Goal: Task Accomplishment & Management: Manage account settings

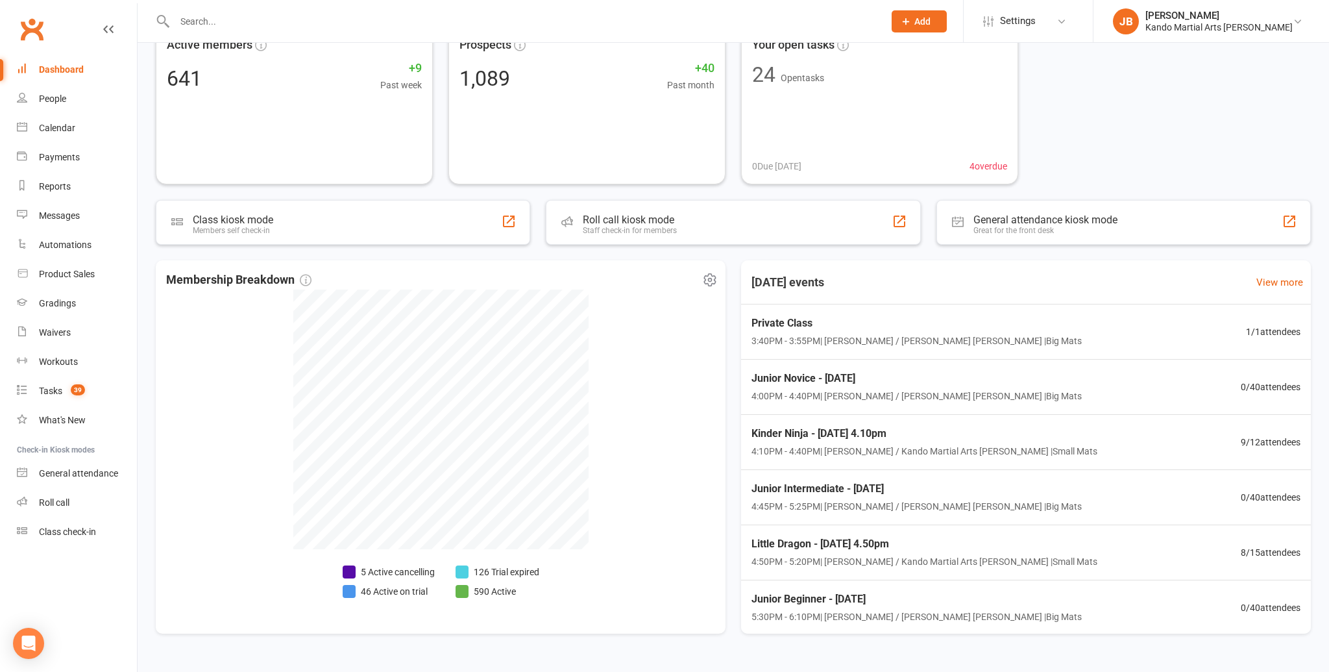
scroll to position [114, 0]
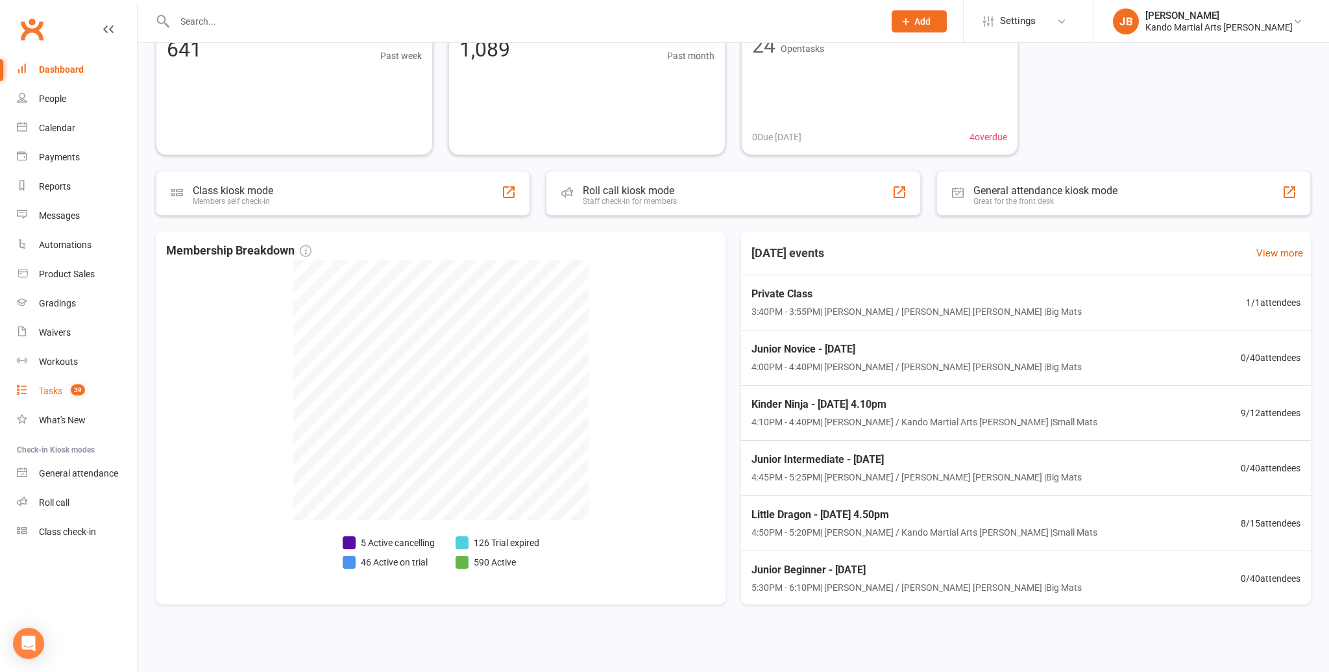
click at [58, 390] on div "Tasks" at bounding box center [50, 391] width 23 height 10
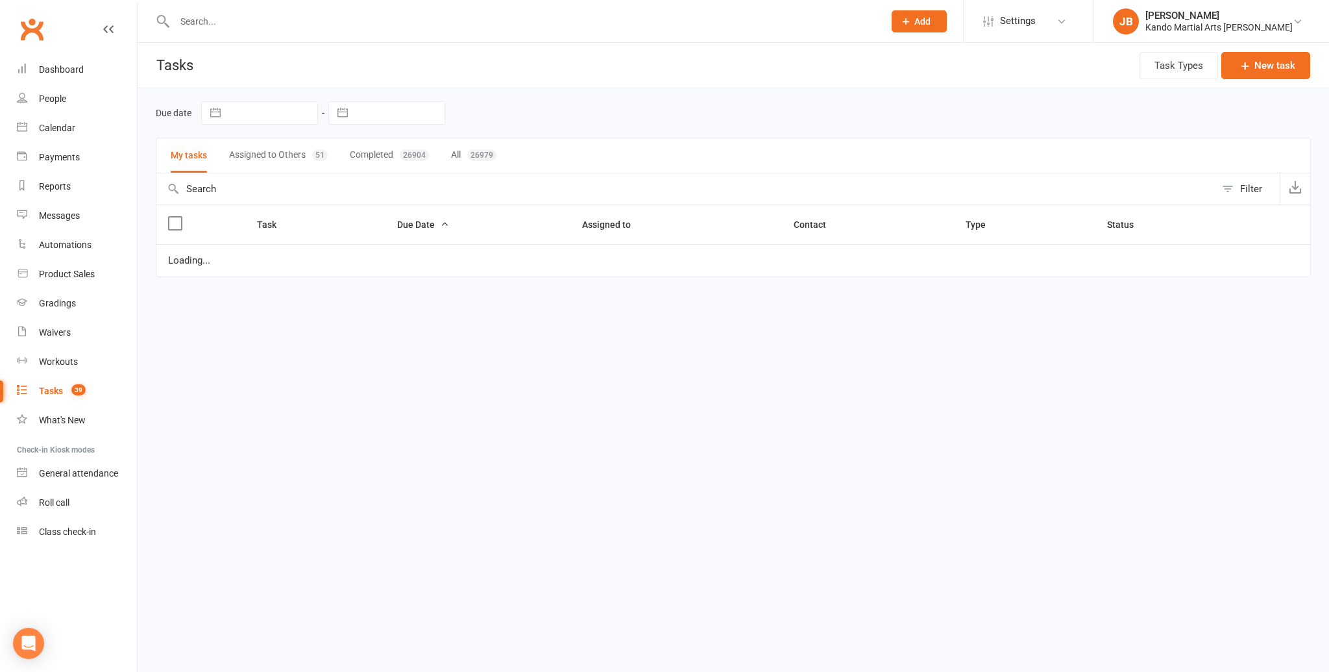
select select "started"
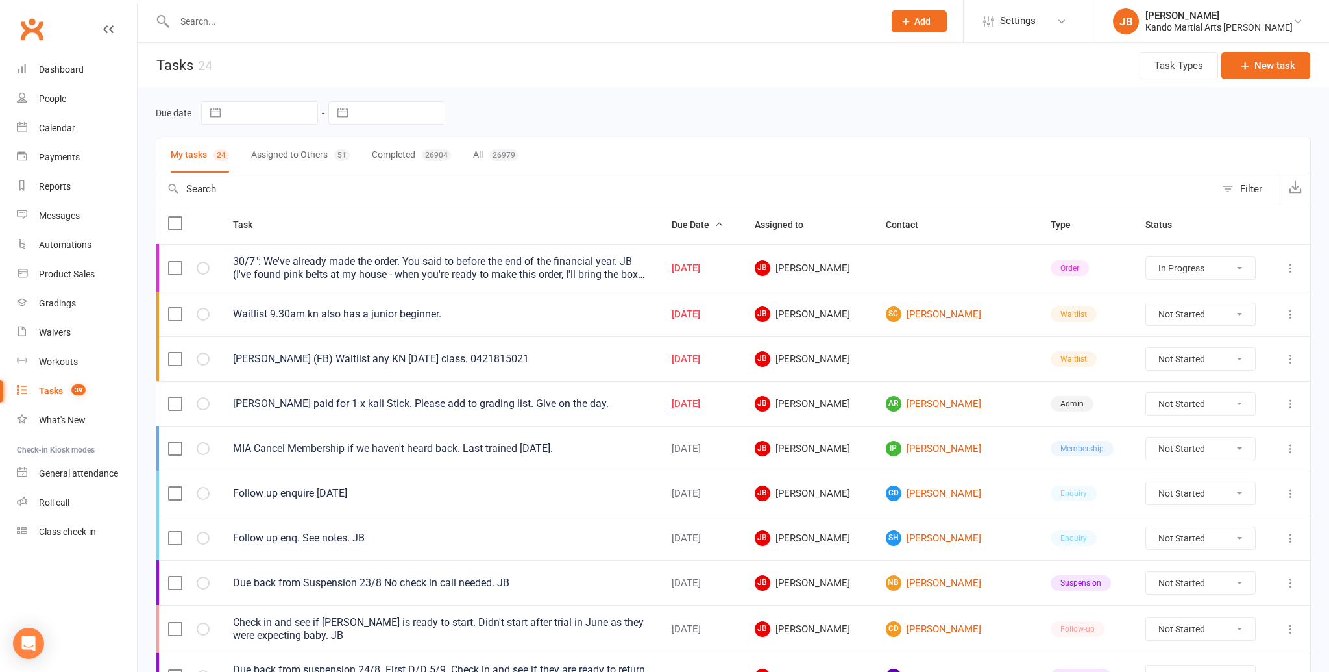
click at [491, 157] on div "26979" at bounding box center [503, 155] width 29 height 12
select select "started"
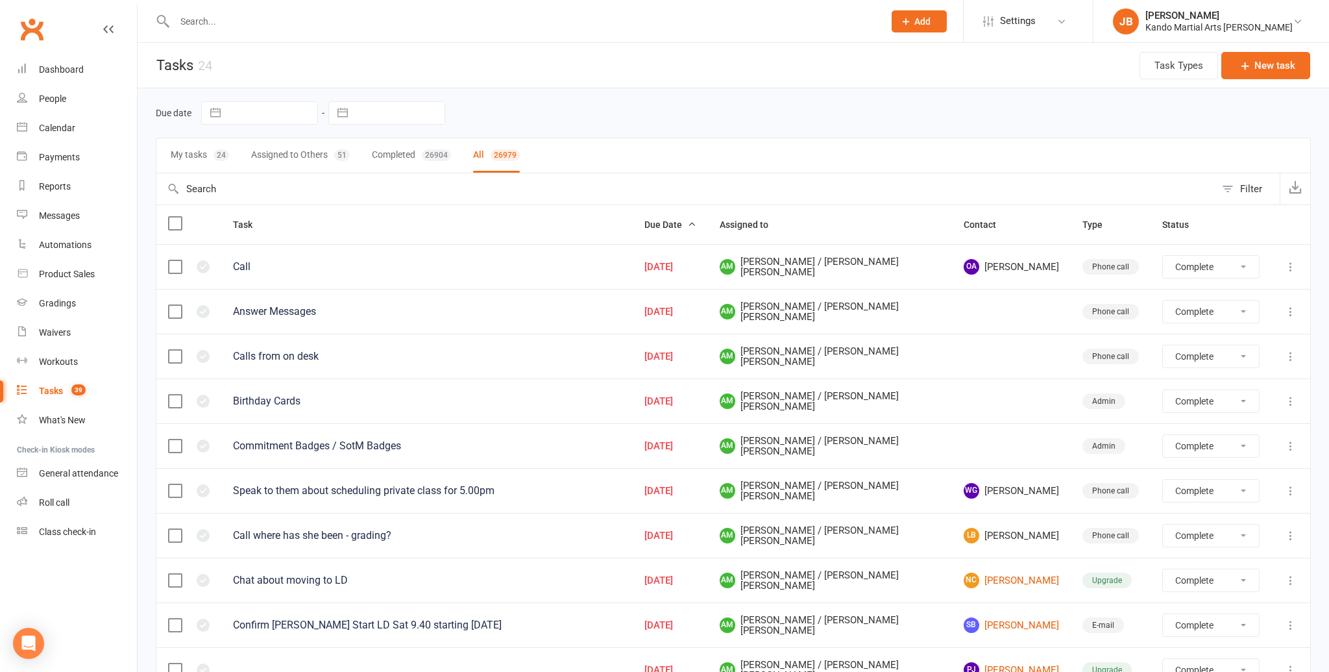
select select "finished"
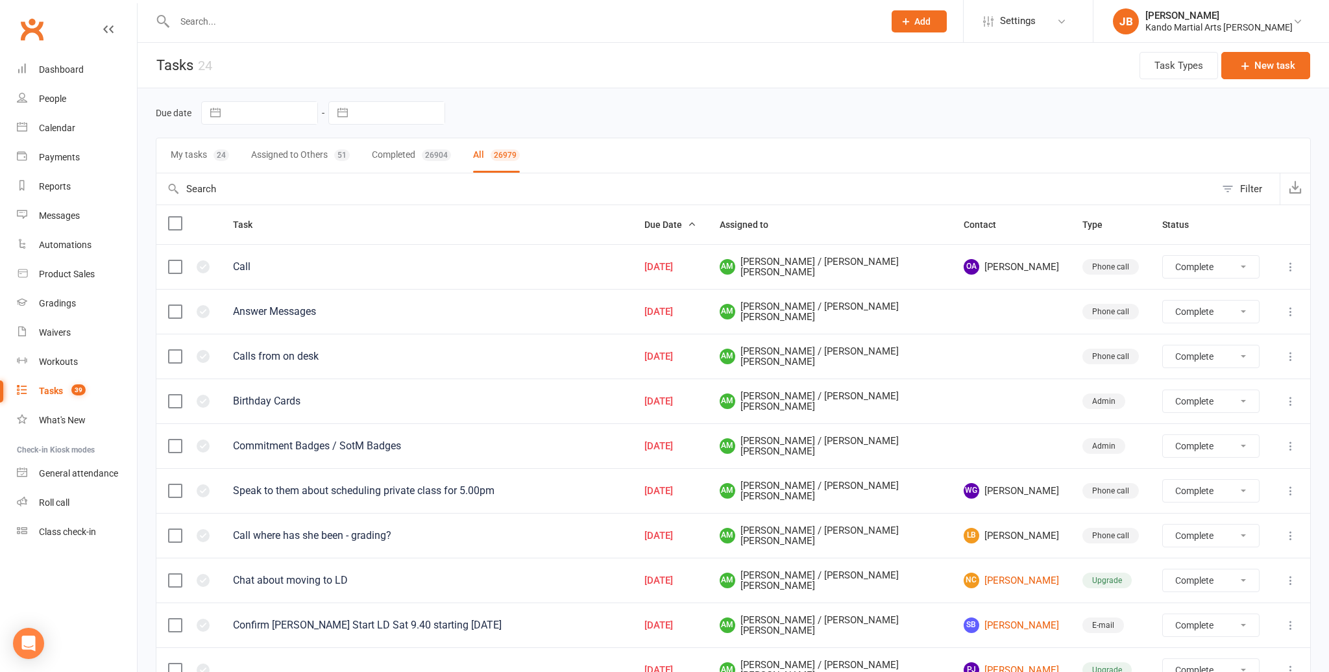
select select "finished"
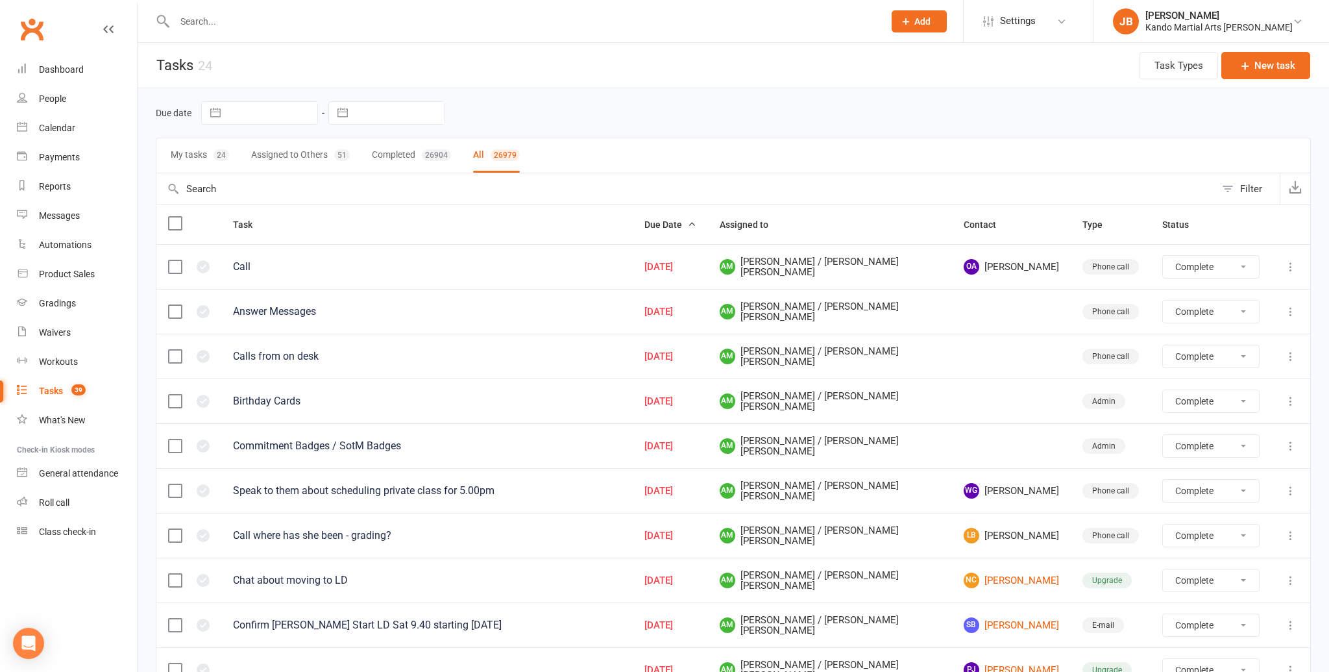
select select "finished"
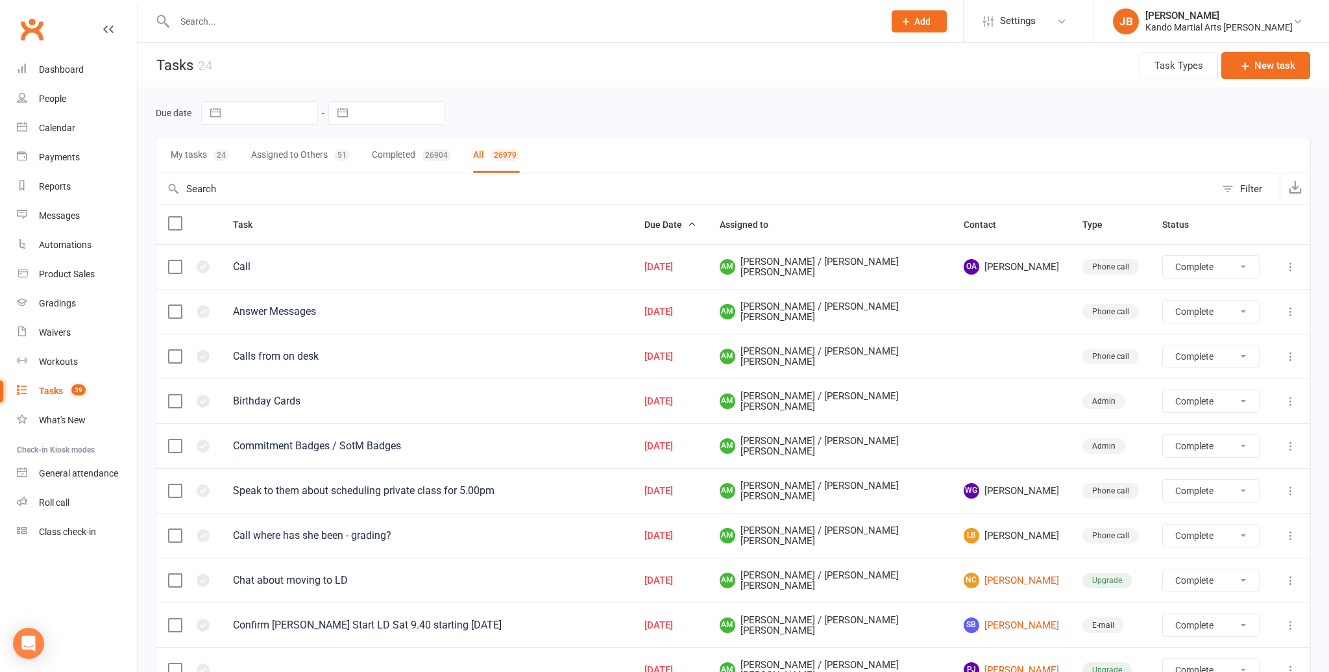
select select "finished"
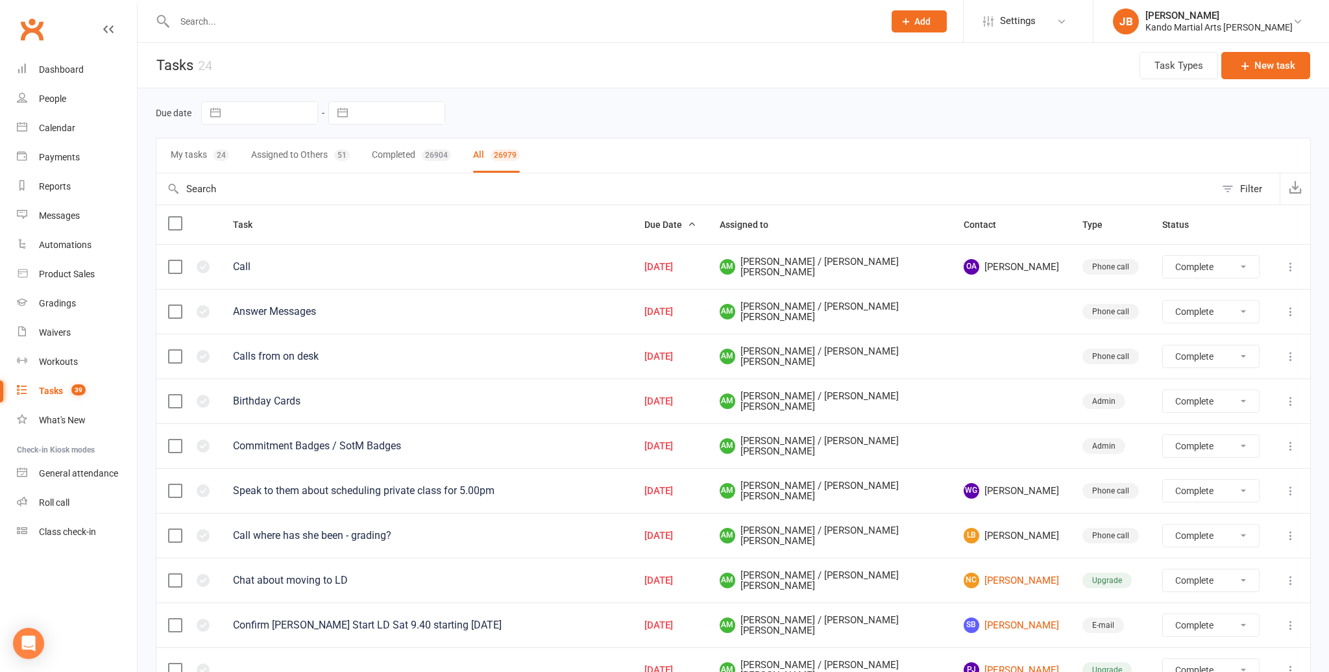
select select "finished"
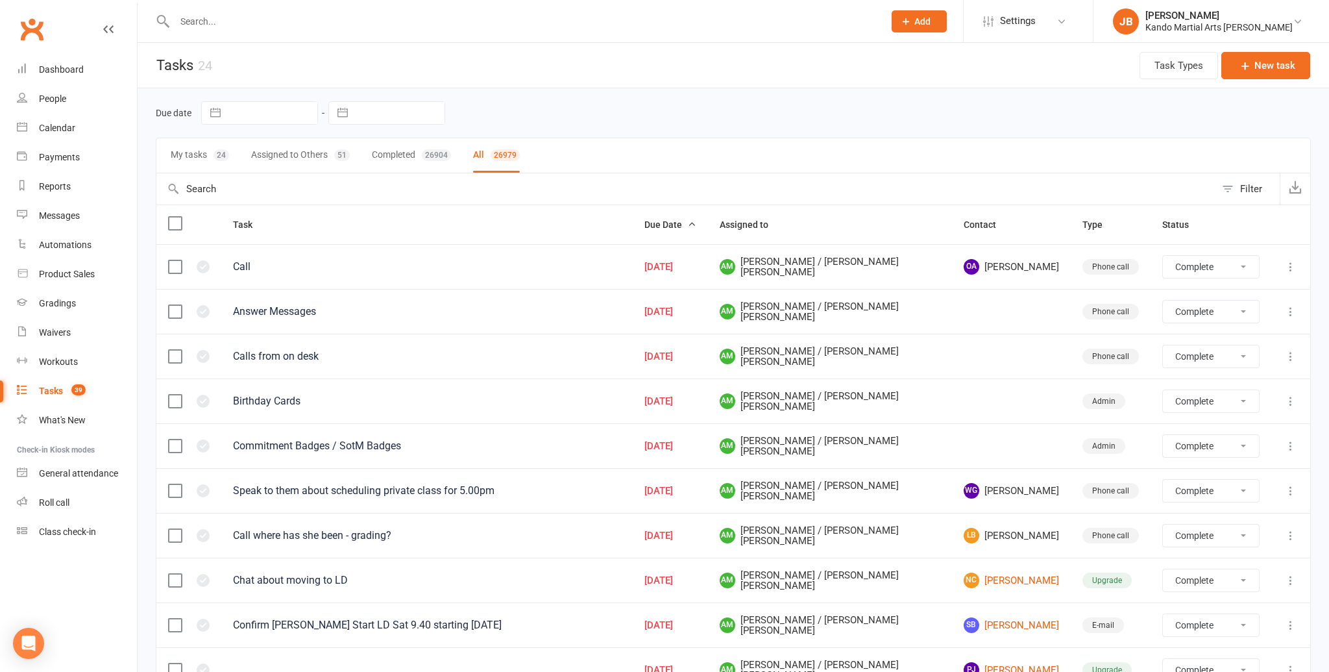
select select "finished"
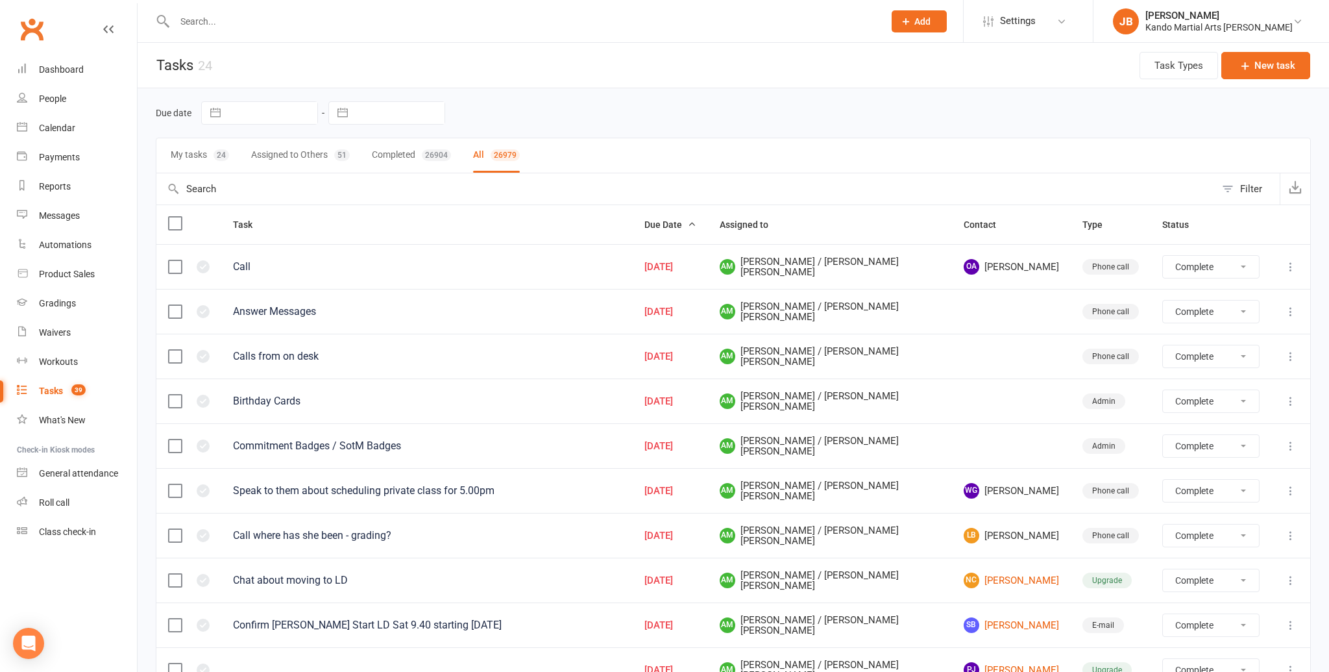
select select "finished"
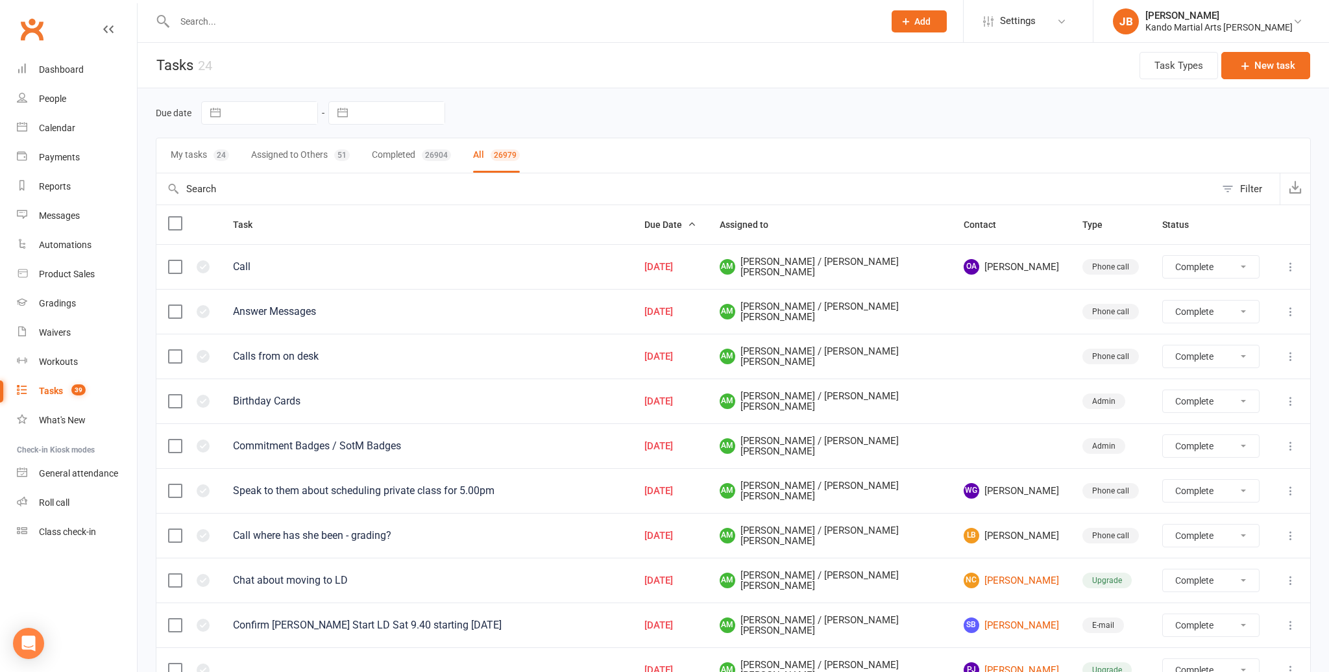
select select "finished"
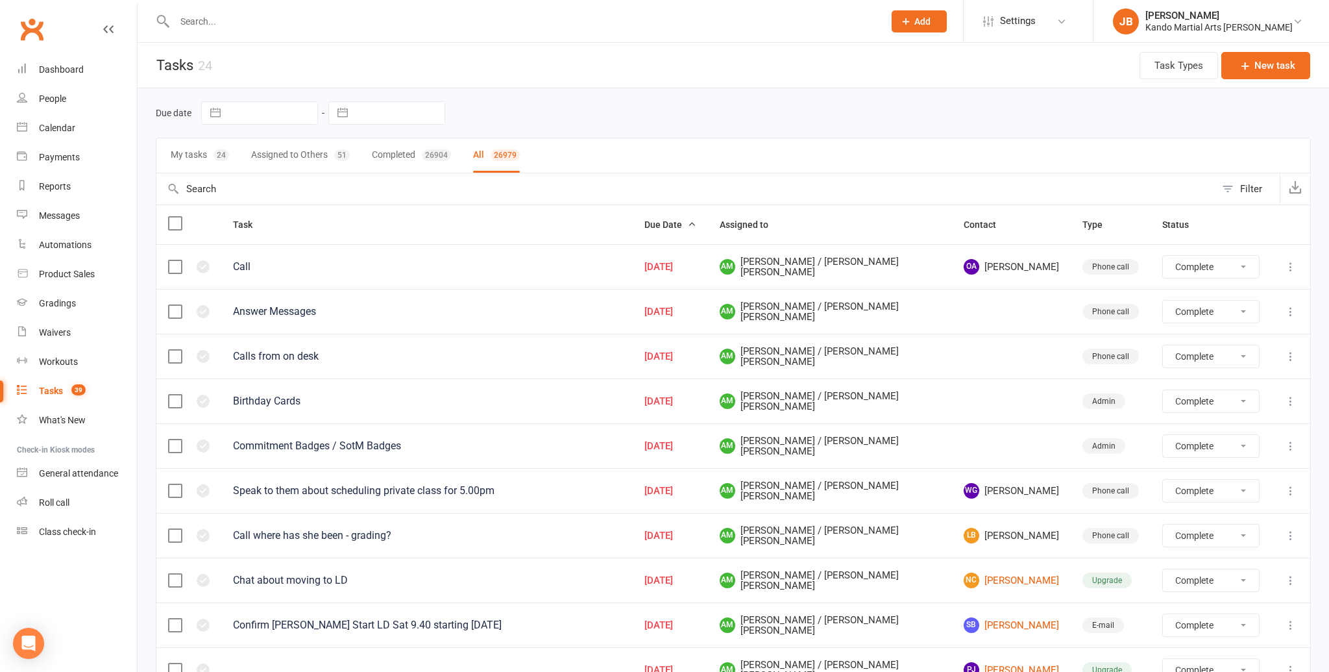
select select "finished"
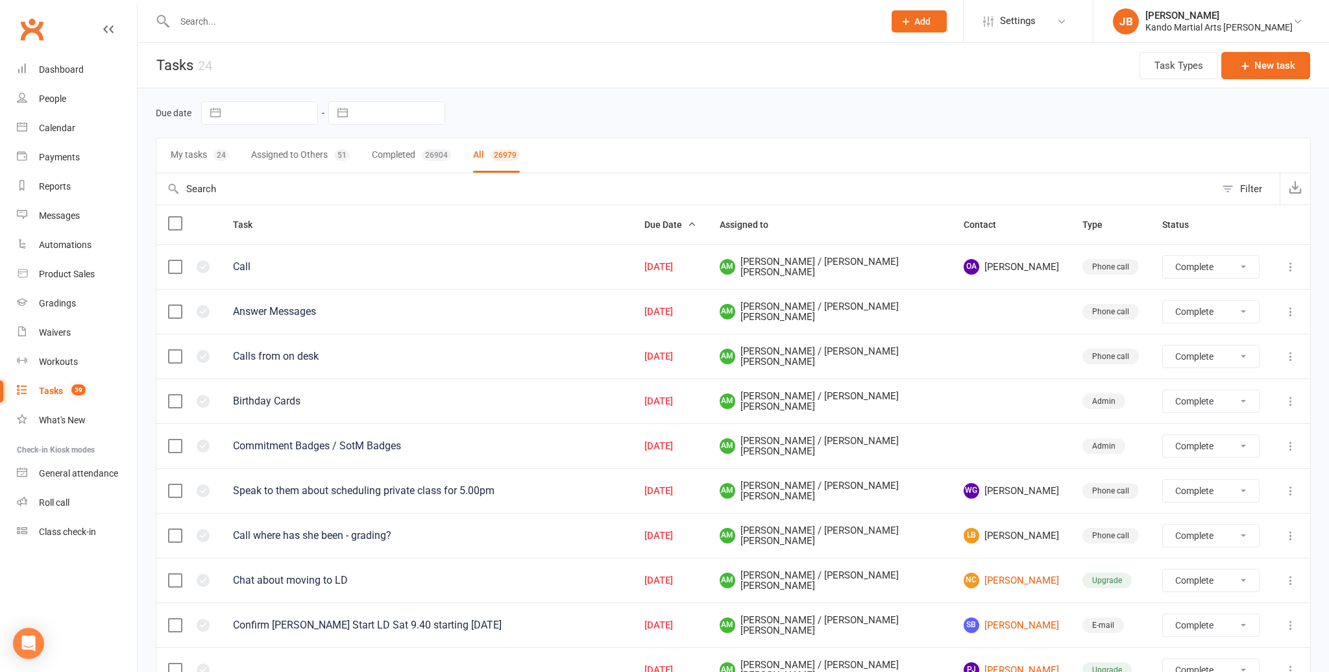
select select "finished"
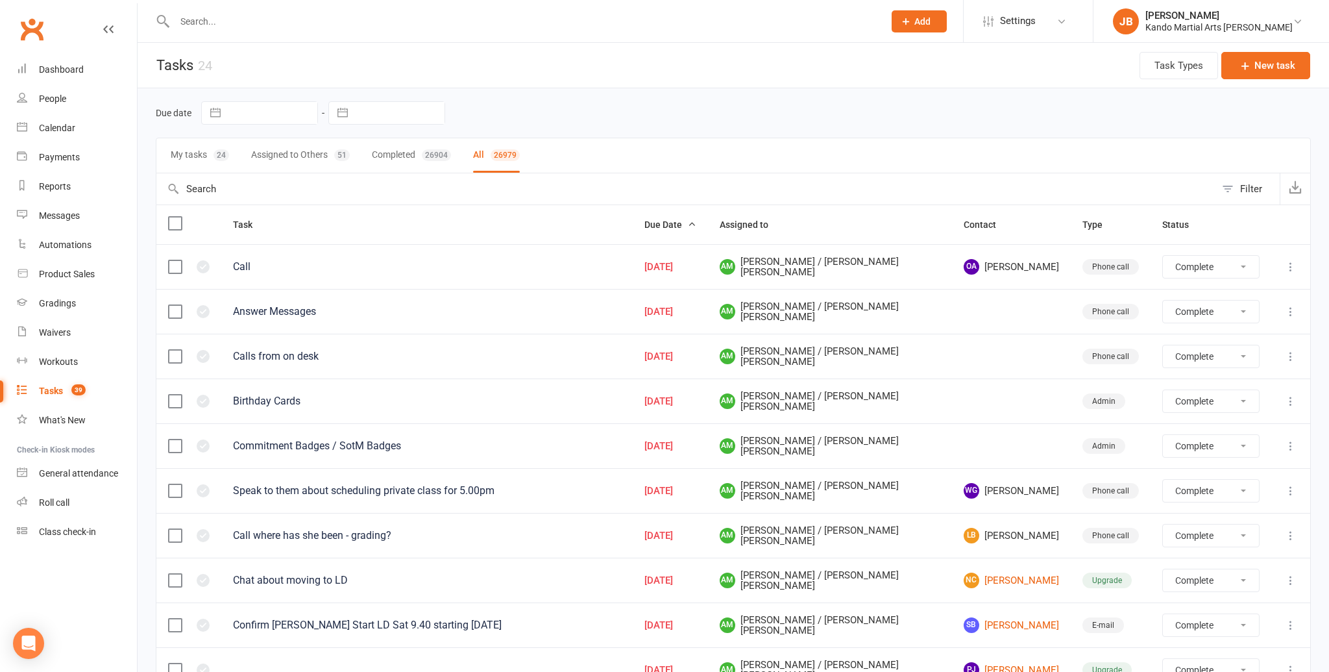
click at [1252, 197] on button "Filter" at bounding box center [1248, 188] width 64 height 31
select select "finished"
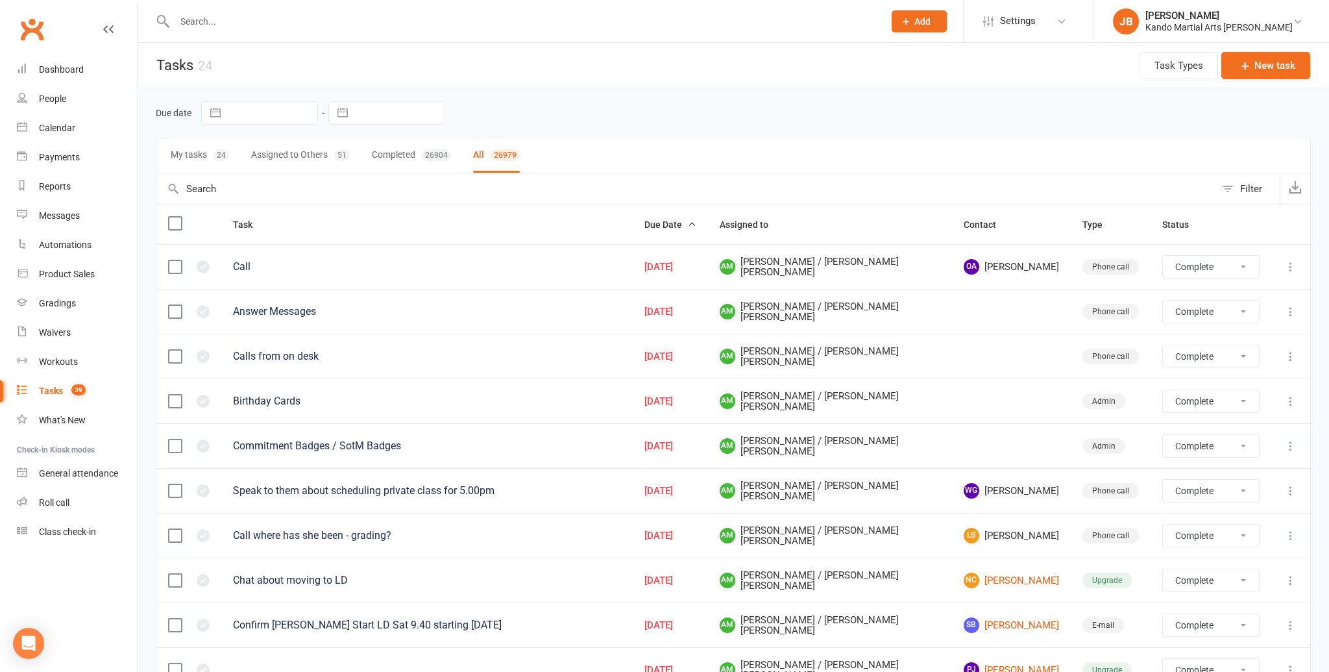
select select "finished"
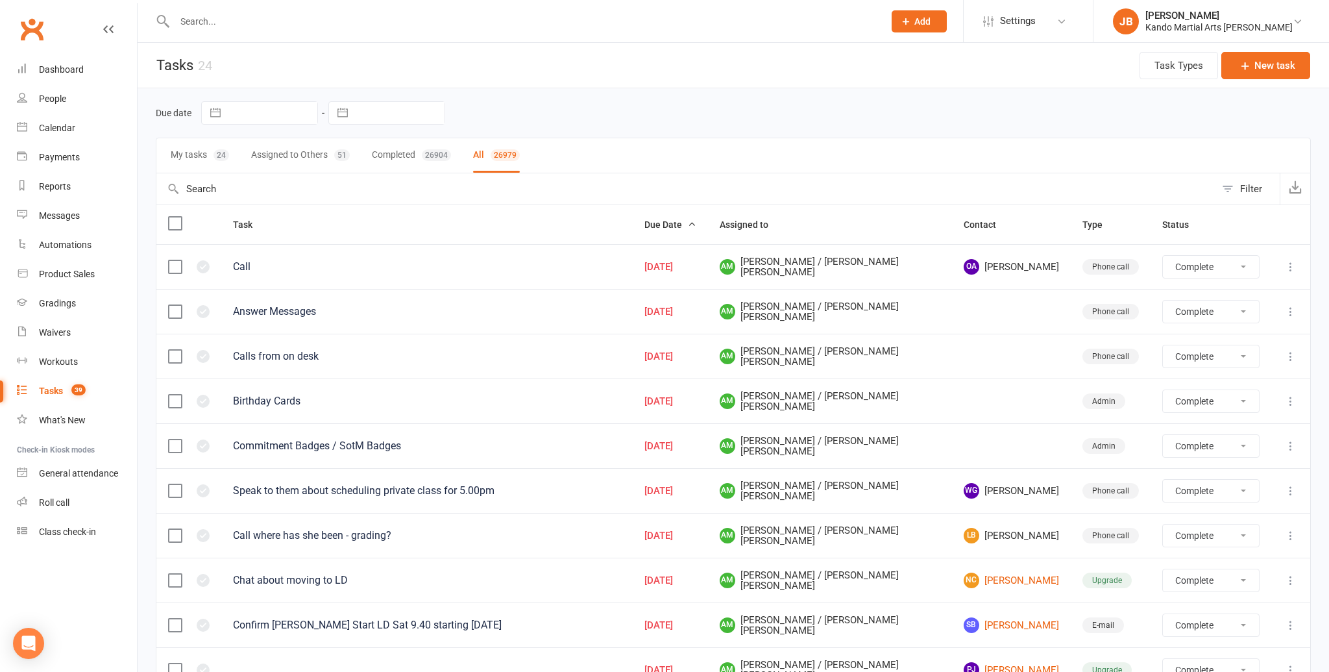
select select "finished"
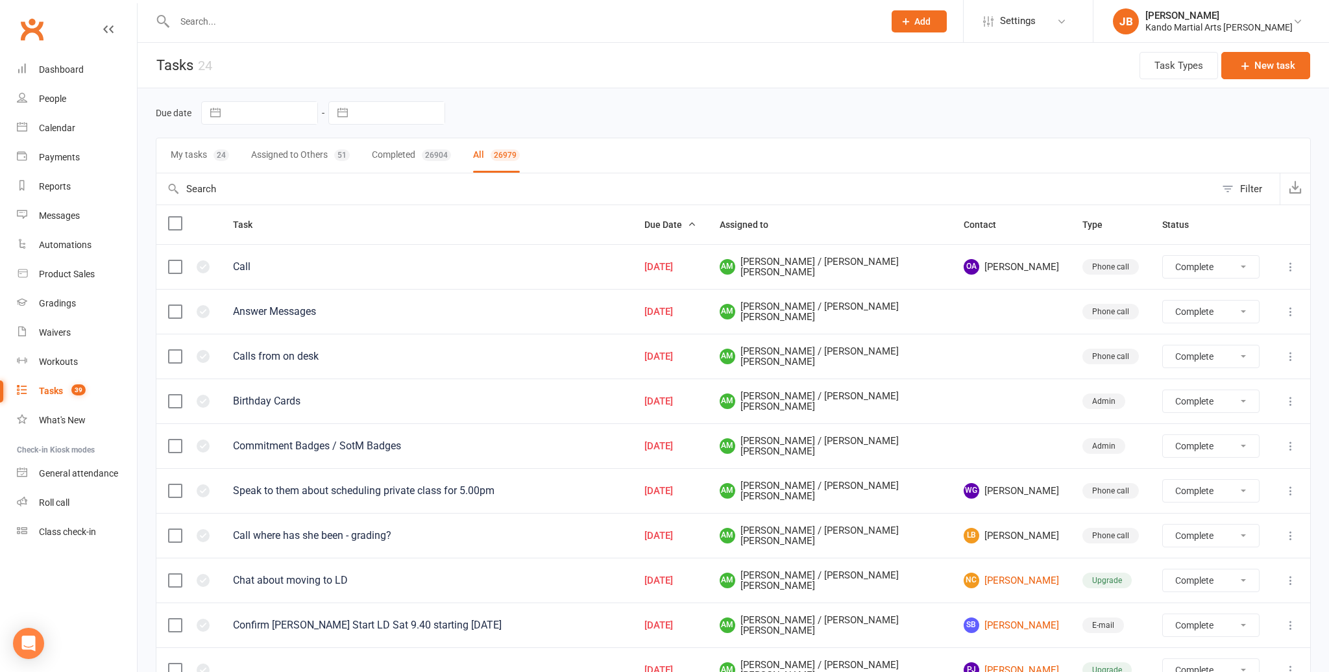
select select "finished"
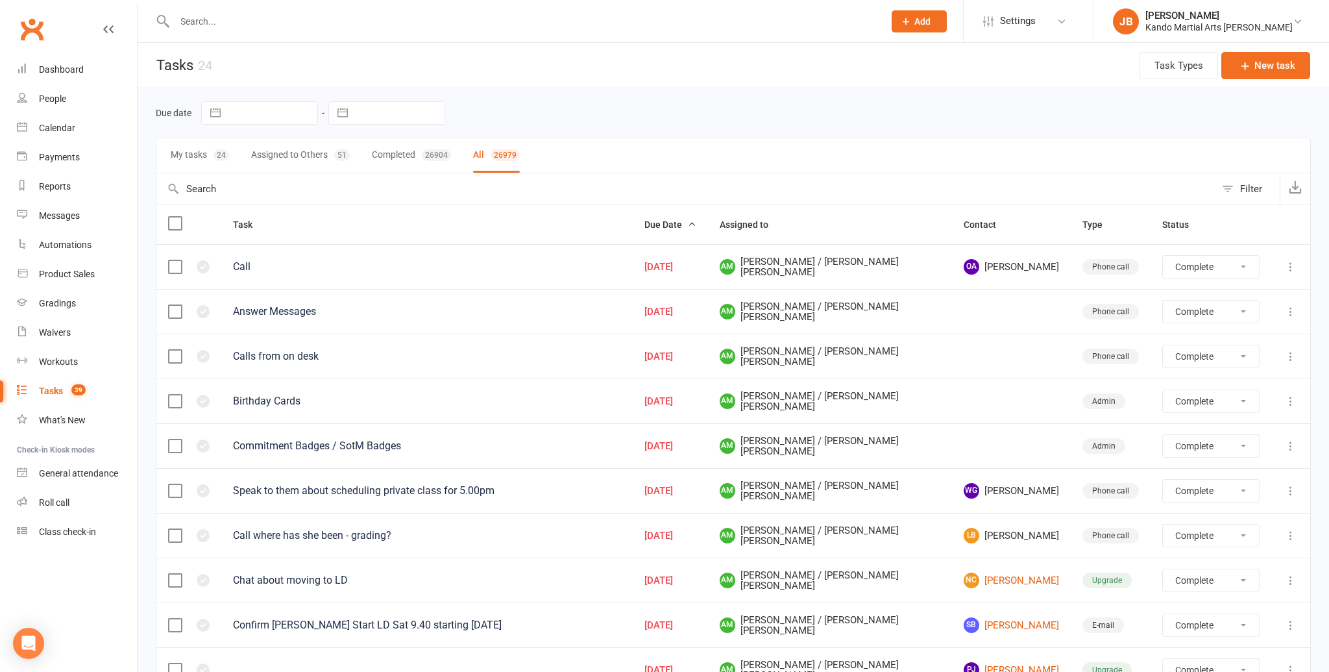
select select "finished"
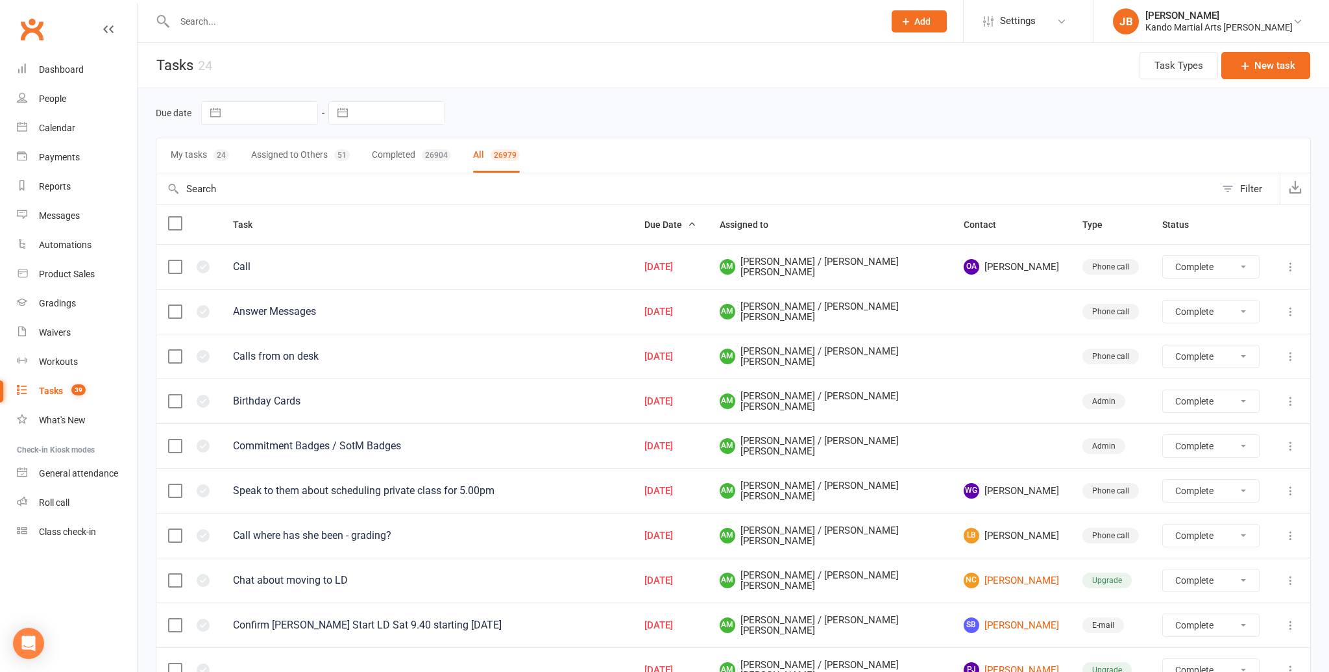
select select "finished"
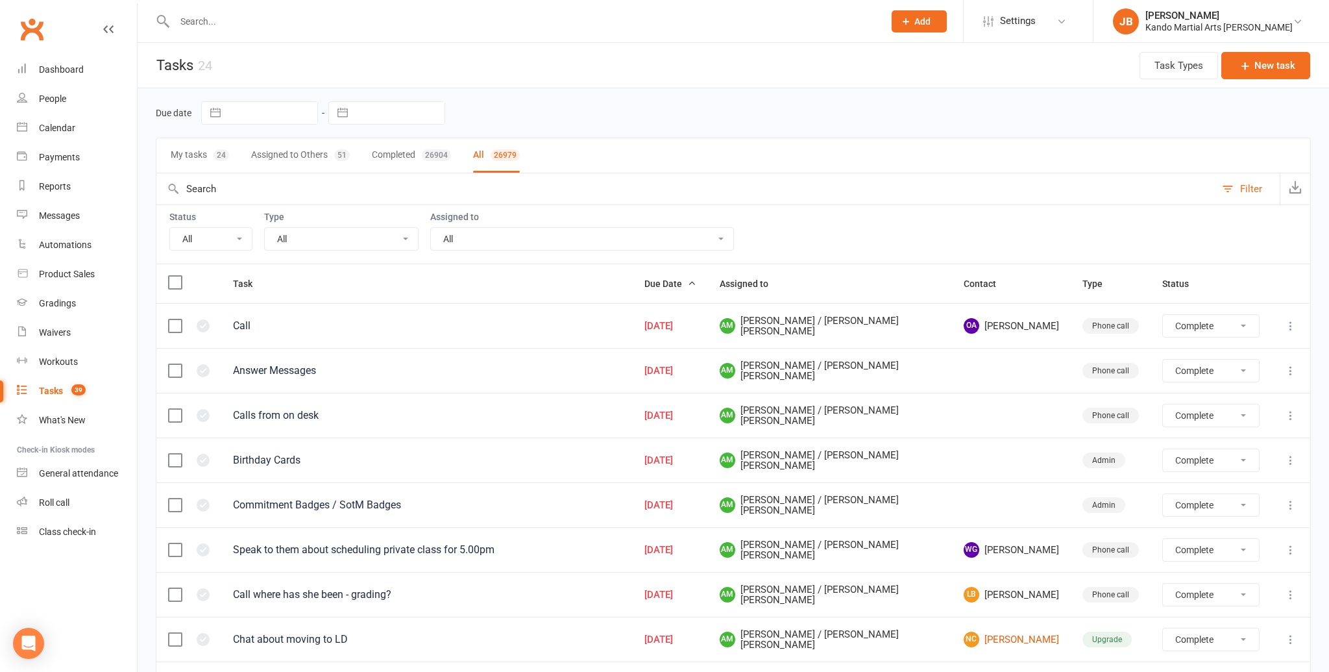
click at [192, 234] on select "All Incomplete Not Started In Progress Waiting Complete" at bounding box center [211, 239] width 82 height 22
select select "incomplete"
select select "finished"
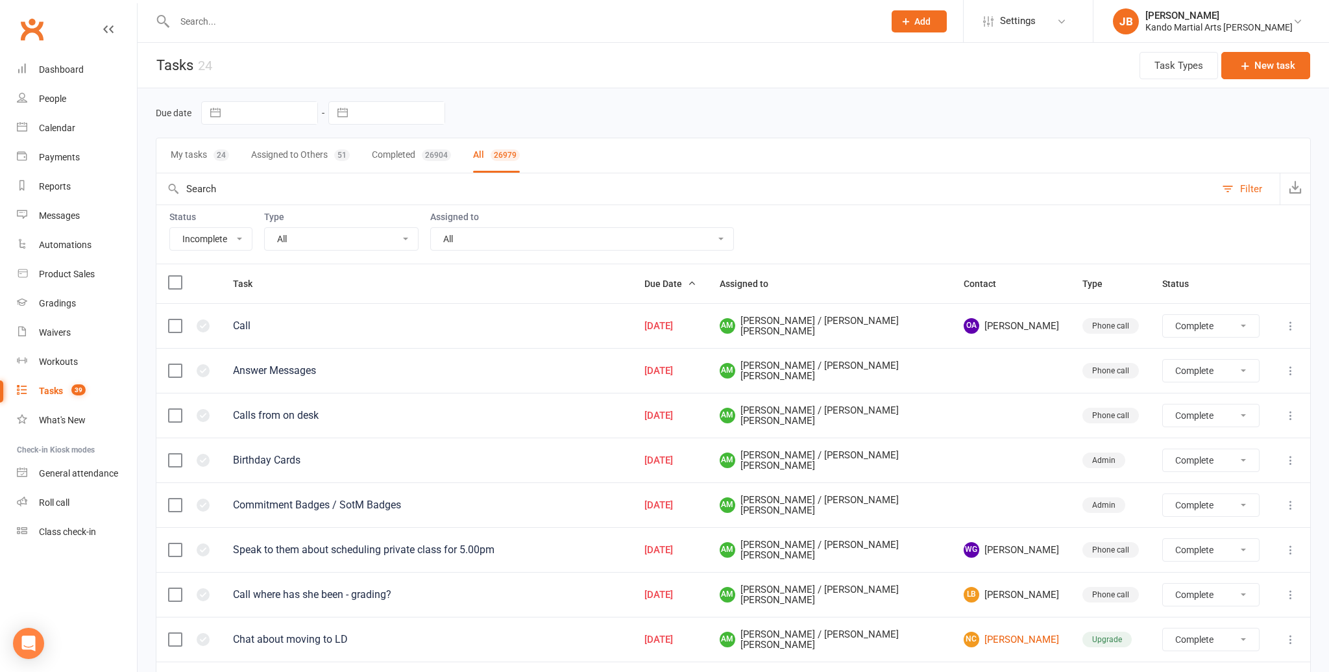
select select "finished"
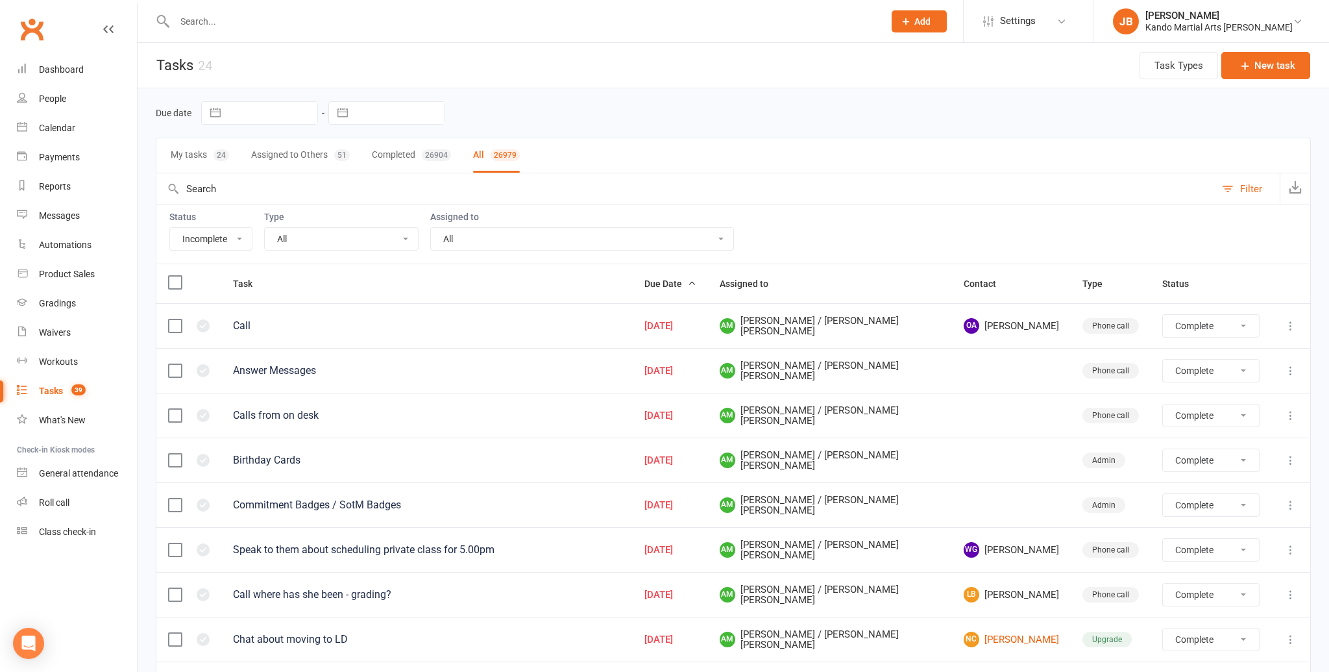
select select "finished"
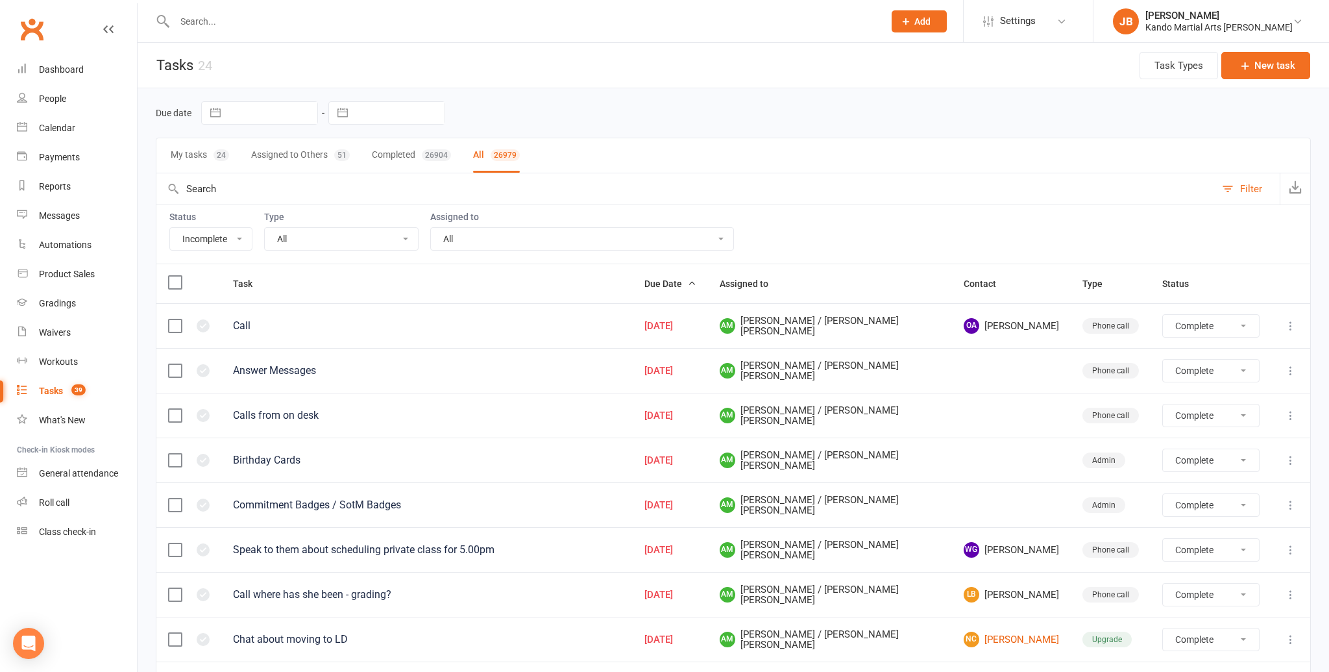
select select "finished"
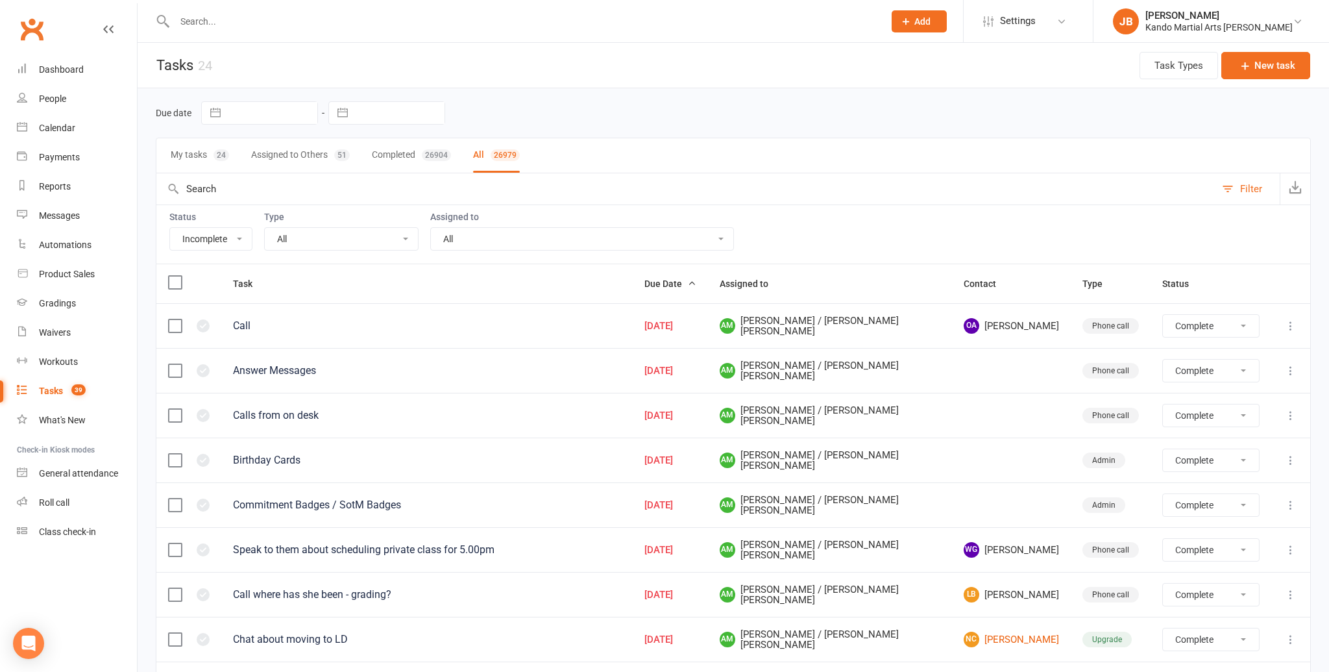
select select "finished"
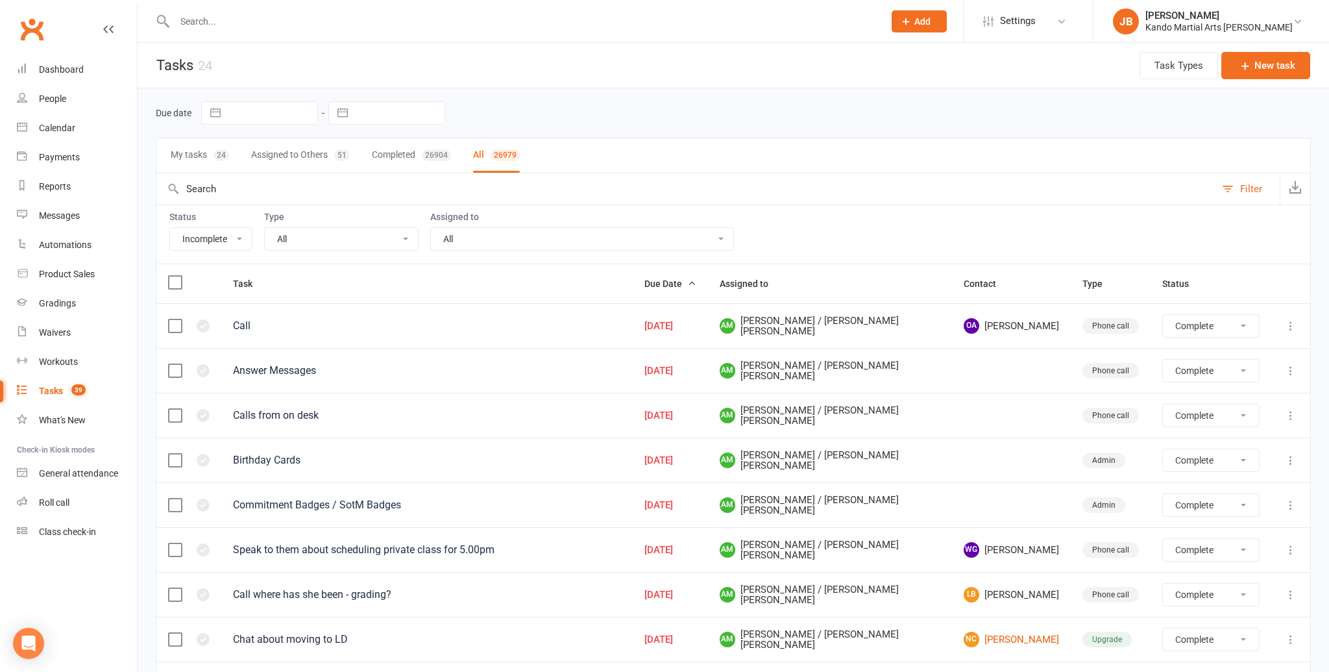
select select "finished"
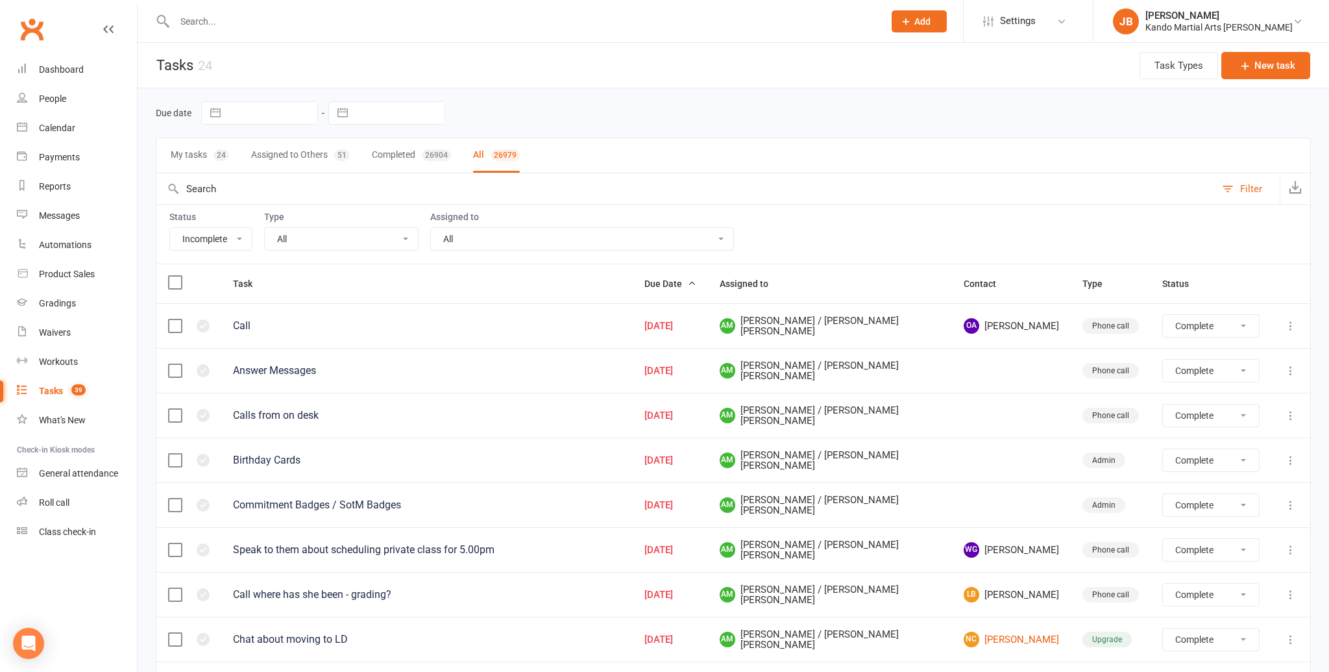
select select "finished"
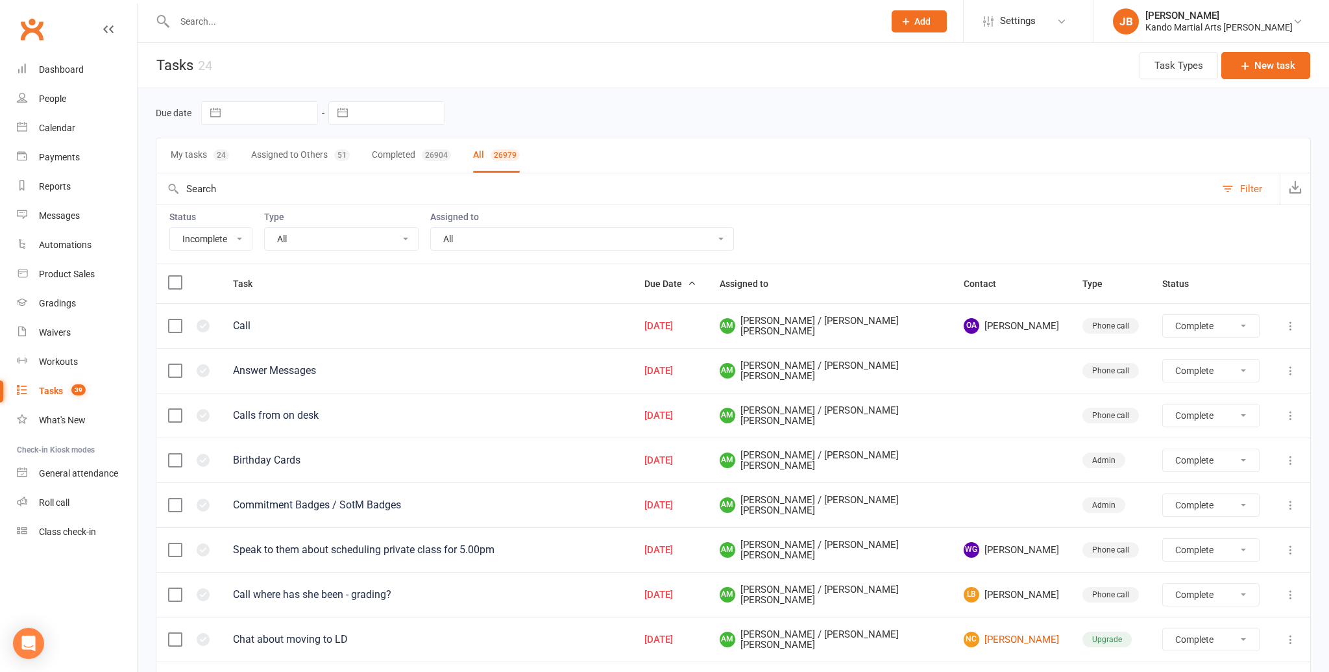
select select "finished"
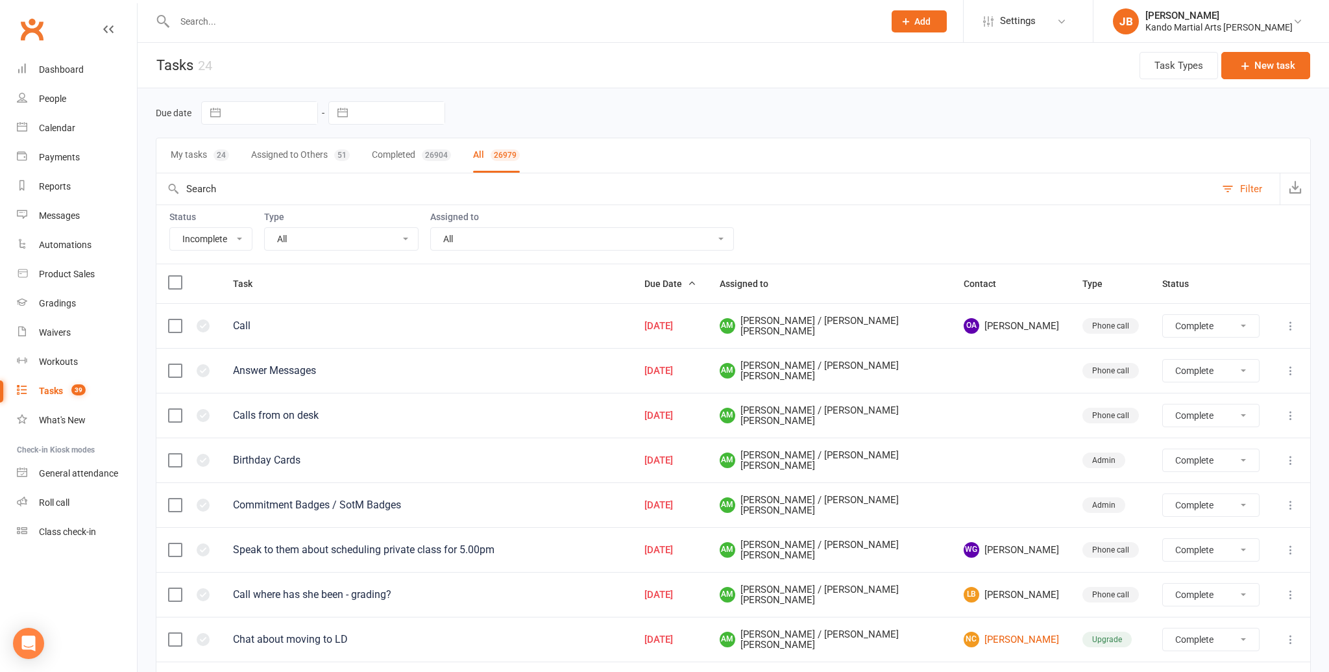
select select "finished"
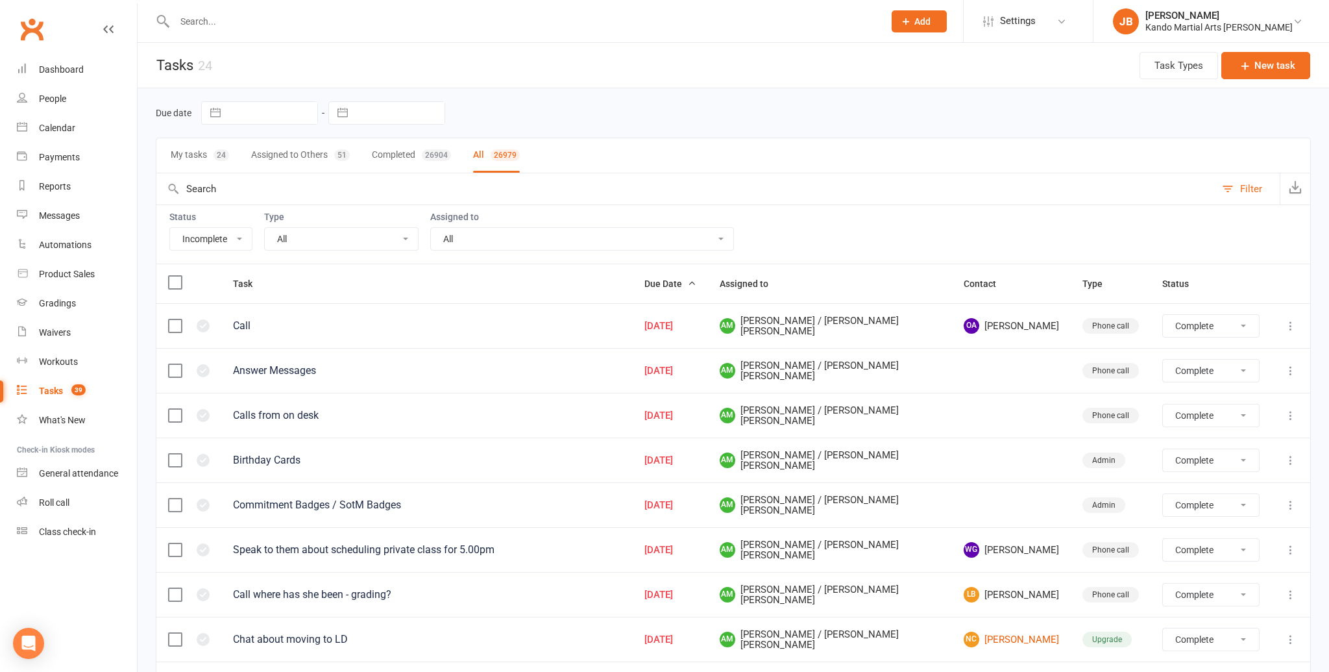
select select "finished"
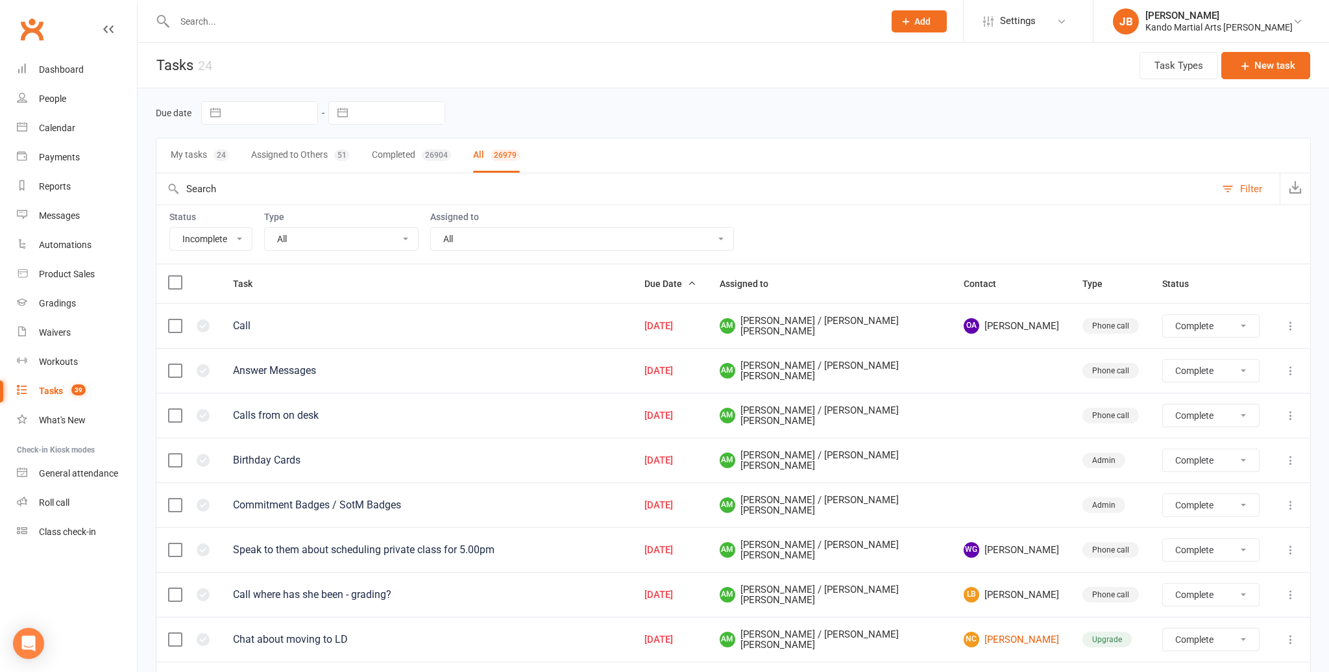
select select "finished"
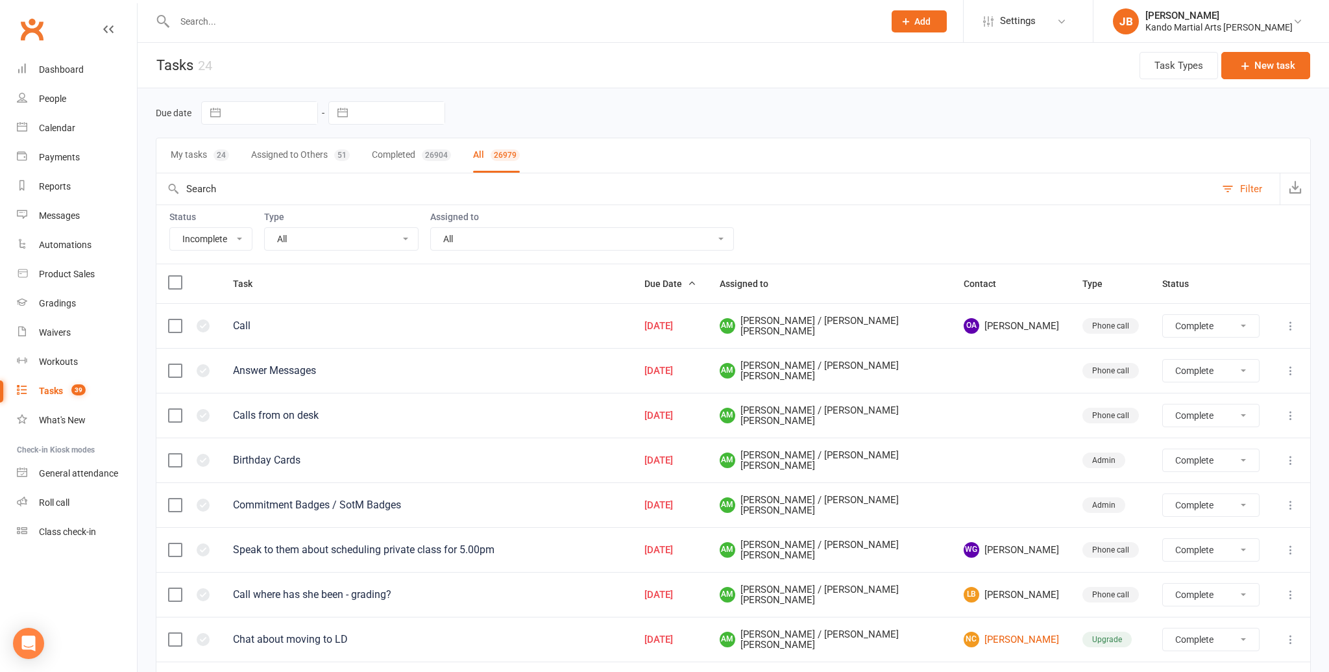
select select "finished"
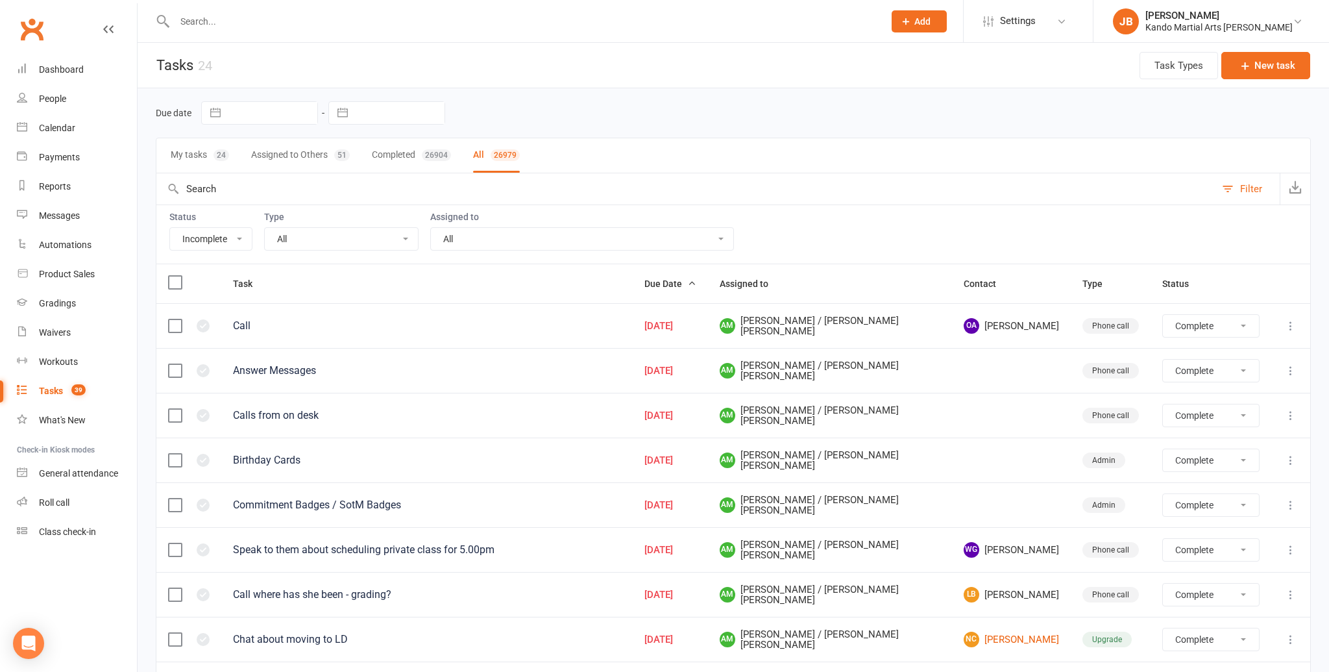
select select "finished"
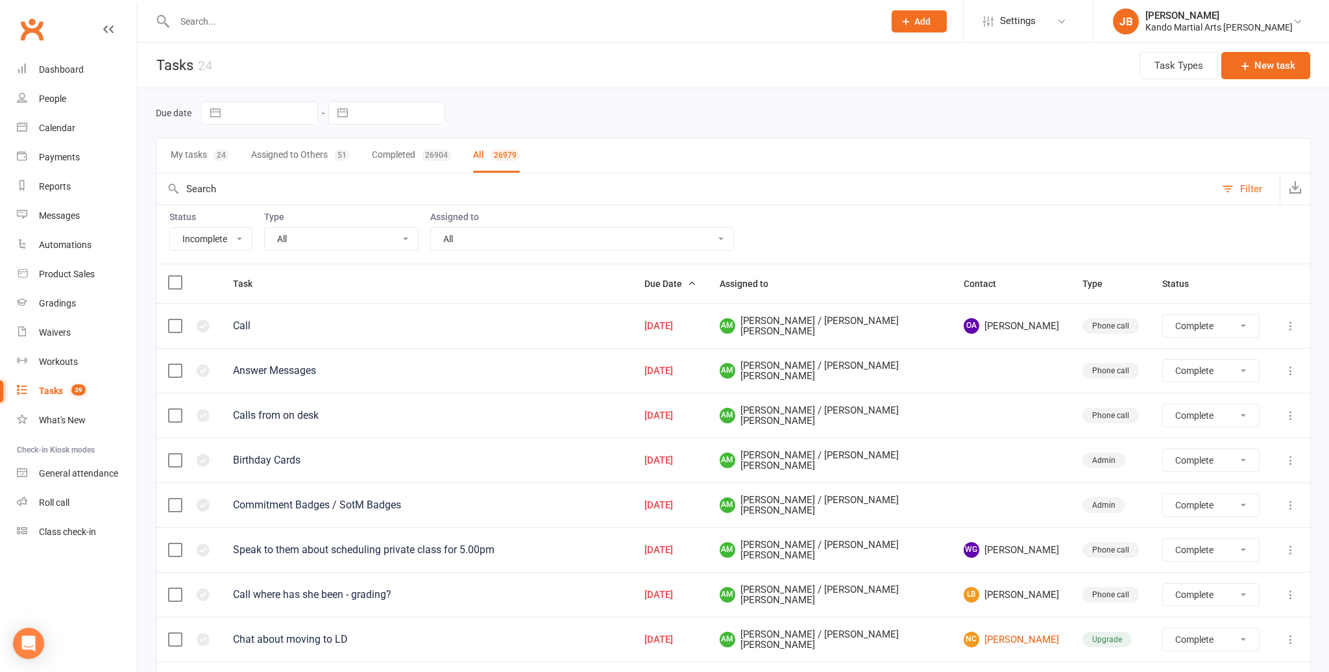
select select "finished"
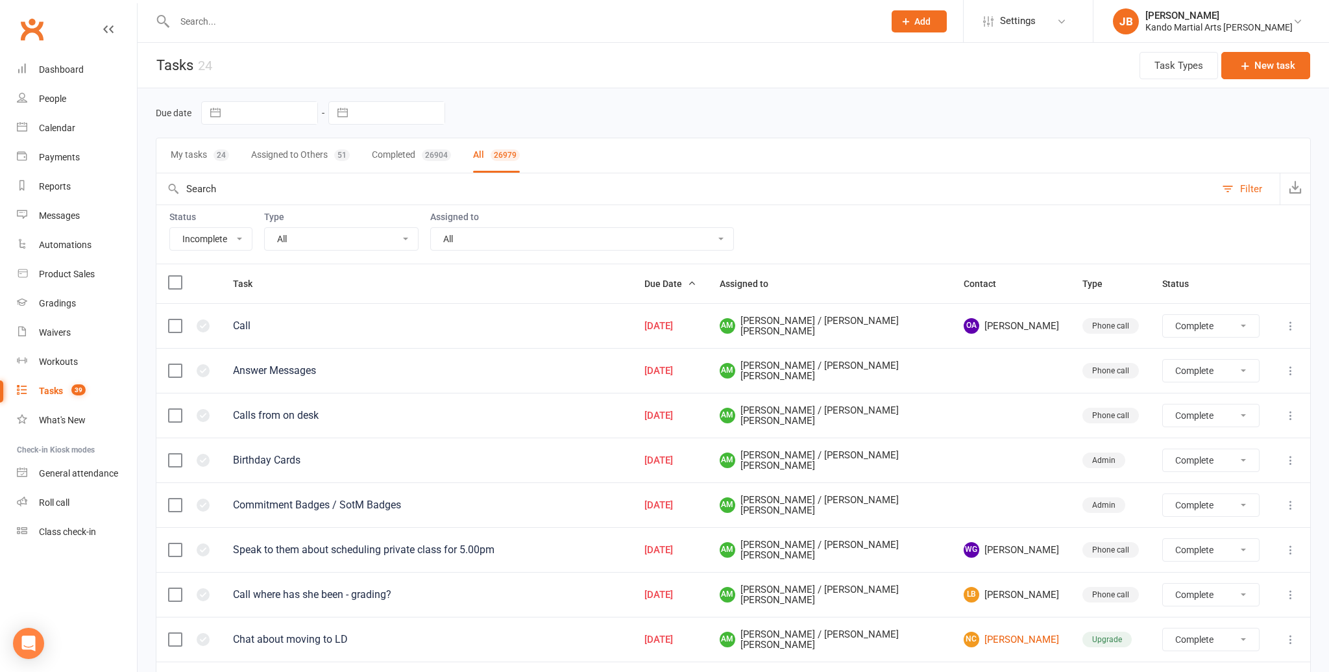
select select "finished"
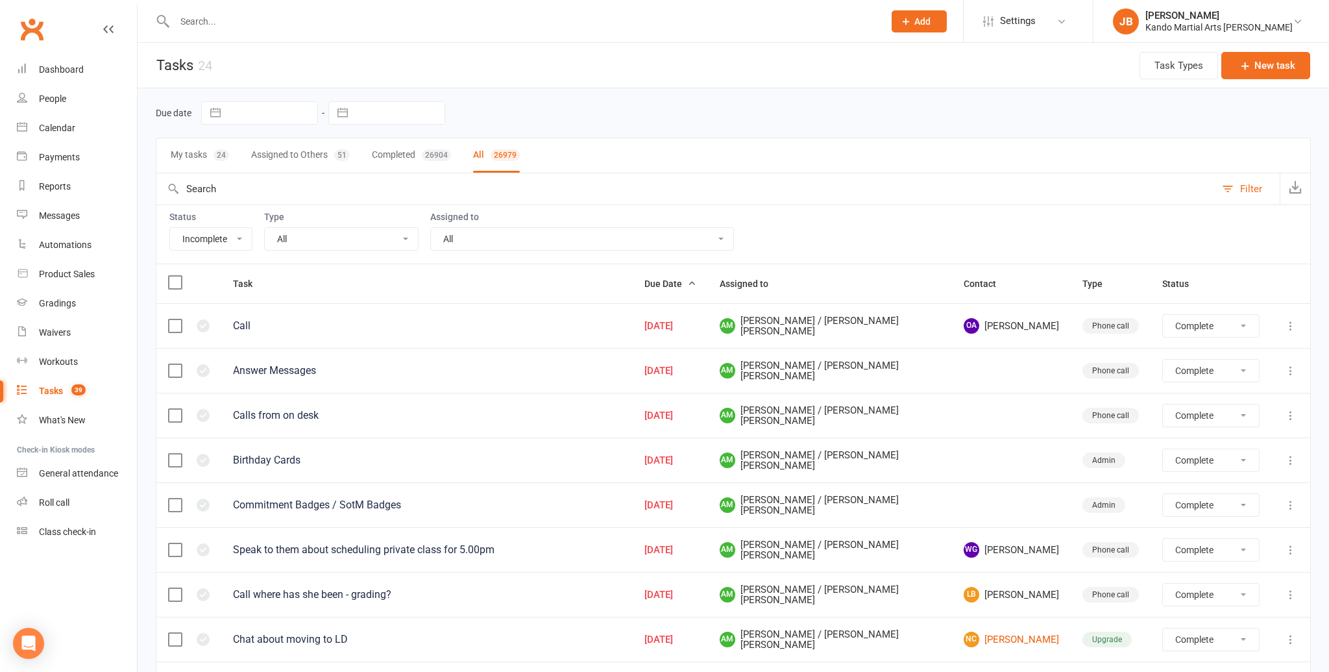
select select "finished"
select select "started"
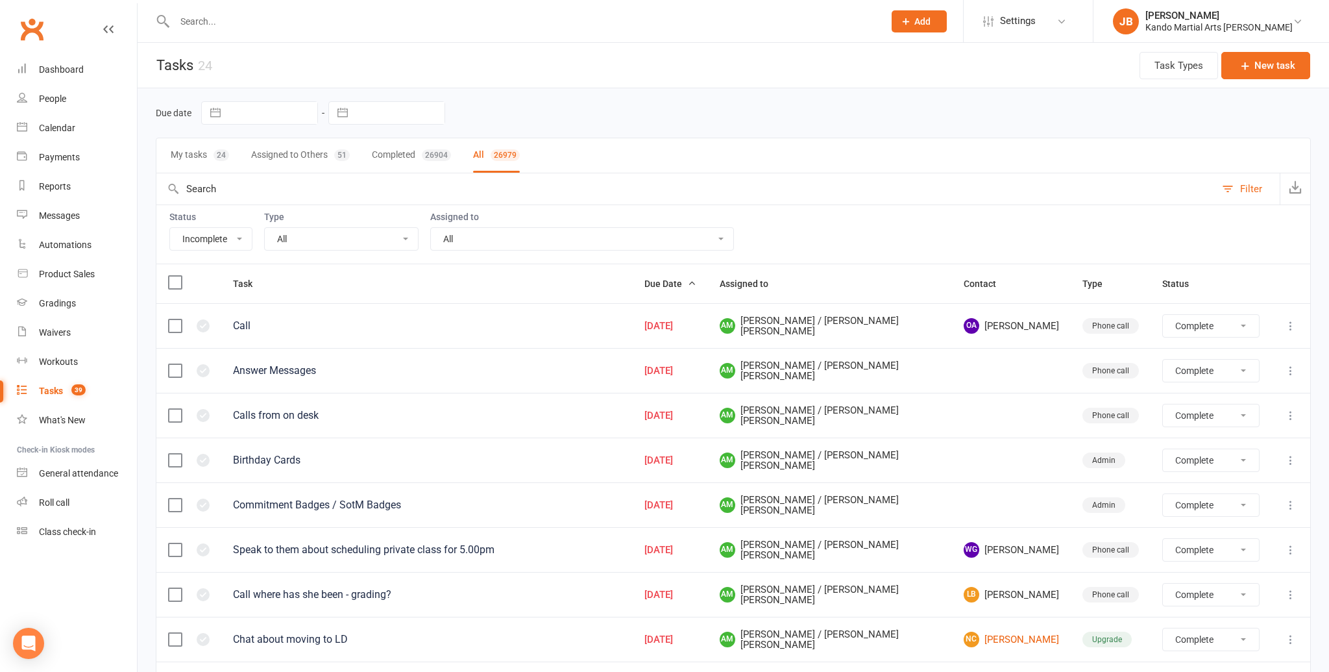
select select "started"
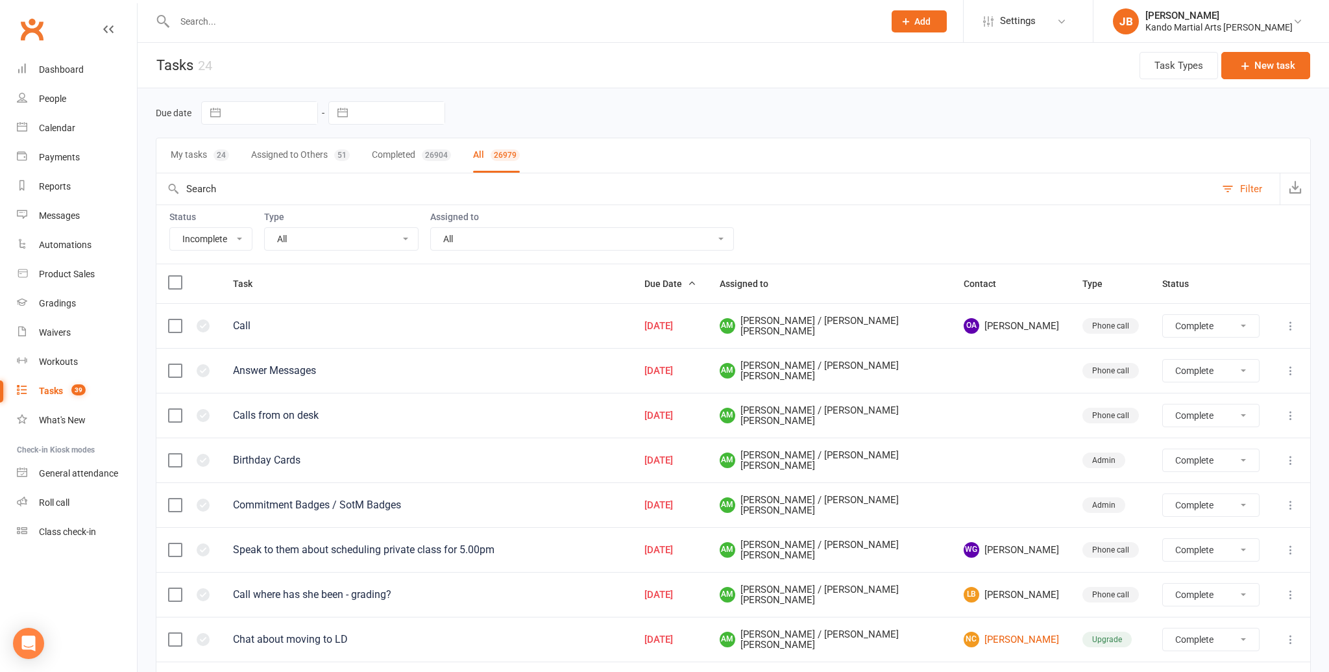
select select "started"
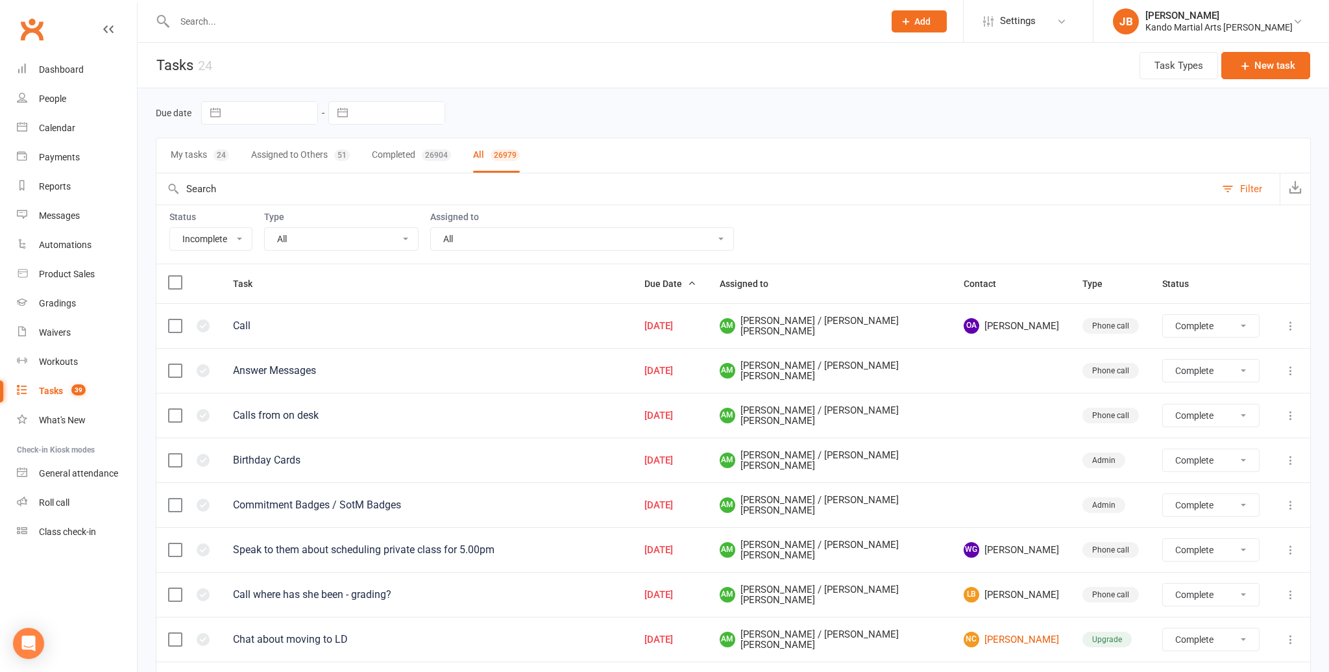
select select "started"
select select "waiting"
select select "started"
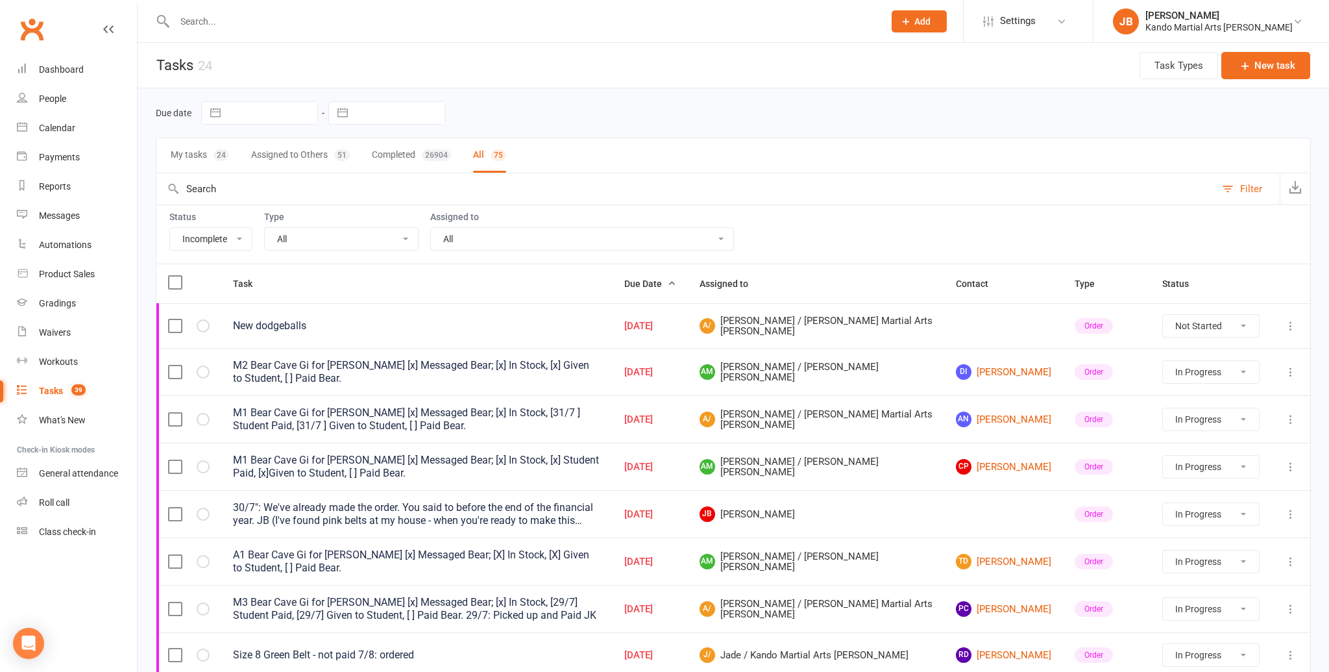
click at [299, 234] on select "All Admin Bbpc - black belt prep course Cancellation Enquiry Follow-up In-class…" at bounding box center [341, 239] width 153 height 22
select select "15046"
select select "started"
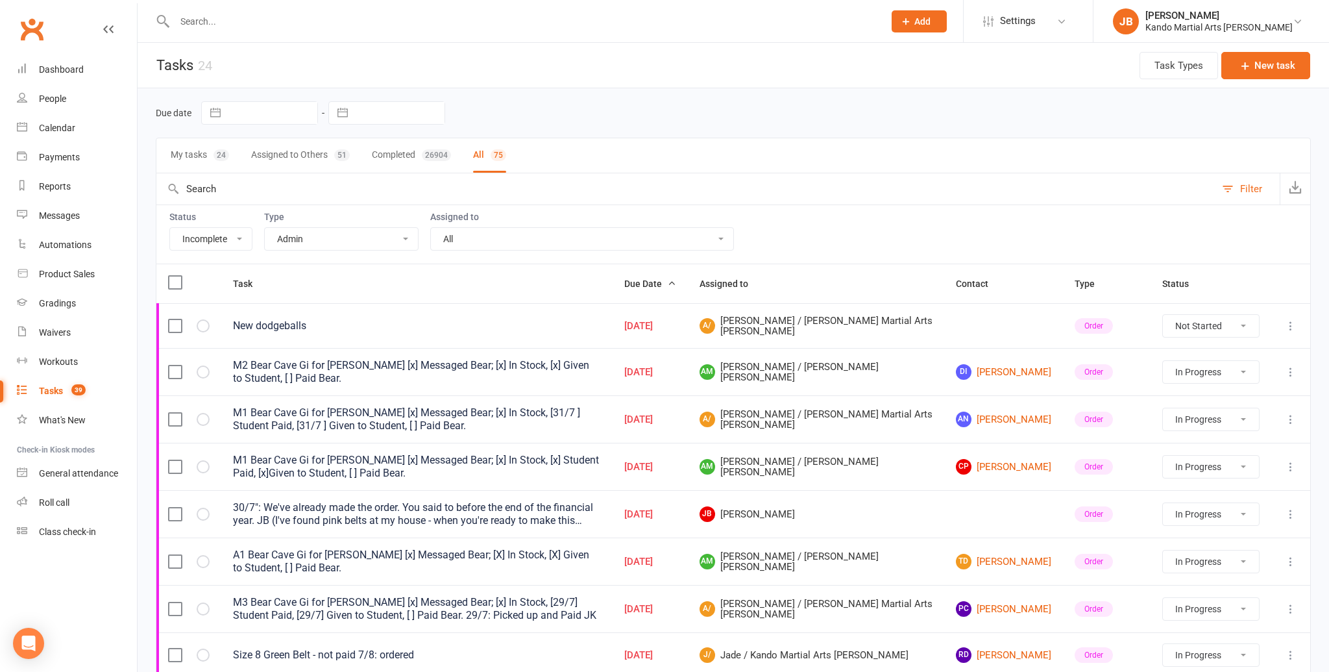
select select "started"
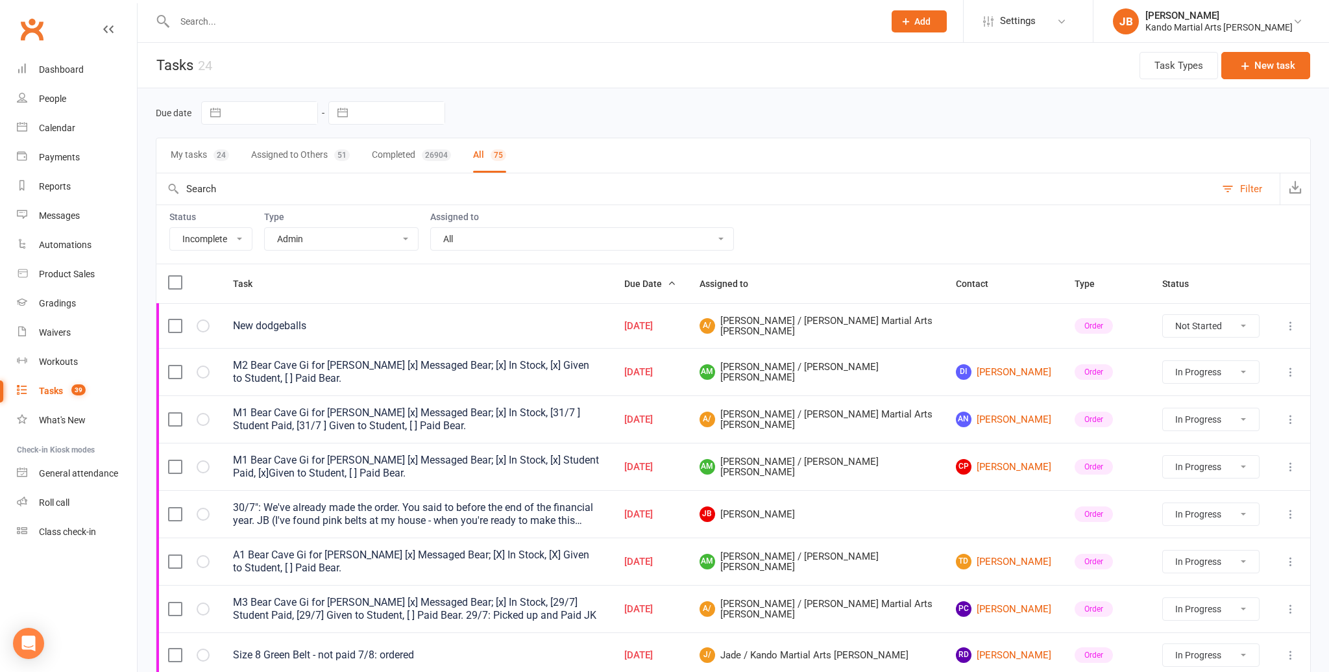
select select "started"
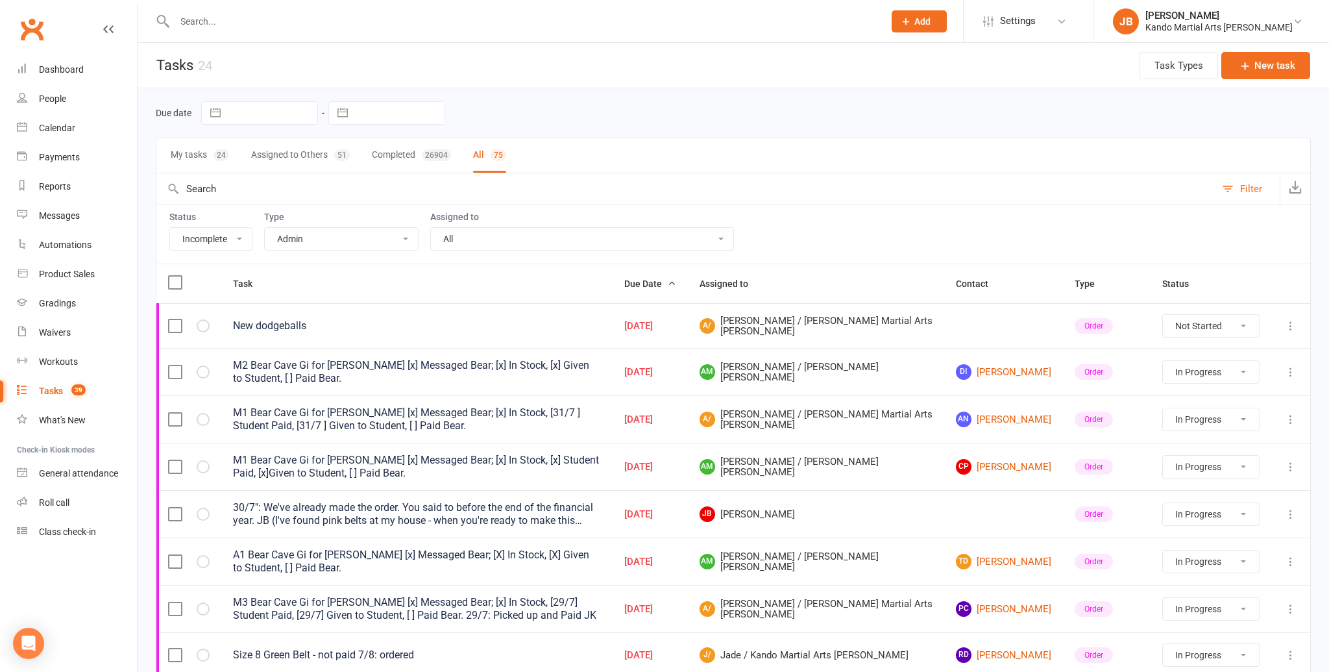
select select "started"
select select "waiting"
select select "started"
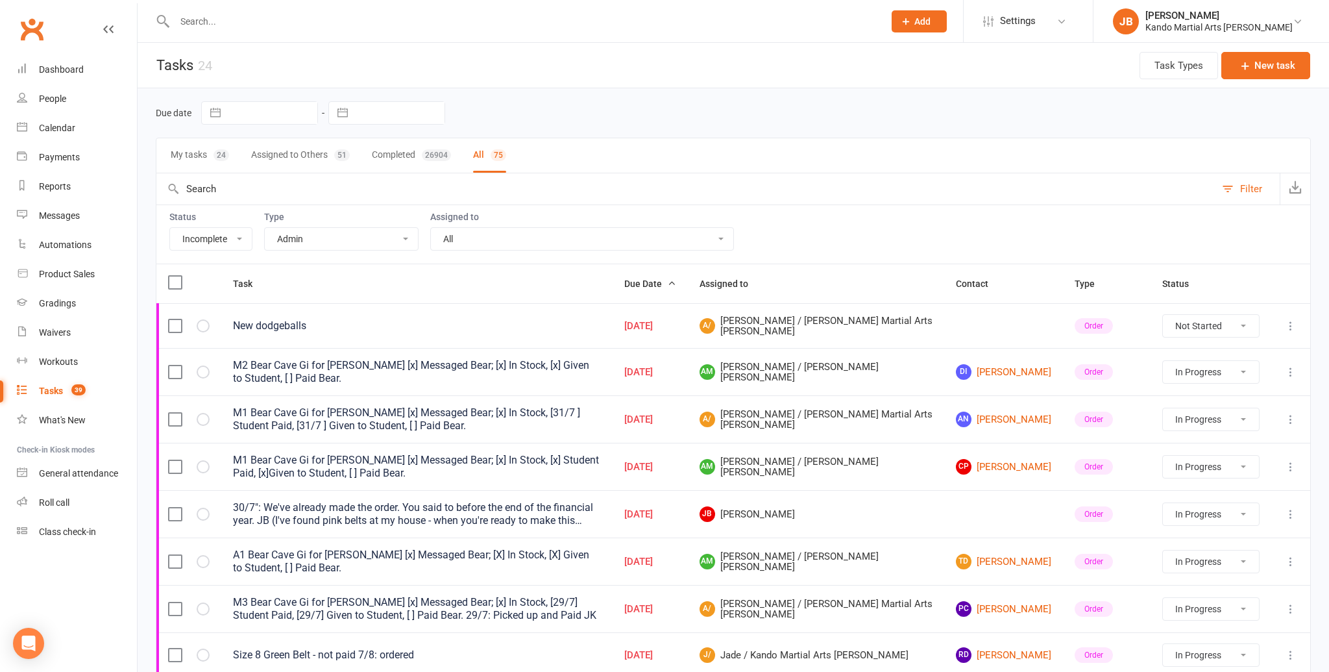
select select "started"
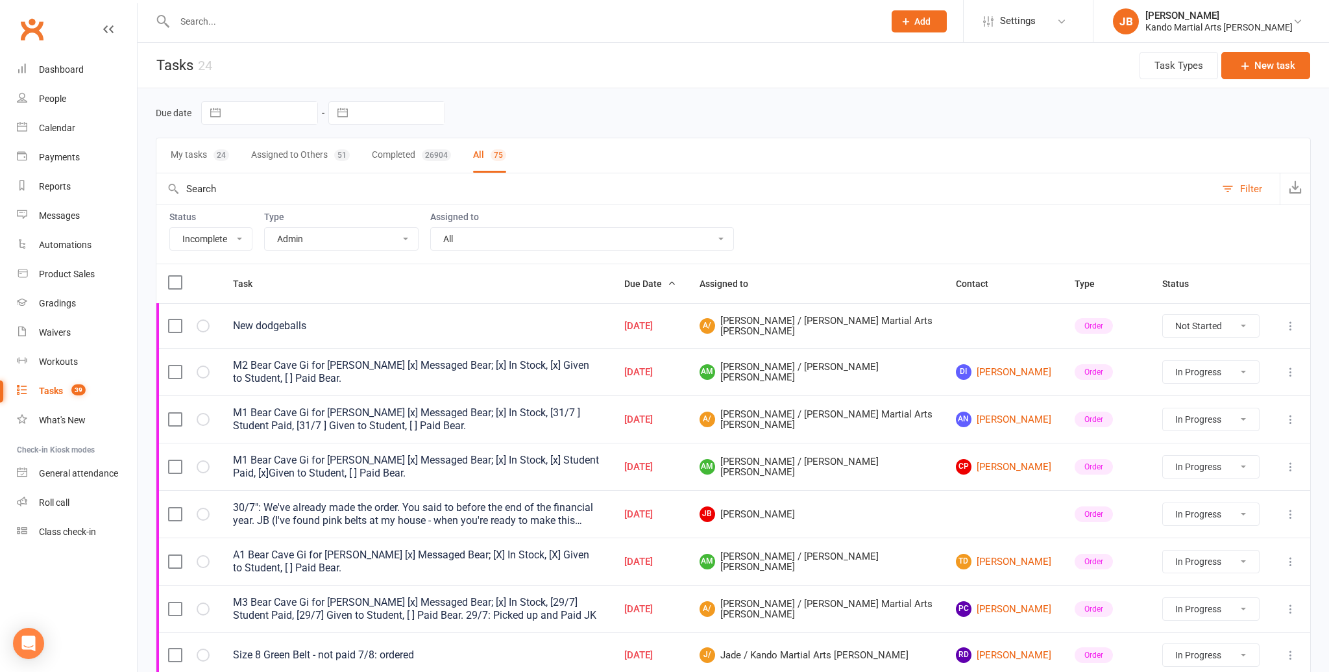
select select "started"
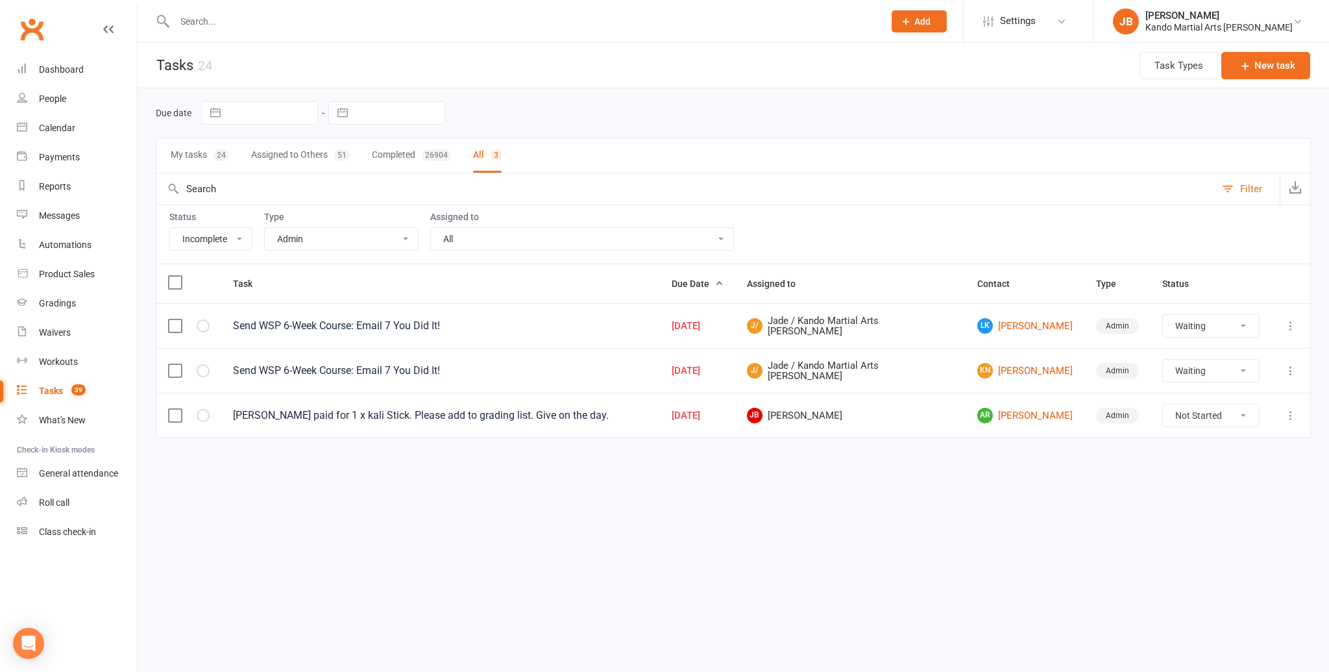
click at [328, 239] on select "All Admin Bbpc - black belt prep course Cancellation Enquiry Follow-up In-class…" at bounding box center [341, 239] width 153 height 22
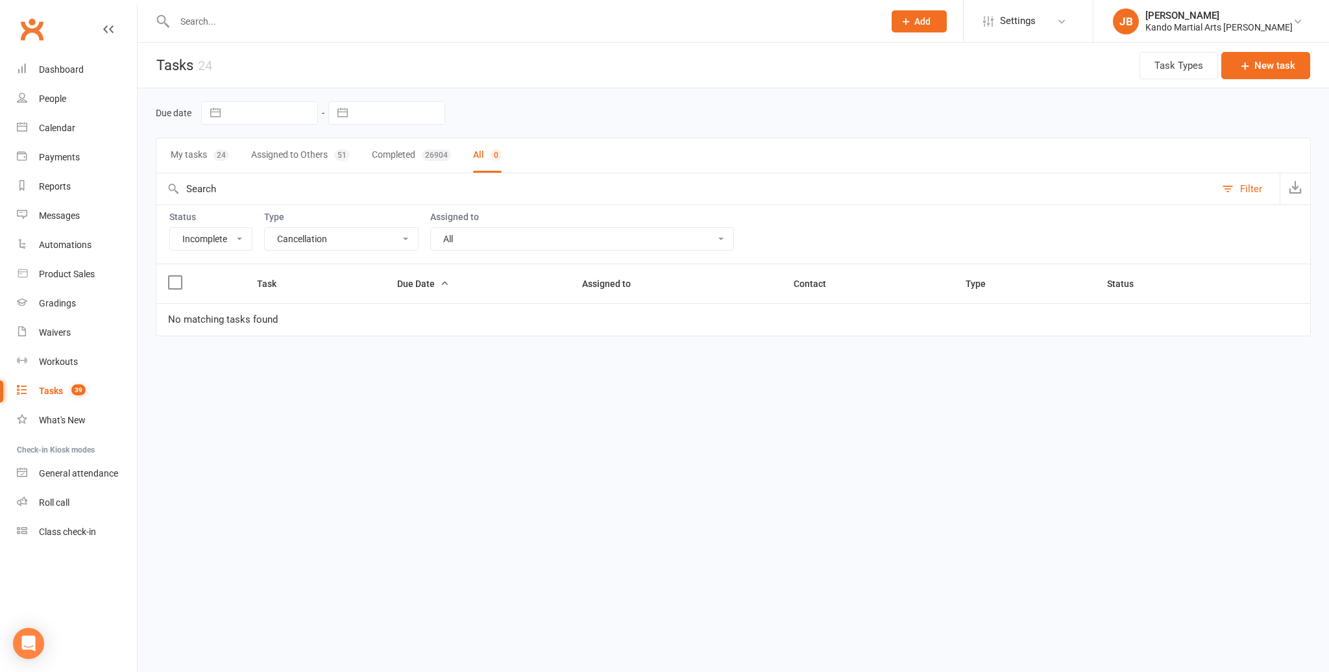
click at [348, 238] on select "All Admin Bbpc - black belt prep course Cancellation Enquiry Follow-up In-class…" at bounding box center [341, 239] width 153 height 22
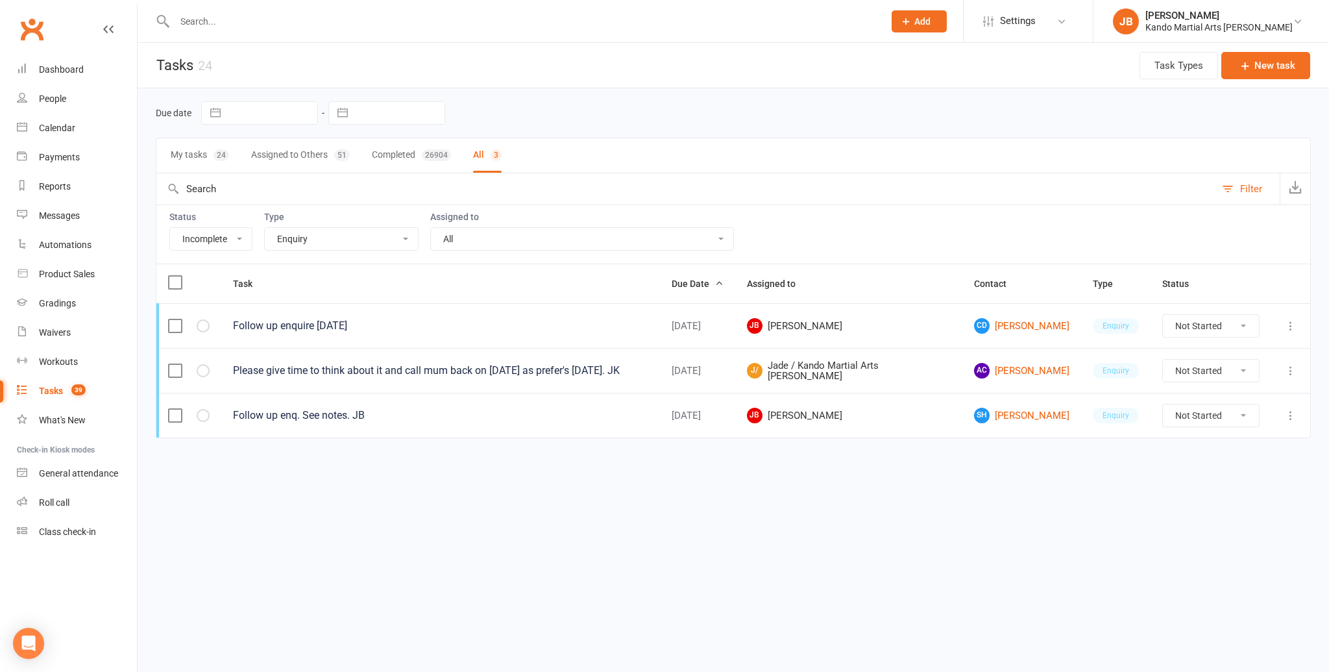
click at [321, 235] on select "All Admin Bbpc - black belt prep course Cancellation Enquiry Follow-up In-class…" at bounding box center [341, 239] width 153 height 22
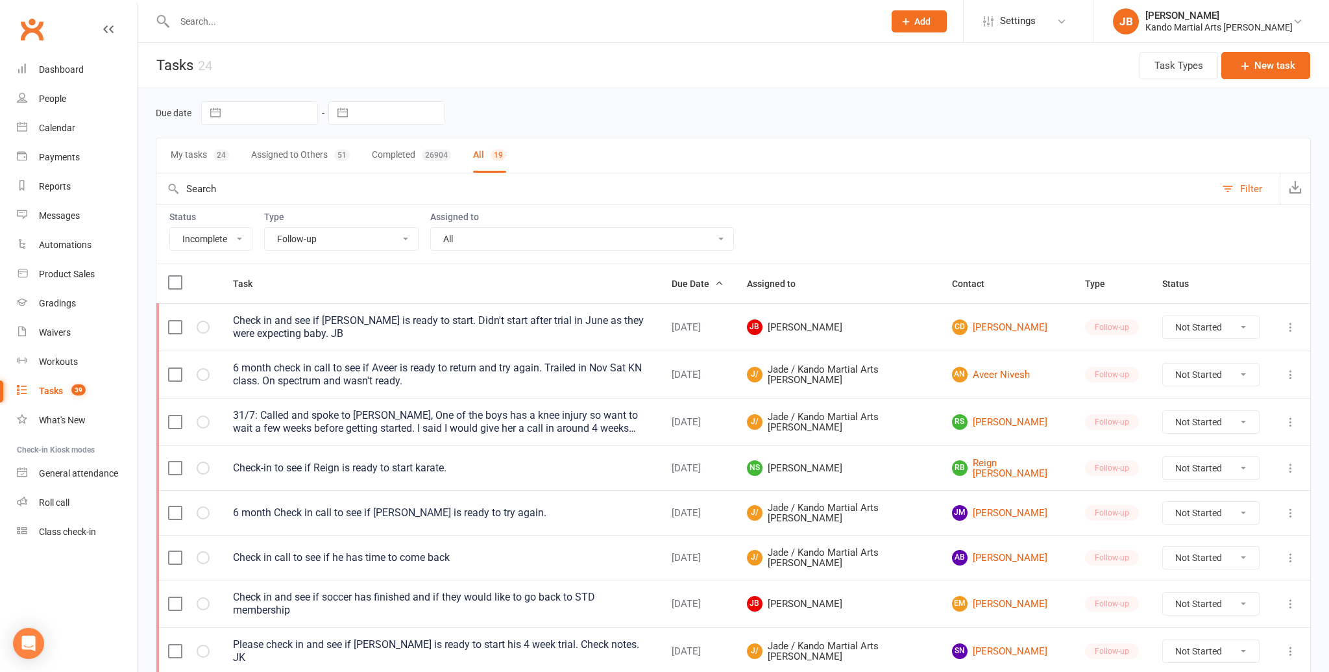
click at [295, 234] on select "All Admin Bbpc - black belt prep course Cancellation Enquiry Follow-up In-class…" at bounding box center [341, 239] width 153 height 22
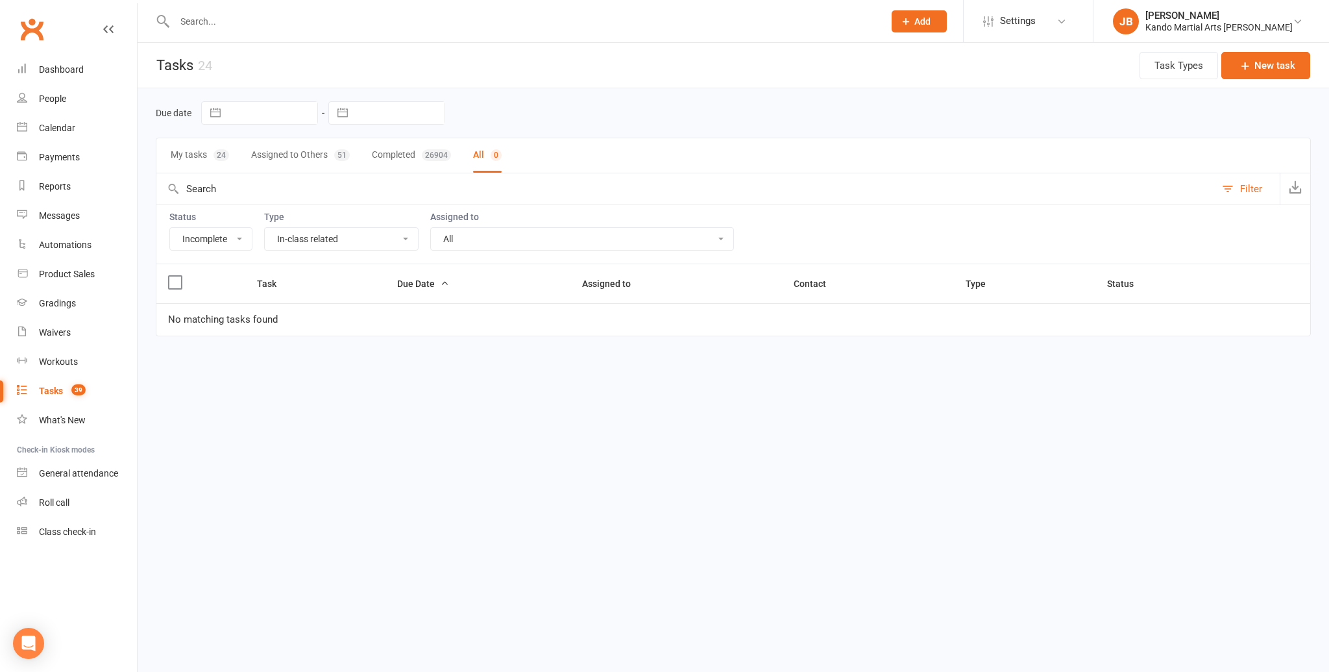
click at [306, 241] on select "All Admin Bbpc - black belt prep course Cancellation Enquiry Follow-up In-class…" at bounding box center [341, 239] width 153 height 22
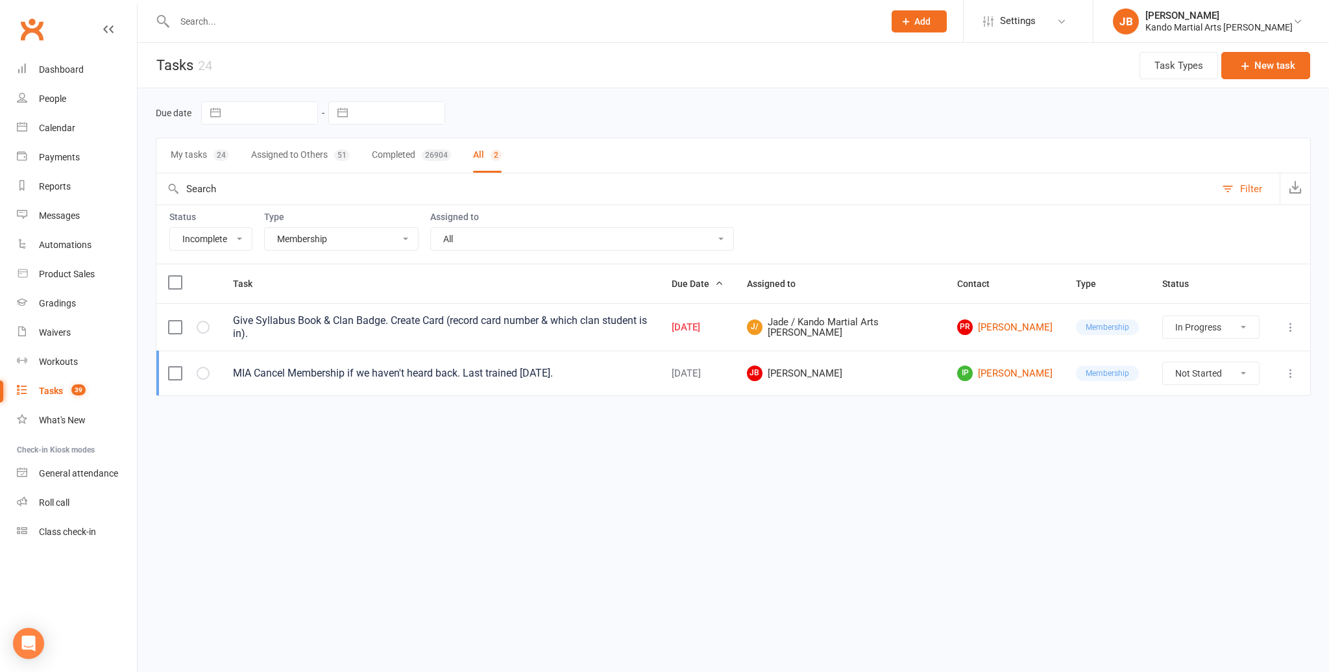
click at [308, 241] on select "All Admin Bbpc - black belt prep course Cancellation Enquiry Follow-up In-class…" at bounding box center [341, 239] width 153 height 22
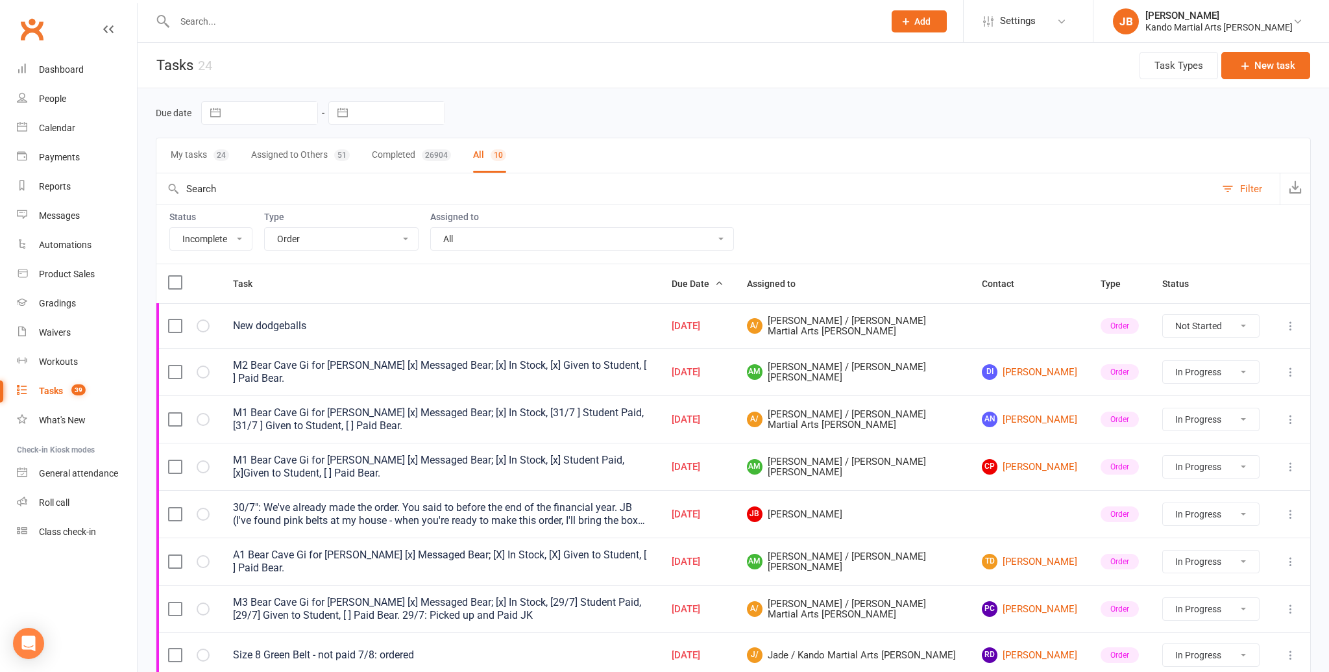
click at [301, 241] on select "All Admin Bbpc - black belt prep course Cancellation Enquiry Follow-up In-class…" at bounding box center [341, 239] width 153 height 22
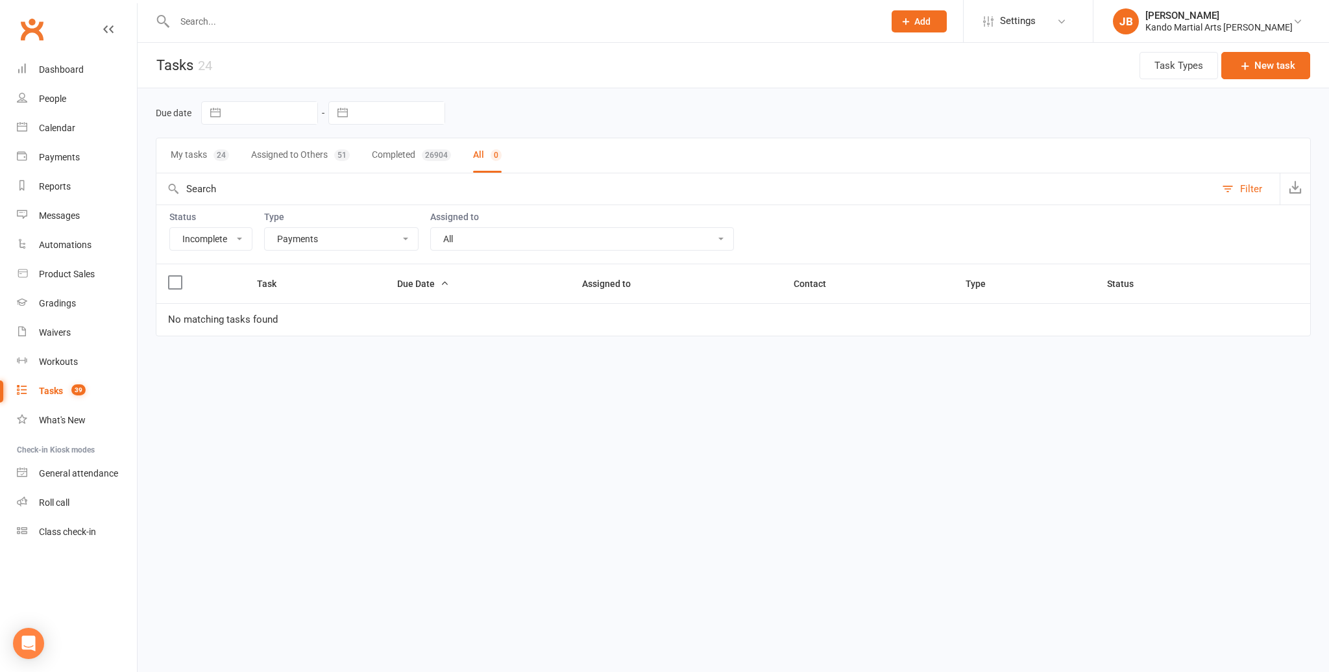
click at [292, 238] on select "All Admin Bbpc - black belt prep course Cancellation Enquiry Follow-up In-class…" at bounding box center [341, 239] width 153 height 22
click at [300, 238] on select "All Admin Bbpc - black belt prep course Cancellation Enquiry Follow-up In-class…" at bounding box center [341, 239] width 153 height 22
click at [288, 241] on select "All Admin Bbpc - black belt prep course Cancellation Enquiry Follow-up In-class…" at bounding box center [341, 239] width 153 height 22
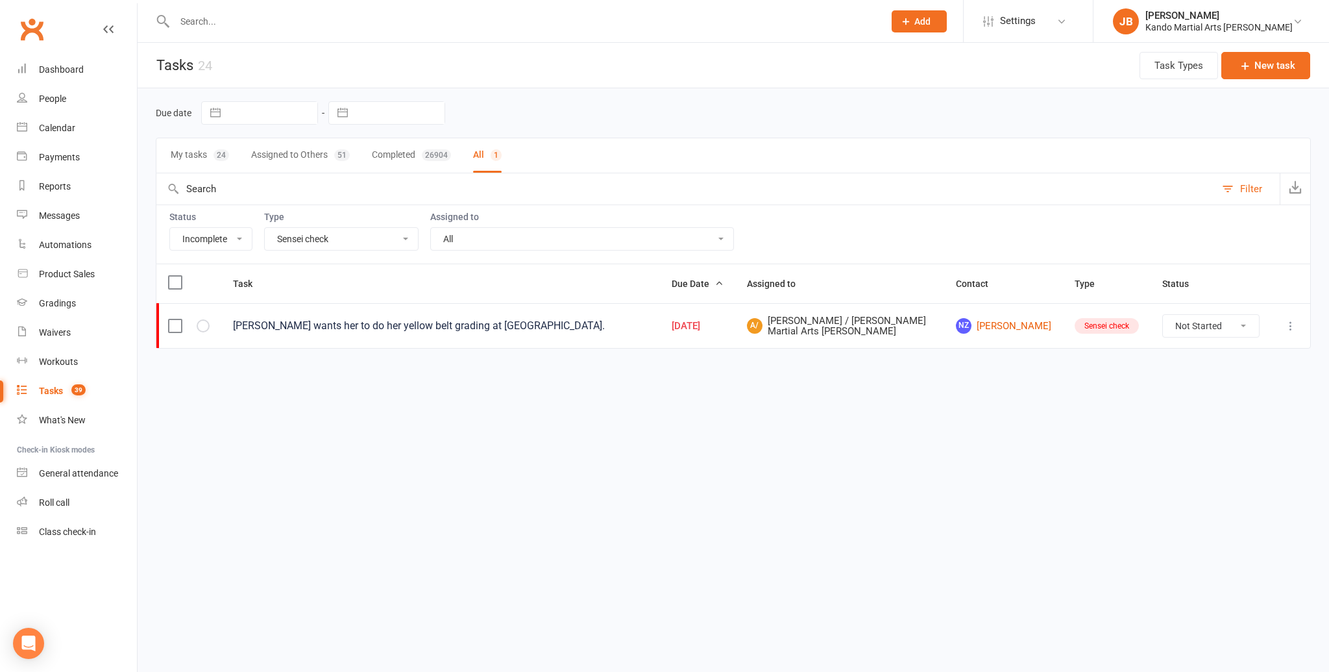
click at [343, 244] on select "All Admin Bbpc - black belt prep course Cancellation Enquiry Follow-up In-class…" at bounding box center [341, 239] width 153 height 22
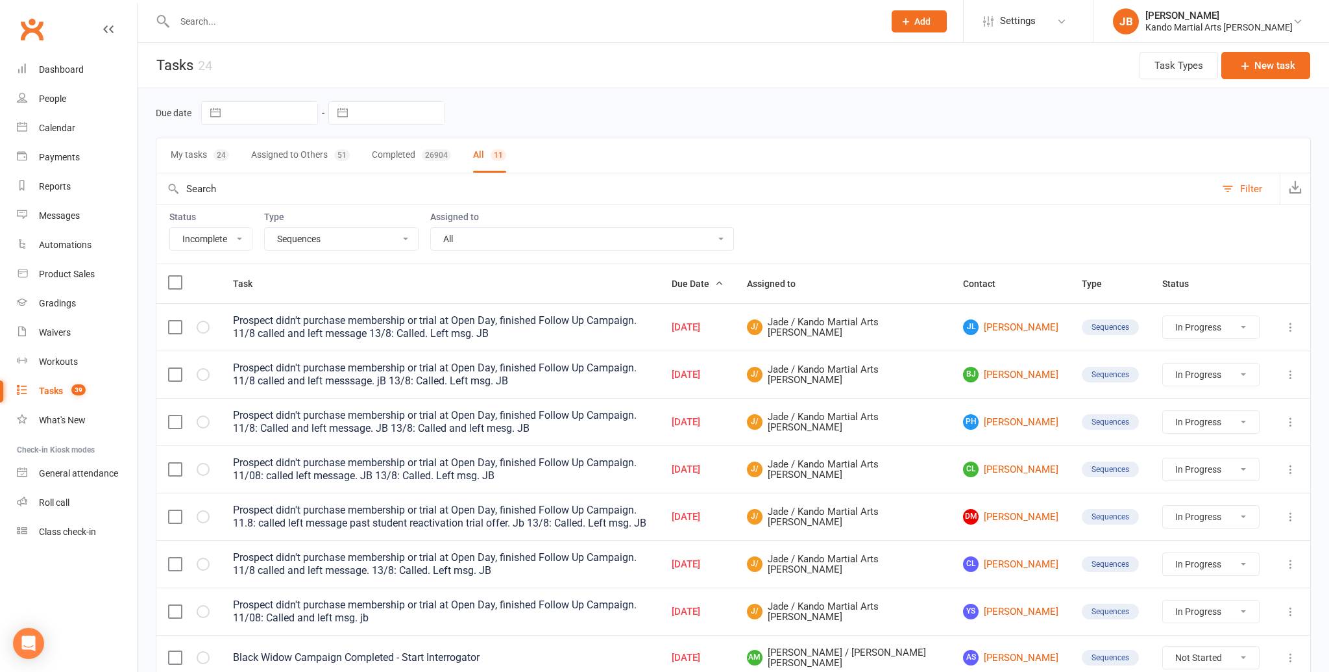
click at [301, 236] on select "All Admin Bbpc - black belt prep course Cancellation Enquiry Follow-up In-class…" at bounding box center [341, 239] width 153 height 22
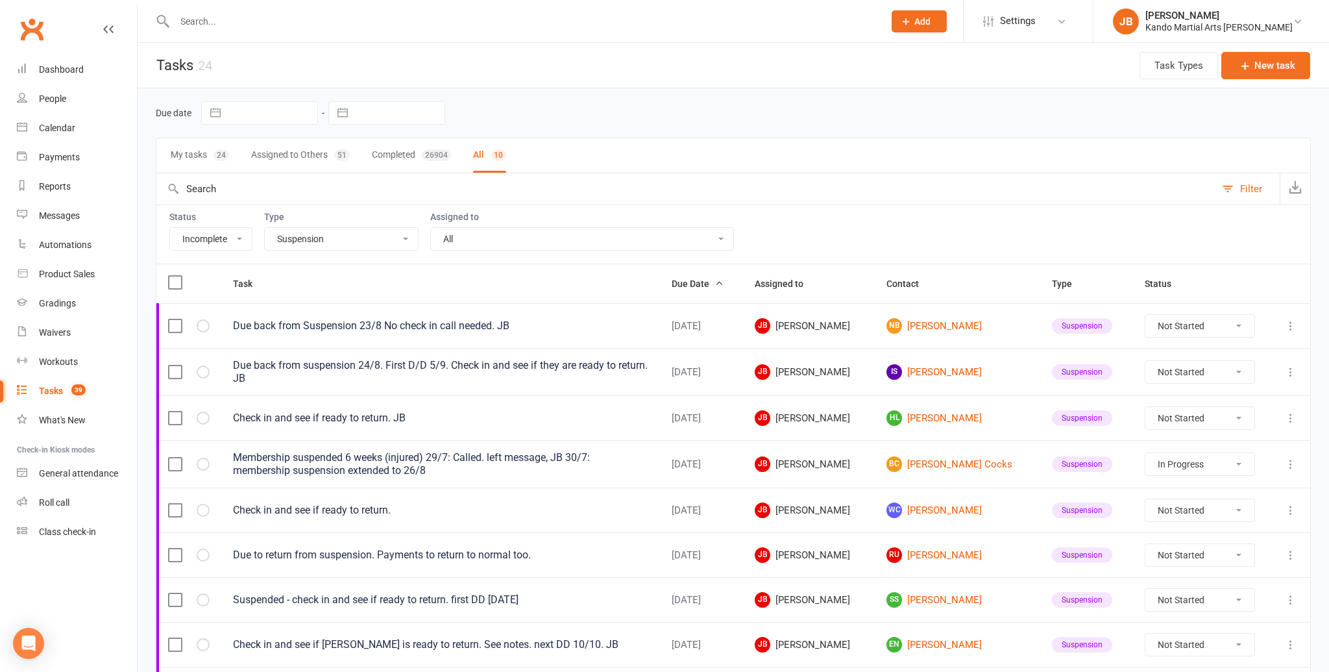
click at [303, 238] on select "All Admin Bbpc - black belt prep course Cancellation Enquiry Follow-up In-class…" at bounding box center [341, 239] width 153 height 22
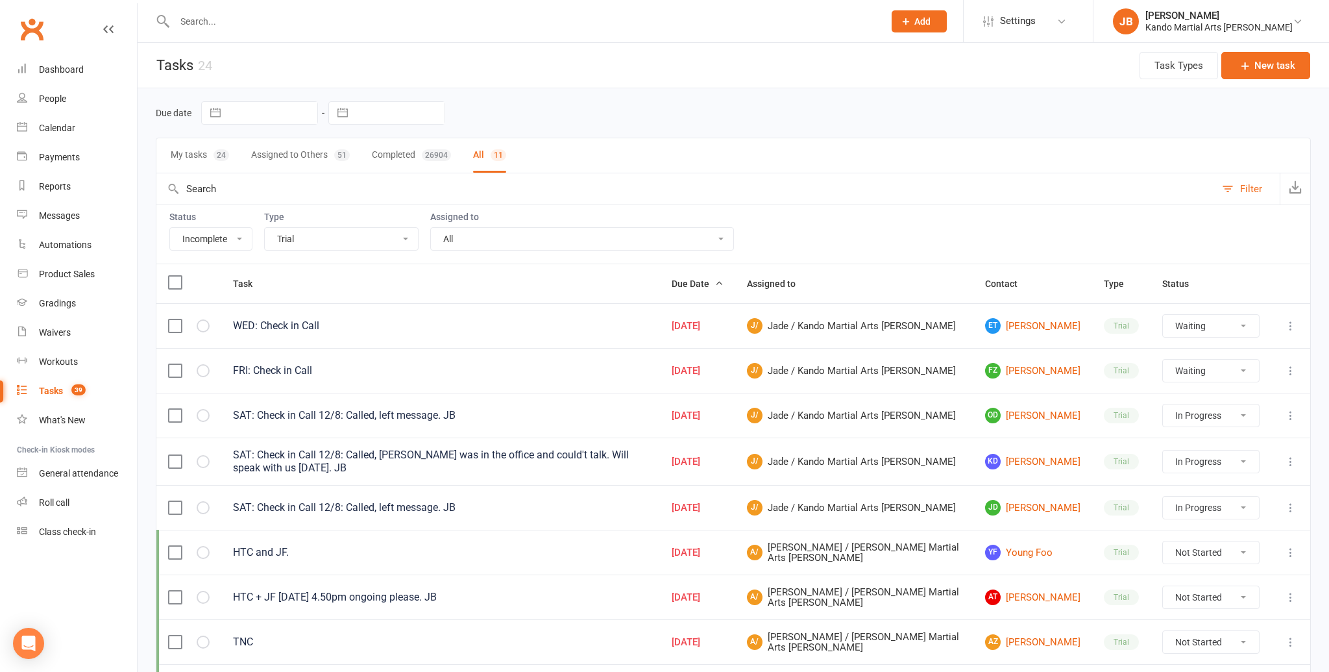
click at [279, 241] on select "All Admin Bbpc - black belt prep course Cancellation Enquiry Follow-up In-class…" at bounding box center [341, 239] width 153 height 22
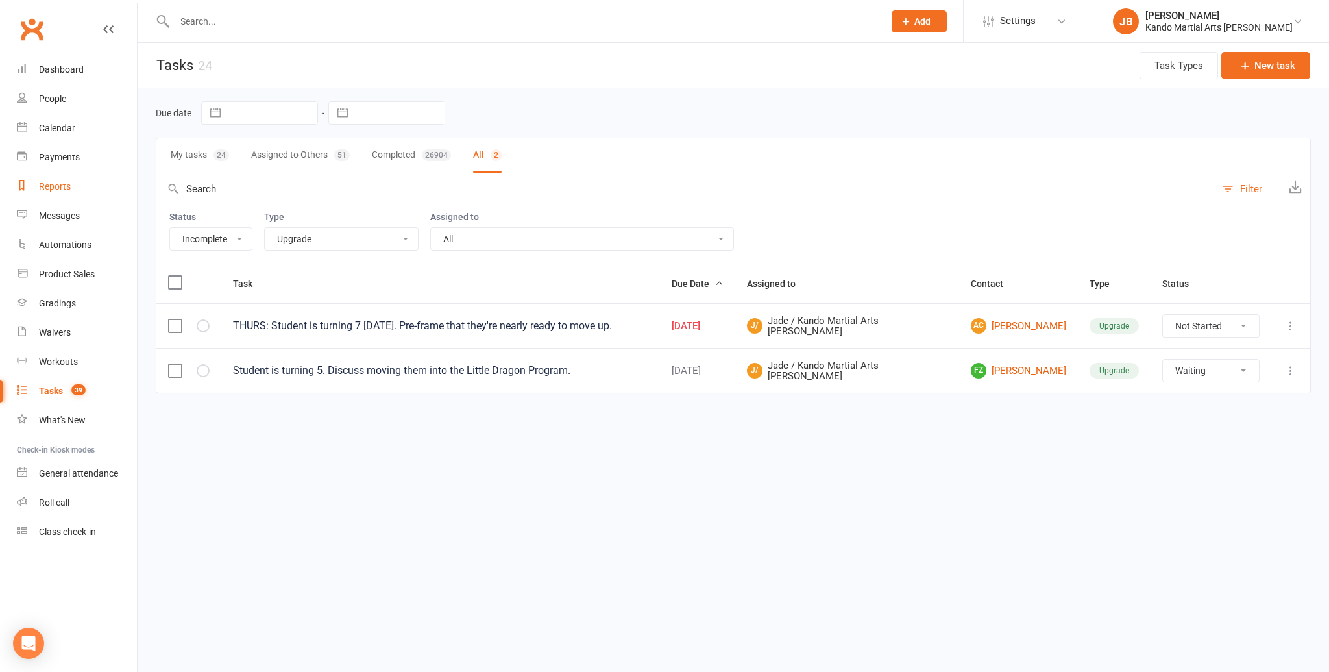
click at [55, 190] on div "Reports" at bounding box center [55, 186] width 32 height 10
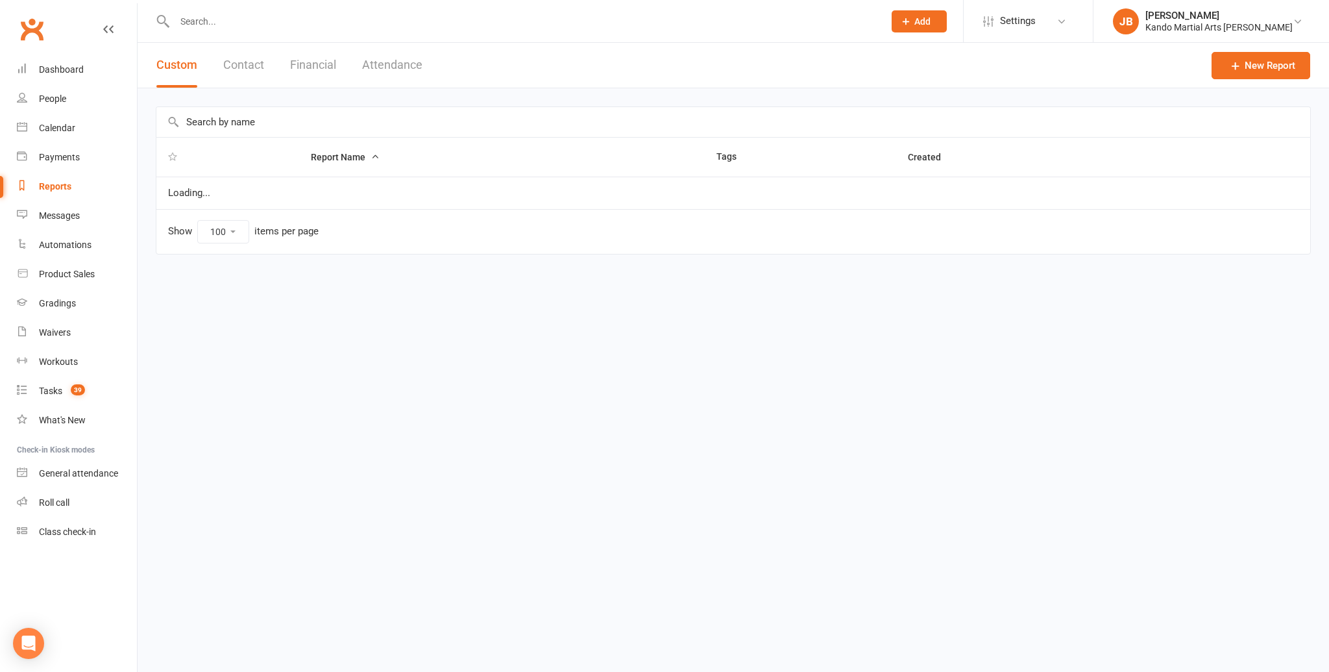
click at [212, 121] on input "text" at bounding box center [733, 122] width 1154 height 30
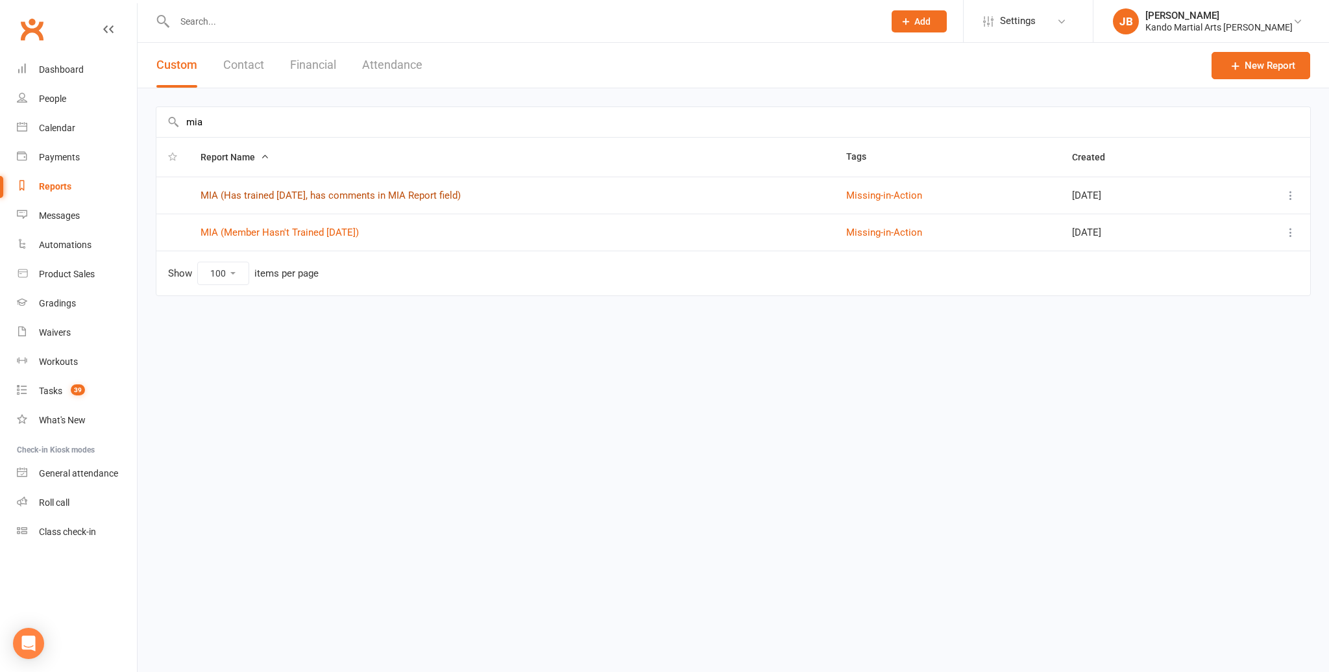
click at [383, 195] on link "MIA (Has trained in 14 days, has comments in MIA Report field)" at bounding box center [331, 196] width 260 height 12
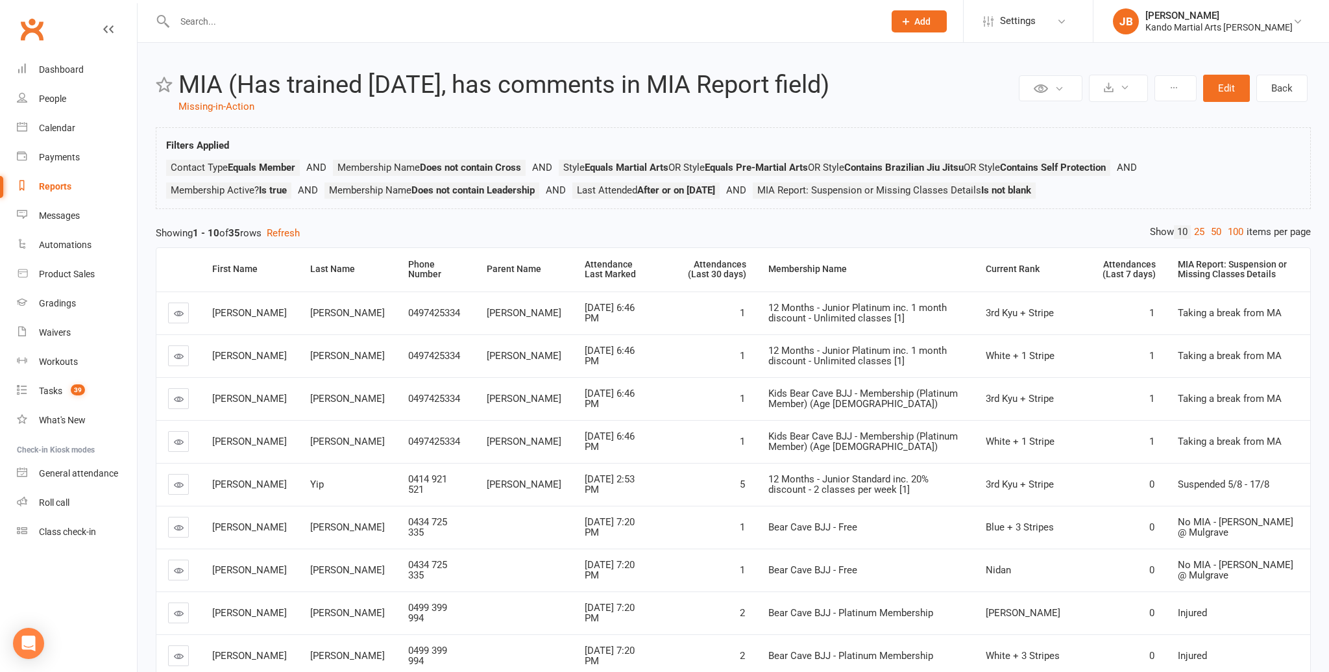
click at [1230, 232] on link "100" at bounding box center [1236, 232] width 22 height 14
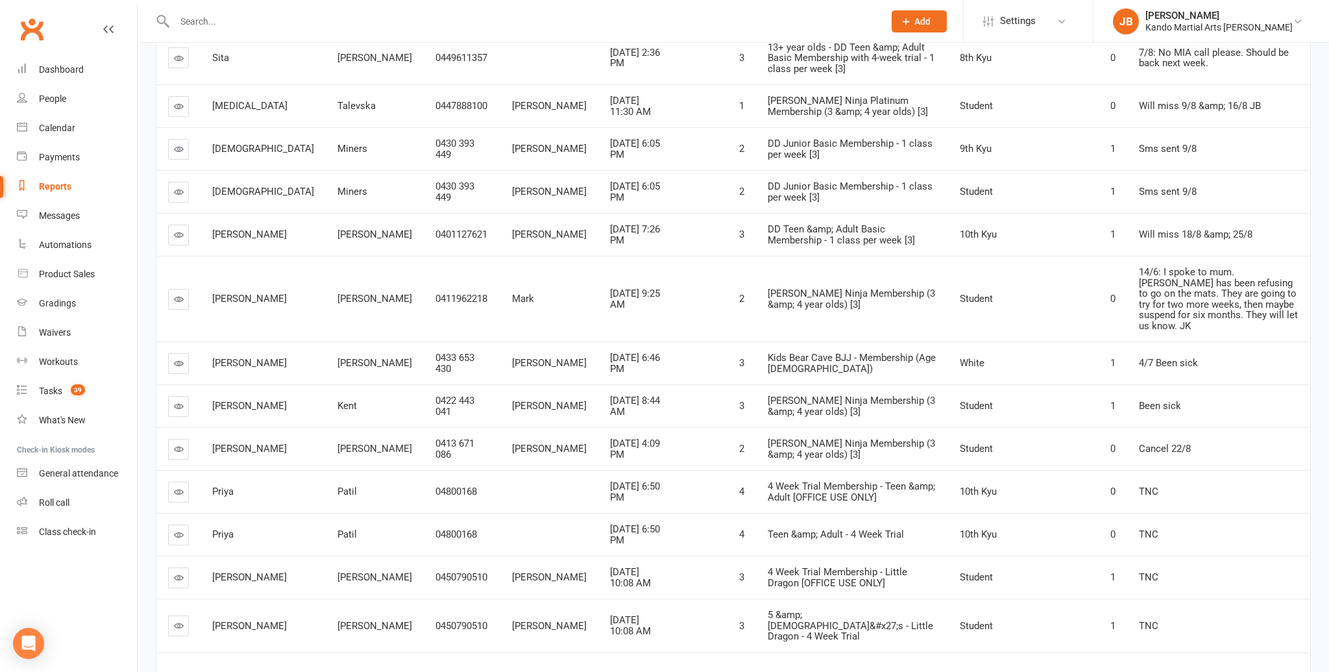
scroll to position [1272, 0]
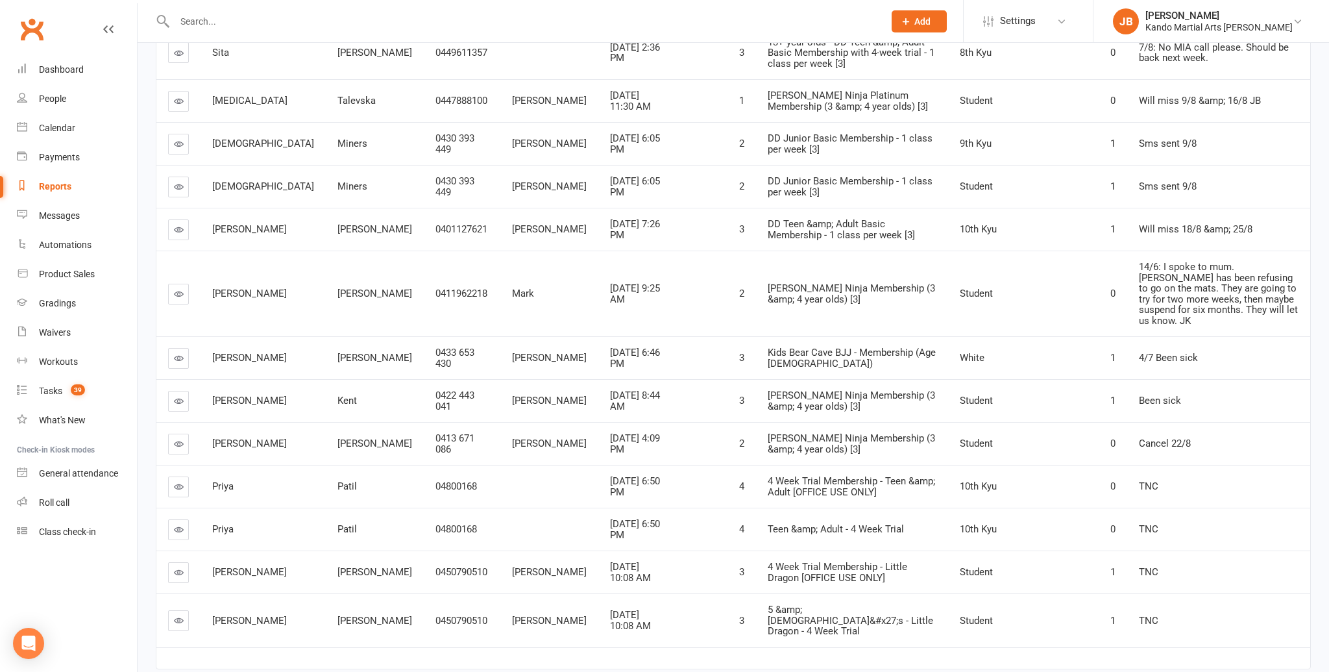
click at [182, 353] on icon at bounding box center [179, 358] width 10 height 10
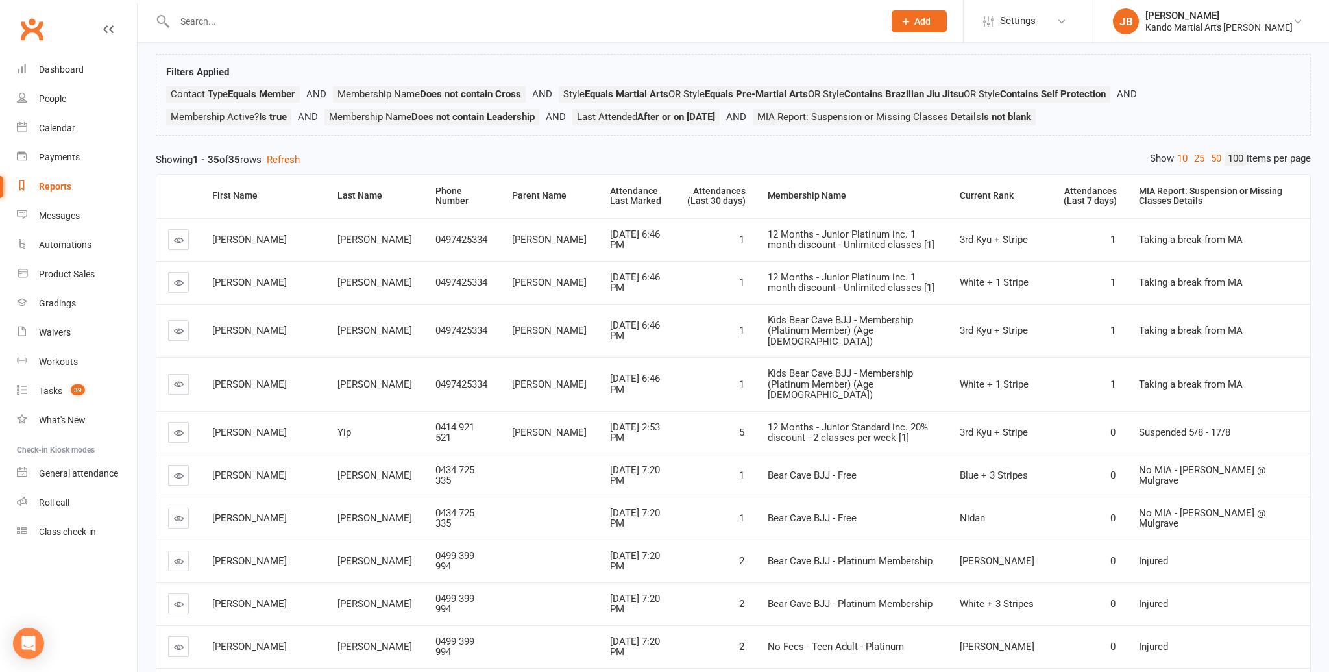
scroll to position [0, 0]
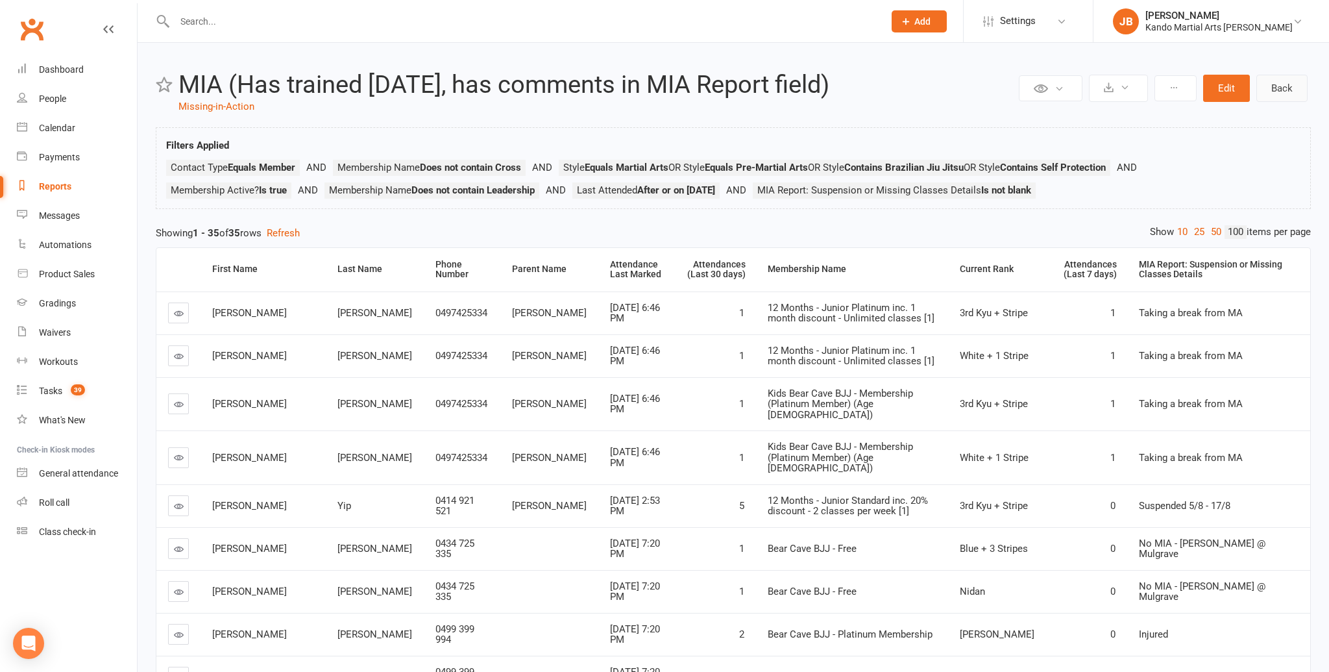
click at [1284, 92] on link "Back" at bounding box center [1282, 88] width 51 height 27
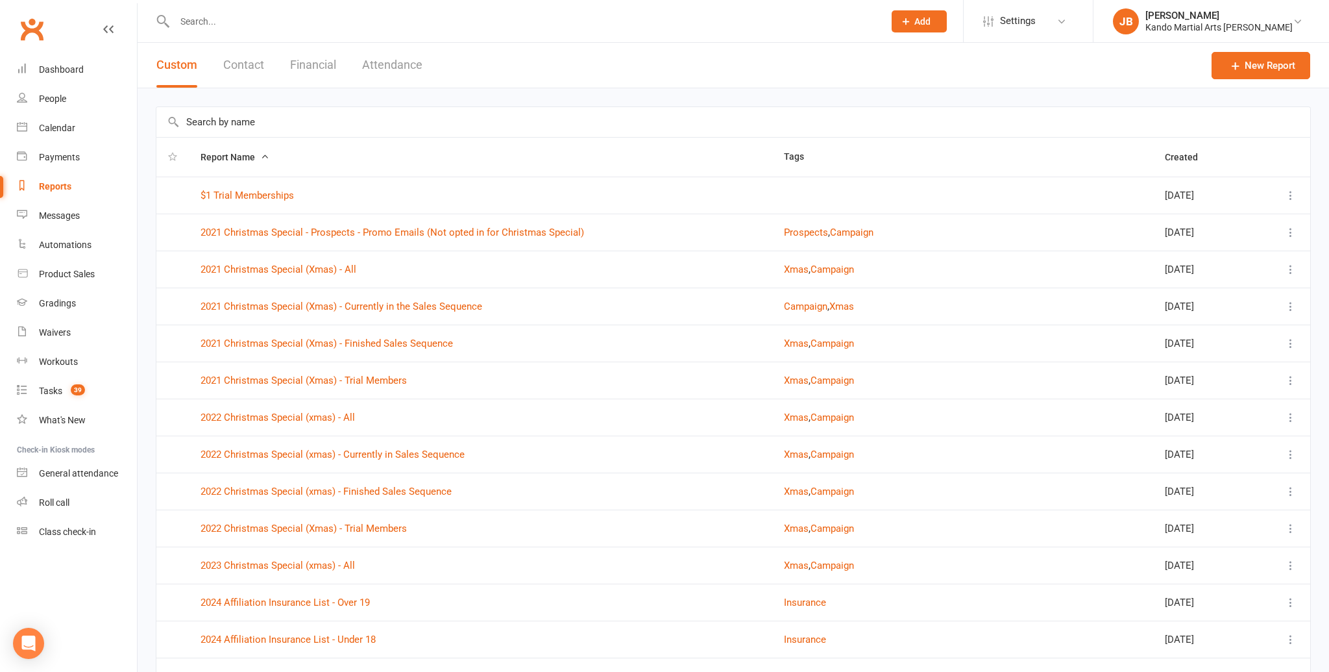
click at [214, 119] on input "text" at bounding box center [733, 122] width 1154 height 30
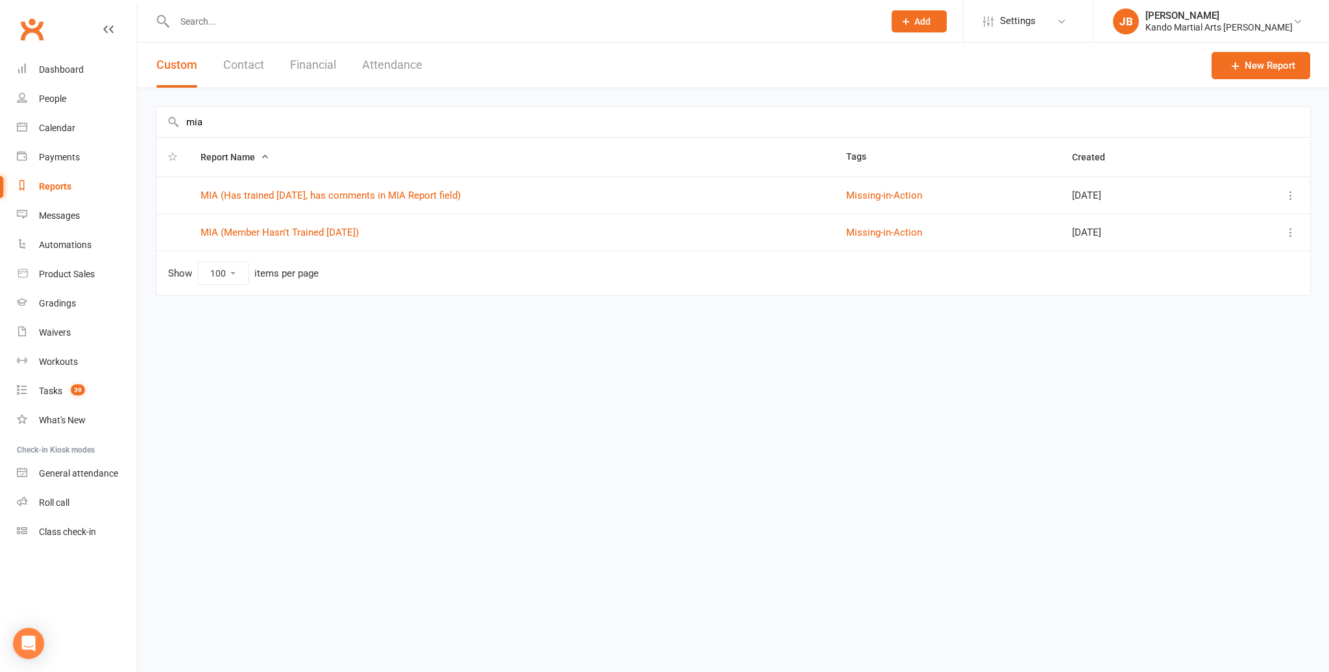
click at [265, 225] on td "MIA (Member Hasn't Trained in 14 Days)" at bounding box center [512, 232] width 646 height 37
click at [262, 232] on link "MIA (Member Hasn't Trained in 14 Days)" at bounding box center [280, 233] width 158 height 12
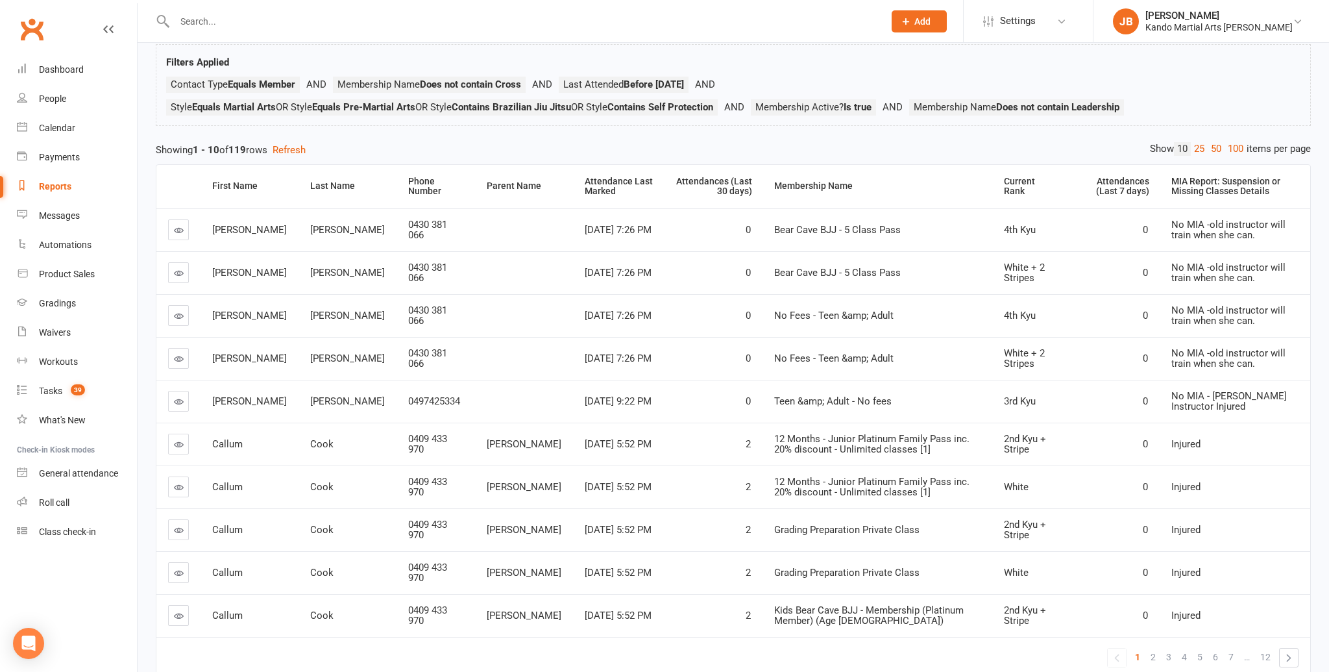
scroll to position [75, 0]
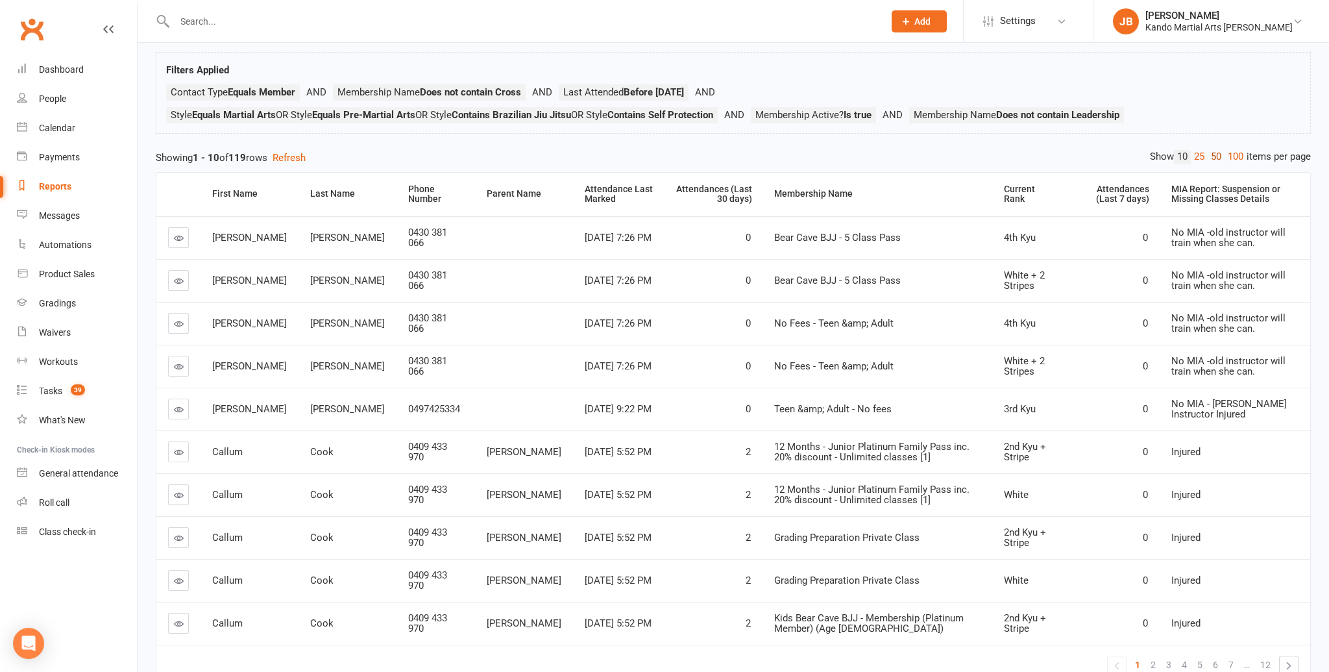
click at [1213, 158] on link "50" at bounding box center [1216, 157] width 17 height 14
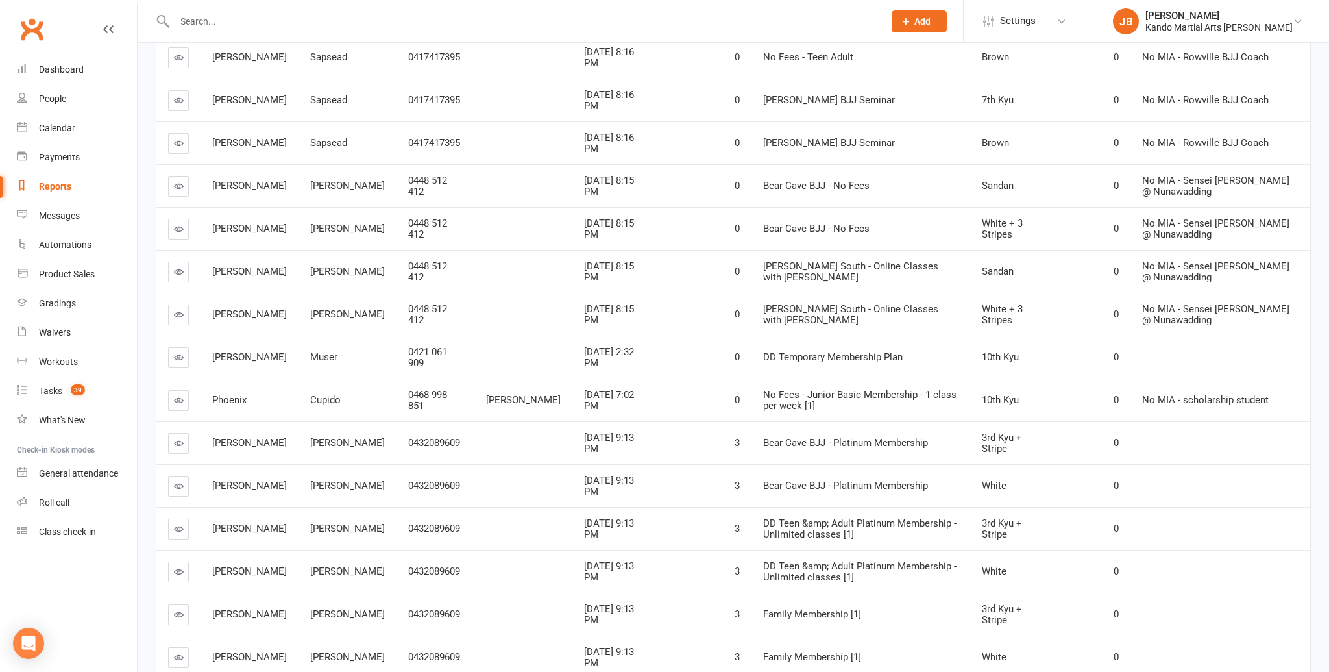
scroll to position [1857, 0]
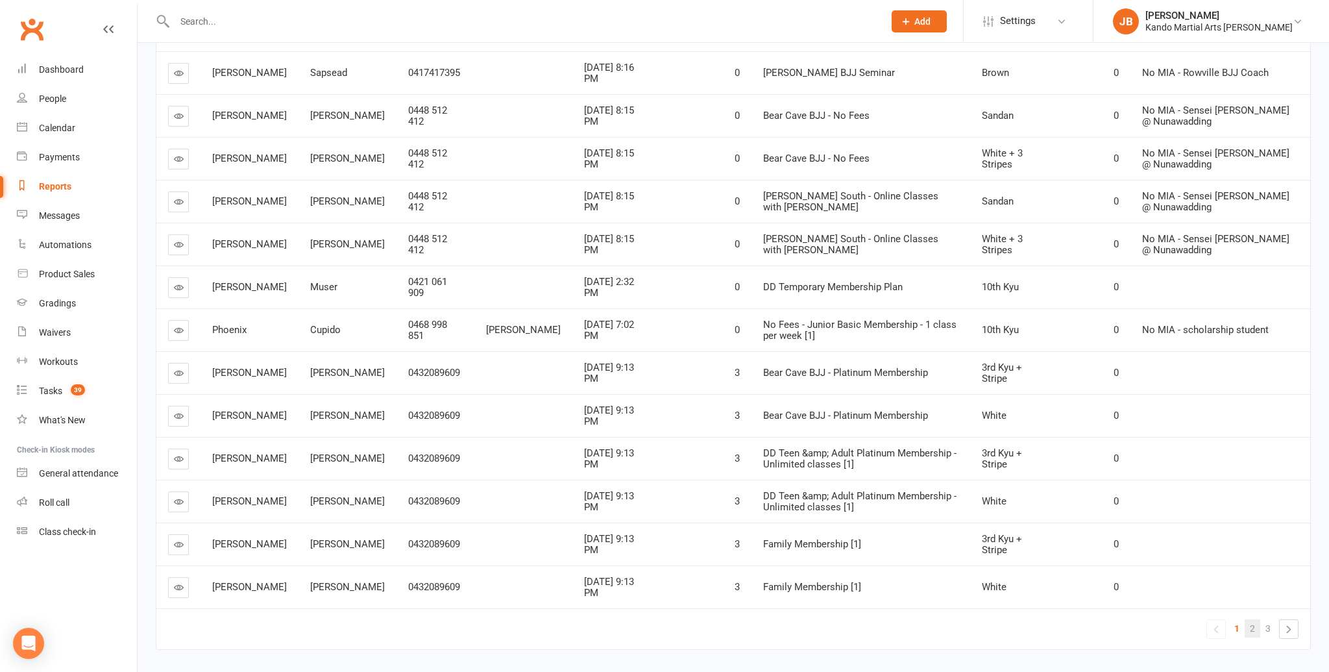
click at [1256, 619] on link "2" at bounding box center [1253, 628] width 16 height 18
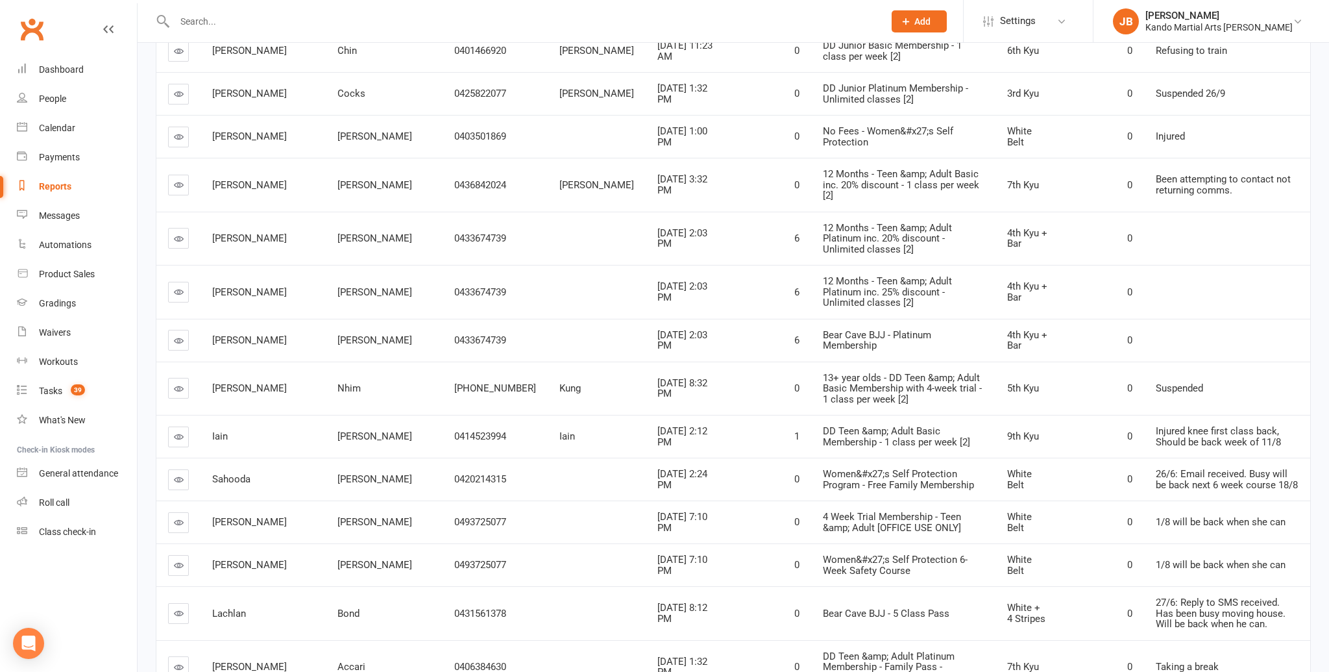
scroll to position [716, 0]
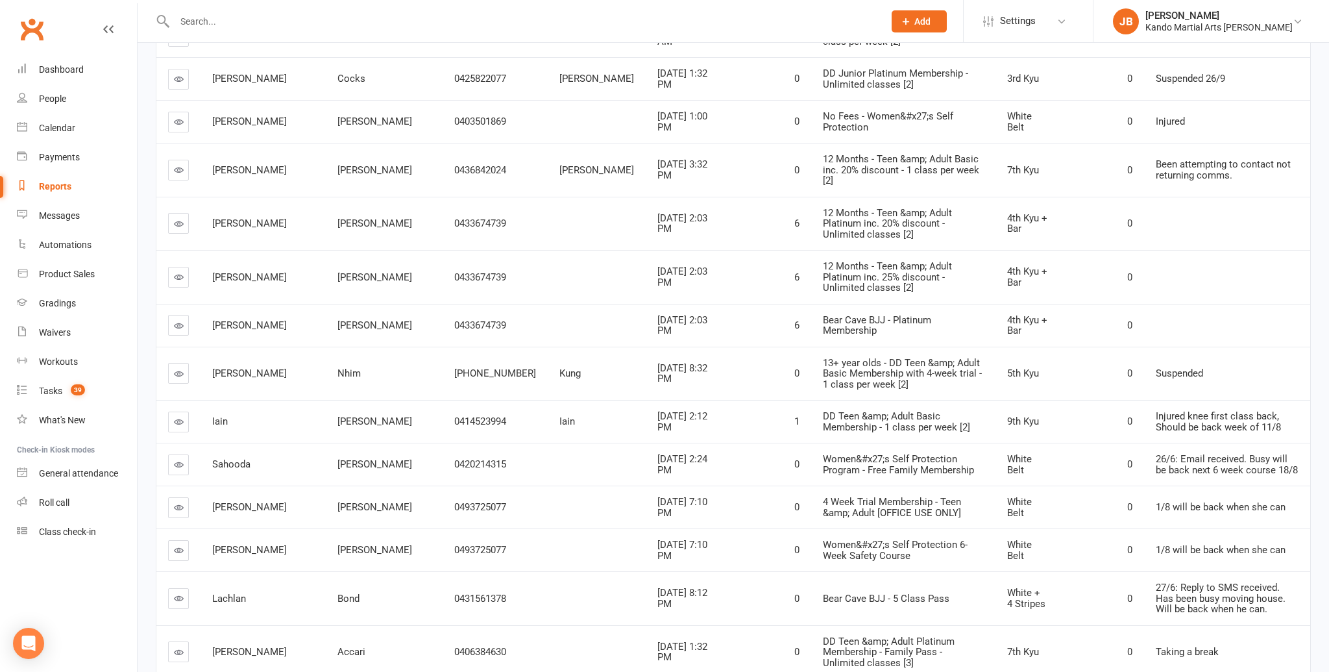
click at [176, 417] on icon at bounding box center [179, 422] width 10 height 10
click at [183, 363] on link at bounding box center [178, 373] width 21 height 21
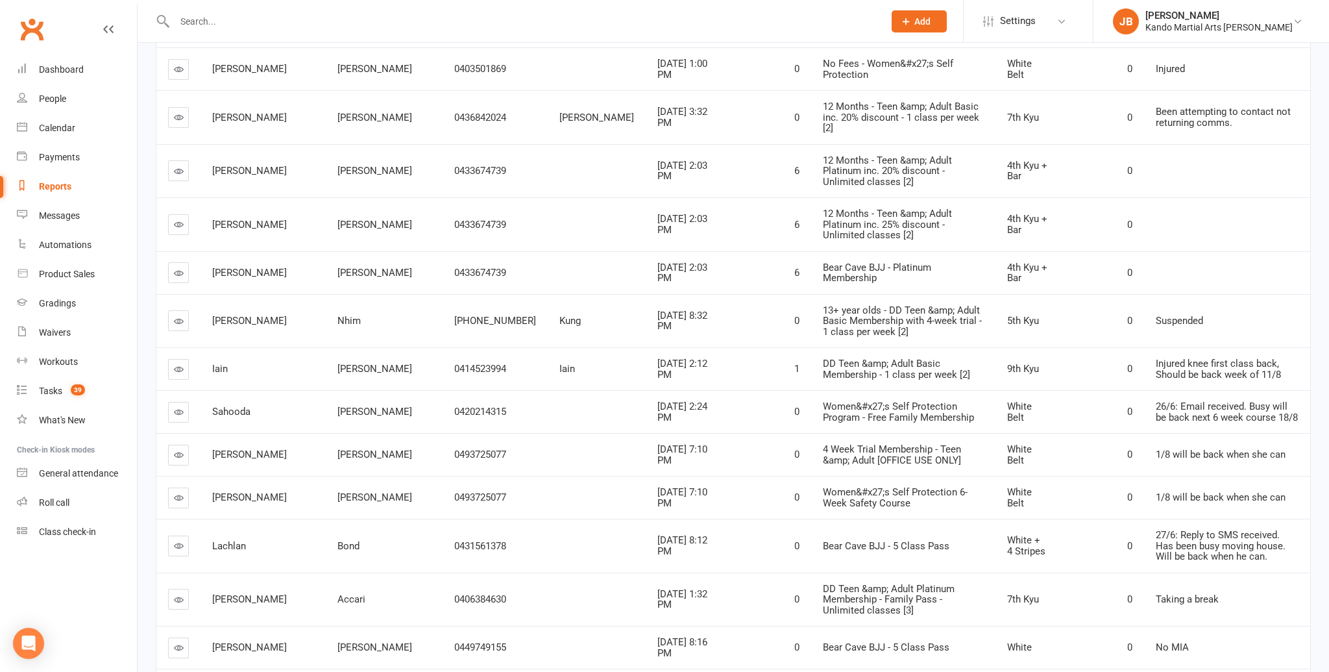
scroll to position [771, 0]
click at [183, 442] on link at bounding box center [178, 452] width 21 height 21
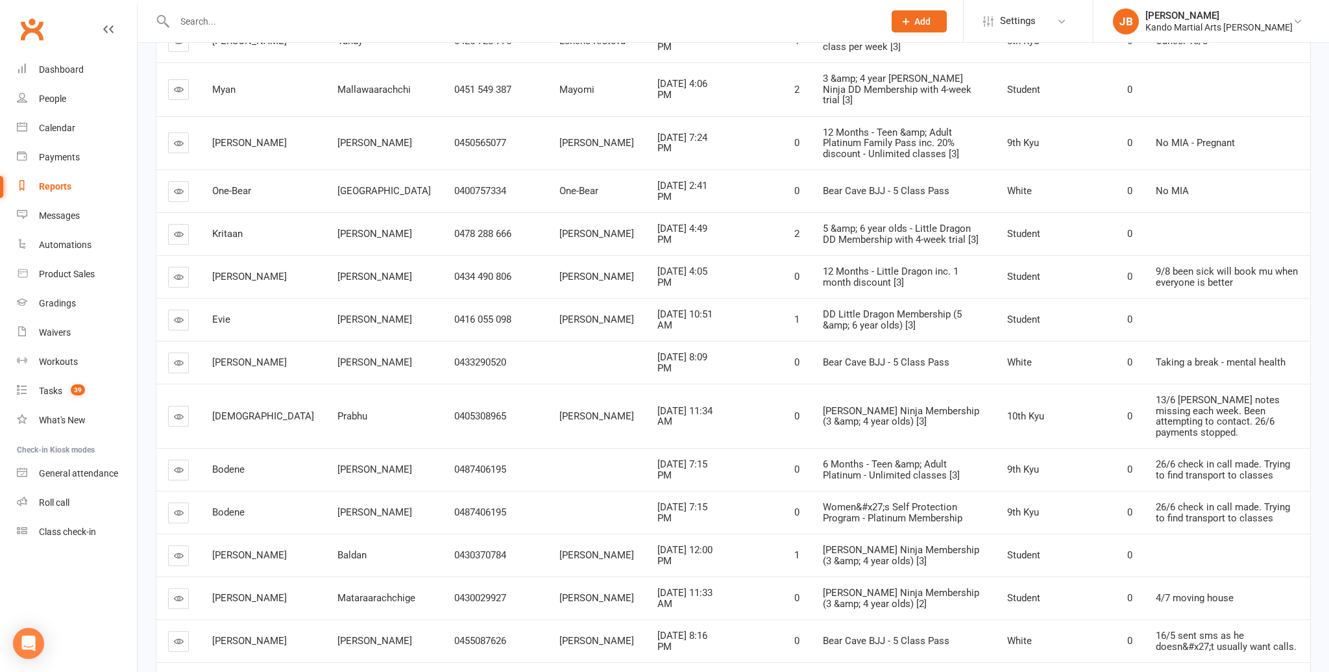
scroll to position [1908, 0]
click at [1263, 671] on link "3" at bounding box center [1269, 685] width 16 height 18
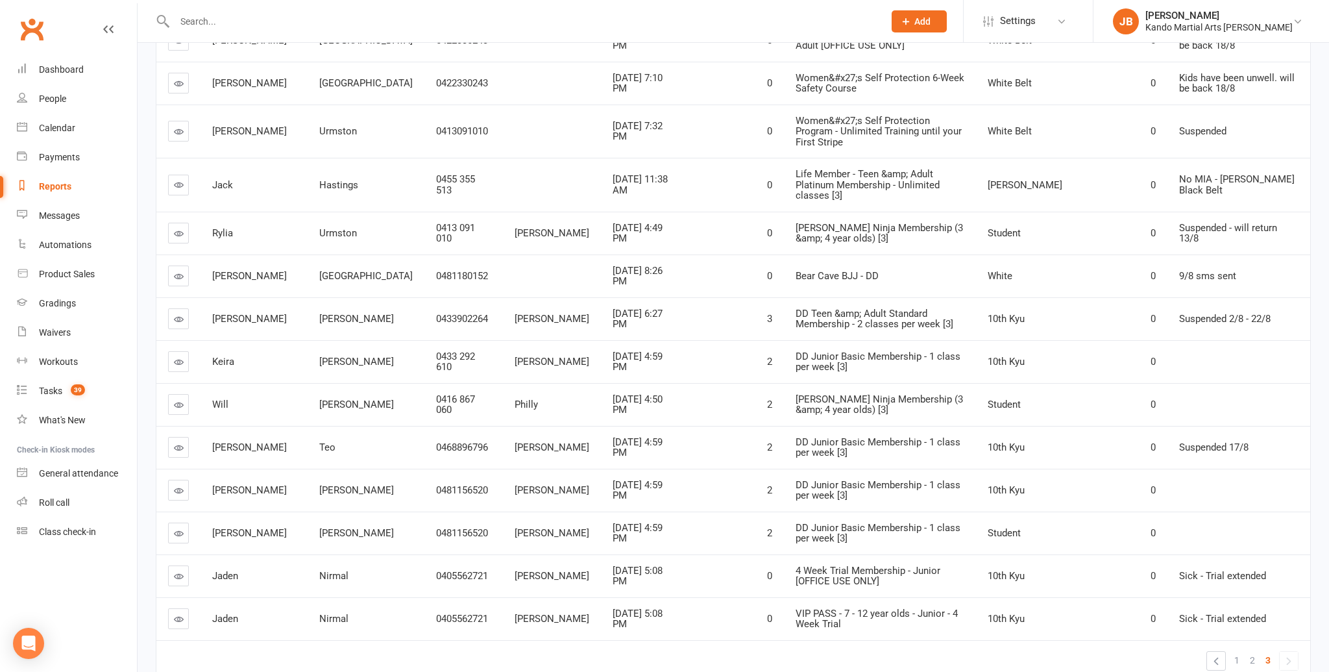
scroll to position [486, 0]
click at [180, 567] on link at bounding box center [178, 577] width 21 height 21
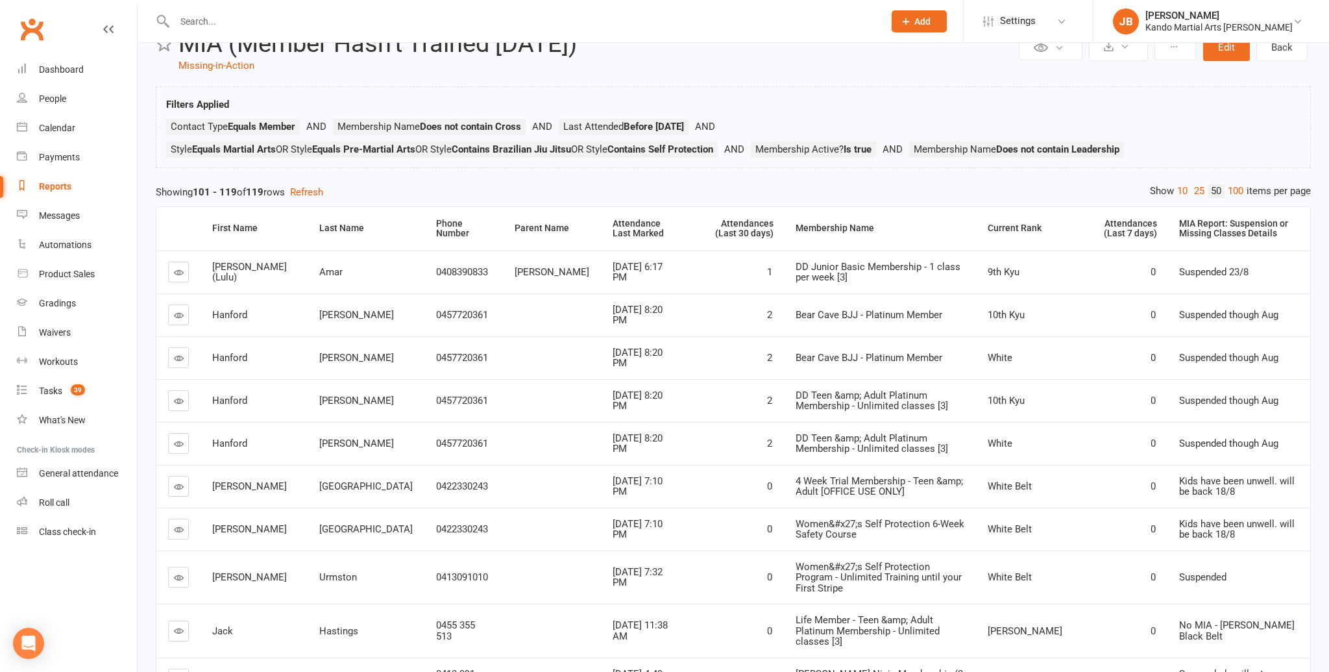
scroll to position [0, 0]
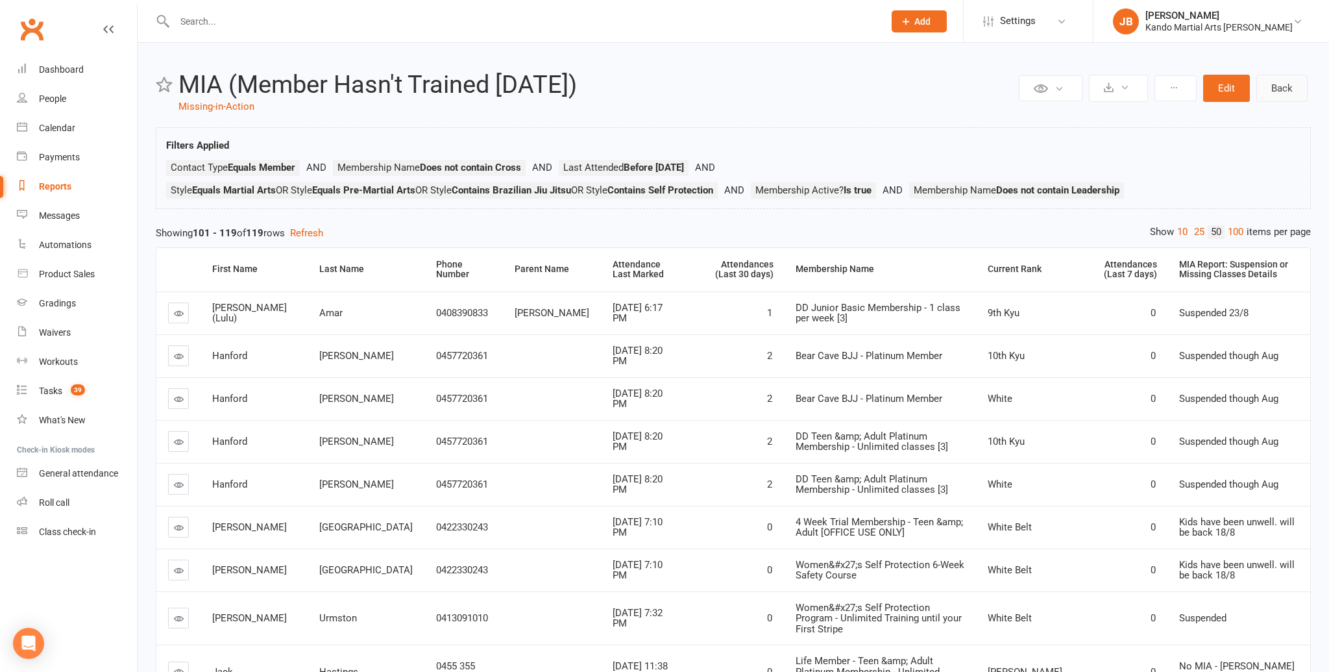
click at [1277, 91] on link "Back" at bounding box center [1282, 88] width 51 height 27
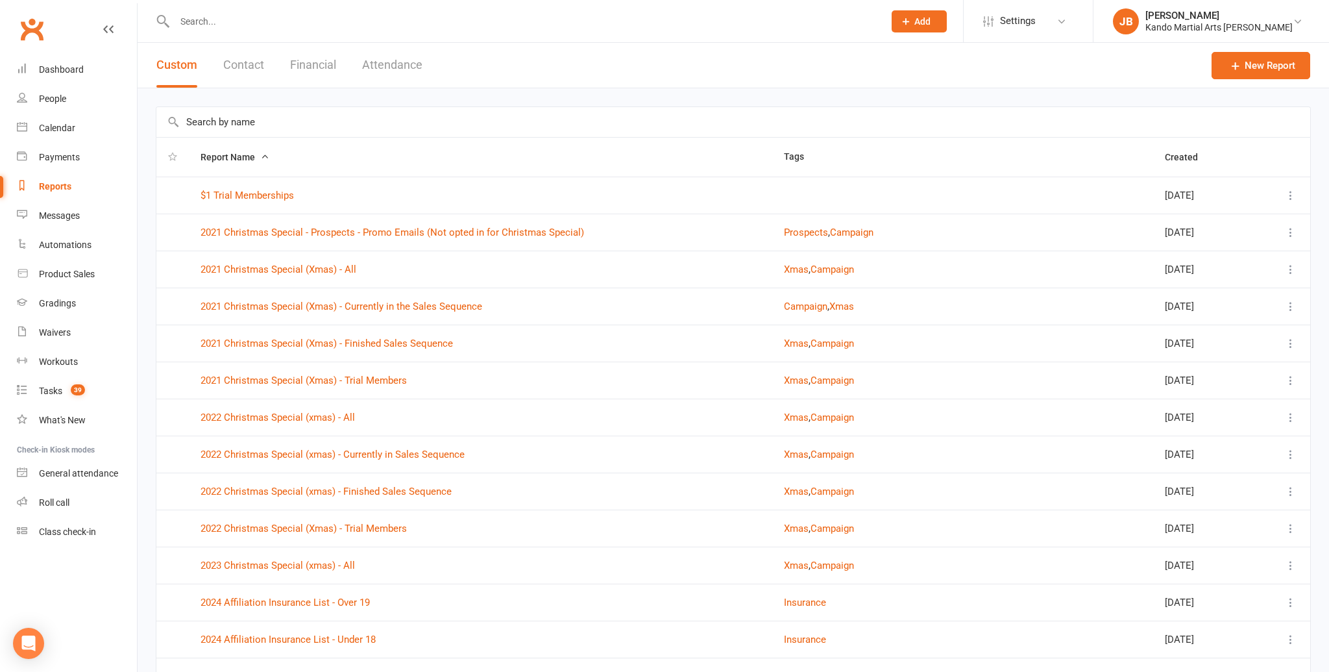
click at [233, 119] on input "text" at bounding box center [733, 122] width 1154 height 30
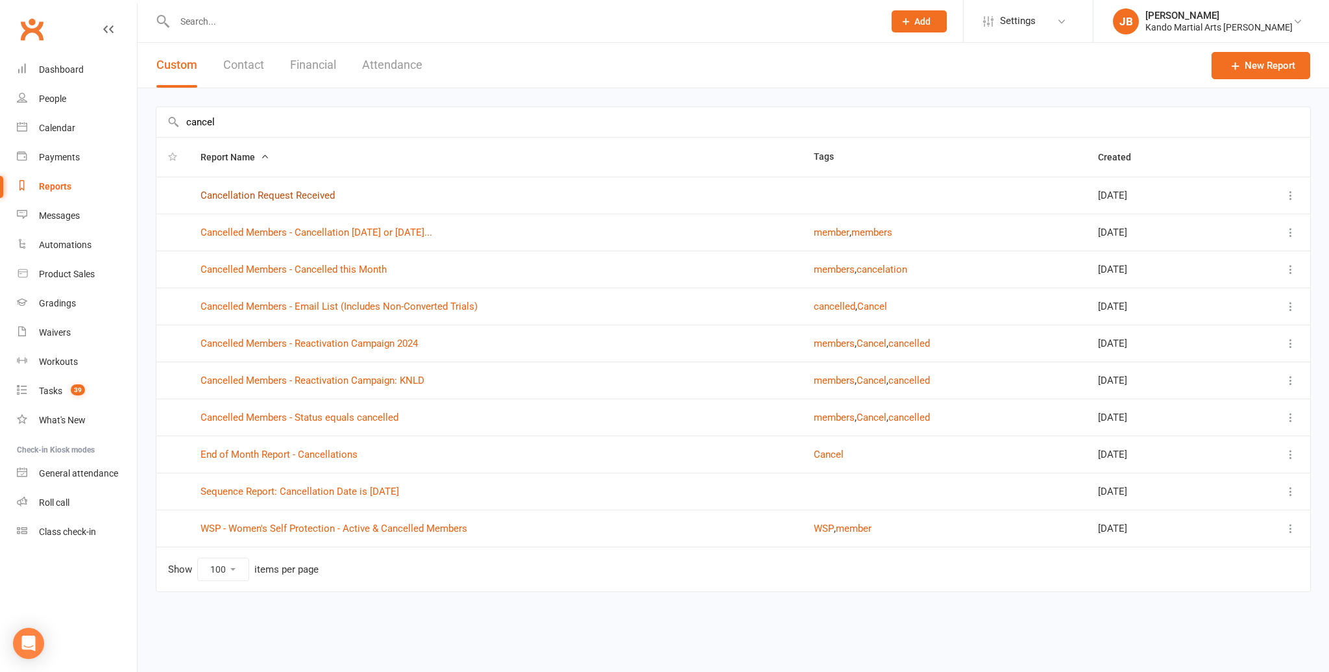
click at [244, 199] on link "Cancellation Request Received" at bounding box center [268, 196] width 134 height 12
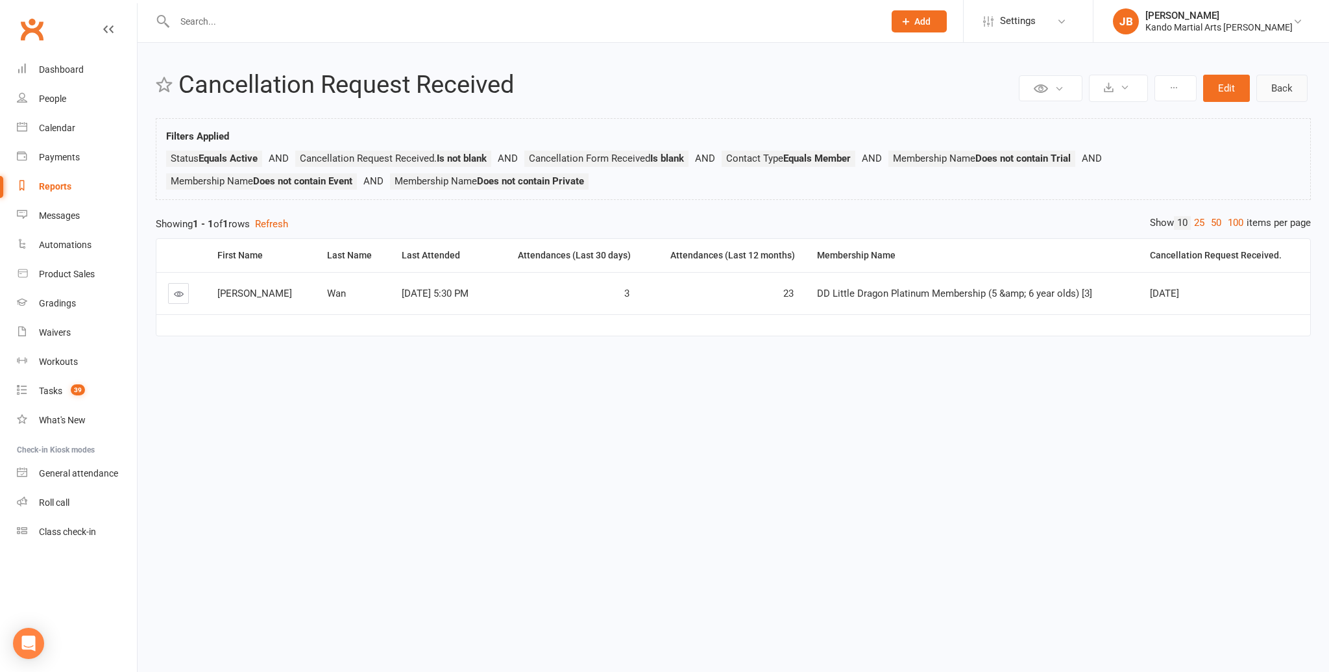
click at [1280, 82] on link "Back" at bounding box center [1282, 88] width 51 height 27
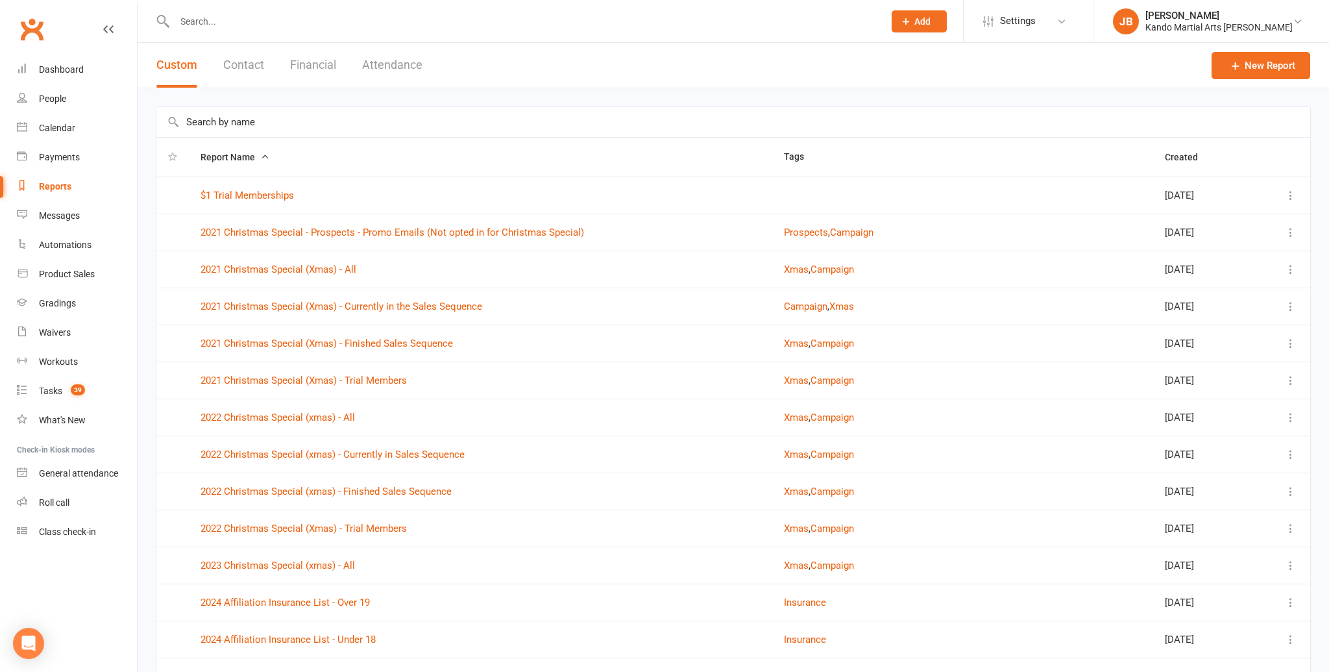
click at [246, 26] on input "text" at bounding box center [523, 21] width 704 height 18
paste input "dean@candolandscapes.com"
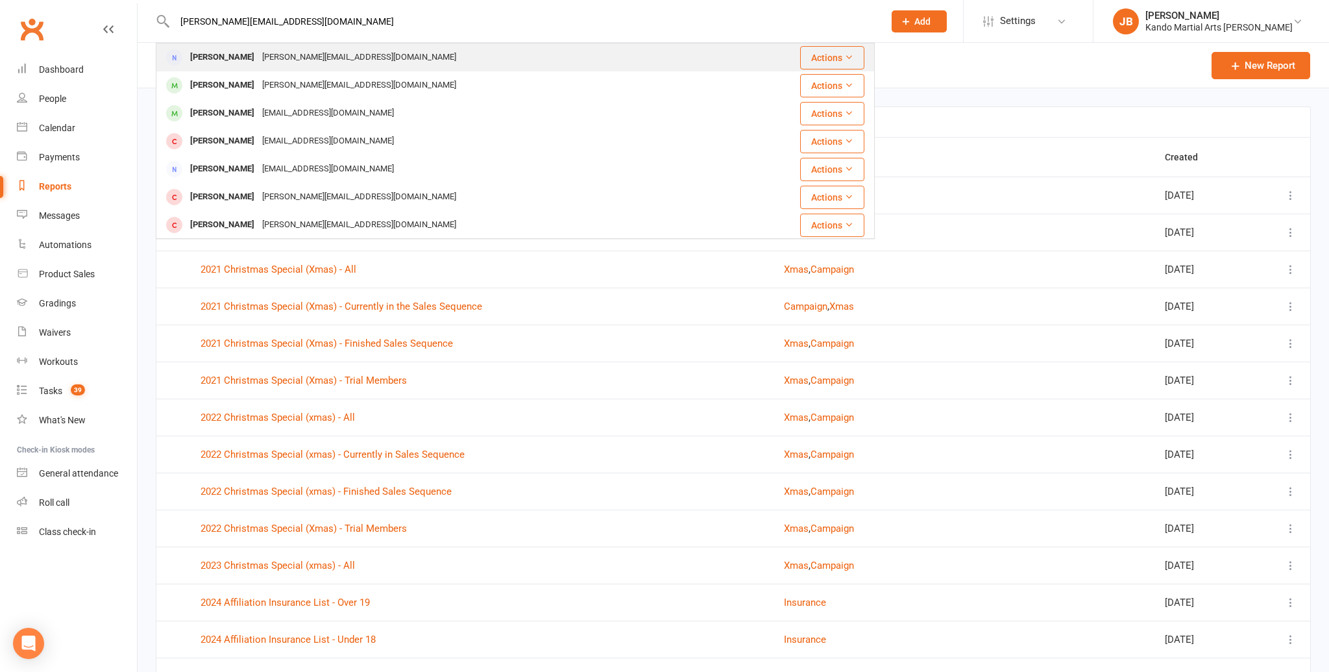
click at [221, 64] on div "Dean Oliver" at bounding box center [222, 57] width 72 height 19
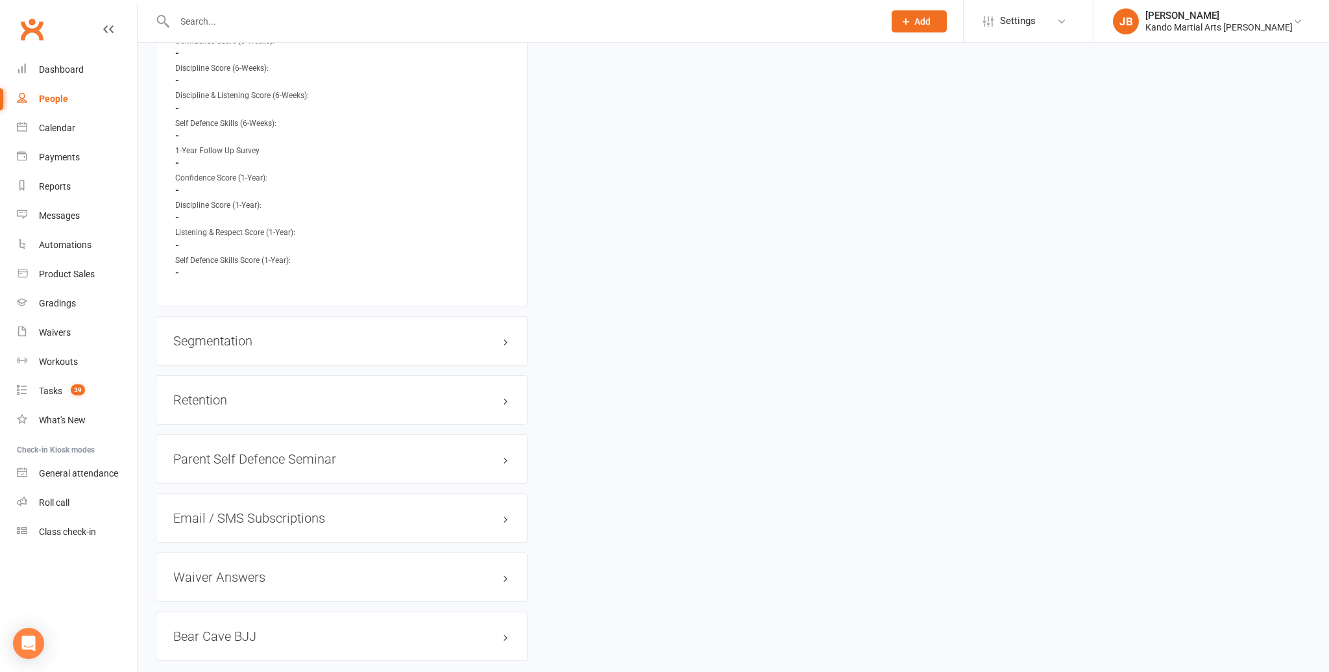
scroll to position [1791, 0]
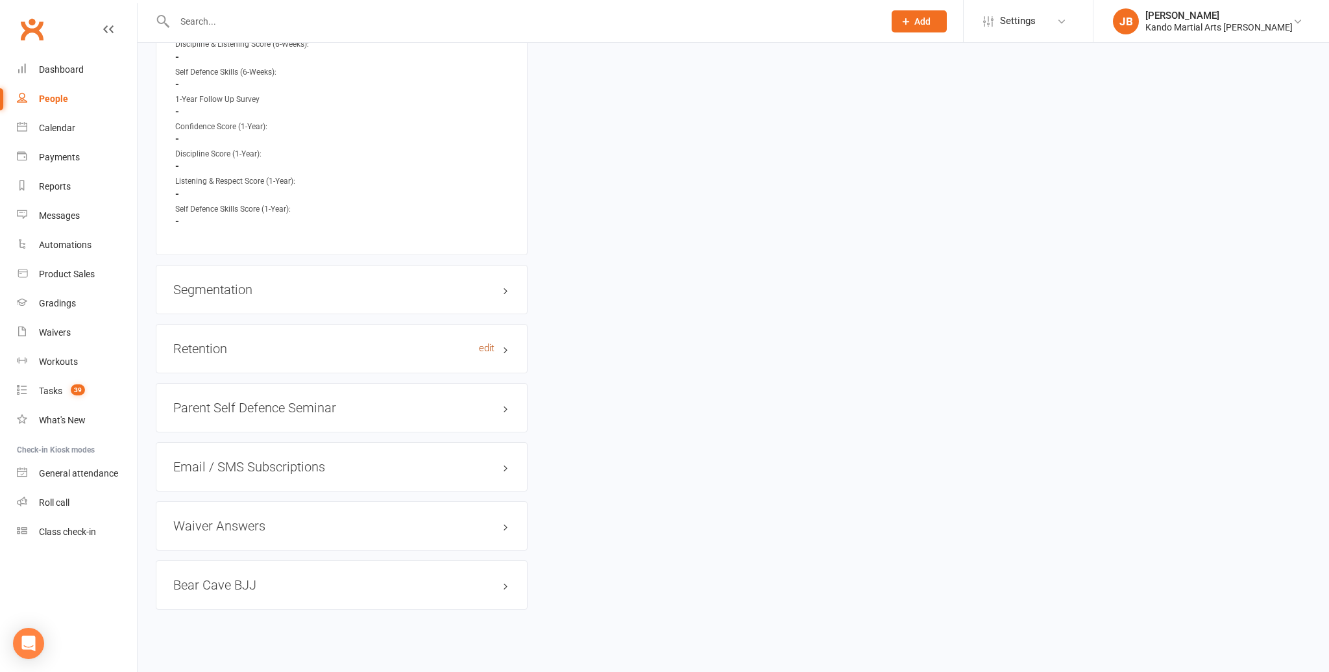
click at [484, 343] on link "edit" at bounding box center [487, 348] width 16 height 11
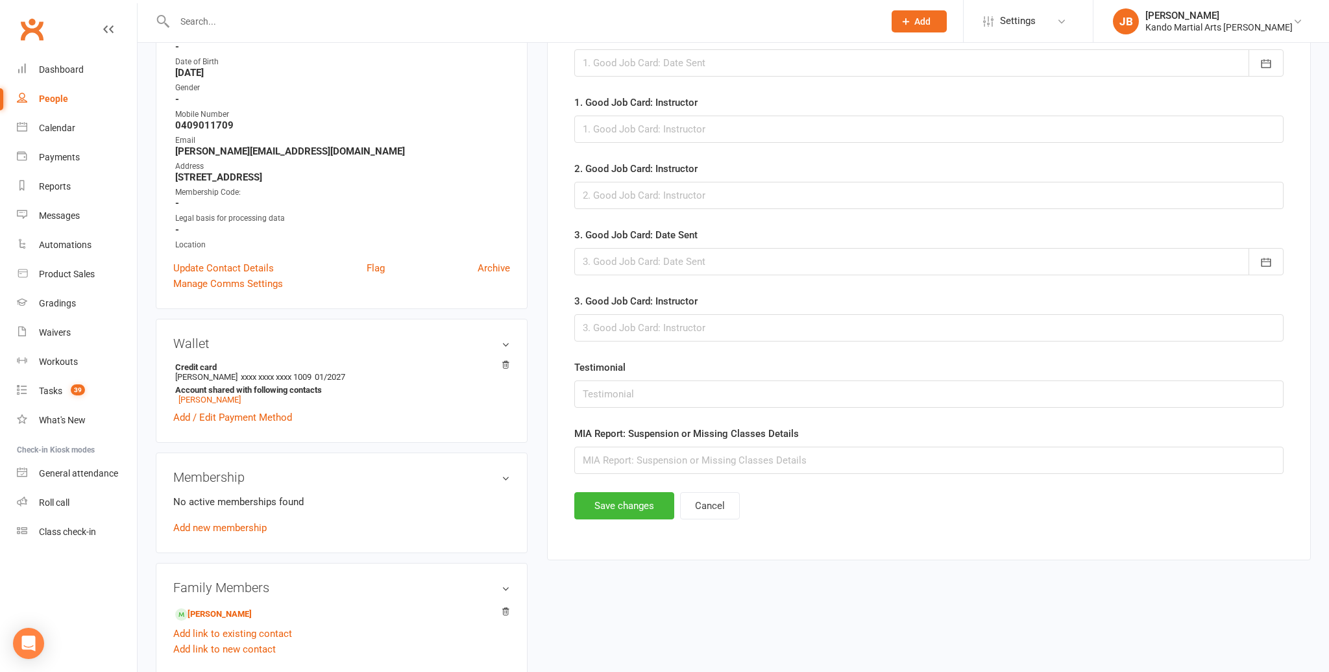
scroll to position [99, 0]
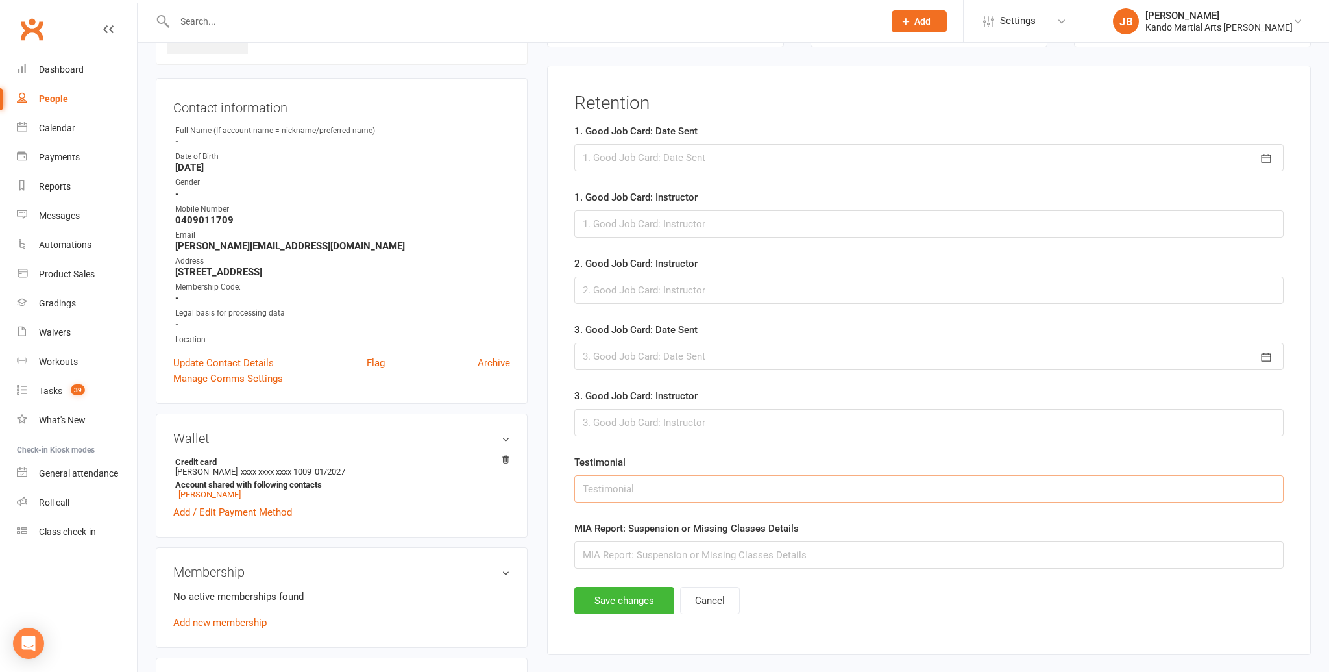
click at [612, 491] on input "text" at bounding box center [930, 488] width 710 height 27
paste input "The instructors have been fantastic. The communication with the kids has shown …"
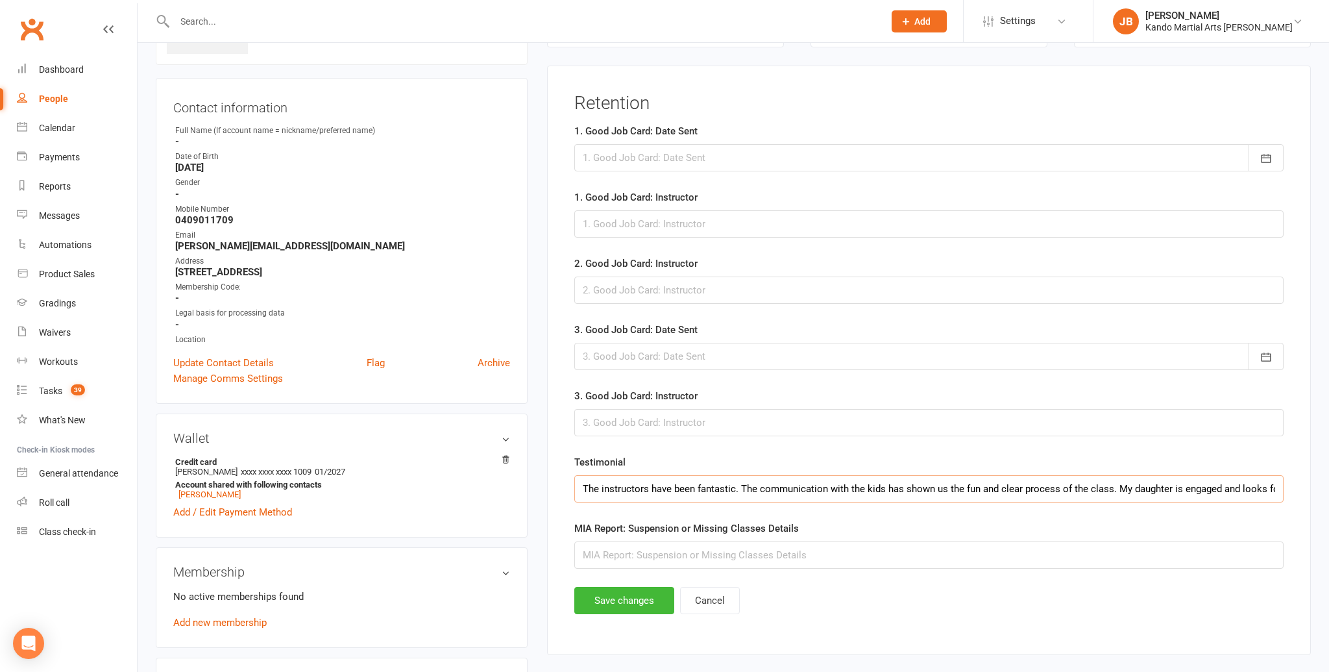
scroll to position [0, 522]
click at [621, 595] on button "Save changes" at bounding box center [625, 600] width 100 height 27
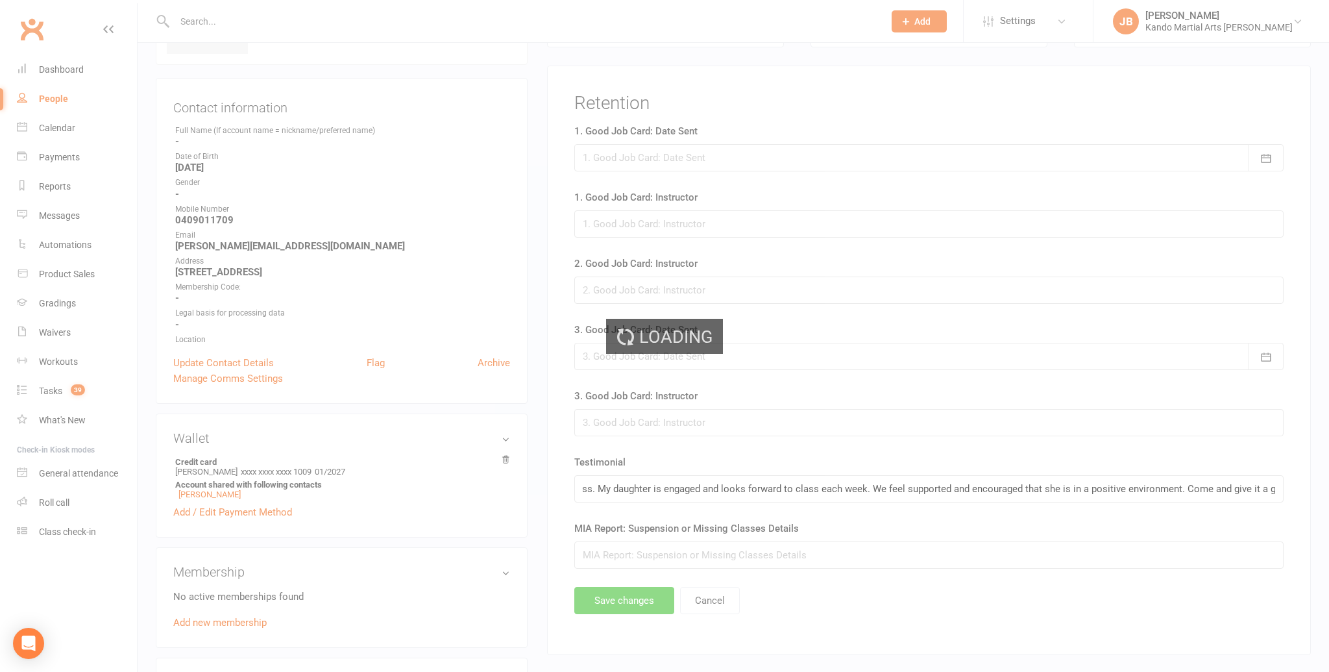
scroll to position [0, 0]
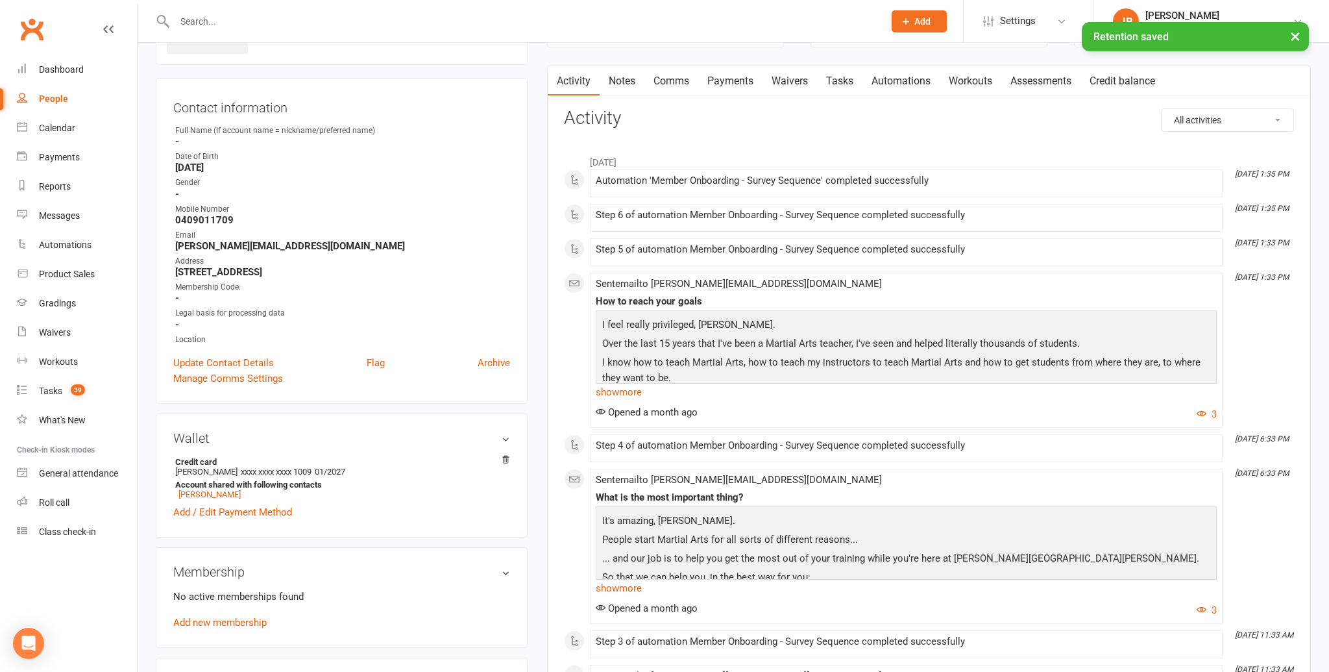
click at [671, 81] on link "Comms" at bounding box center [672, 81] width 54 height 30
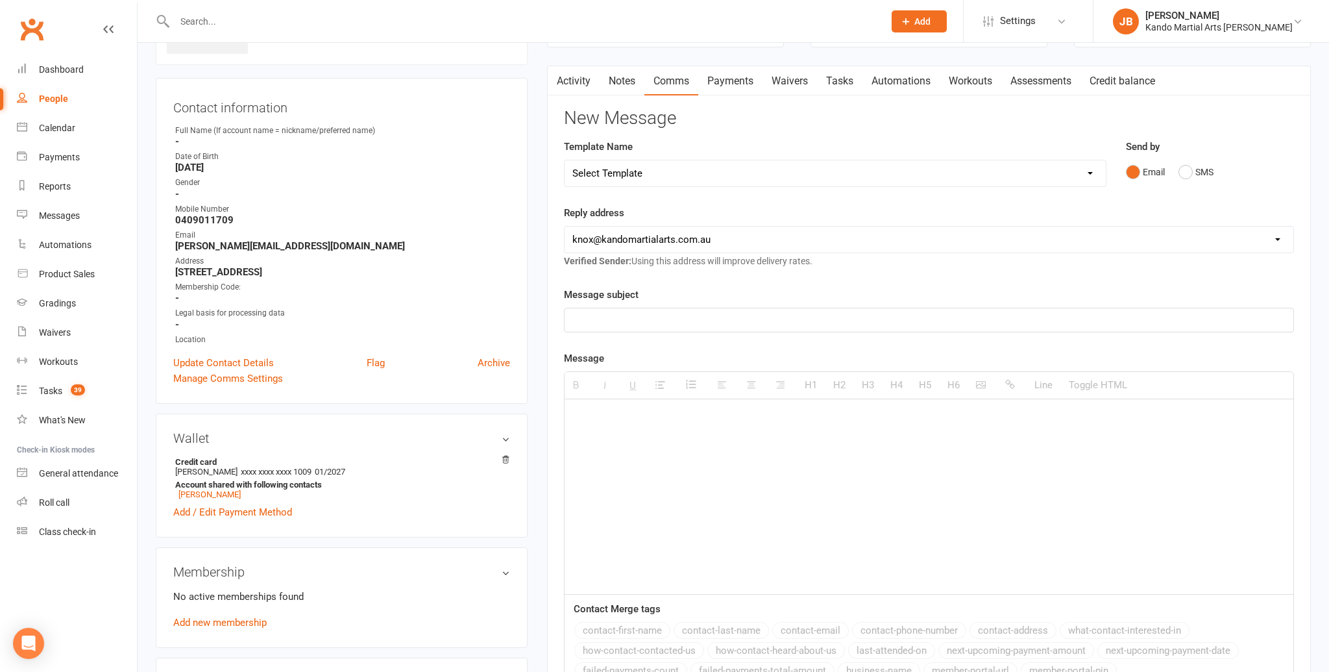
click at [656, 171] on select "Select Template [Email] 5 Class Pass Renewal - Used 4/5 classes [Email] 5 Class…" at bounding box center [835, 173] width 541 height 26
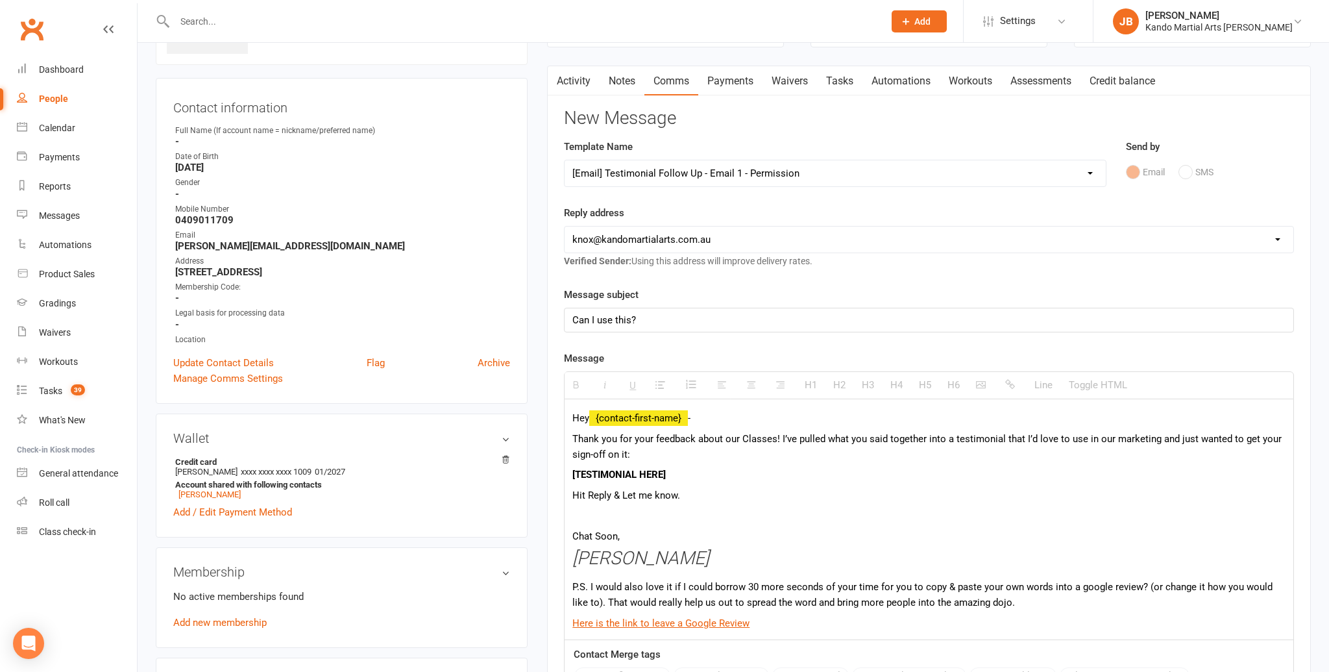
click at [637, 473] on b "[TESTIMONIAL HERE]" at bounding box center [619, 475] width 93 height 12
click at [622, 474] on b "[TESTIMONIAL HERE]" at bounding box center [619, 475] width 93 height 12
click at [676, 473] on p "[TESTIMONIAL HERE]" at bounding box center [929, 475] width 713 height 16
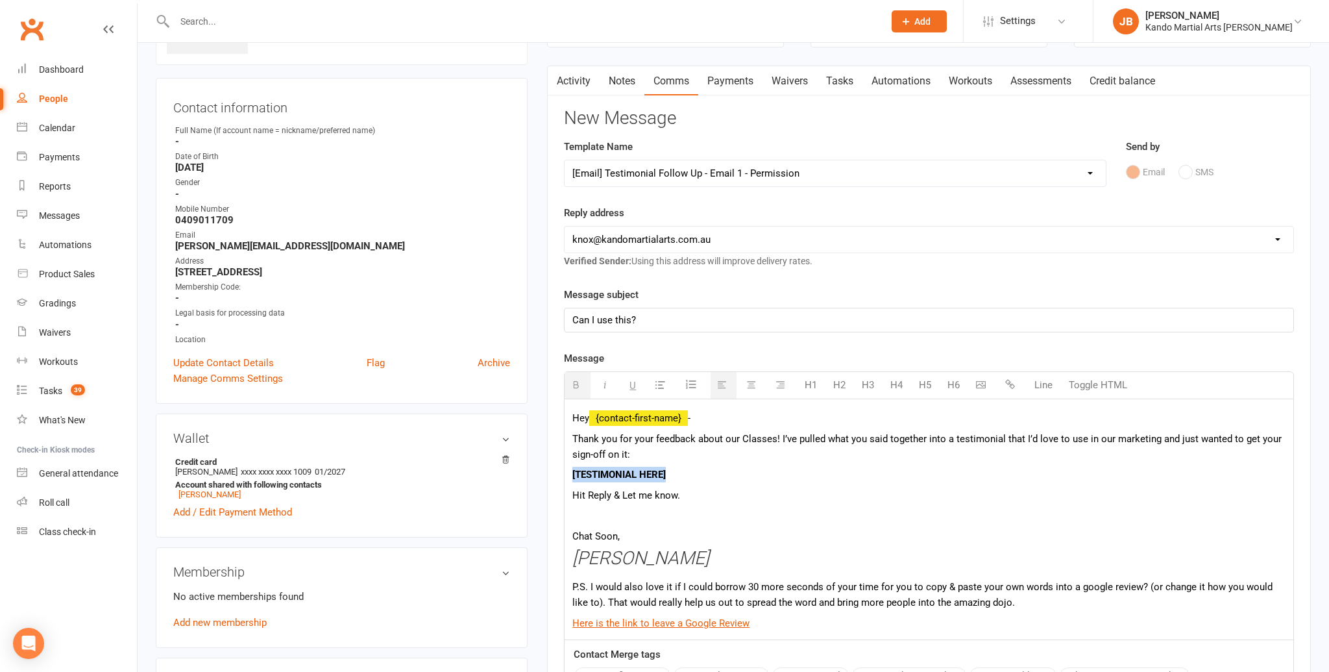
drag, startPoint x: 671, startPoint y: 473, endPoint x: 572, endPoint y: 479, distance: 99.5
click at [571, 479] on div "Hey {contact-first-name} - Thank you for your feedback about our Classes! I’ve …" at bounding box center [929, 519] width 729 height 240
paste div
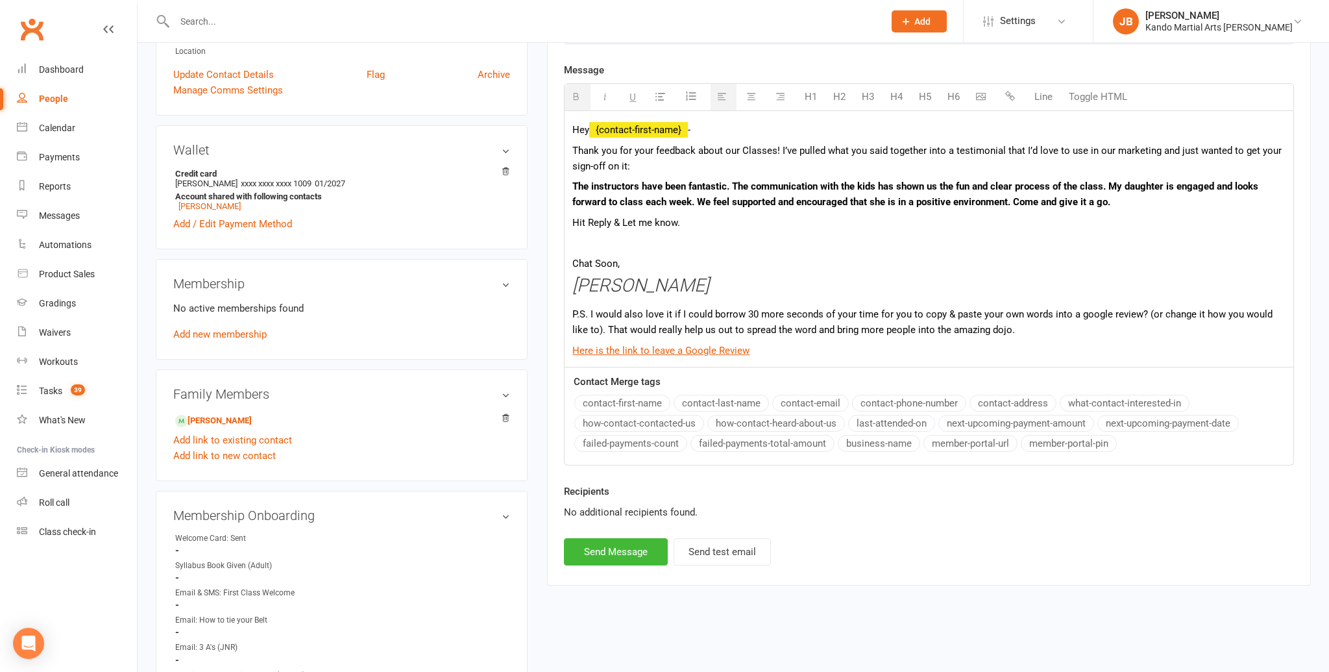
scroll to position [389, 0]
click at [610, 547] on button "Send Message" at bounding box center [616, 550] width 104 height 27
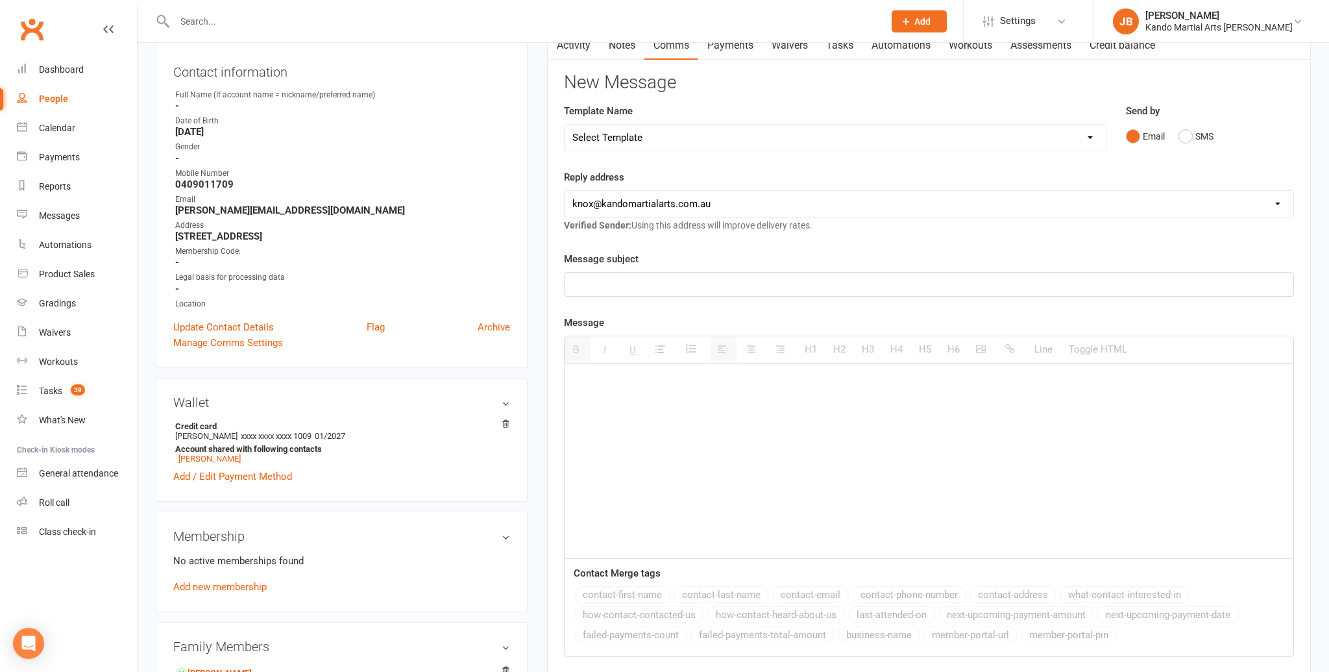
scroll to position [0, 0]
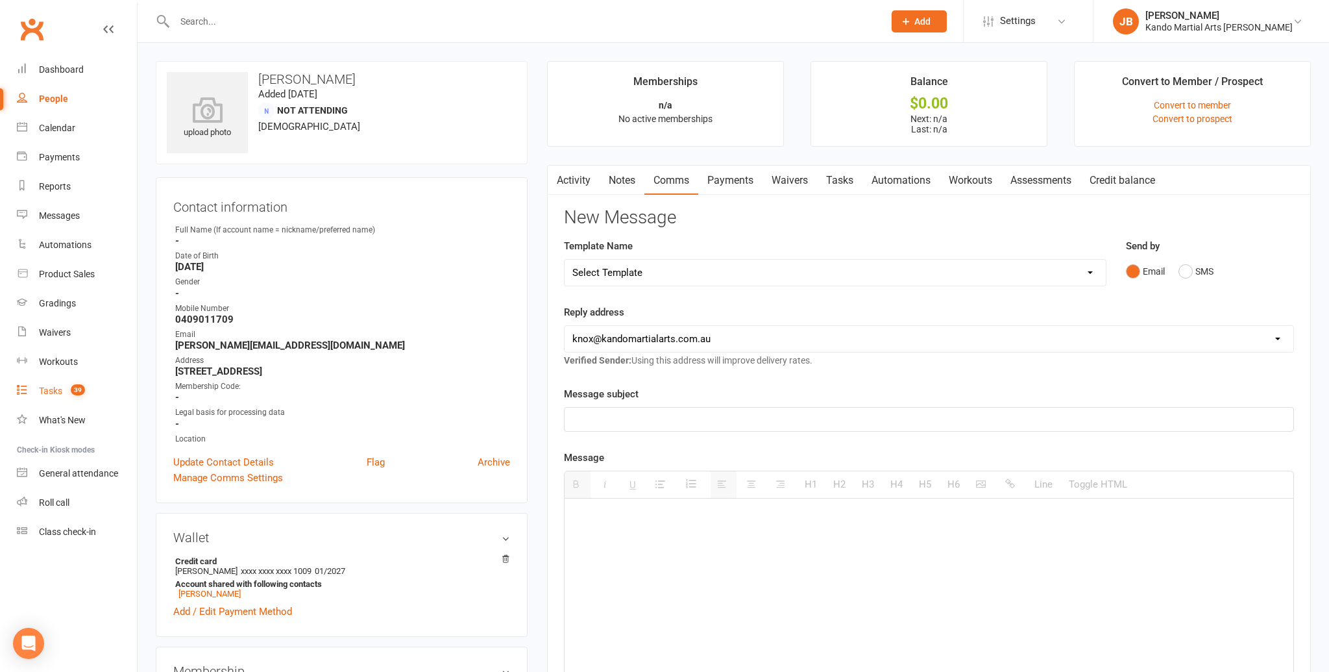
click at [45, 385] on link "Tasks 39" at bounding box center [77, 391] width 120 height 29
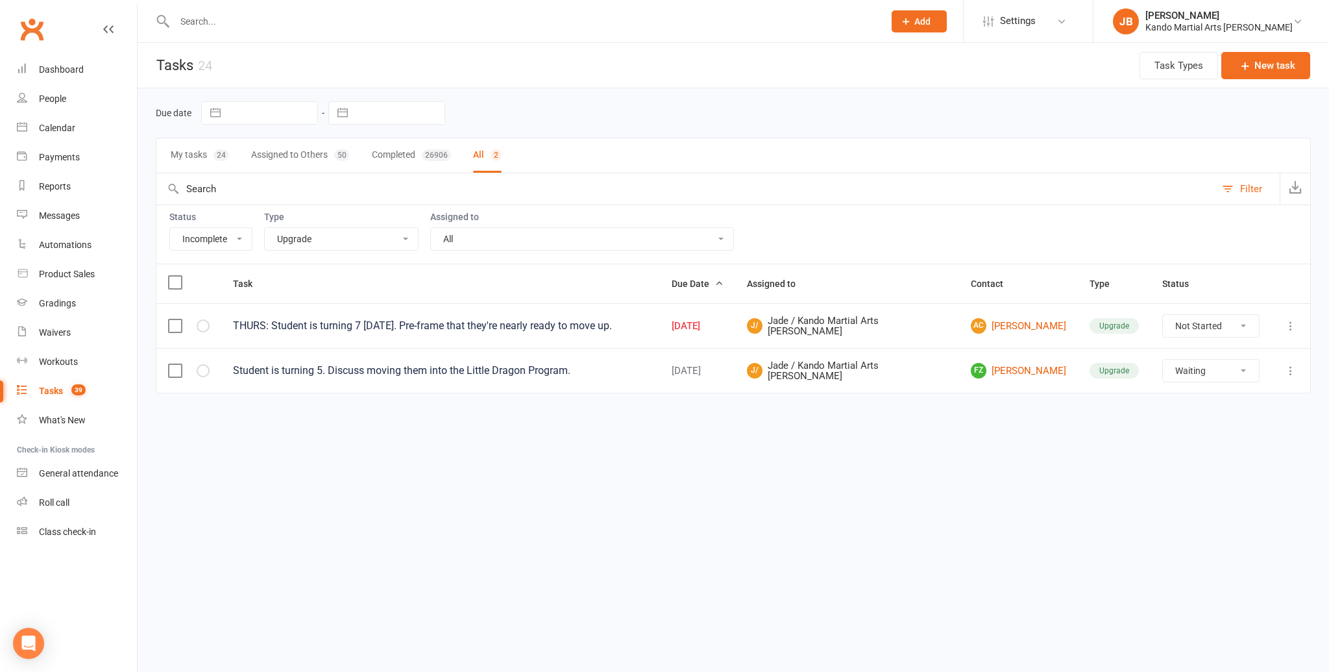
click at [297, 241] on select "All Admin Bbpc - black belt prep course Cancellation Enquiry Follow-up In-class…" at bounding box center [341, 239] width 153 height 22
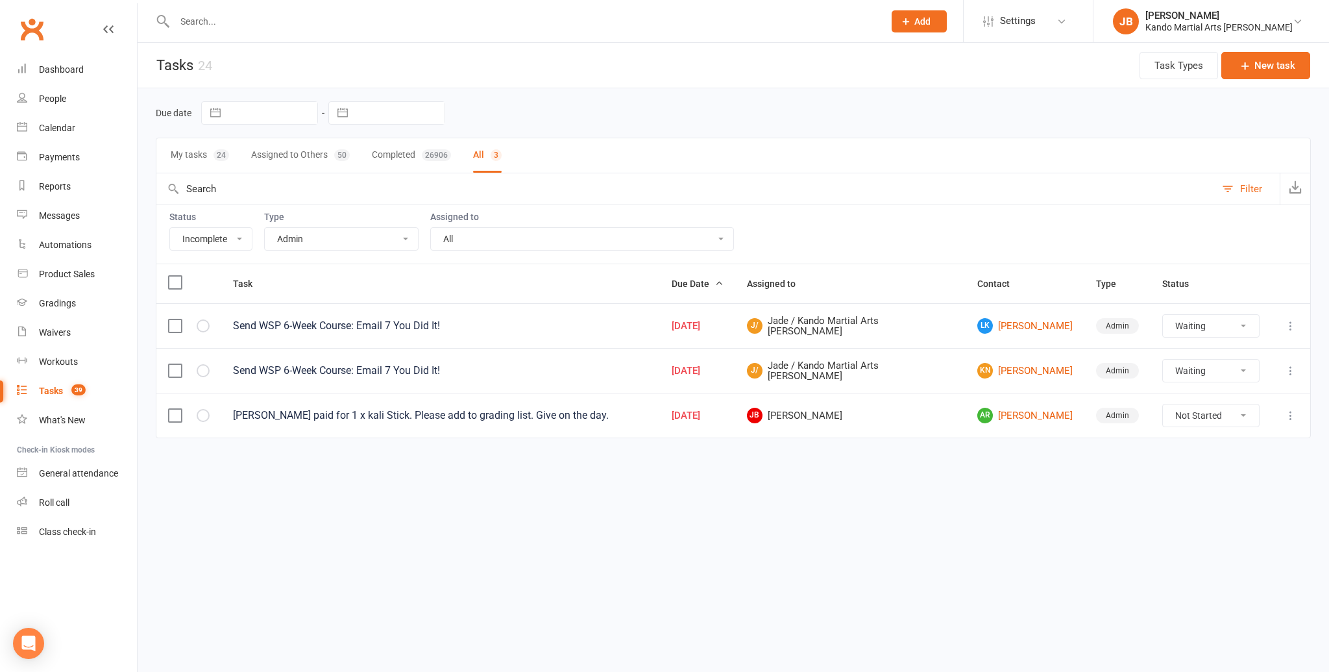
click at [296, 241] on select "All Admin Bbpc - black belt prep course Cancellation Enquiry Follow-up In-class…" at bounding box center [341, 239] width 153 height 22
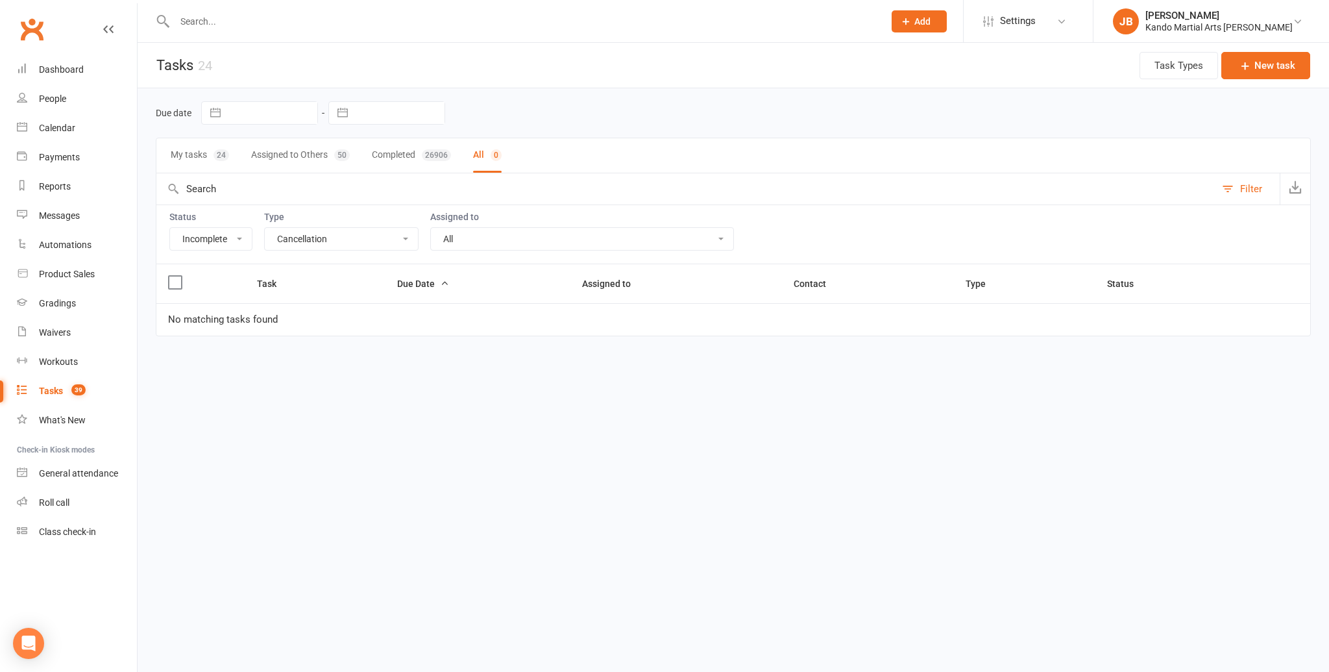
click at [295, 243] on select "All Admin Bbpc - black belt prep course Cancellation Enquiry Follow-up In-class…" at bounding box center [341, 239] width 153 height 22
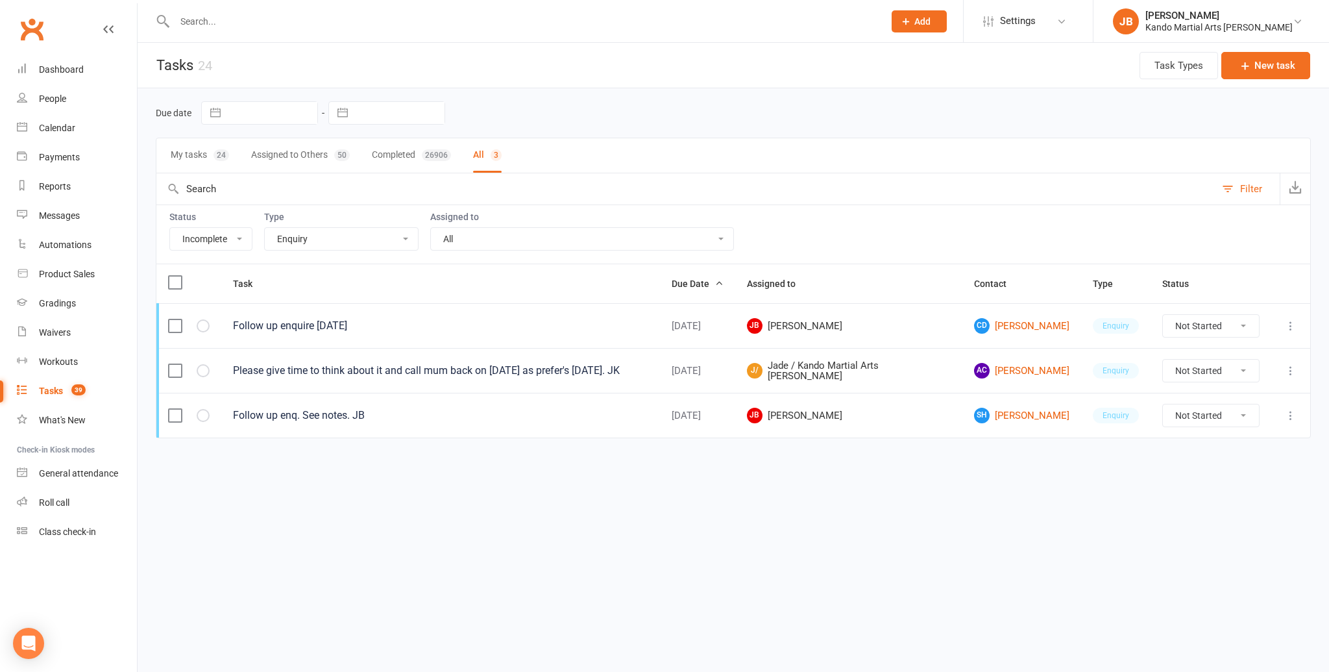
click at [305, 237] on select "All Admin Bbpc - black belt prep course Cancellation Enquiry Follow-up In-class…" at bounding box center [341, 239] width 153 height 22
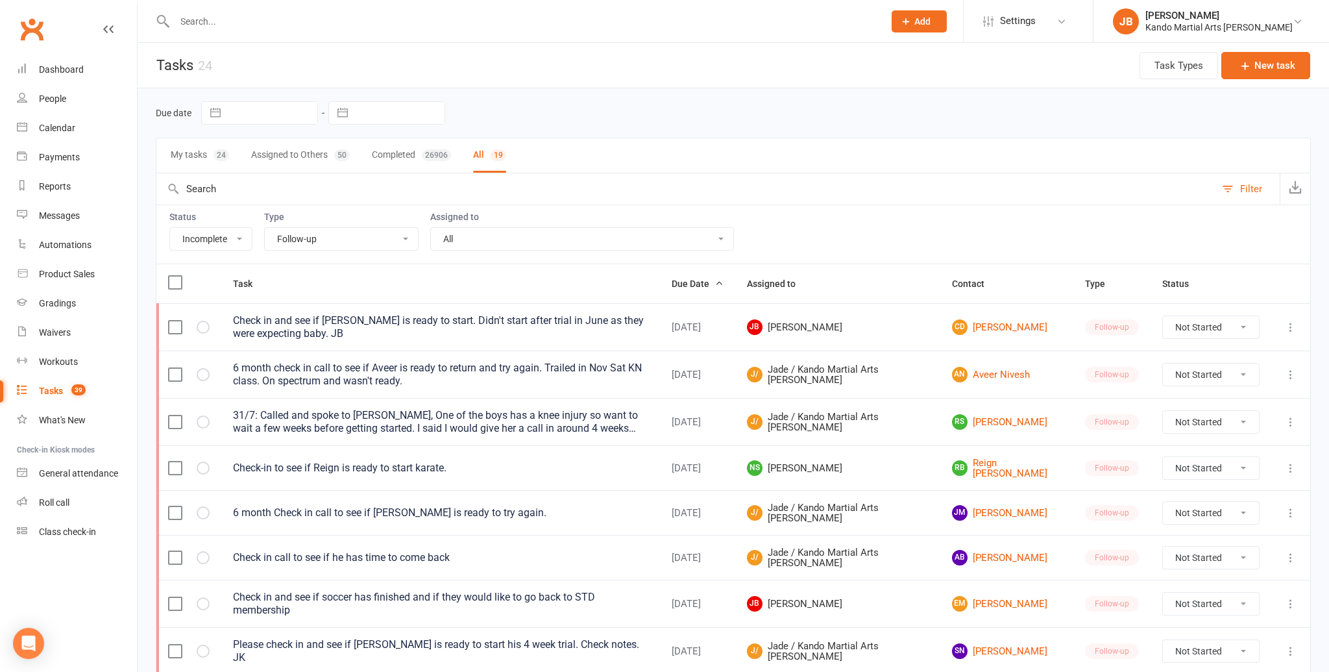
click at [315, 237] on select "All Admin Bbpc - black belt prep course Cancellation Enquiry Follow-up In-class…" at bounding box center [341, 239] width 153 height 22
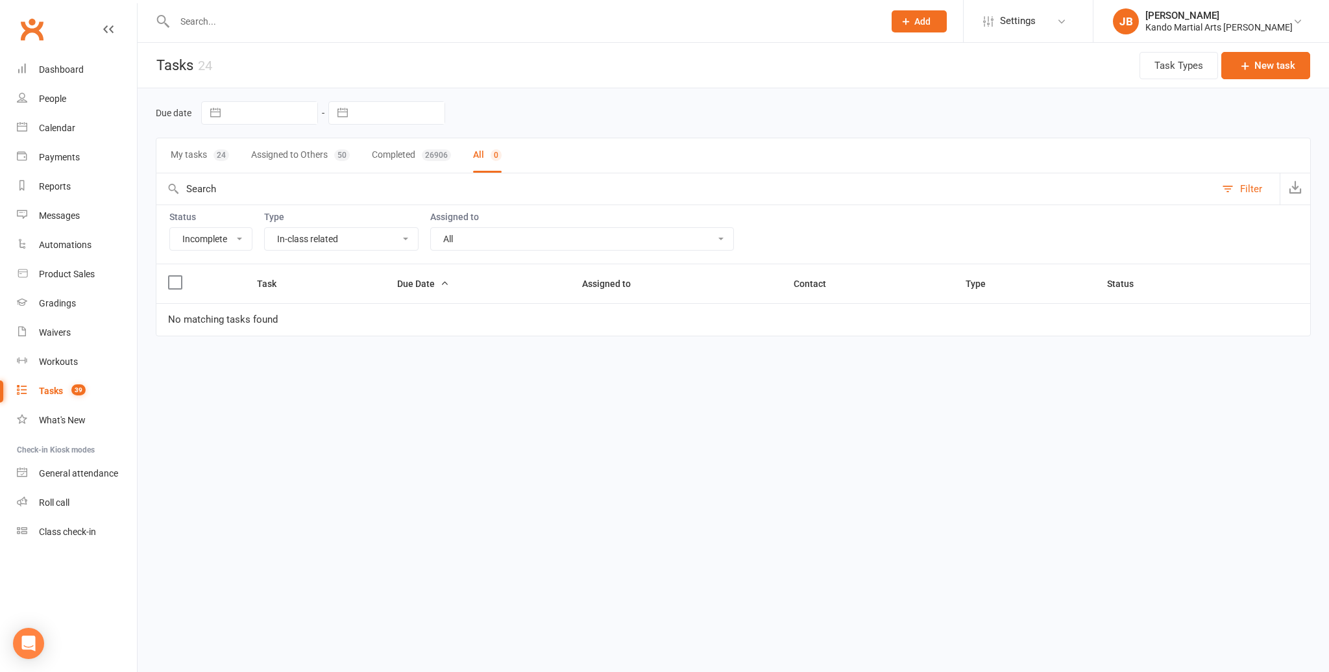
click at [306, 235] on select "All Admin Bbpc - black belt prep course Cancellation Enquiry Follow-up In-class…" at bounding box center [341, 239] width 153 height 22
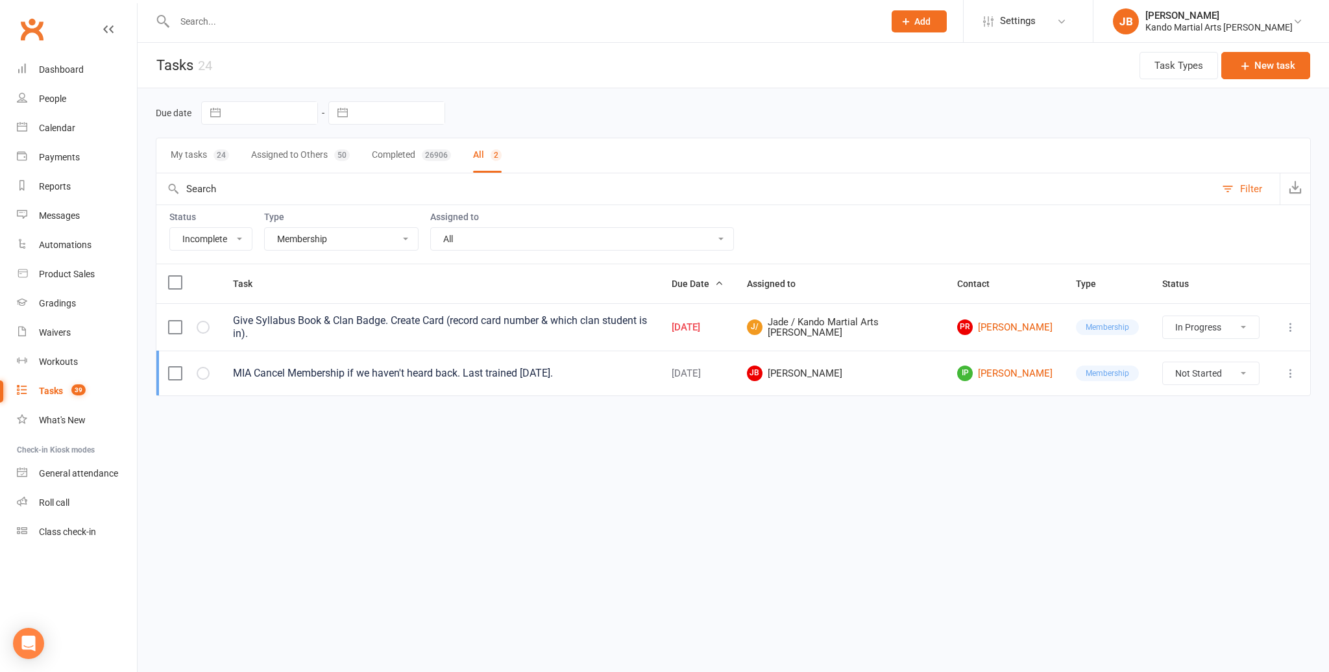
click at [302, 236] on select "All Admin Bbpc - black belt prep course Cancellation Enquiry Follow-up In-class…" at bounding box center [341, 239] width 153 height 22
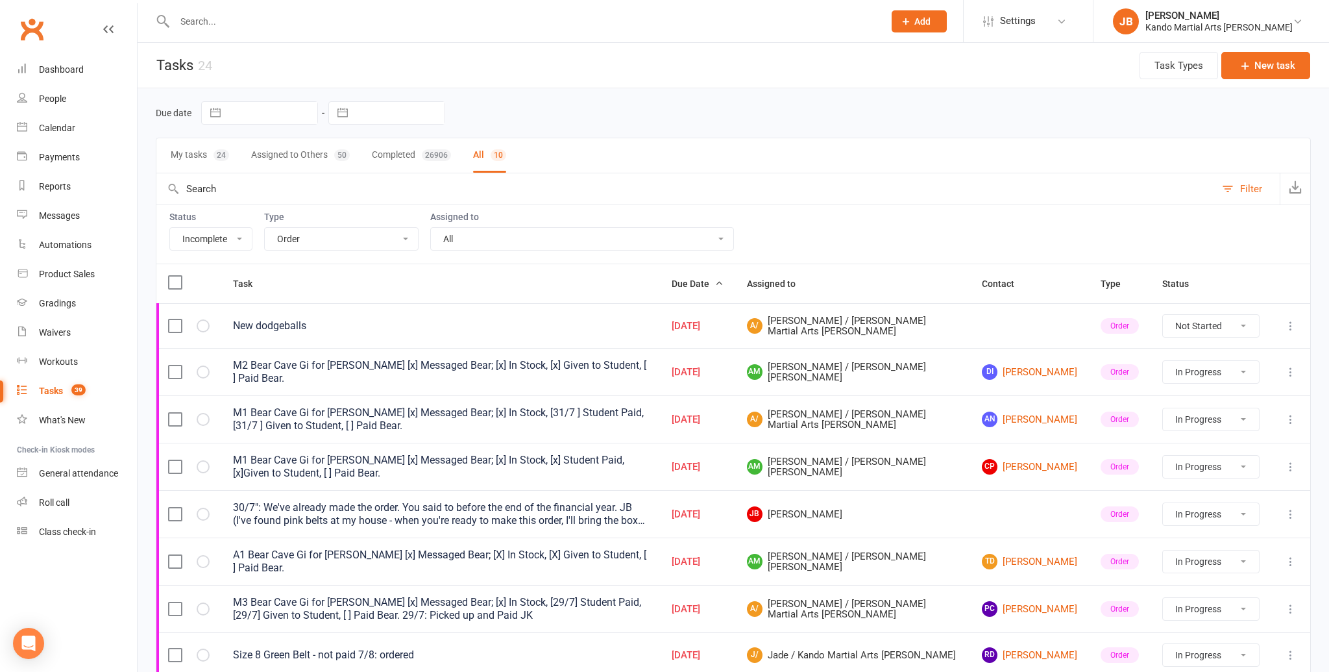
click at [293, 236] on select "All Admin Bbpc - black belt prep course Cancellation Enquiry Follow-up In-class…" at bounding box center [341, 239] width 153 height 22
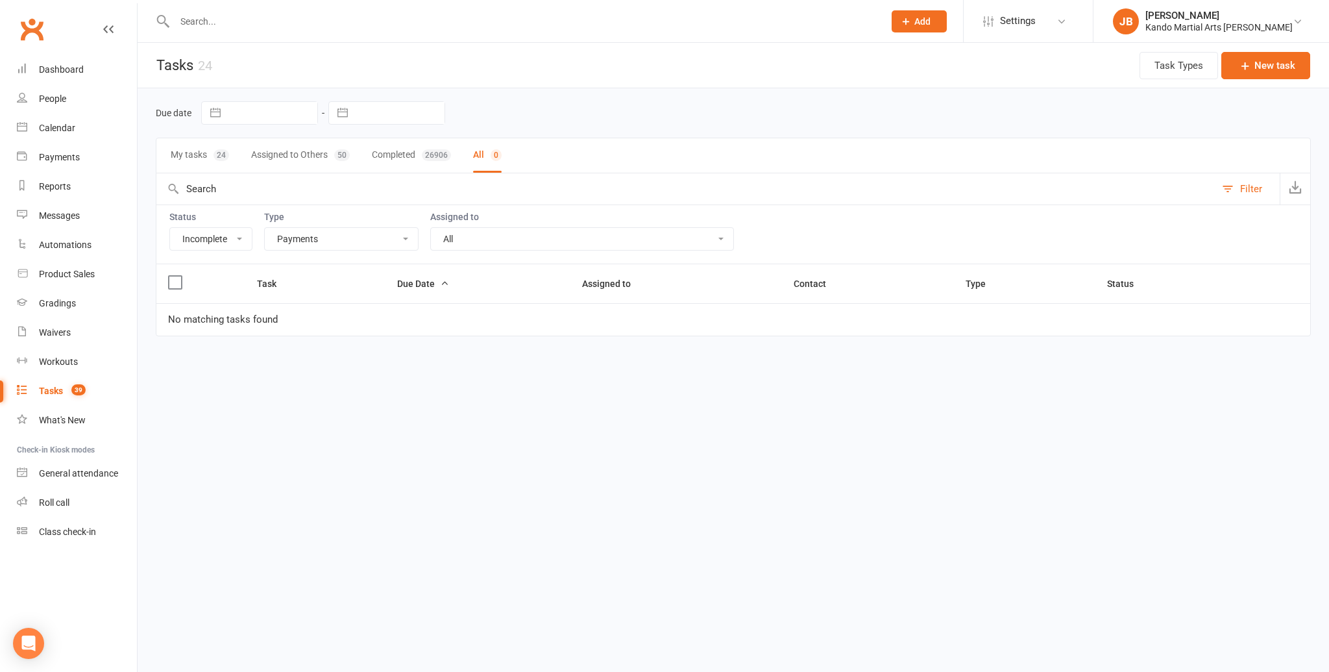
click at [304, 240] on select "All Admin Bbpc - black belt prep course Cancellation Enquiry Follow-up In-class…" at bounding box center [341, 239] width 153 height 22
click at [295, 240] on select "All Admin Bbpc - black belt prep course Cancellation Enquiry Follow-up In-class…" at bounding box center [341, 239] width 153 height 22
click at [310, 241] on select "All Admin Bbpc - black belt prep course Cancellation Enquiry Follow-up In-class…" at bounding box center [341, 239] width 153 height 22
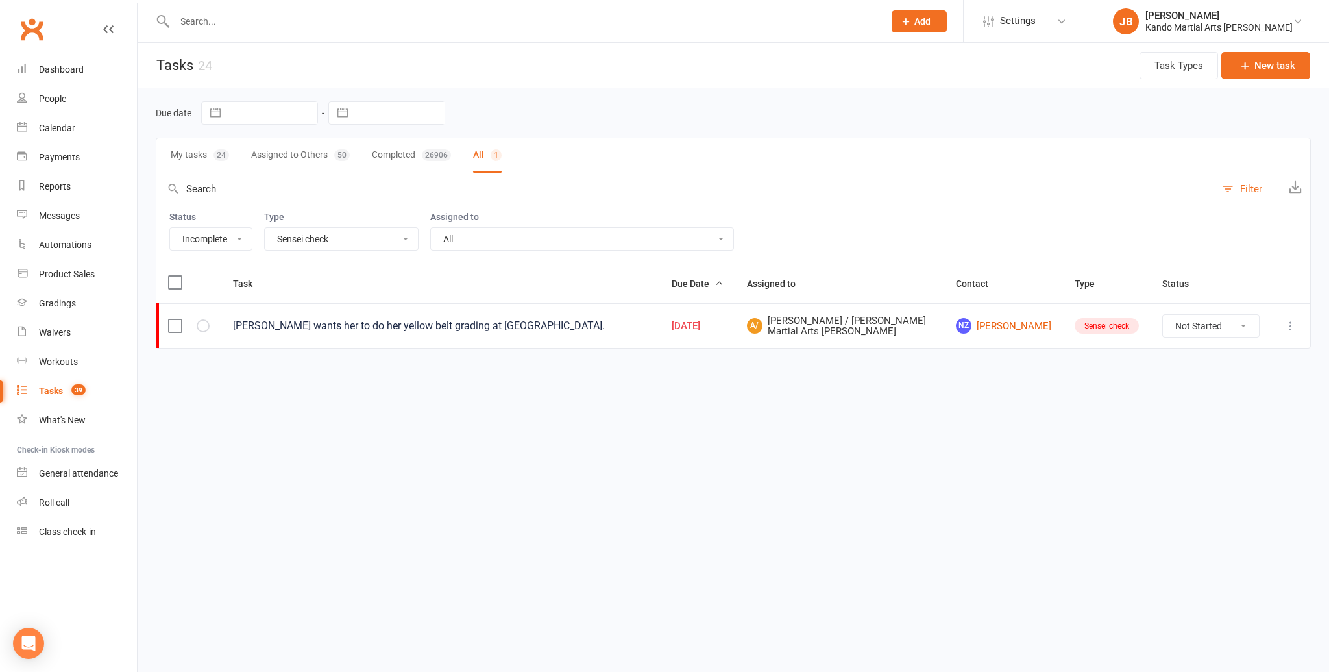
click at [301, 237] on select "All Admin Bbpc - black belt prep course Cancellation Enquiry Follow-up In-class…" at bounding box center [341, 239] width 153 height 22
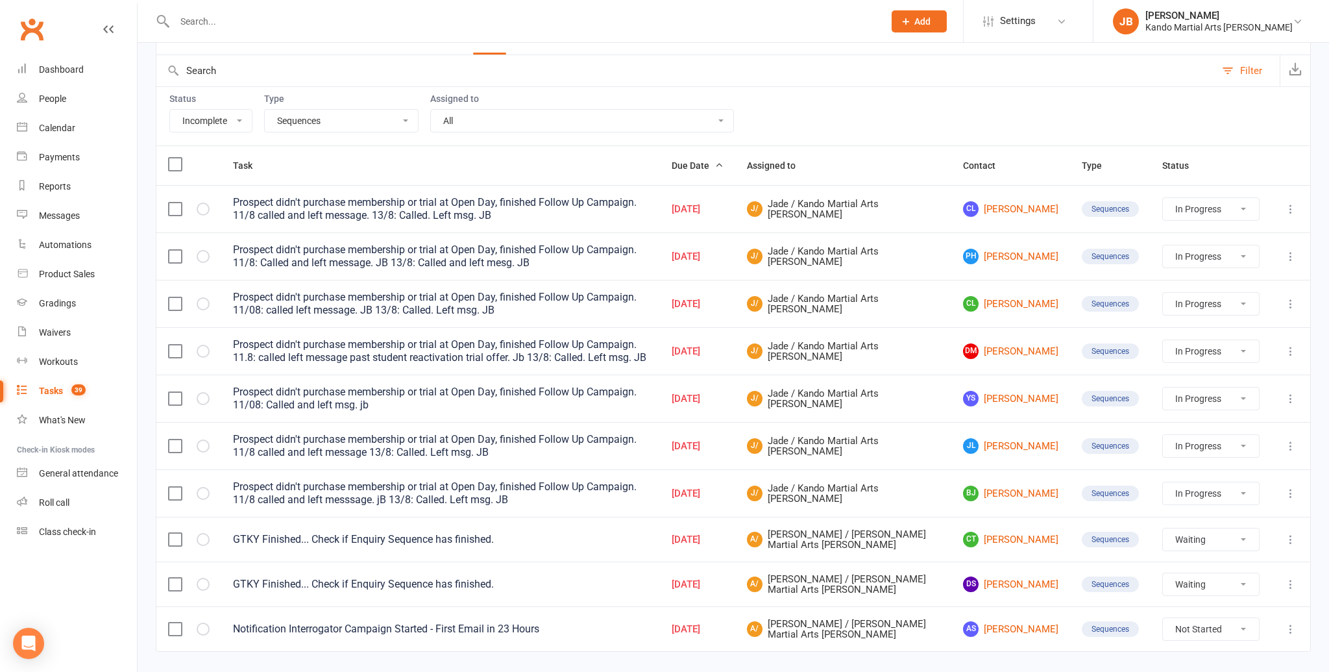
scroll to position [149, 0]
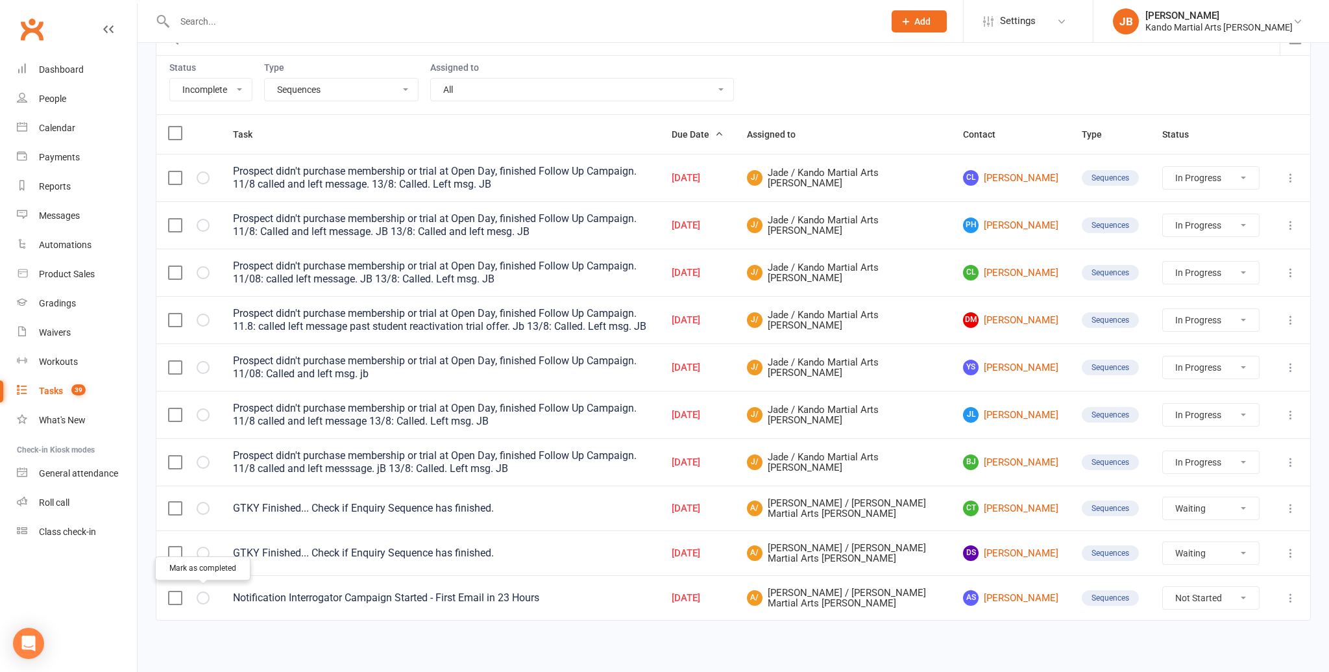
click at [0, 0] on icon "button" at bounding box center [0, 0] width 0 height 0
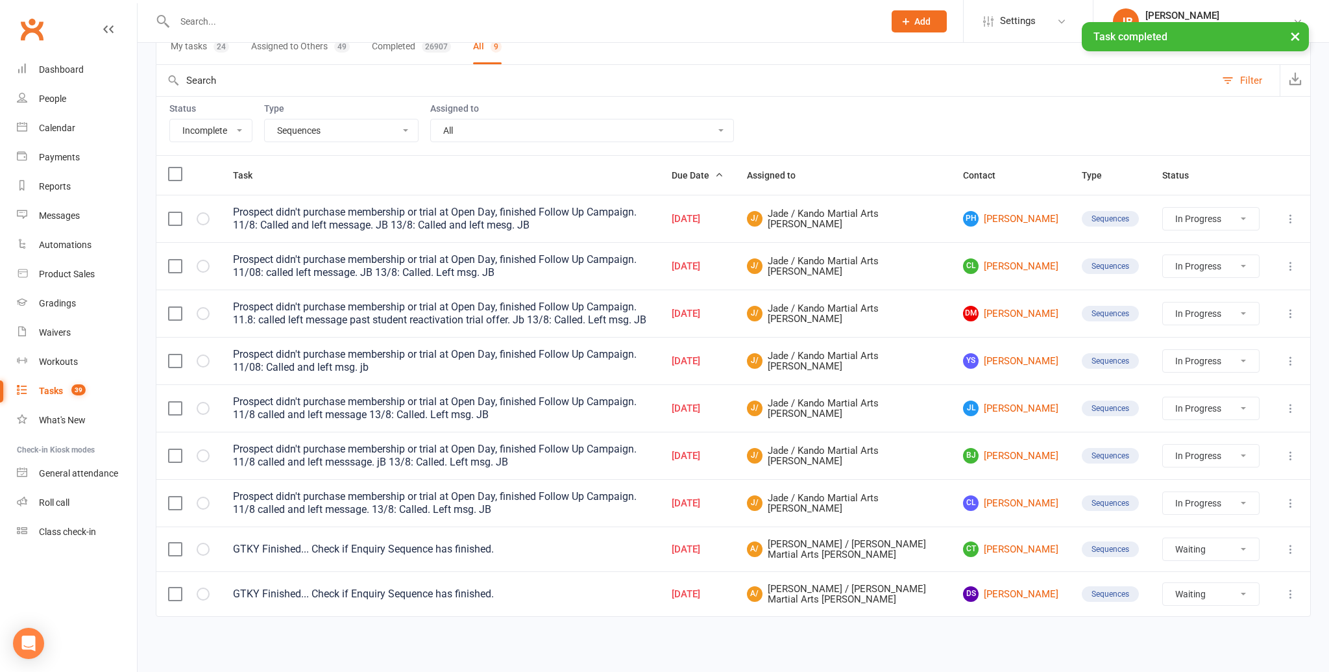
scroll to position [105, 0]
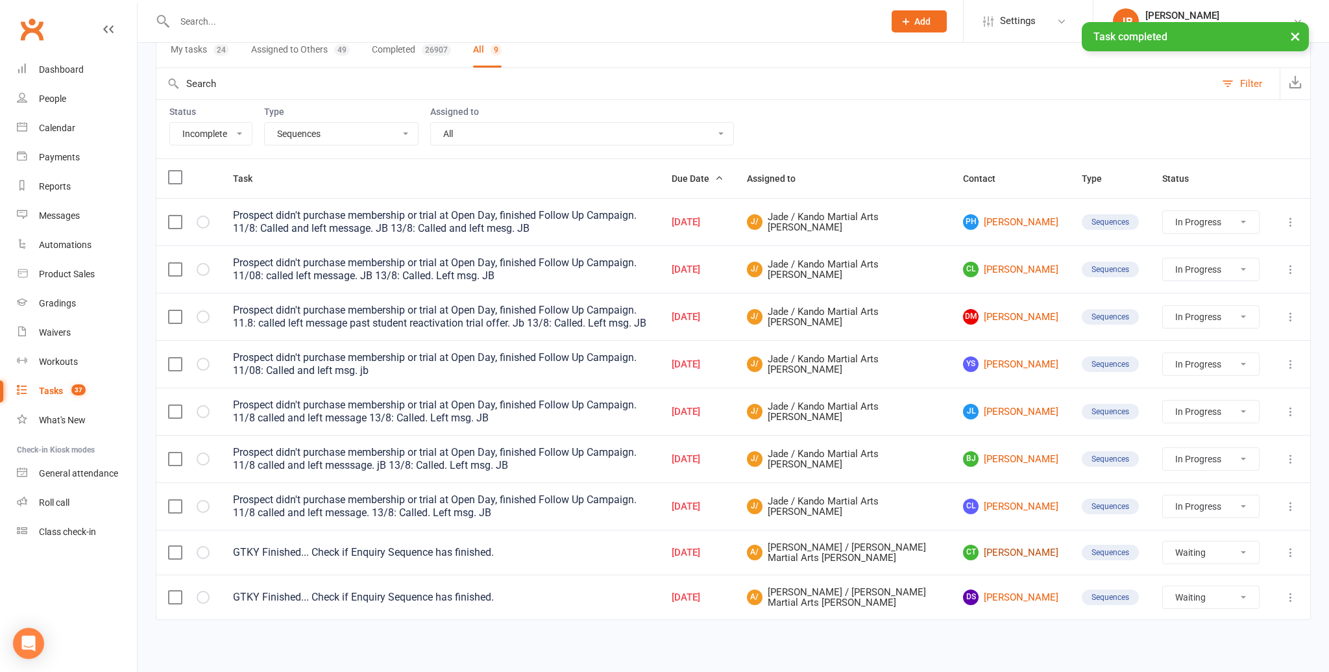
click at [984, 552] on link "CT CeeCee Tong" at bounding box center [1010, 553] width 95 height 16
click at [982, 594] on link "DS Danielle Smits" at bounding box center [1010, 597] width 95 height 16
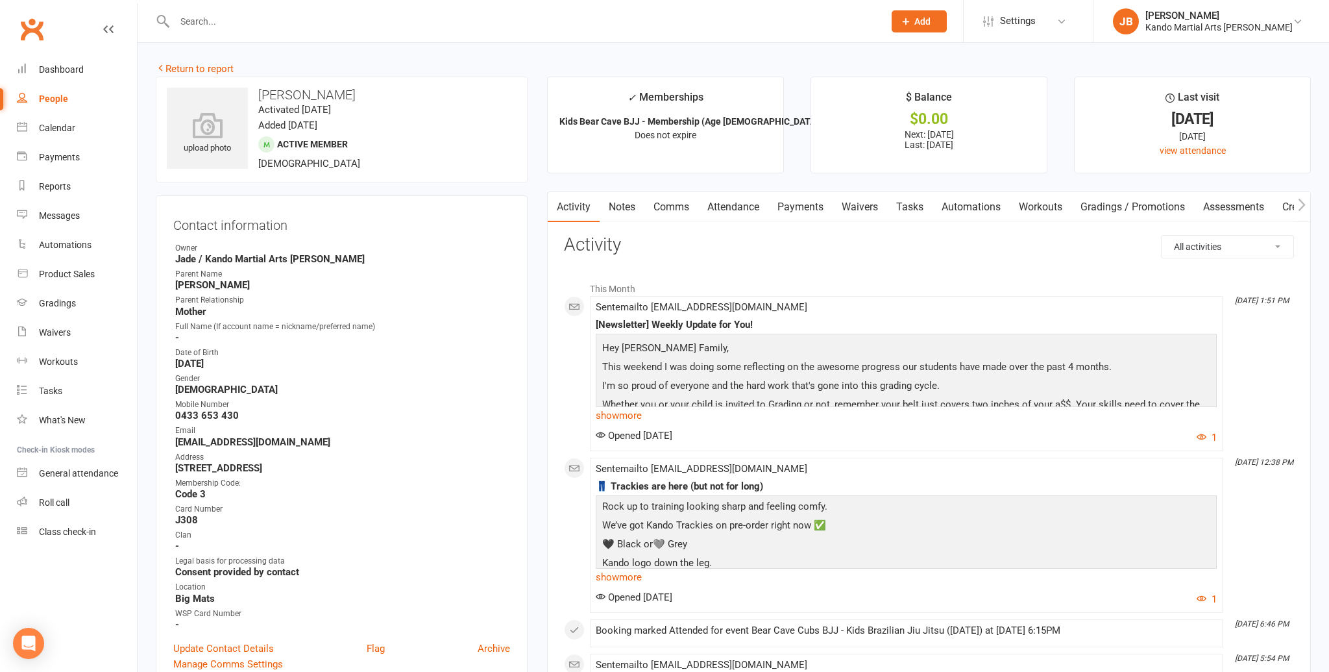
click at [713, 200] on link "Attendance" at bounding box center [734, 207] width 70 height 30
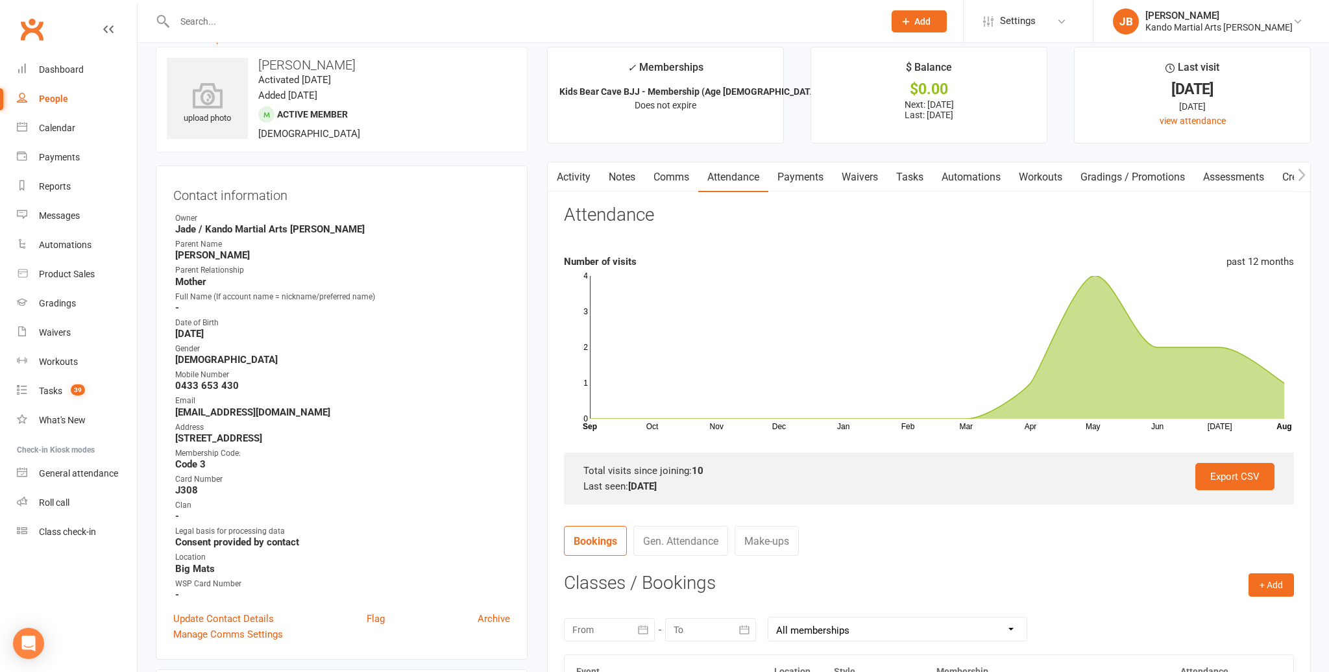
scroll to position [29, 0]
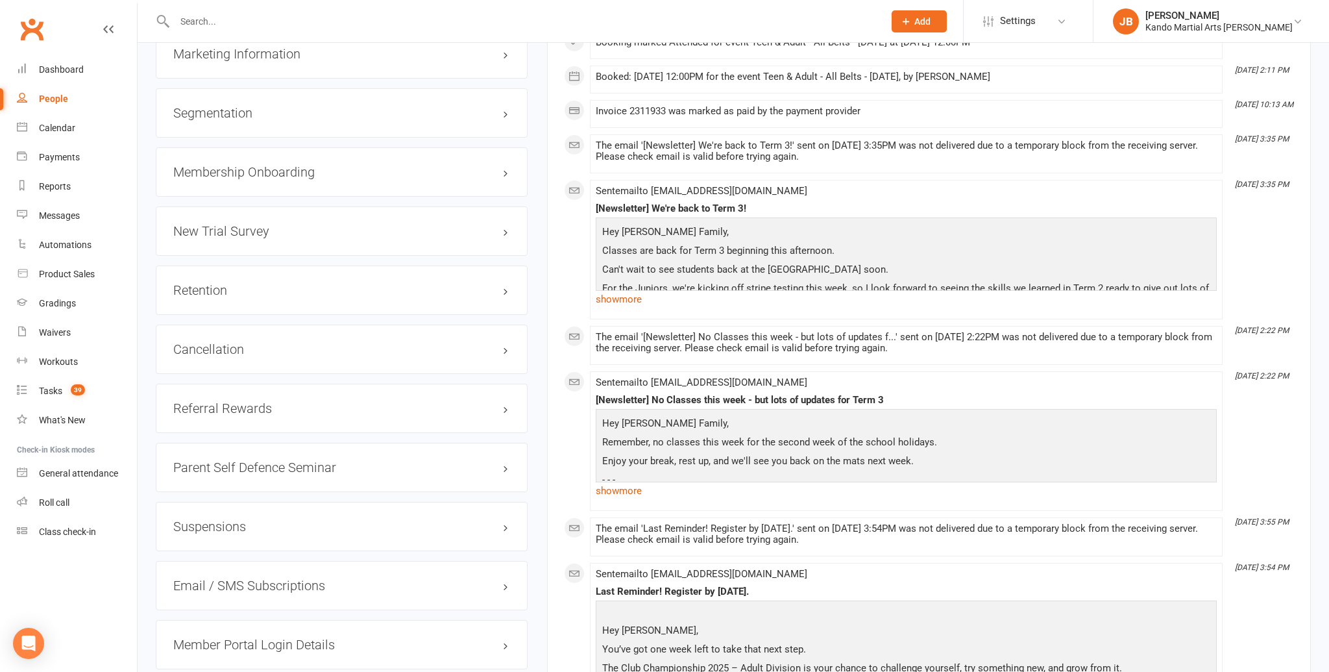
scroll to position [1553, 0]
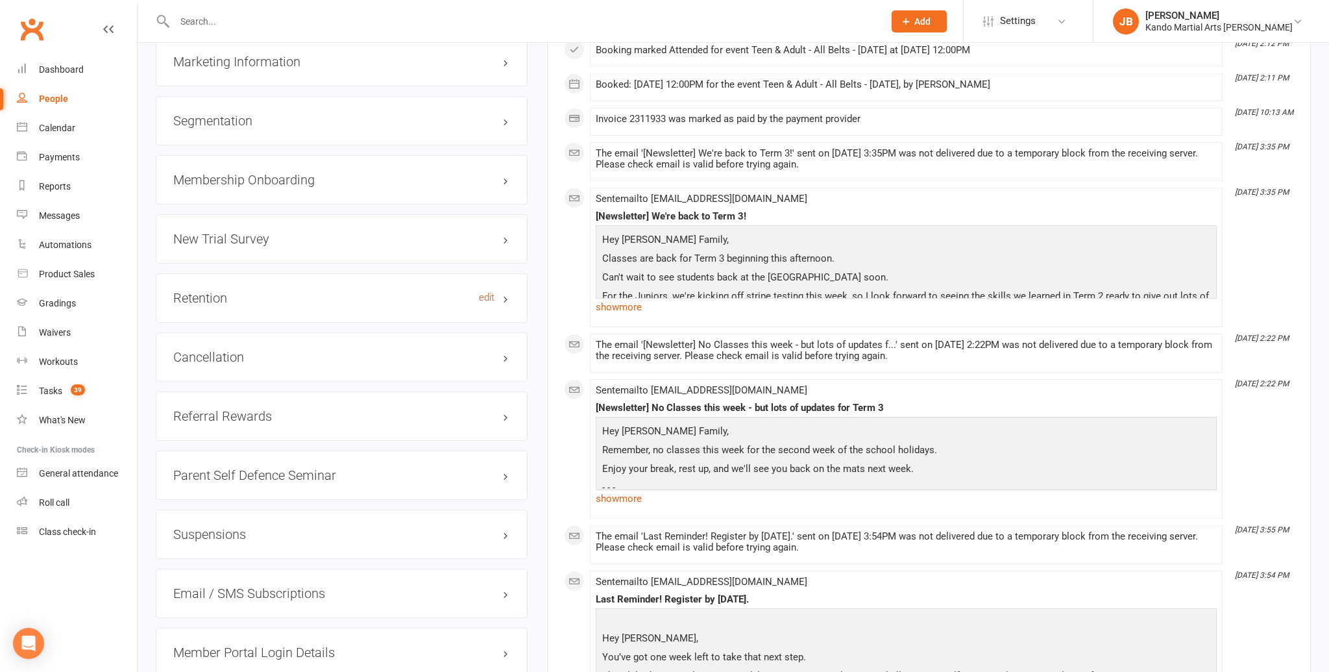
click at [491, 293] on link "edit" at bounding box center [487, 297] width 16 height 11
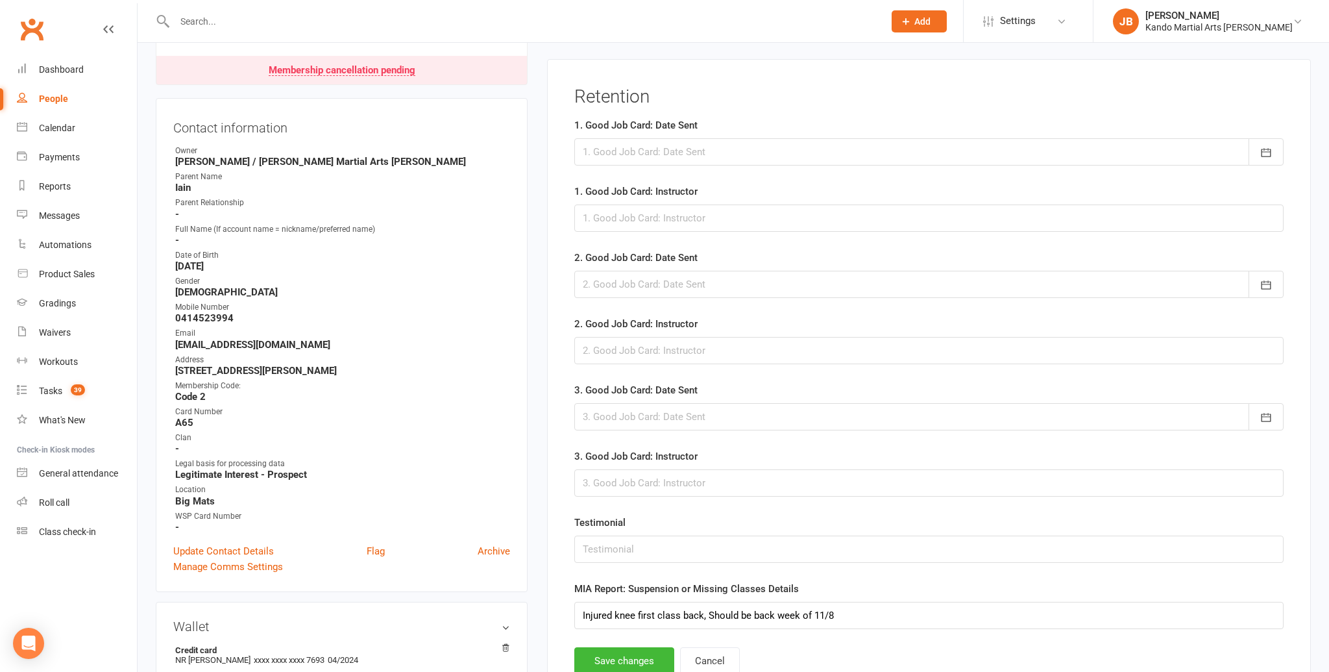
scroll to position [127, 0]
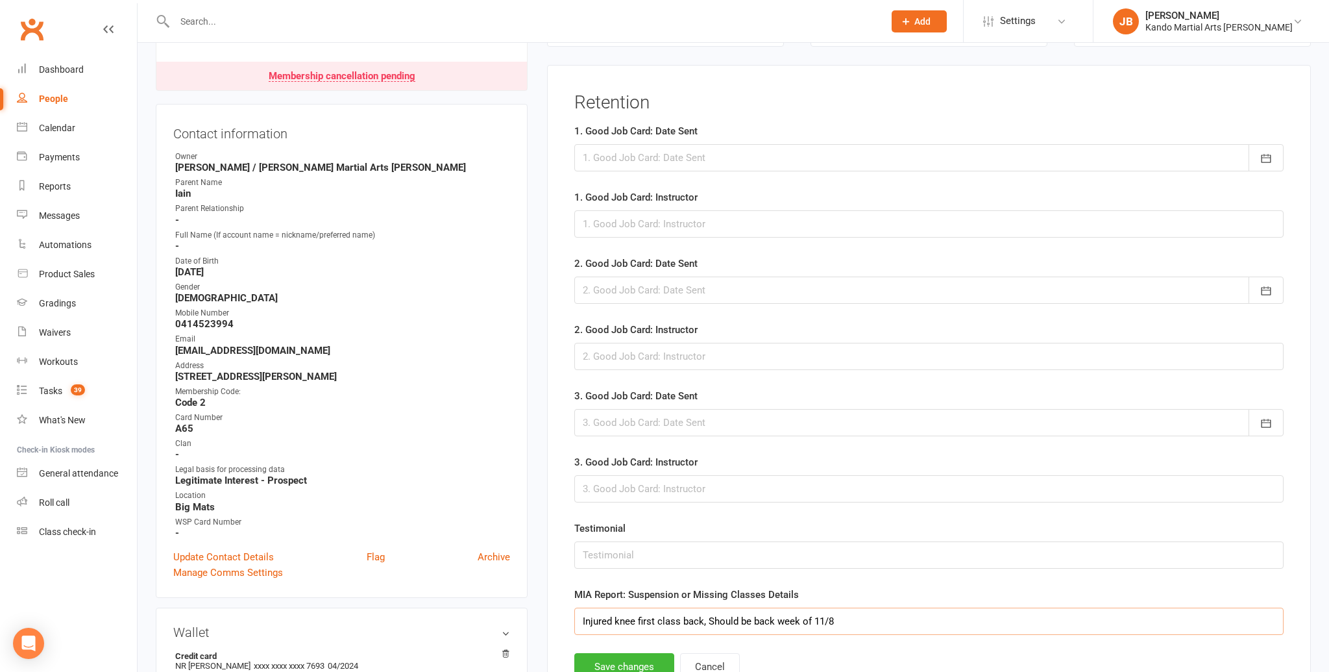
drag, startPoint x: 755, startPoint y: 613, endPoint x: 570, endPoint y: 601, distance: 185.4
click at [570, 601] on main "Retention 1. Good Job Card: Date Sent [DATE] Sun Mon Tue Wed Thu Fri Sat 31 27 …" at bounding box center [929, 386] width 730 height 587
type input "Cancel 15/8"
click at [606, 668] on button "Save changes" at bounding box center [625, 666] width 100 height 27
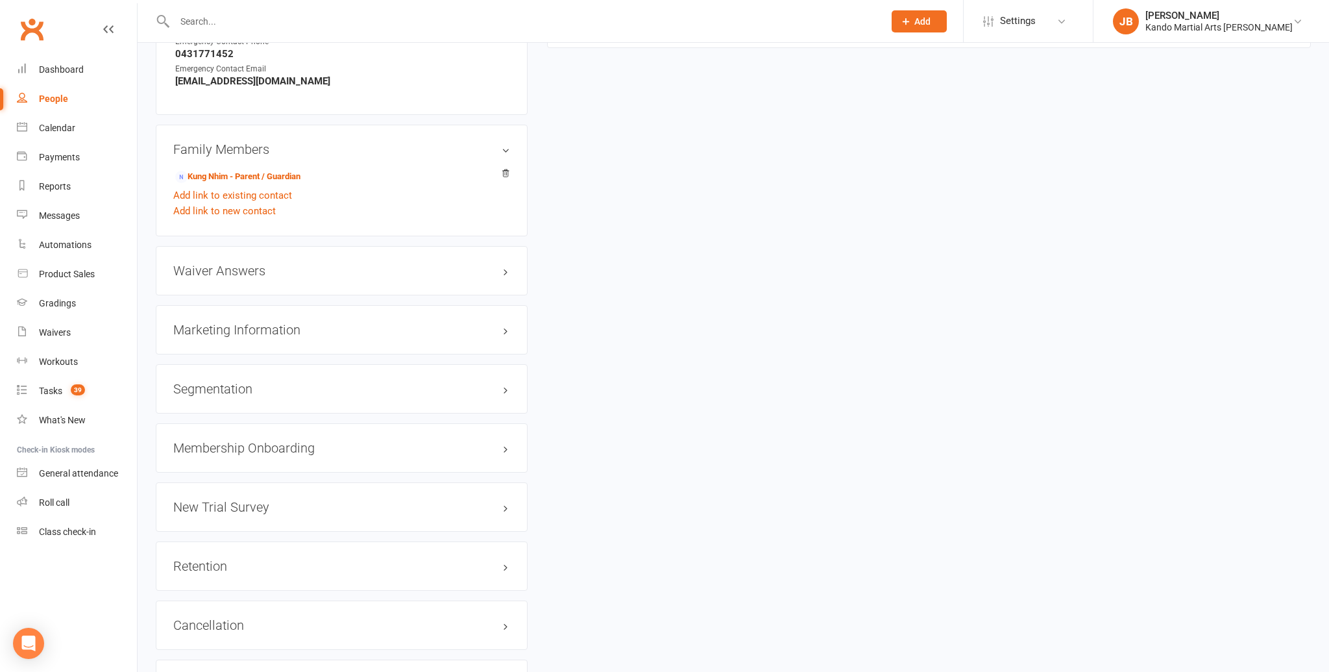
scroll to position [1594, 0]
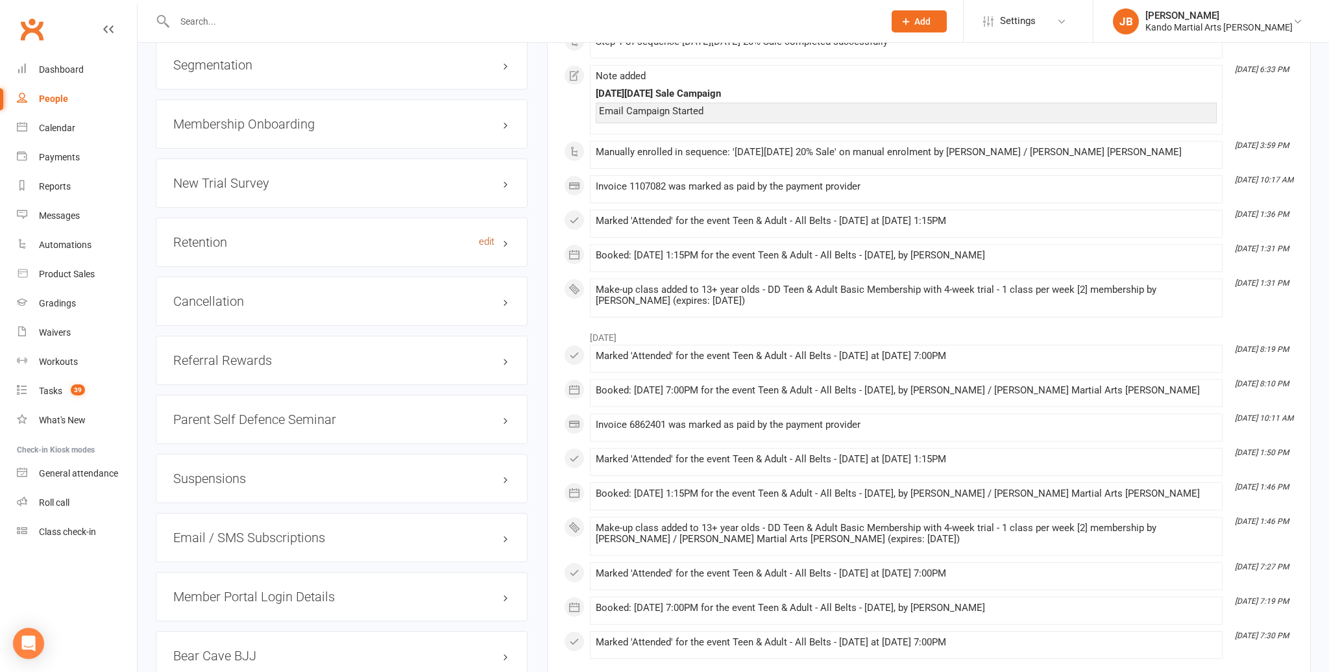
click at [482, 238] on link "edit" at bounding box center [487, 241] width 16 height 11
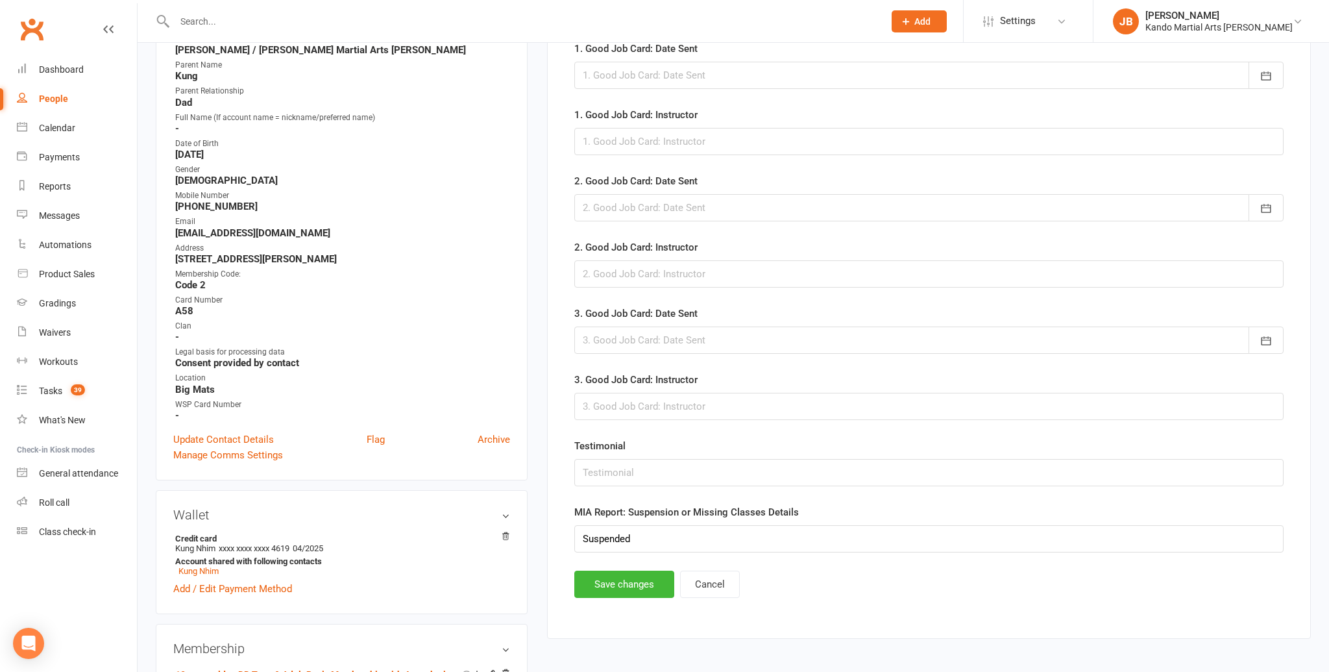
scroll to position [127, 0]
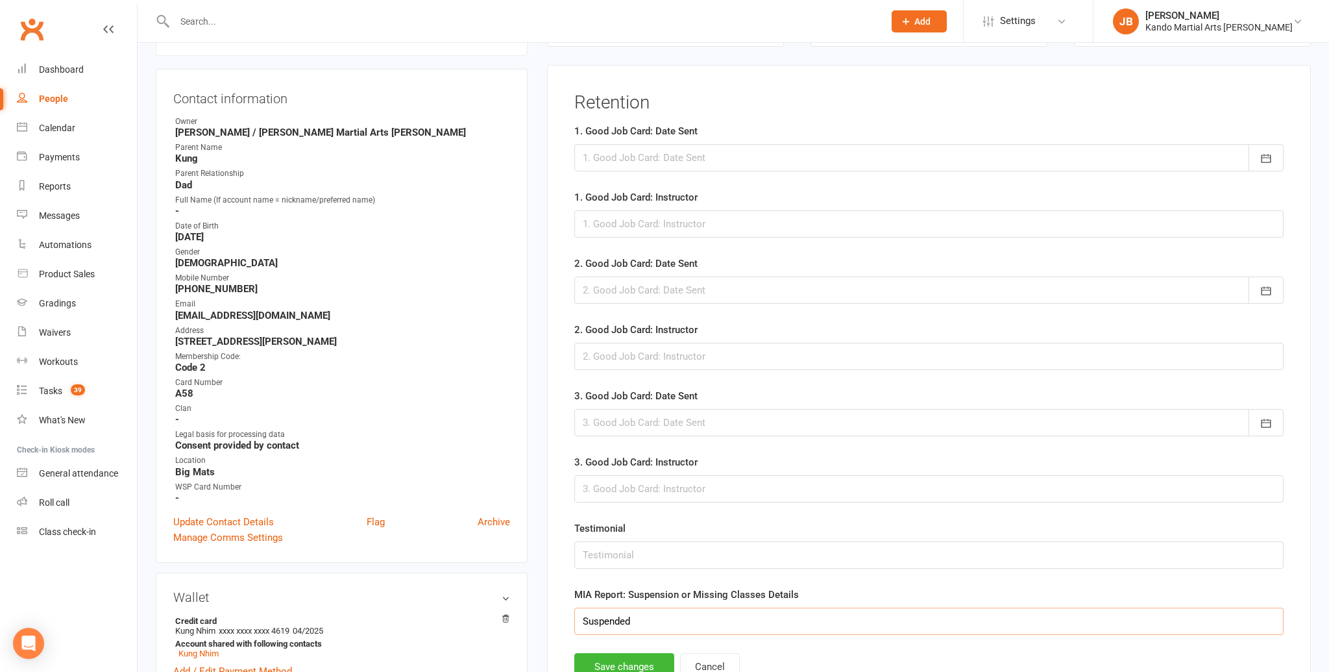
click at [689, 623] on input "Suspended" at bounding box center [930, 621] width 710 height 27
type input "Suspended Oct"
click at [610, 655] on button "Save changes" at bounding box center [625, 666] width 100 height 27
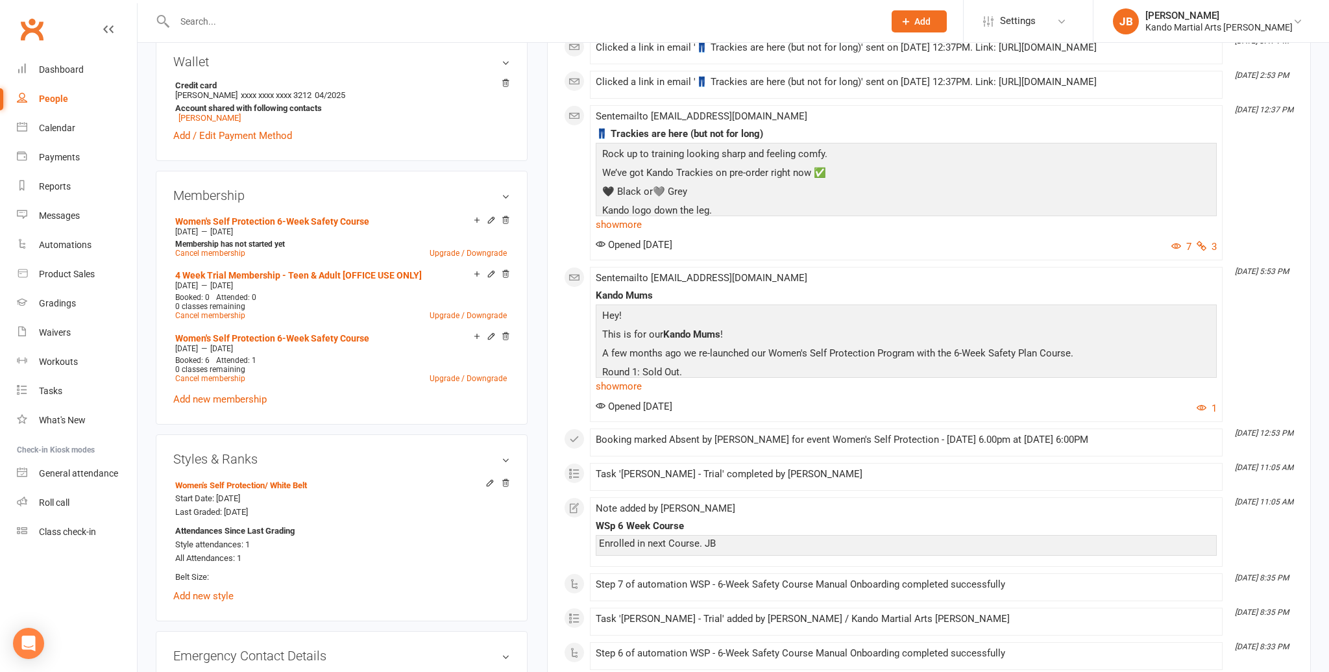
scroll to position [1588, 0]
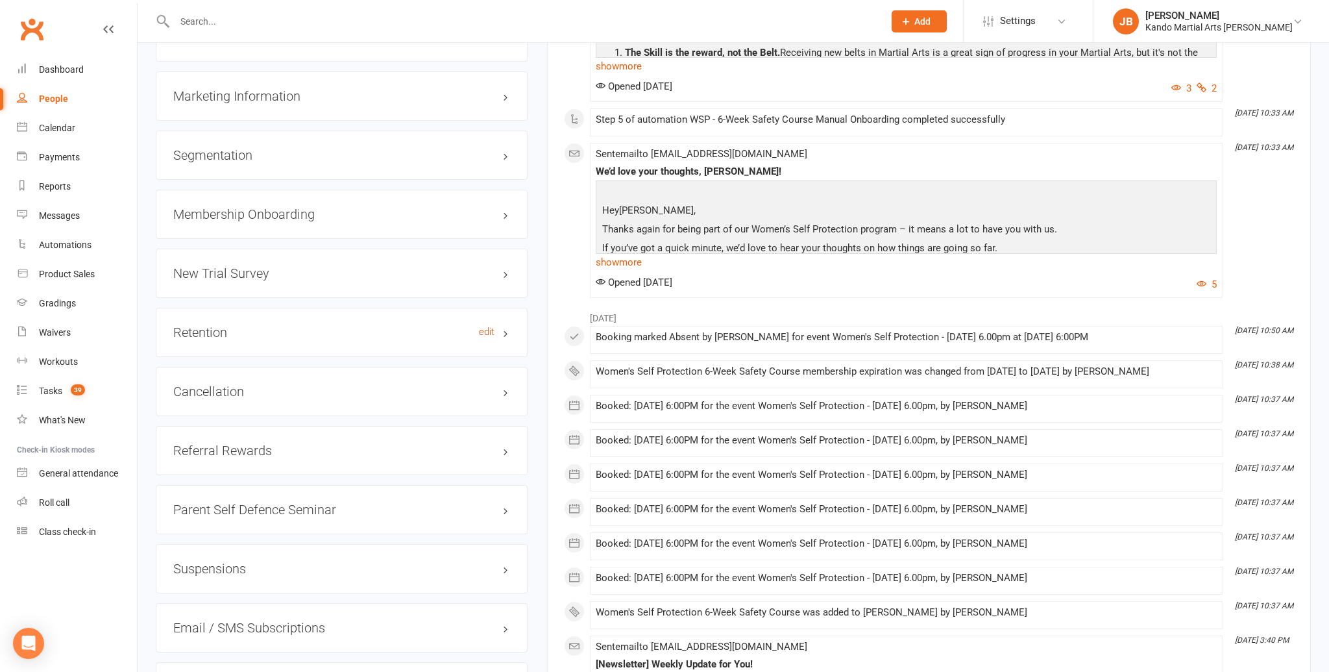
click at [486, 327] on link "edit" at bounding box center [487, 332] width 16 height 11
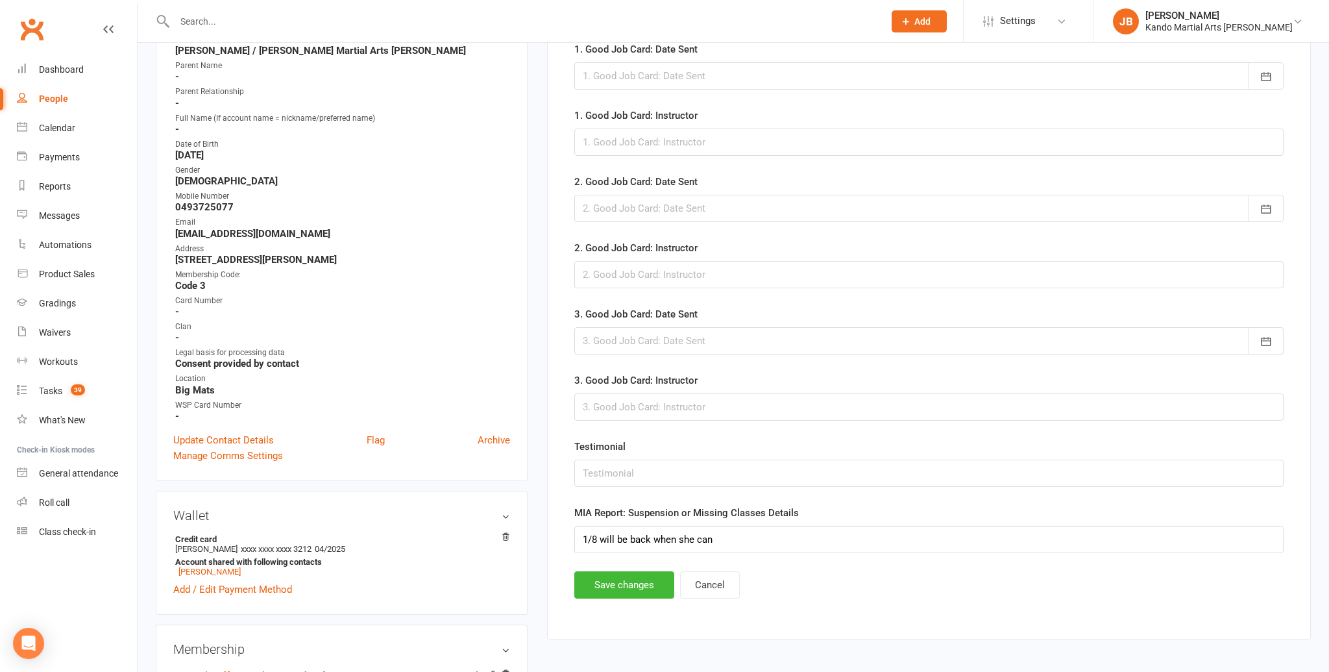
scroll to position [126, 0]
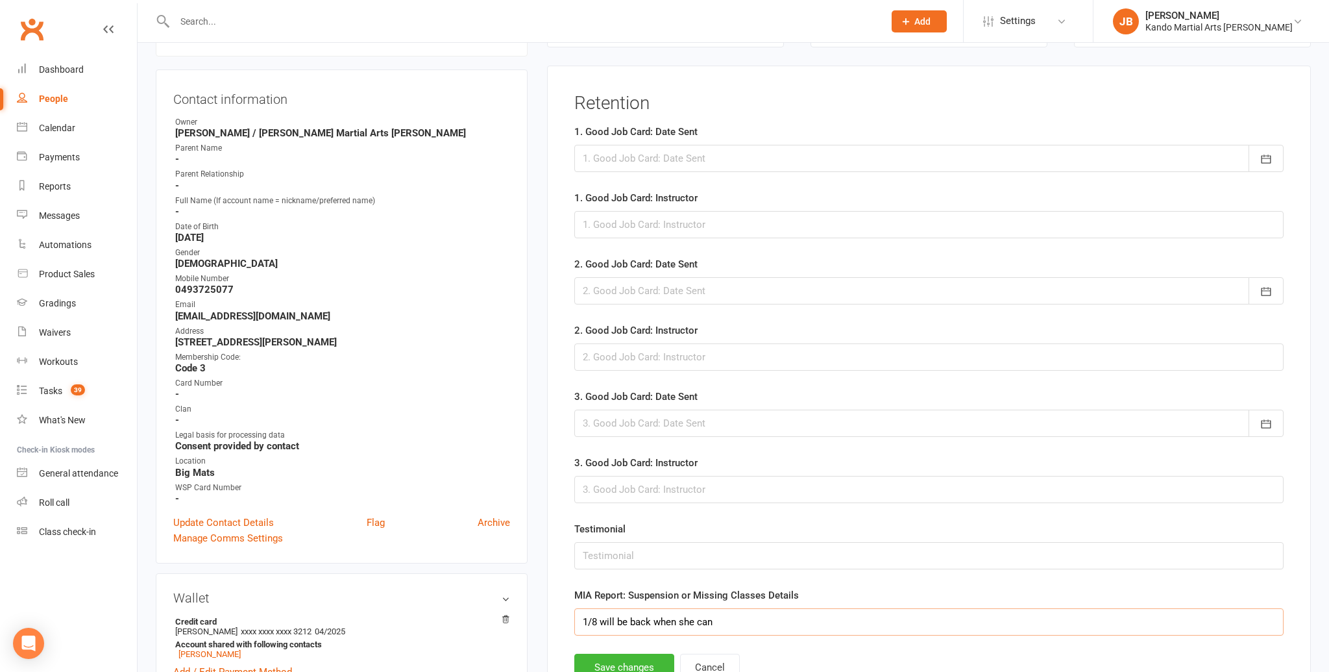
drag, startPoint x: 723, startPoint y: 624, endPoint x: 658, endPoint y: 623, distance: 65.6
click at [658, 623] on input "1/8 will be back when she can" at bounding box center [930, 621] width 710 height 27
drag, startPoint x: 606, startPoint y: 619, endPoint x: 562, endPoint y: 617, distance: 43.5
click at [562, 617] on div "Retention 1. Good Job Card: Date Sent [DATE] Sun Mon Tue Wed Thu Fri Sat 31 27 …" at bounding box center [929, 394] width 764 height 656
drag, startPoint x: 632, startPoint y: 622, endPoint x: 746, endPoint y: 626, distance: 113.7
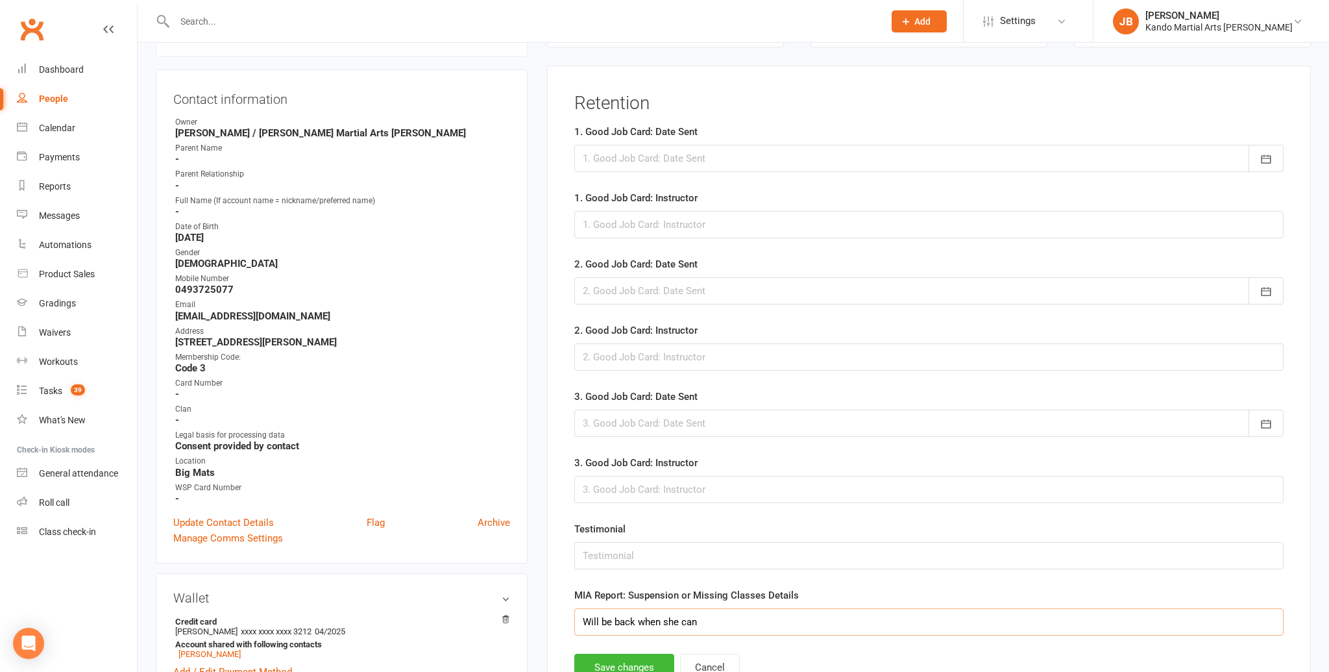
click at [746, 626] on input "Will be back when she can" at bounding box center [930, 621] width 710 height 27
type input "Will be back next WSP course 18/8"
click at [649, 654] on button "Save changes" at bounding box center [625, 667] width 100 height 27
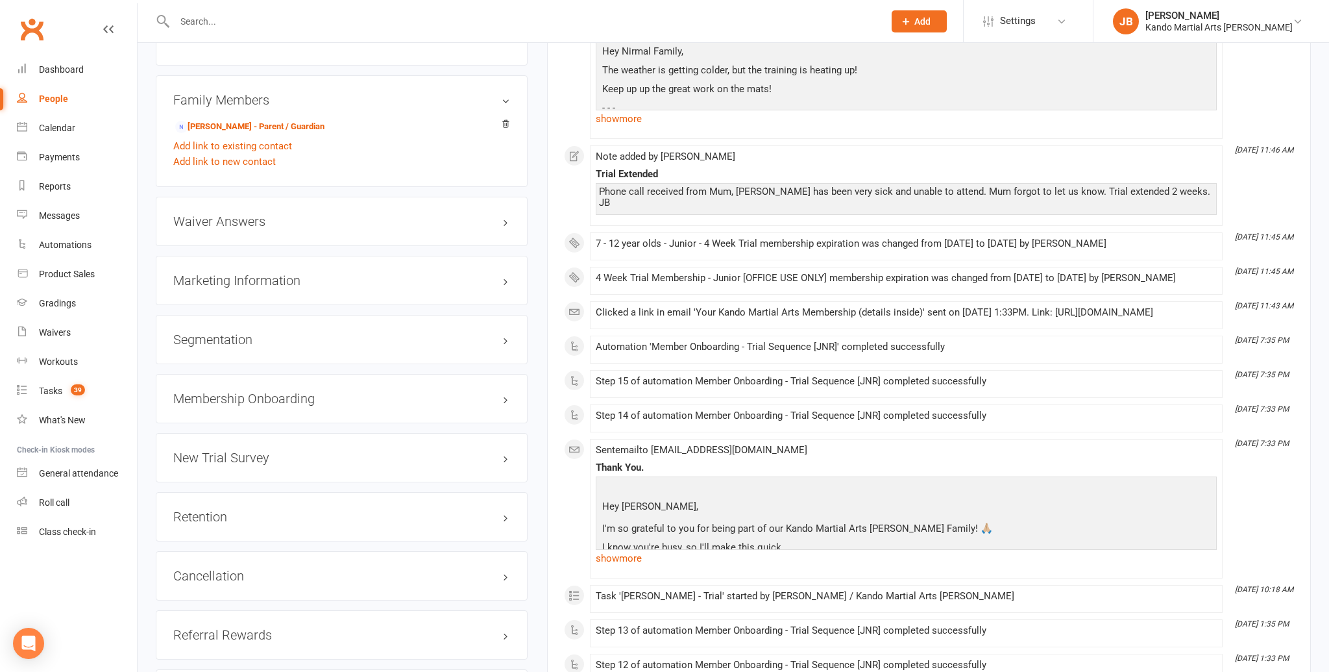
scroll to position [1387, 0]
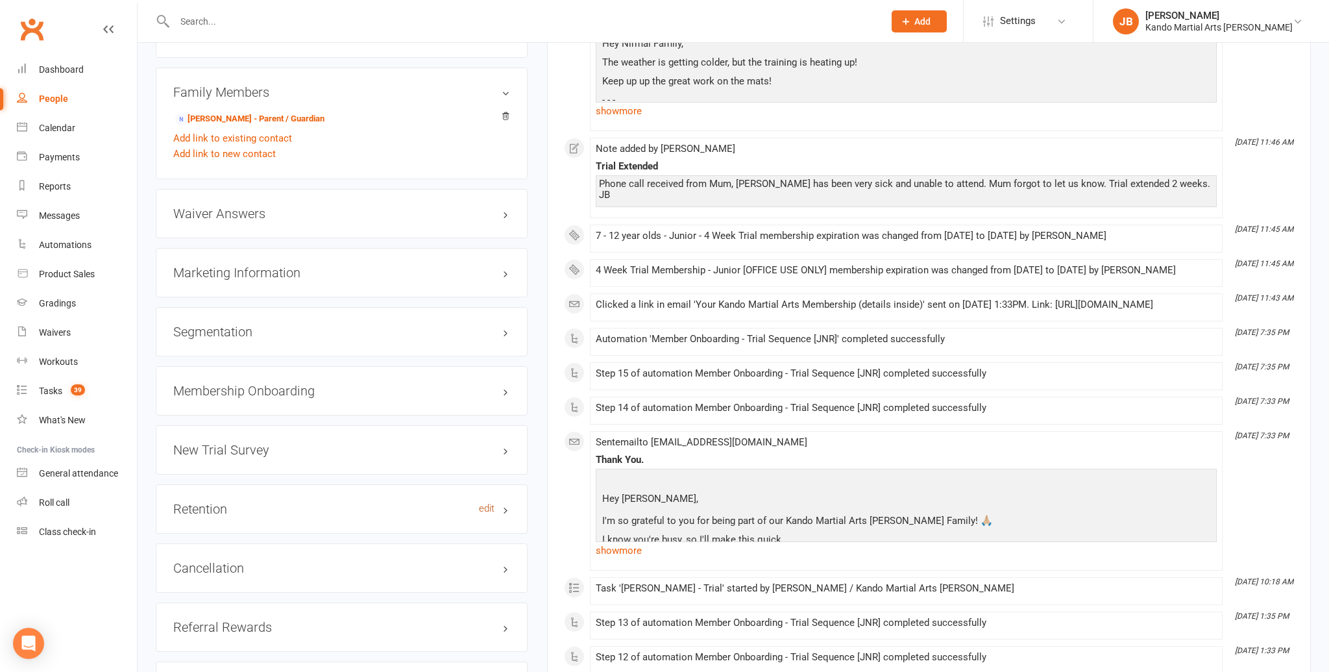
click at [482, 504] on link "edit" at bounding box center [487, 508] width 16 height 11
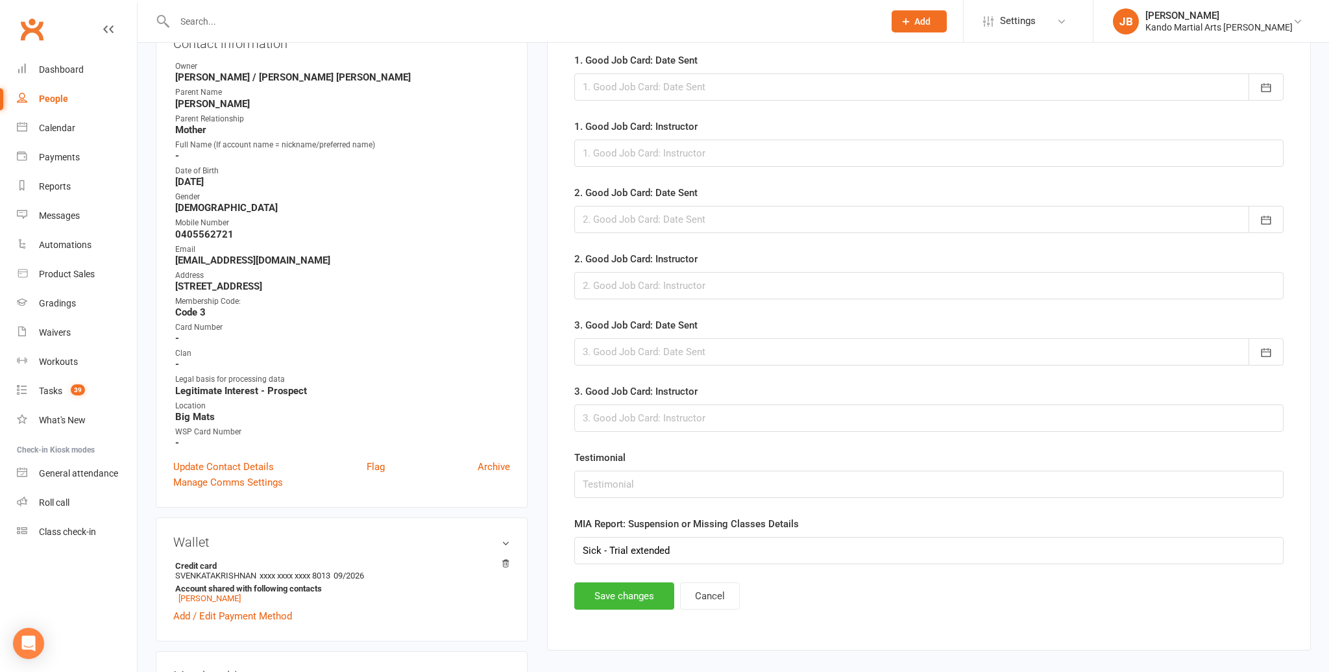
scroll to position [127, 0]
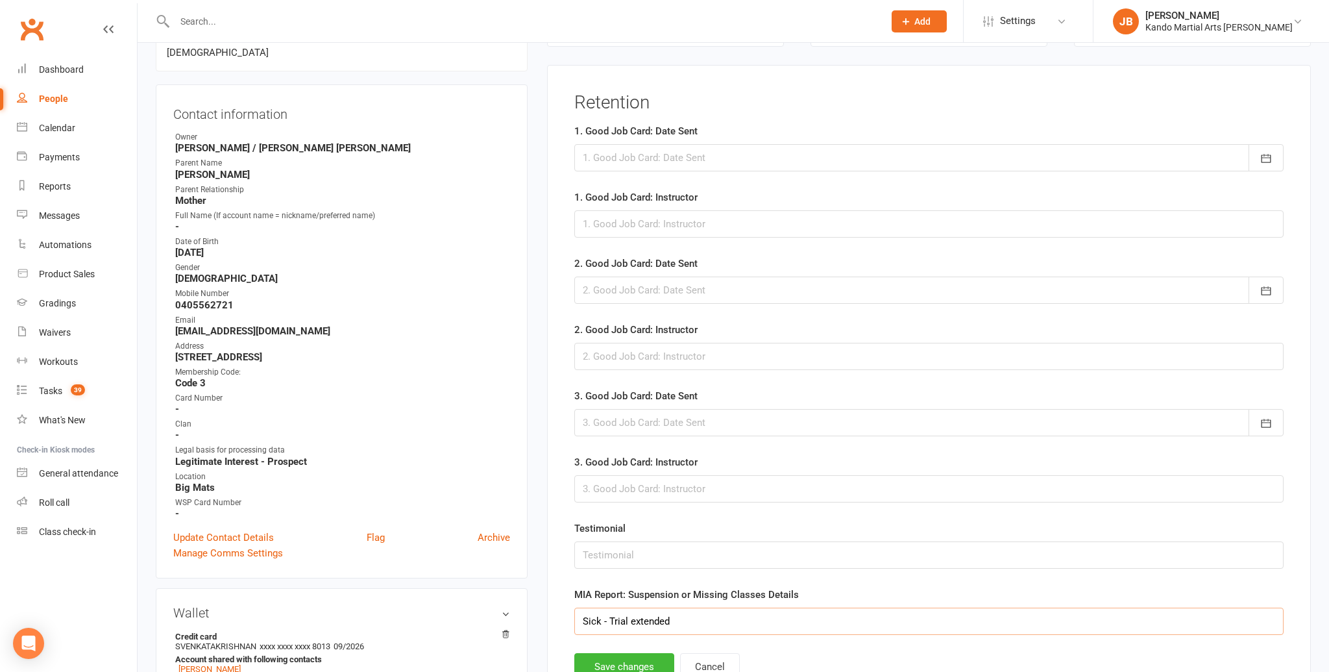
drag, startPoint x: 682, startPoint y: 621, endPoint x: 506, endPoint y: 608, distance: 176.5
type input "Restarting - 15/8 no need to MIA call."
click at [619, 664] on button "Save changes" at bounding box center [625, 666] width 100 height 27
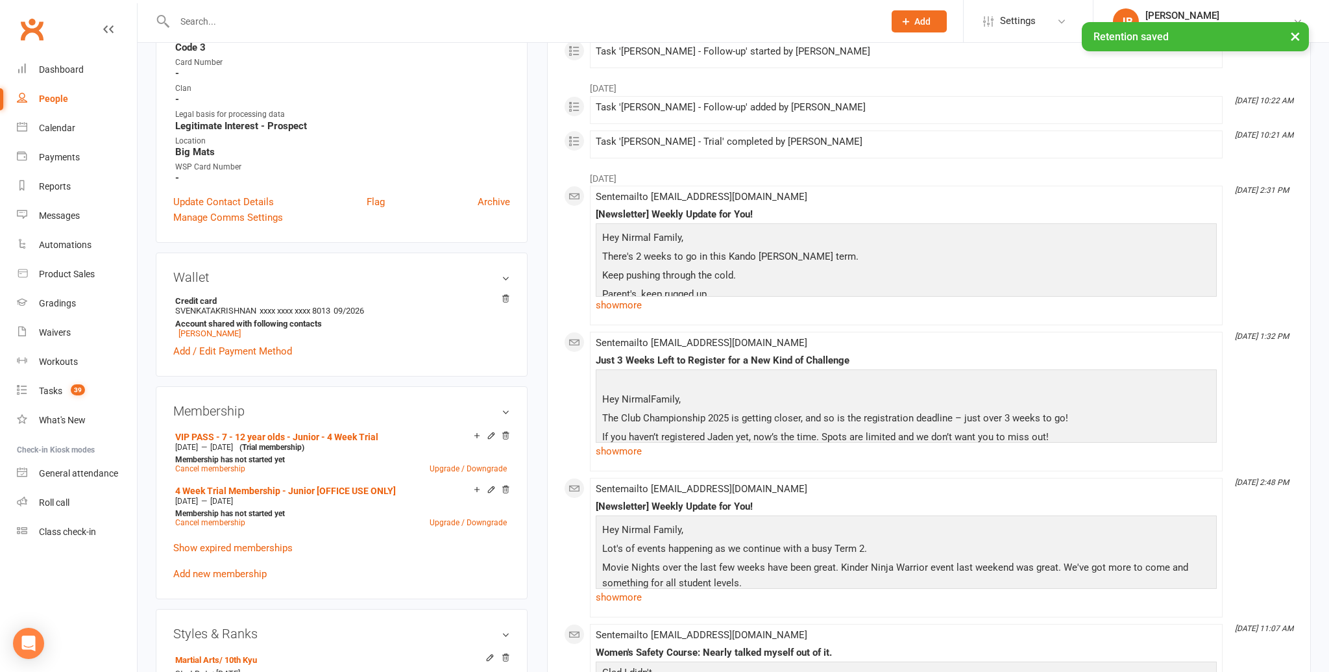
scroll to position [0, 0]
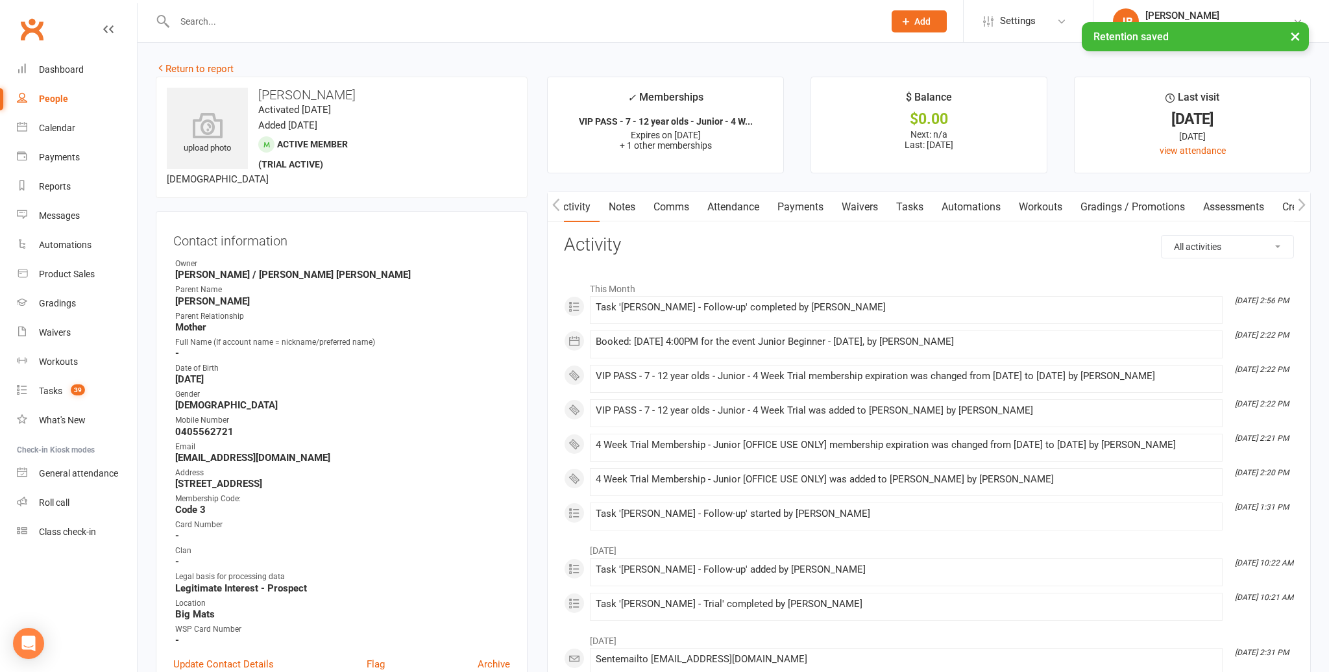
click at [907, 210] on link "Tasks" at bounding box center [909, 207] width 45 height 30
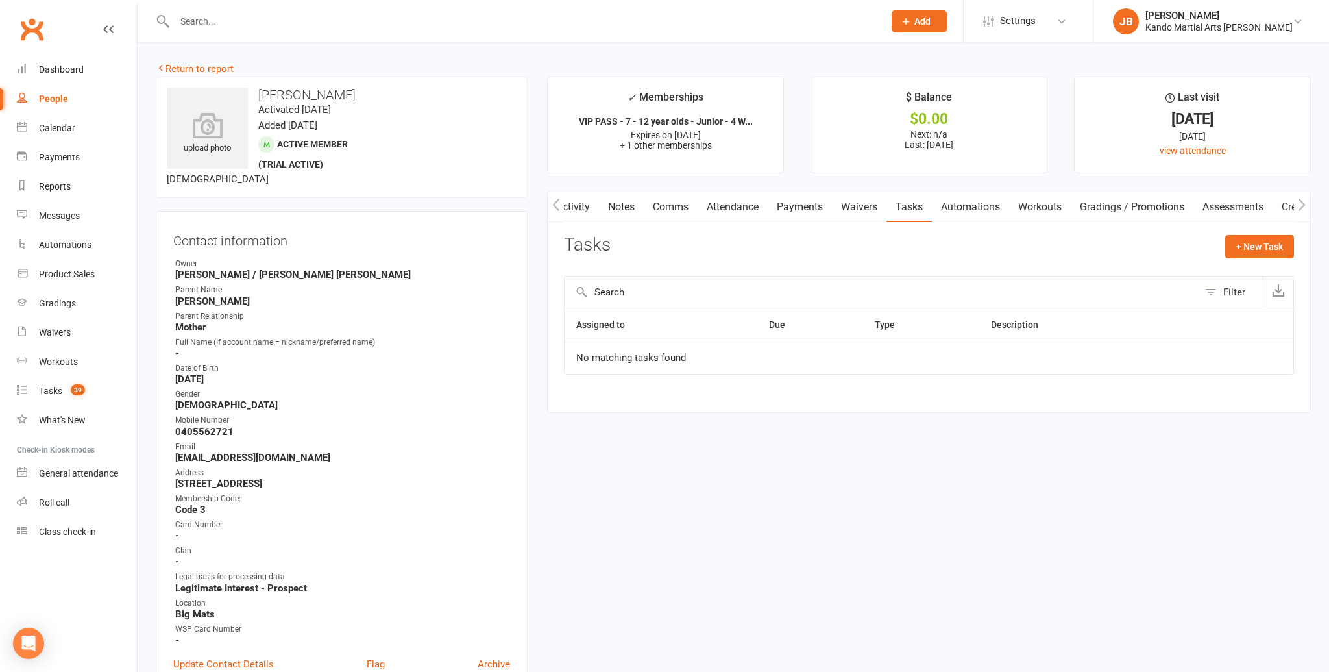
click at [737, 205] on link "Attendance" at bounding box center [733, 207] width 70 height 30
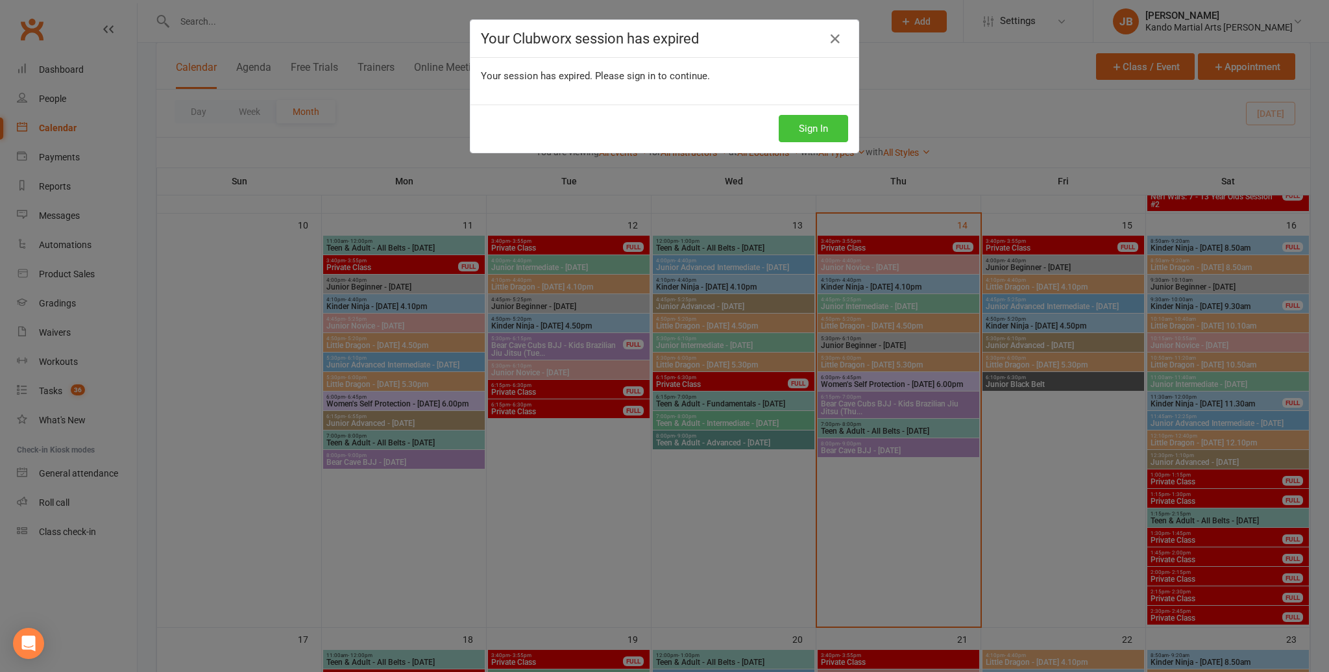
click at [820, 130] on button "Sign In" at bounding box center [813, 128] width 69 height 27
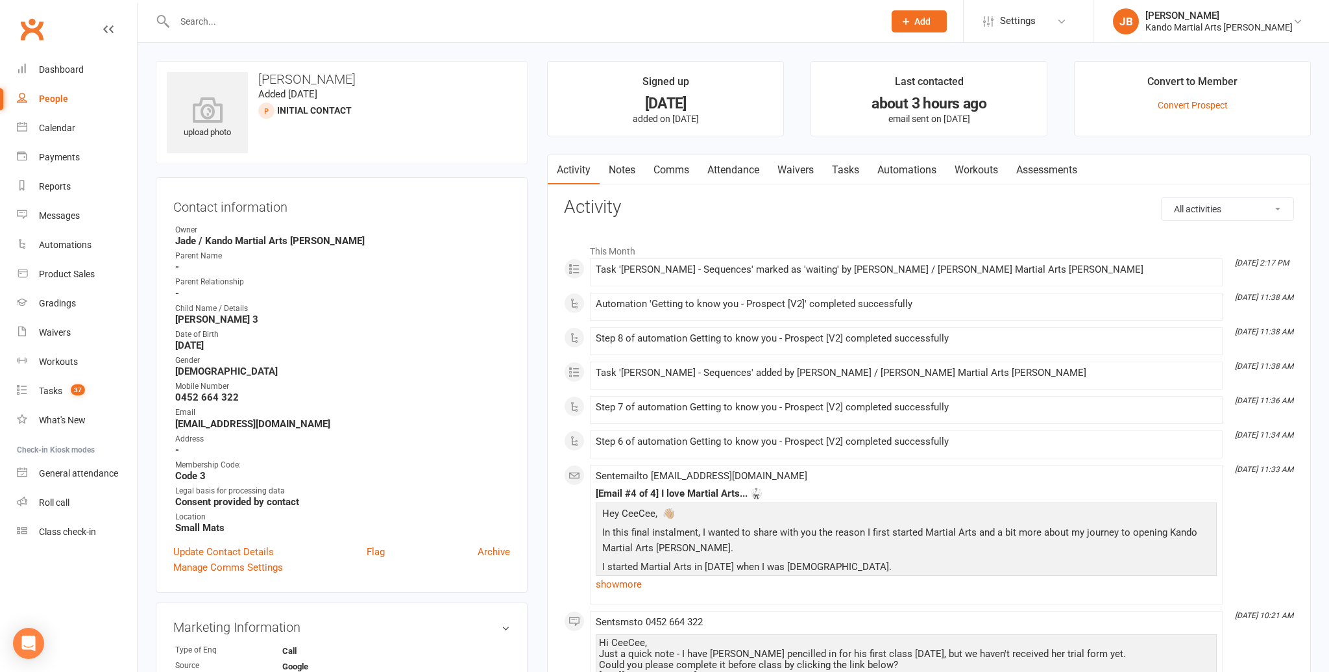
click at [889, 171] on link "Automations" at bounding box center [907, 170] width 77 height 30
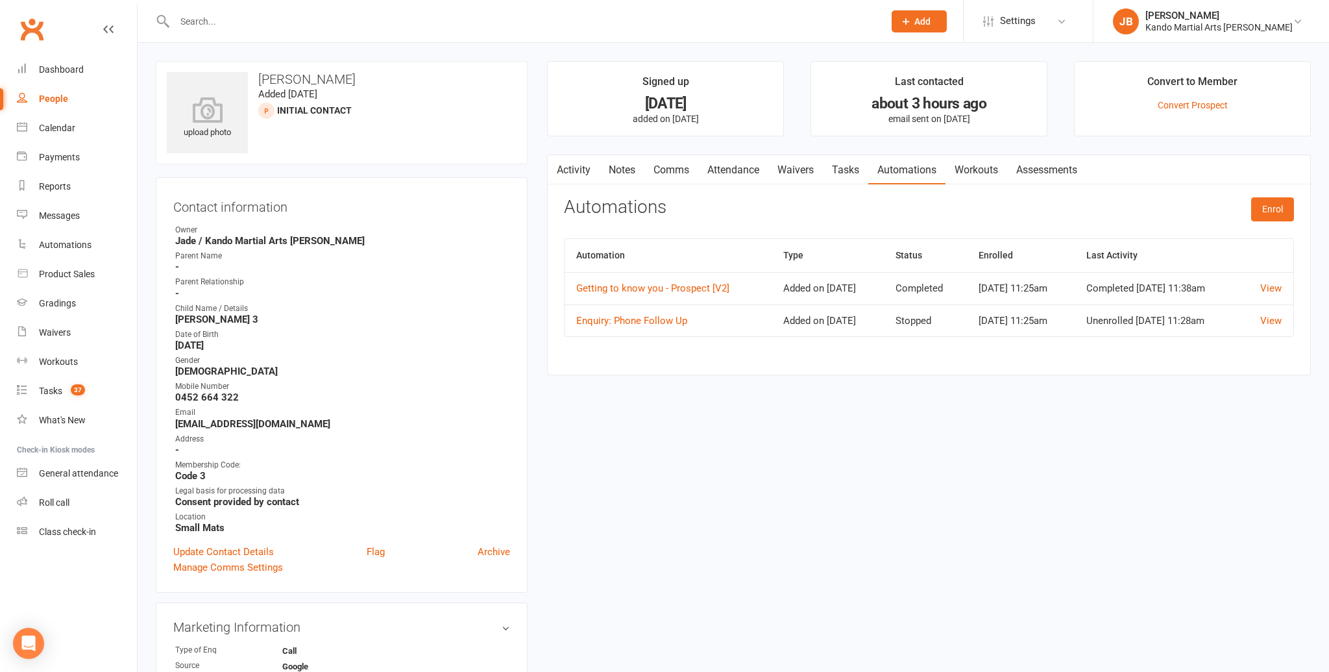
click at [852, 172] on link "Tasks" at bounding box center [845, 170] width 45 height 30
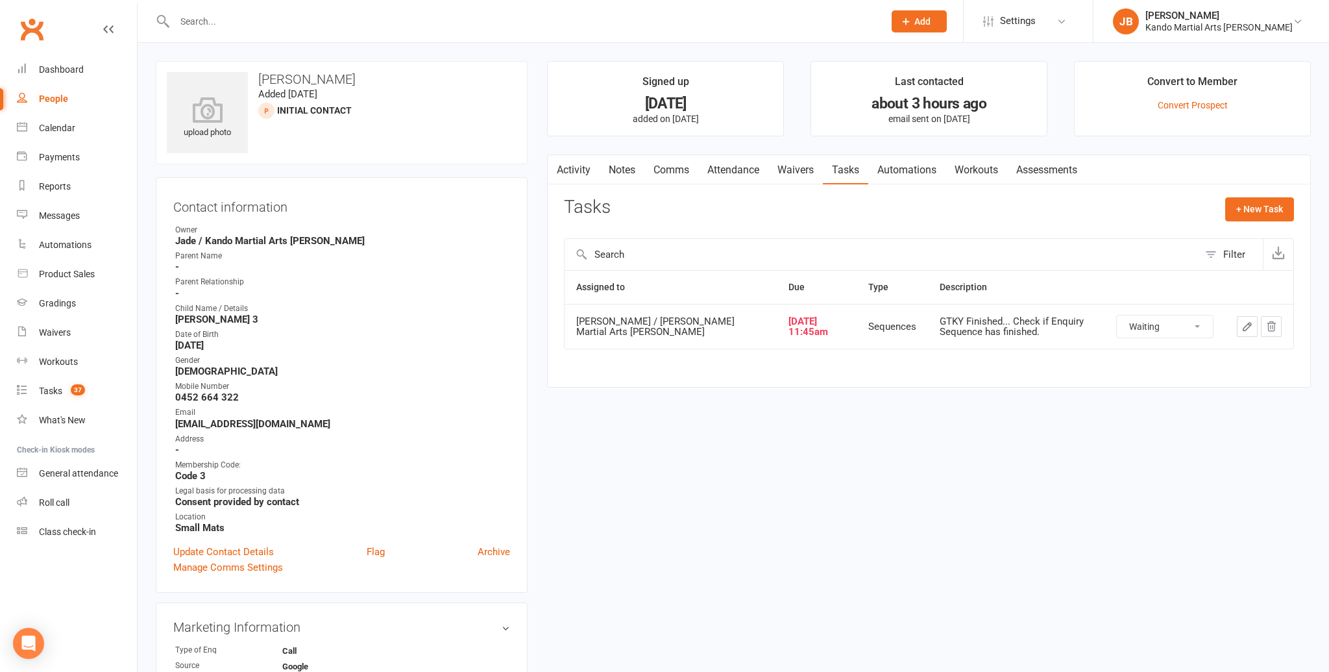
click at [1140, 326] on select "Not Started In Progress Waiting Complete" at bounding box center [1165, 326] width 96 height 22
select select "waiting"
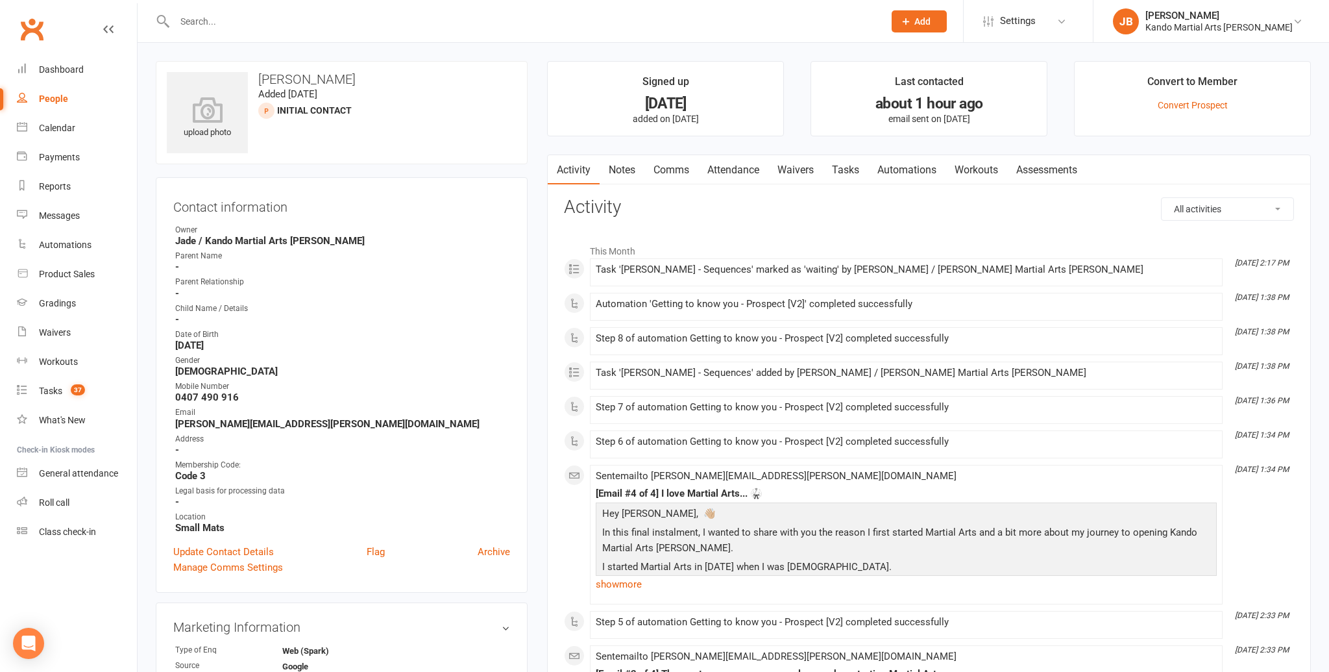
click at [887, 167] on link "Automations" at bounding box center [907, 170] width 77 height 30
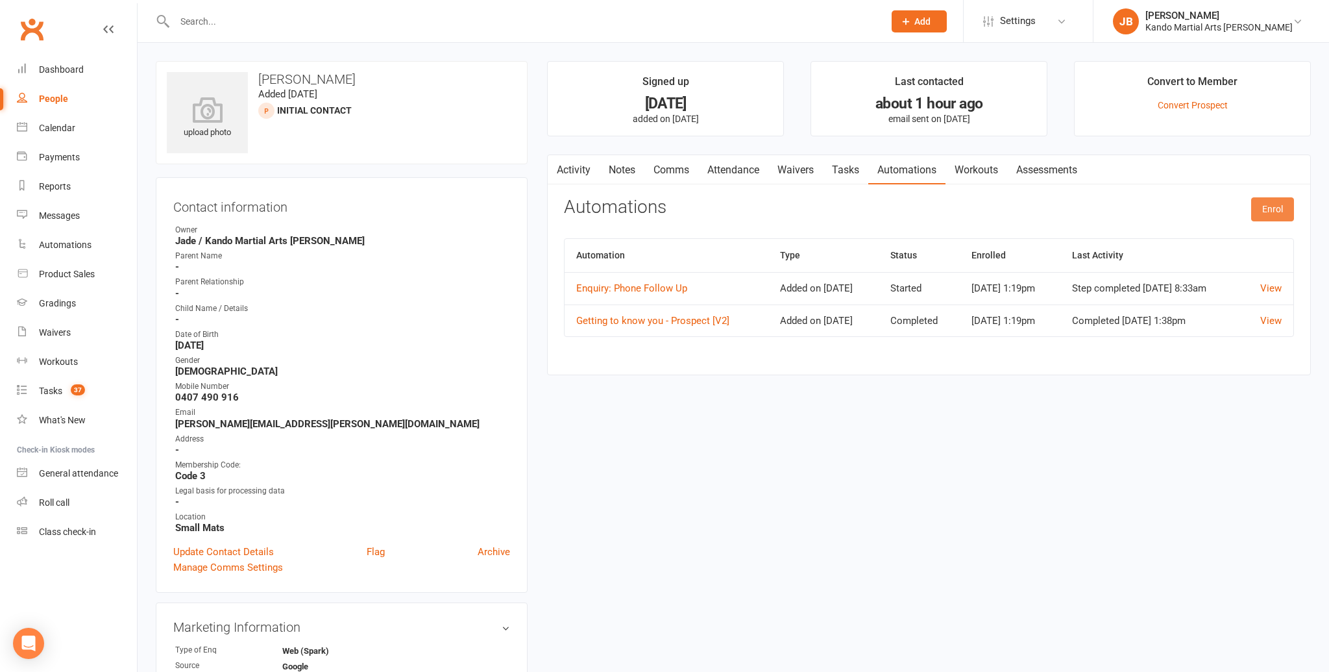
click at [1267, 215] on button "Enrol" at bounding box center [1273, 208] width 43 height 23
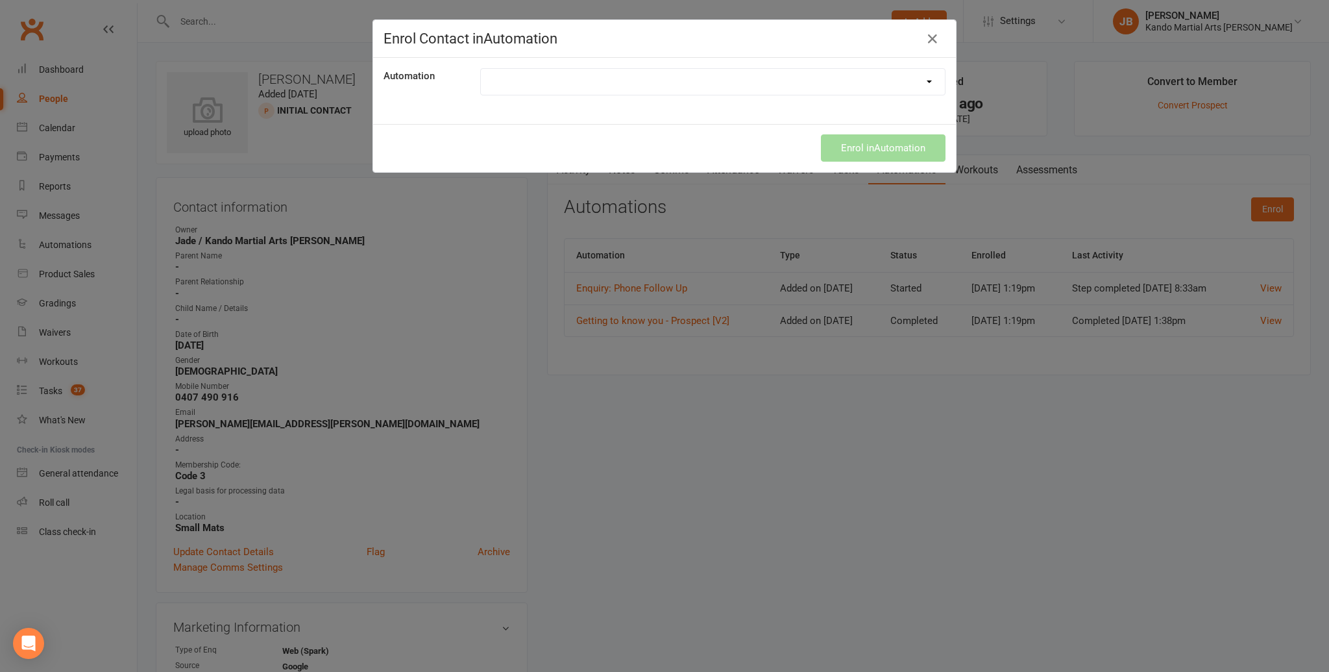
click at [582, 85] on select at bounding box center [713, 82] width 464 height 26
select select "6930"
click at [863, 142] on button "Enrol in Automation" at bounding box center [883, 147] width 125 height 27
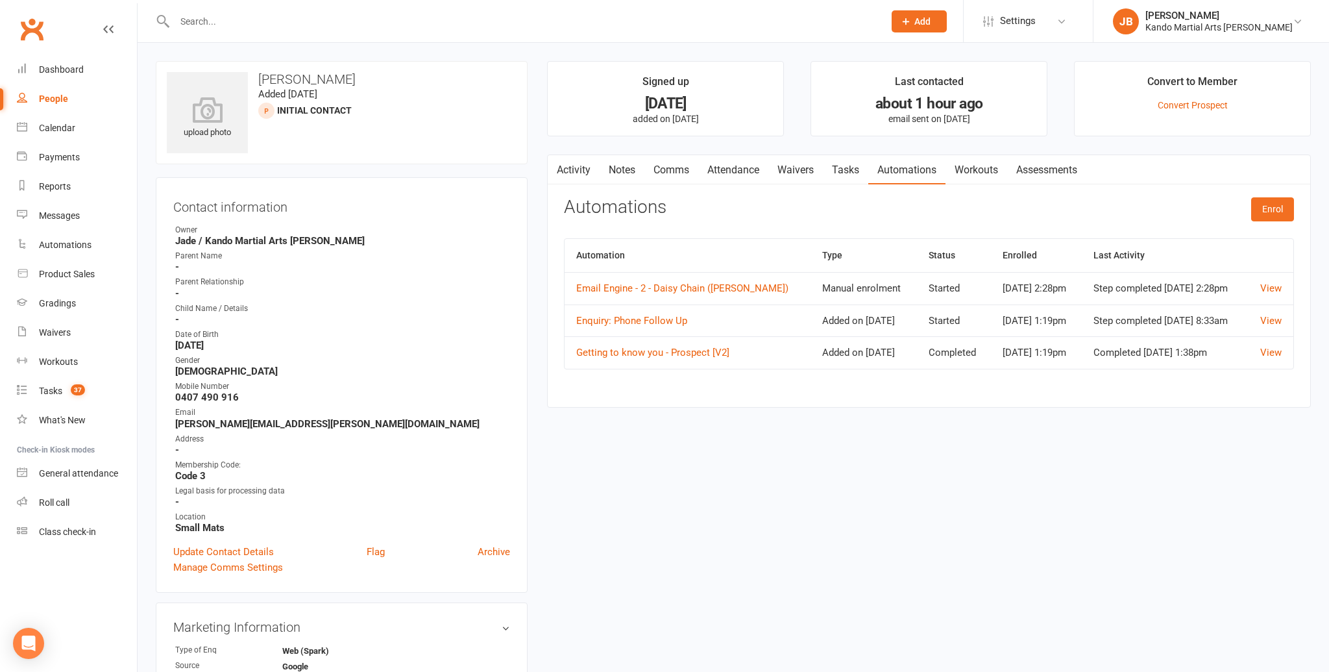
drag, startPoint x: 852, startPoint y: 164, endPoint x: 819, endPoint y: 159, distance: 33.5
click at [852, 164] on link "Tasks" at bounding box center [845, 170] width 45 height 30
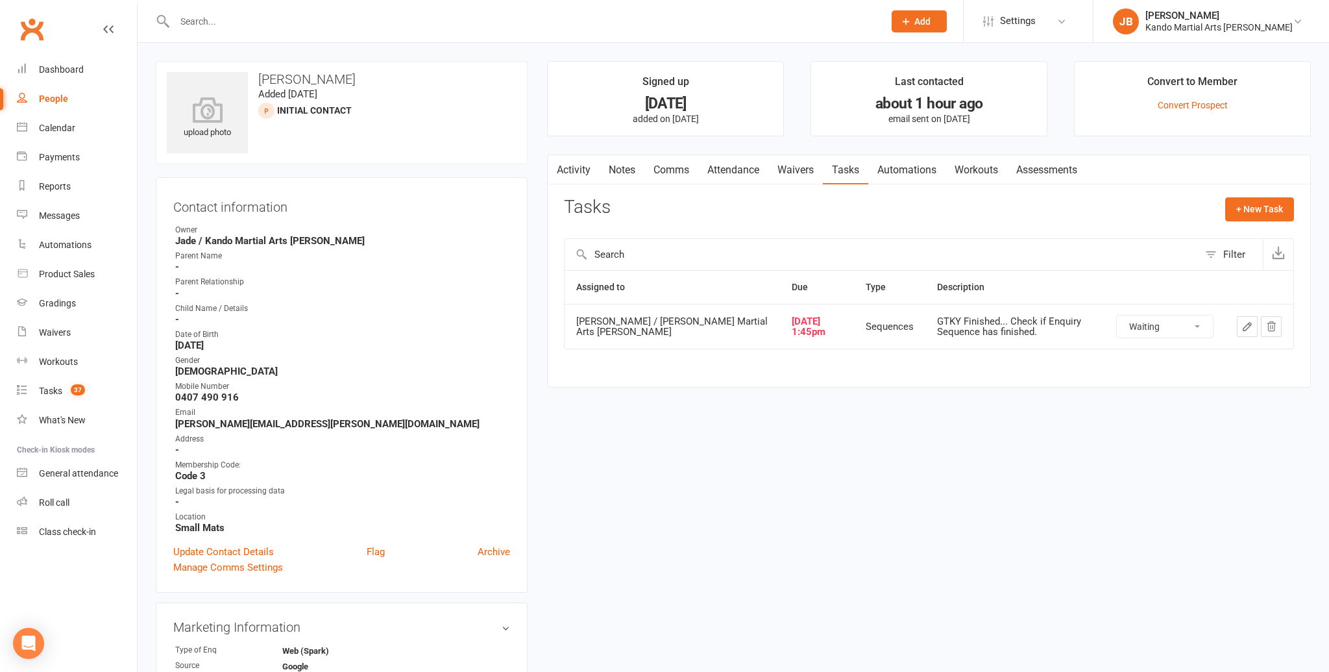
click at [1160, 327] on select "Not Started In Progress Waiting Complete" at bounding box center [1165, 326] width 96 height 22
select select "waiting"
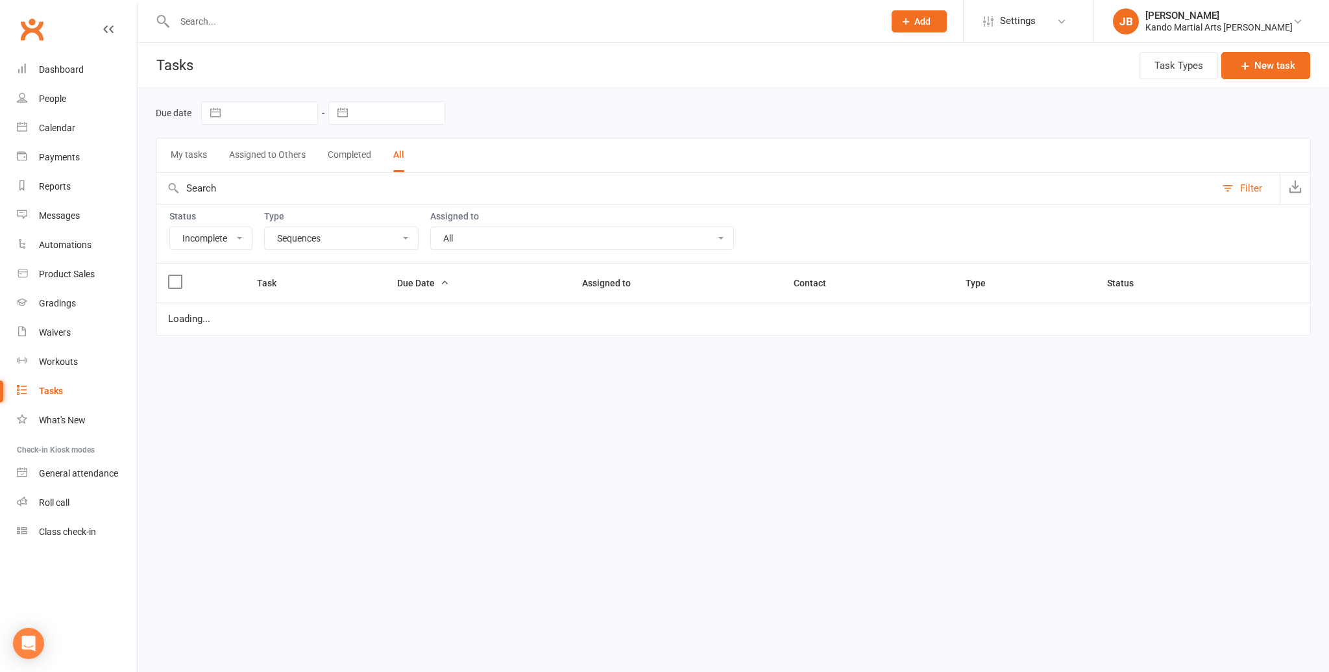
select select "incomplete"
select select "20654"
select select "started"
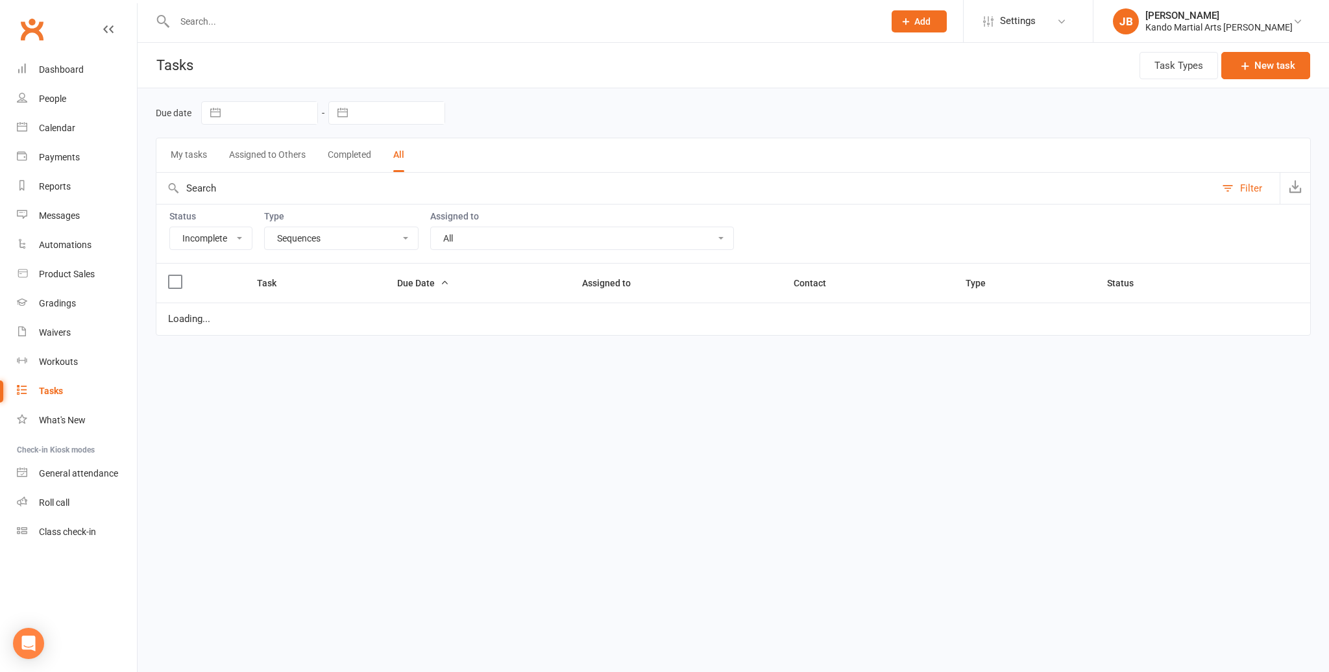
select select "started"
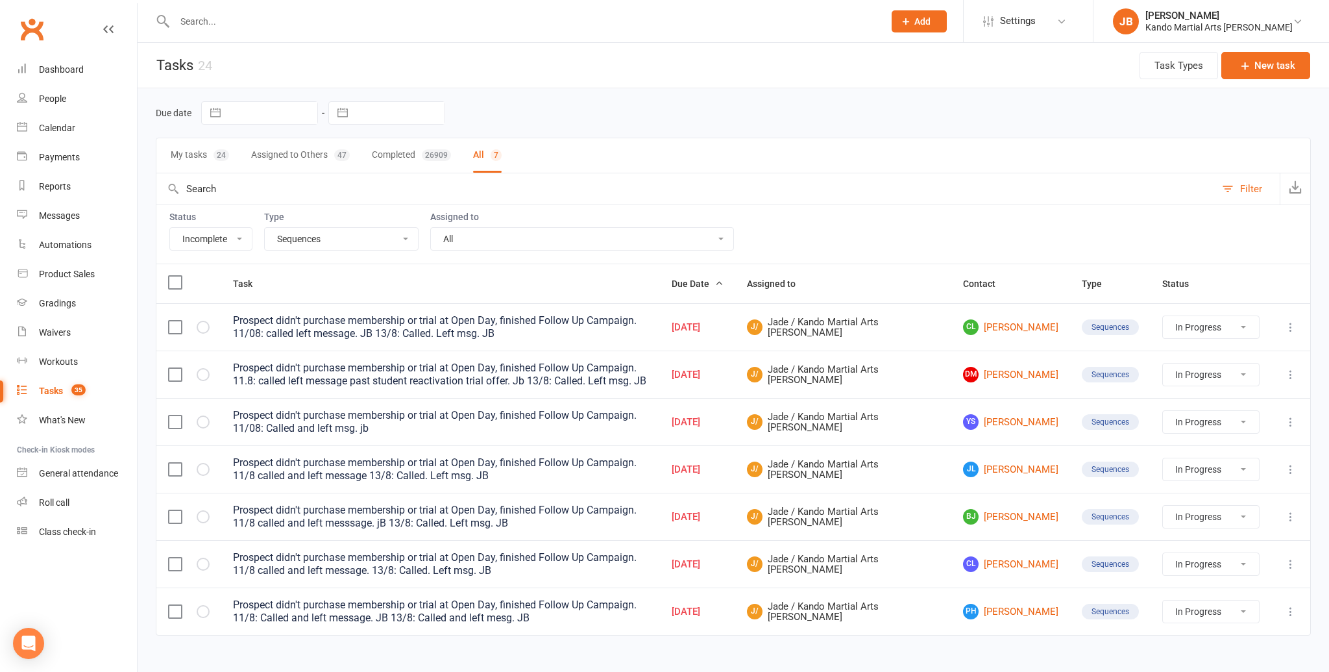
click at [352, 243] on select "All Admin Bbpc - black belt prep course Cancellation Enquiry Follow-up In-class…" at bounding box center [341, 239] width 153 height 22
select select "25921"
select select "started"
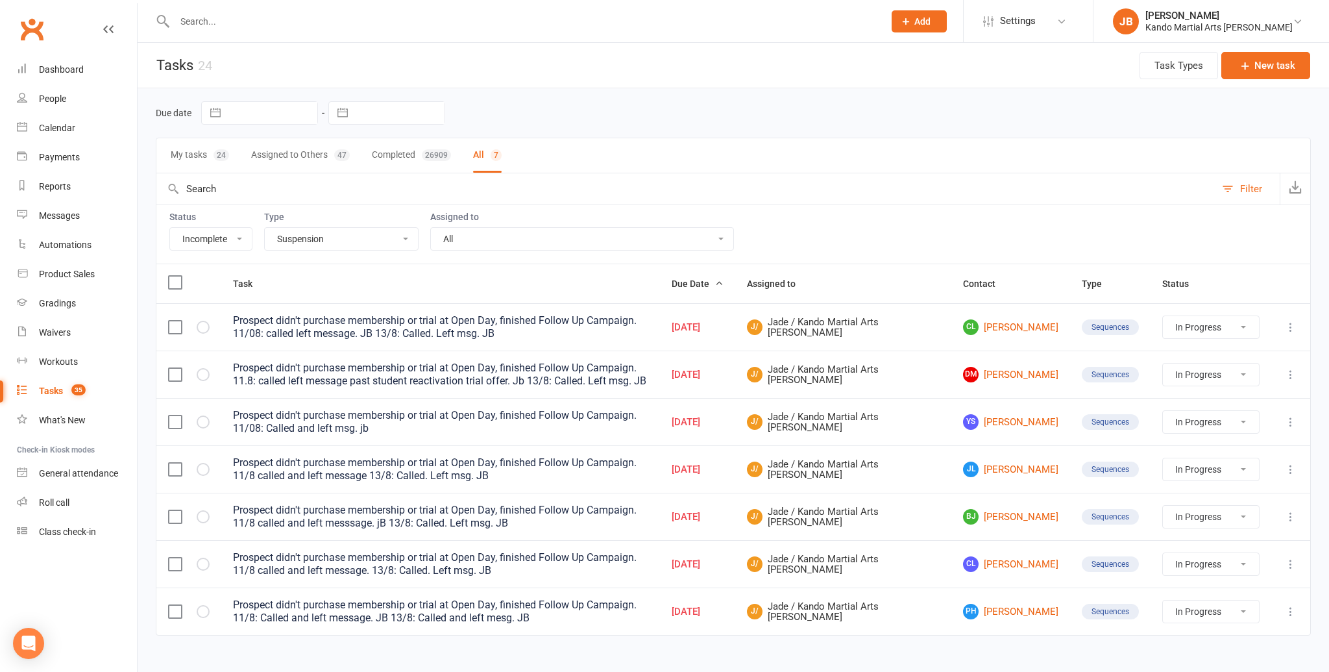
select select "started"
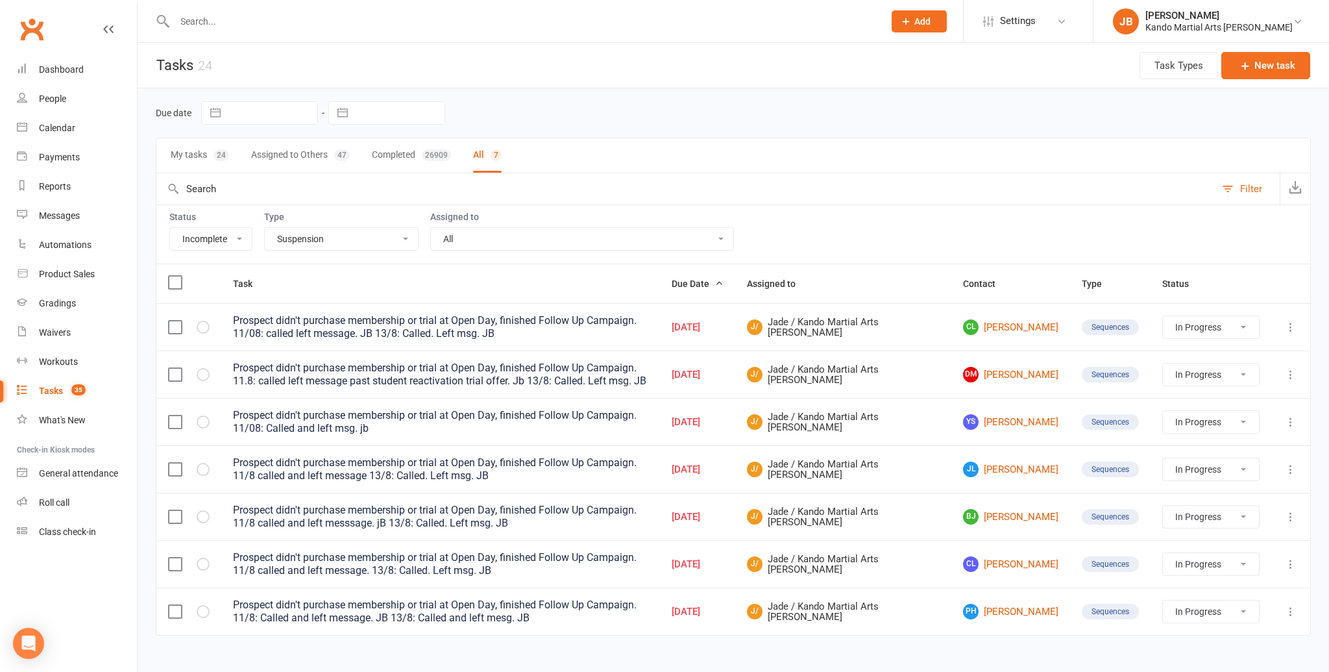
select select "started"
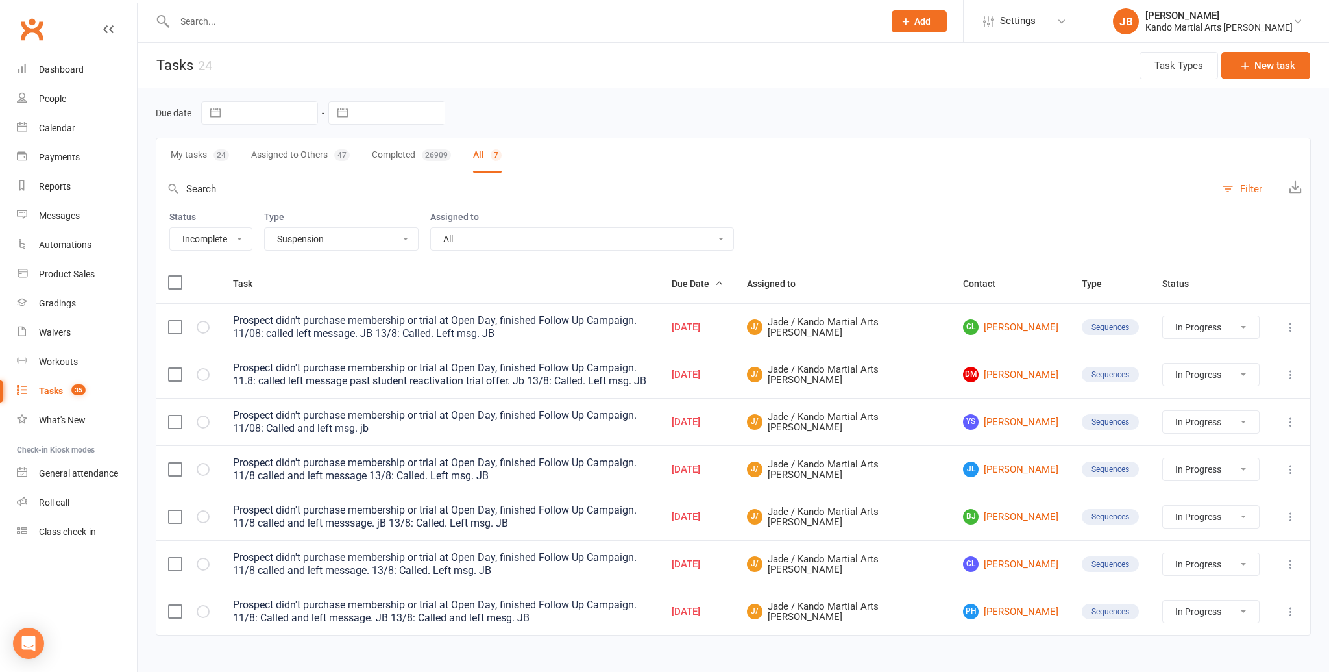
select select "started"
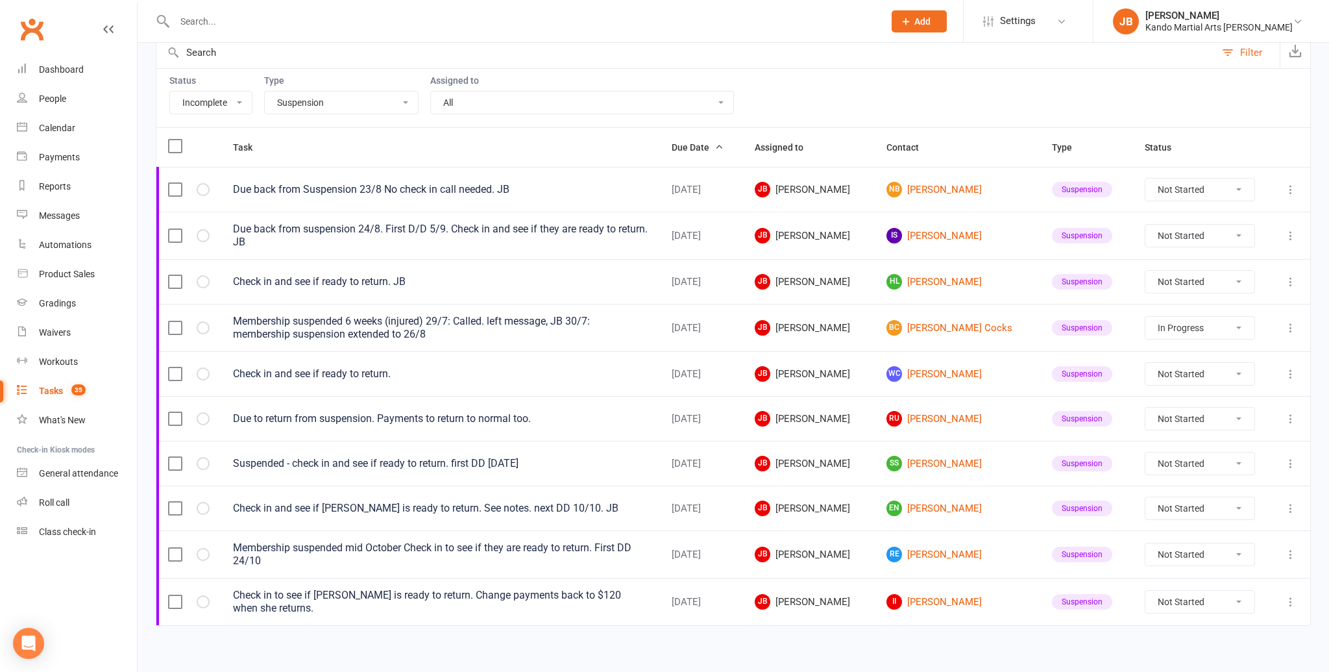
scroll to position [140, 0]
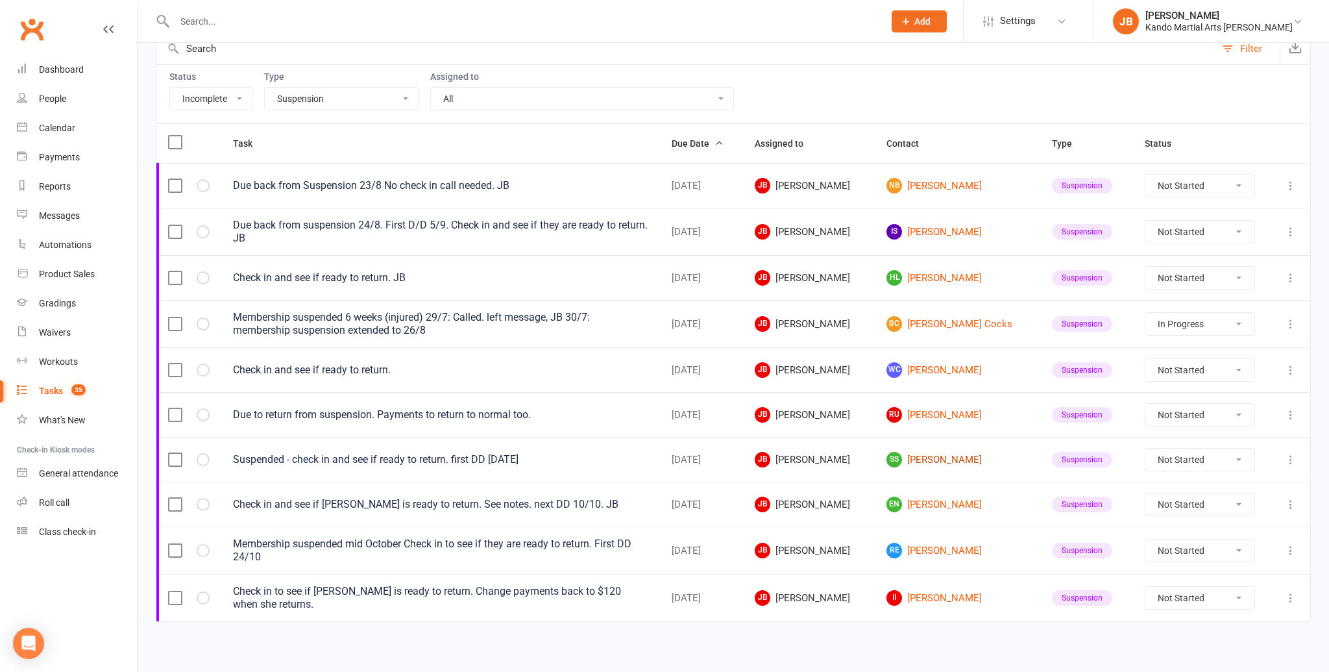
click at [949, 461] on link "SS Siddhan Sarasbabu" at bounding box center [958, 460] width 142 height 16
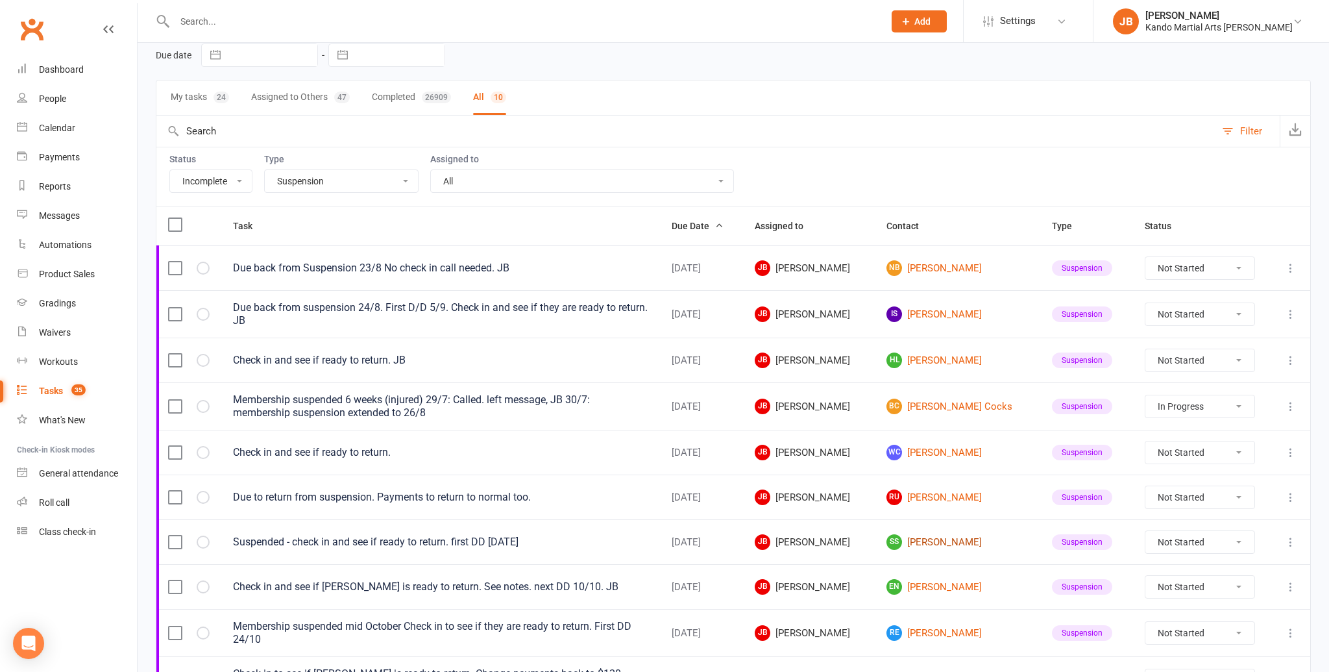
scroll to position [0, 0]
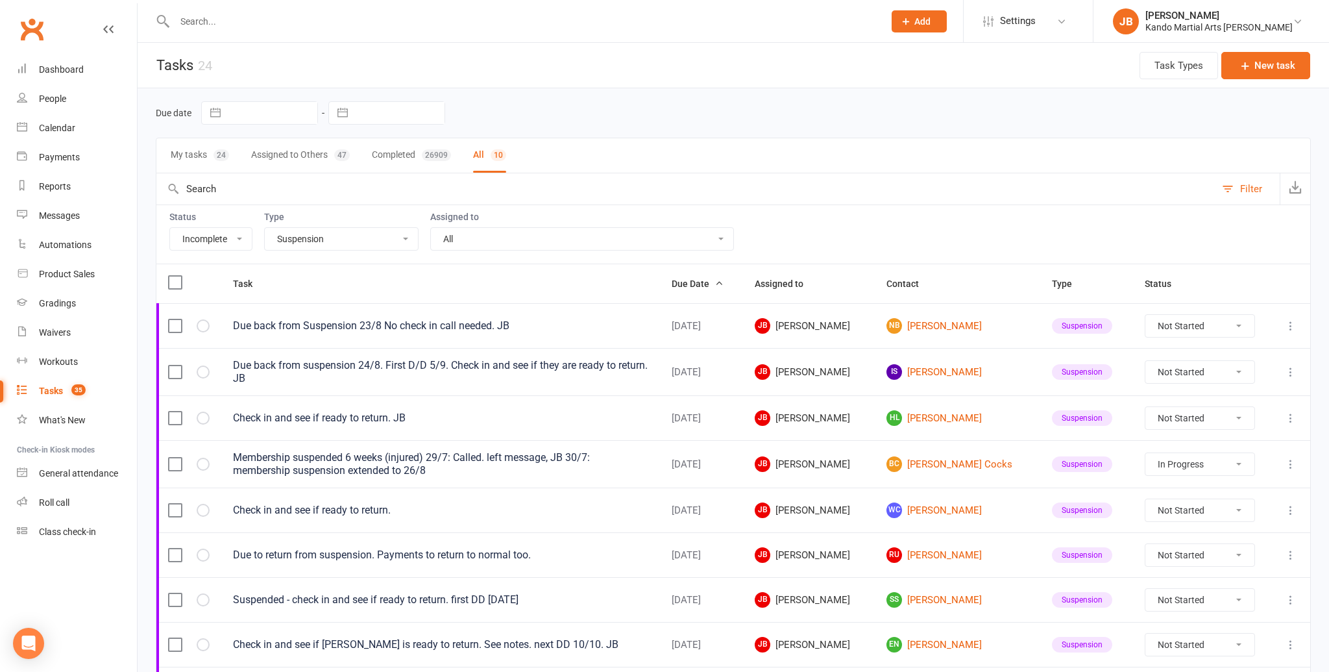
click at [306, 239] on select "All Admin Bbpc - black belt prep course Cancellation Enquiry Follow-up In-class…" at bounding box center [341, 239] width 153 height 22
select select "23766"
select select "started"
select select "waiting"
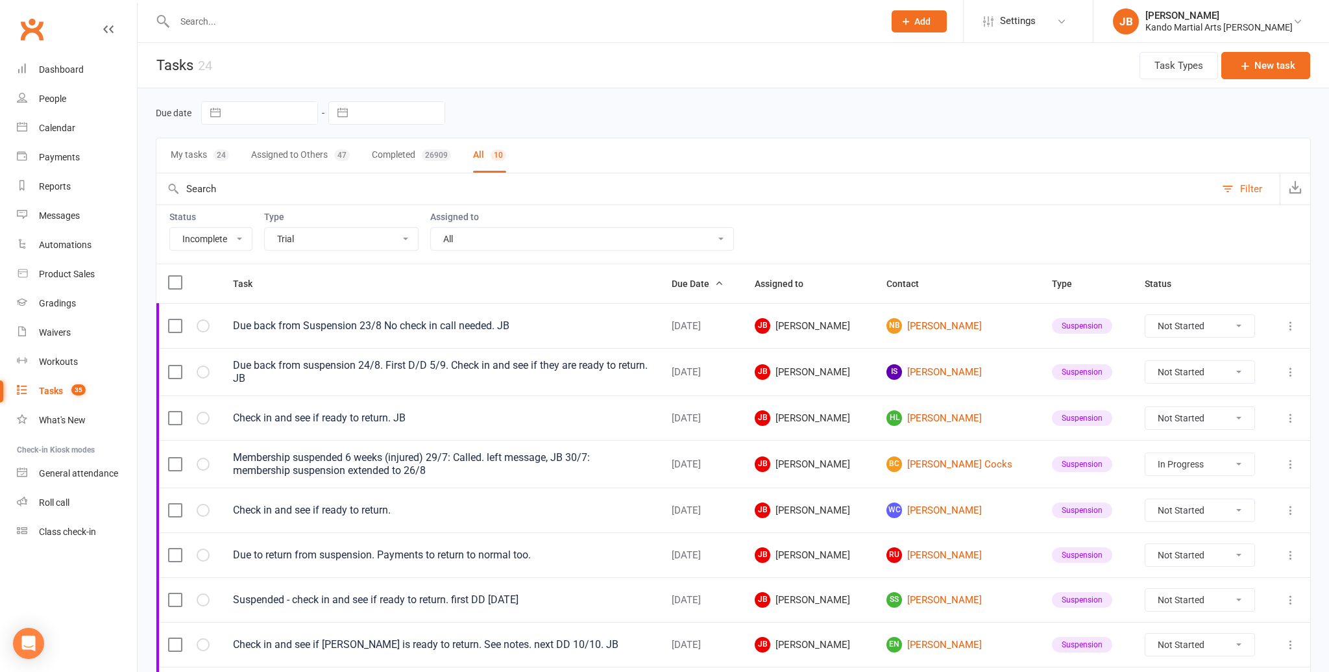
select select "waiting"
select select "started"
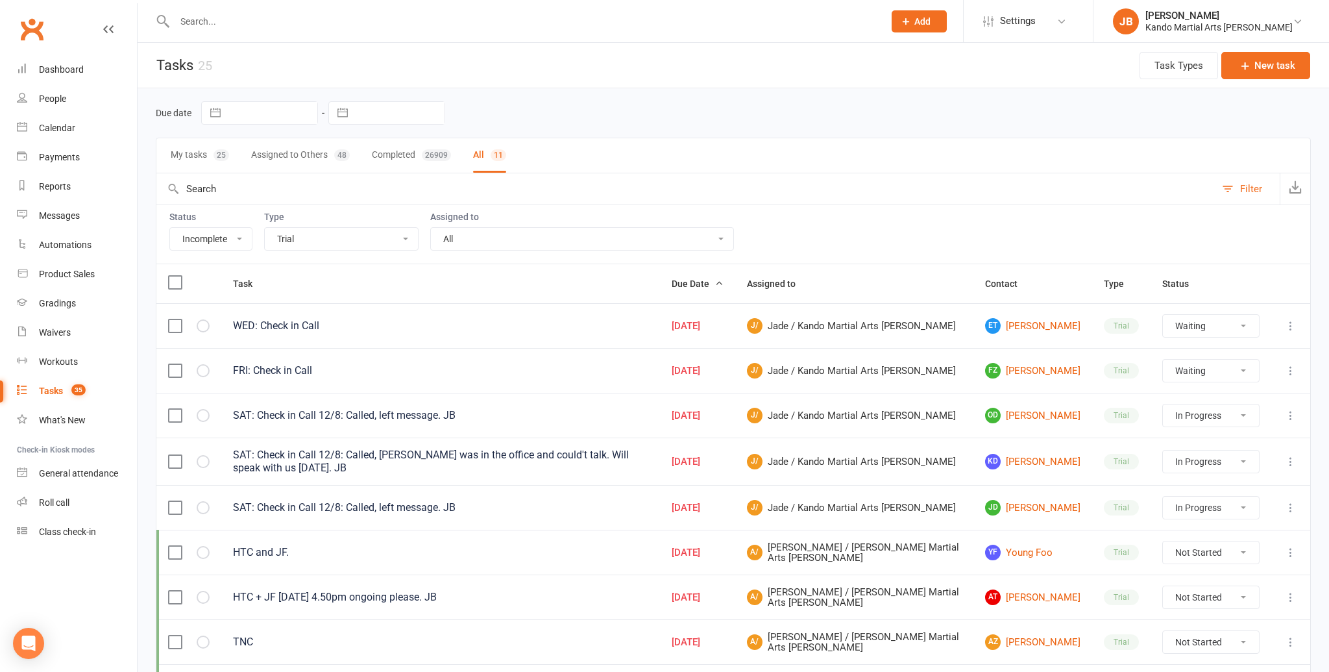
click at [302, 241] on select "All Admin Bbpc - black belt prep course Cancellation Enquiry Follow-up In-class…" at bounding box center [341, 239] width 153 height 22
select select "15398"
select select "waiting"
select select "started"
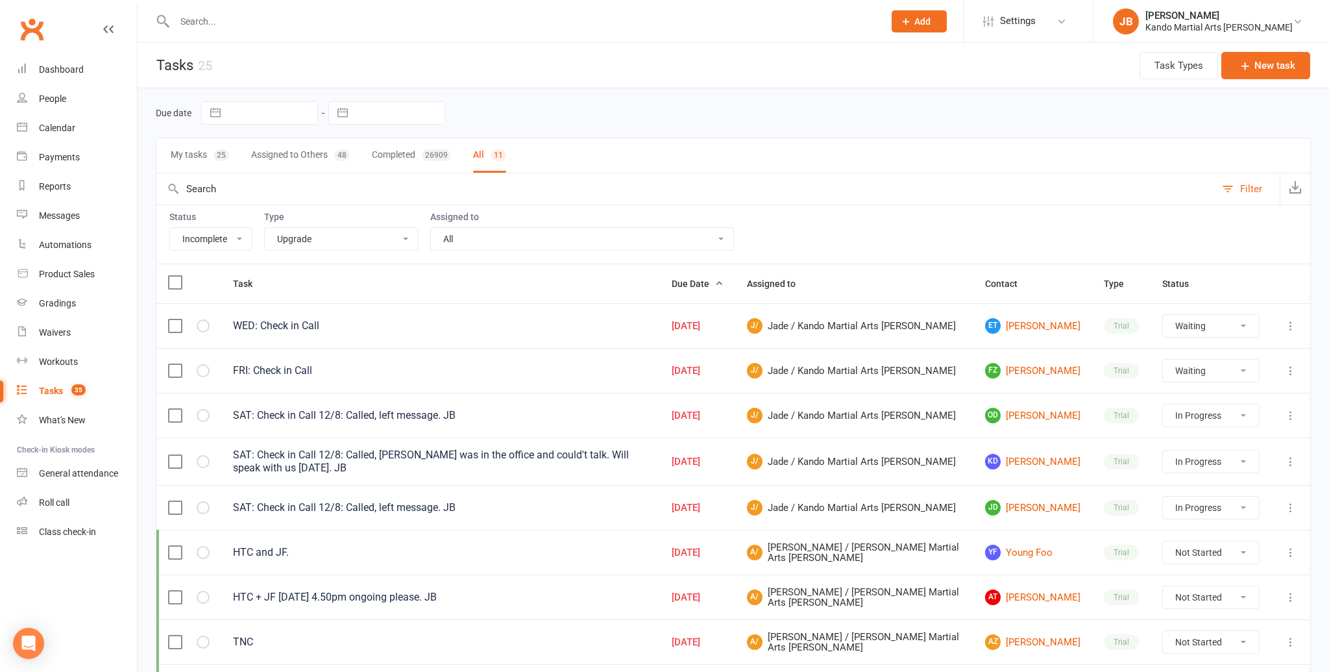
select select "started"
select select "waiting"
select select "started"
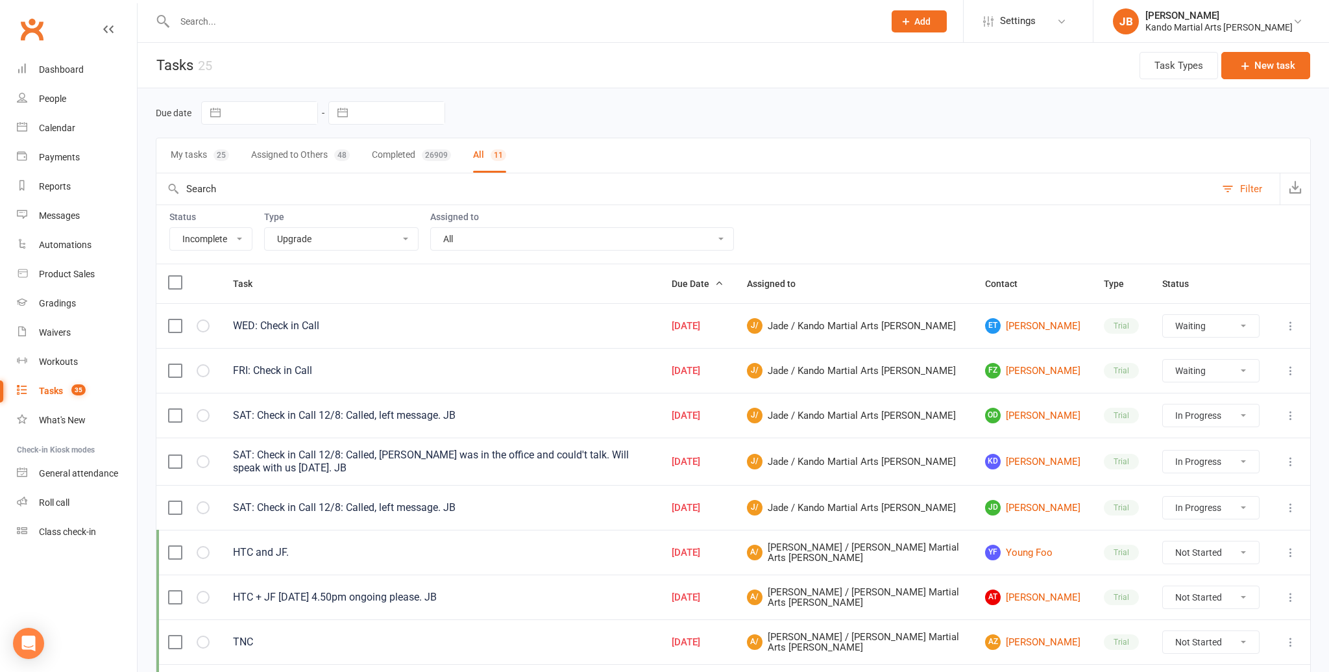
select select "started"
select select "waiting"
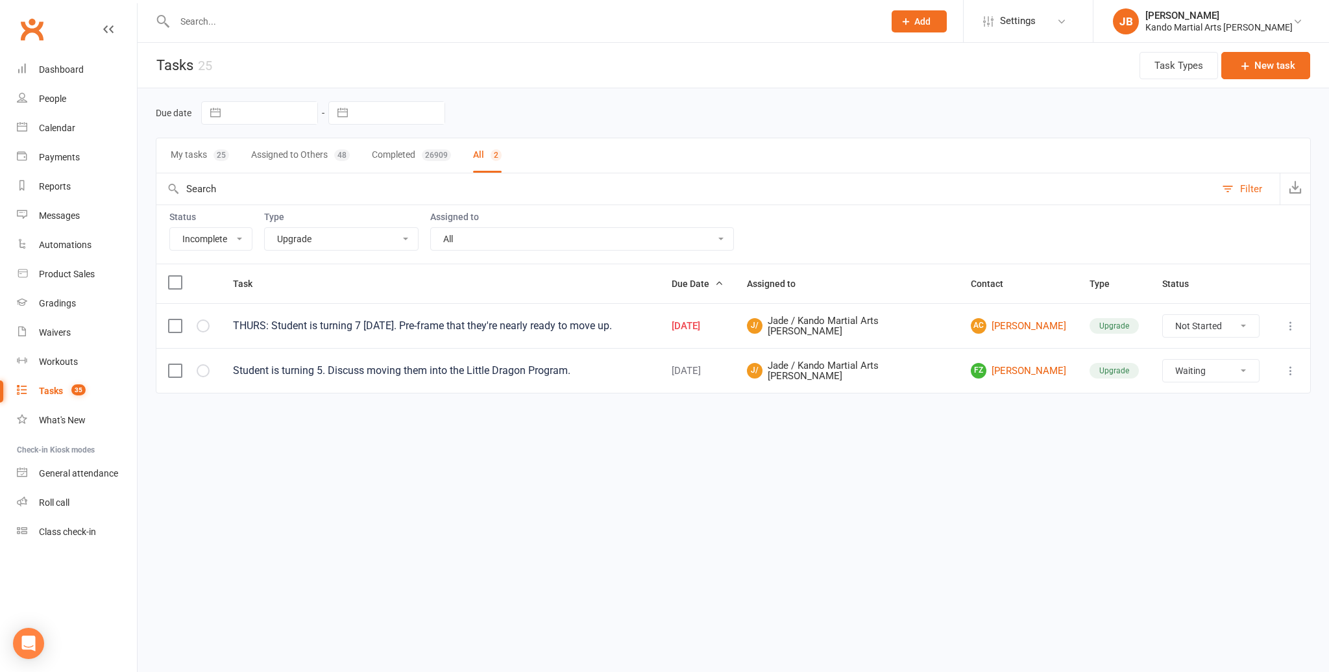
click at [320, 241] on select "All Admin Bbpc - black belt prep course Cancellation Enquiry Follow-up In-class…" at bounding box center [341, 239] width 153 height 22
select select "15046"
select select "waiting"
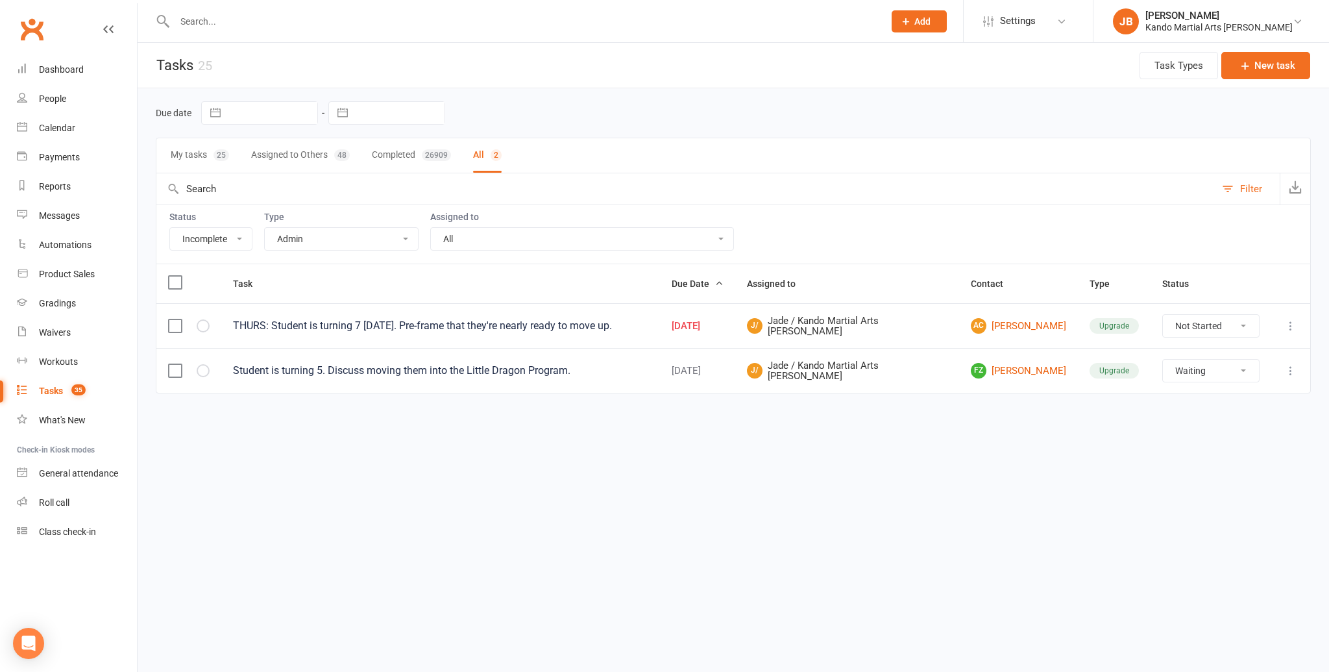
select select "waiting"
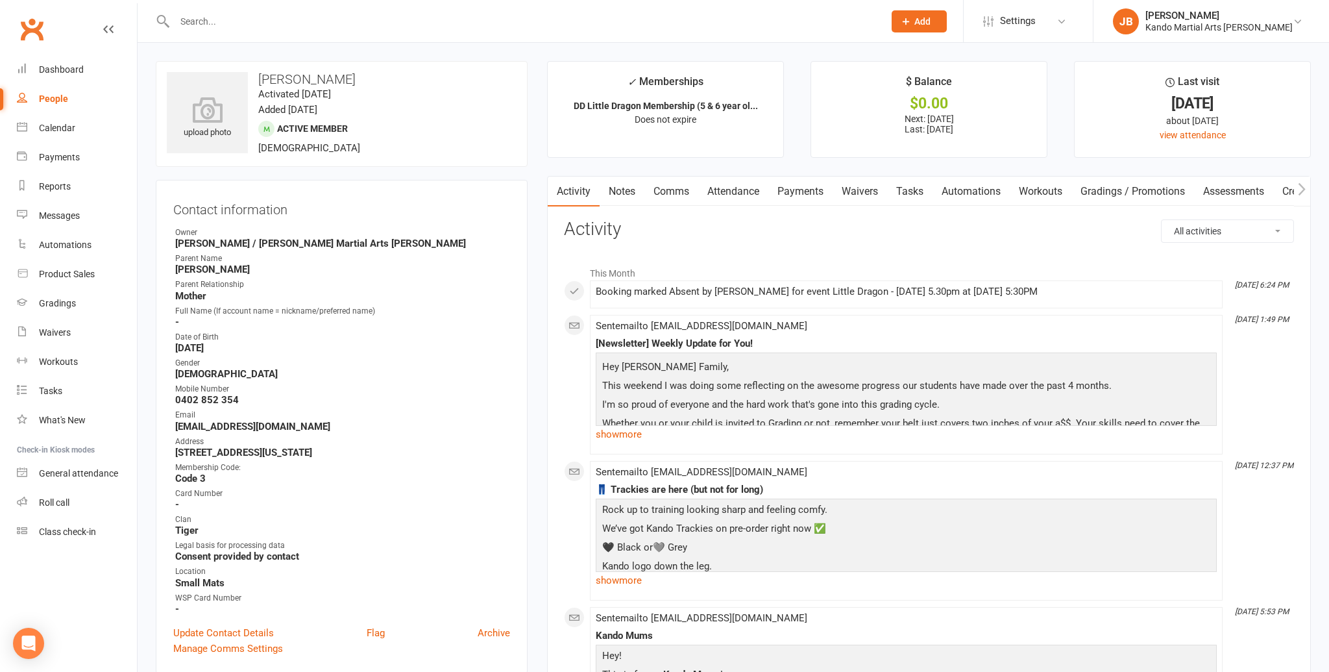
drag, startPoint x: 728, startPoint y: 187, endPoint x: 732, endPoint y: 207, distance: 20.4
click at [728, 187] on link "Attendance" at bounding box center [734, 192] width 70 height 30
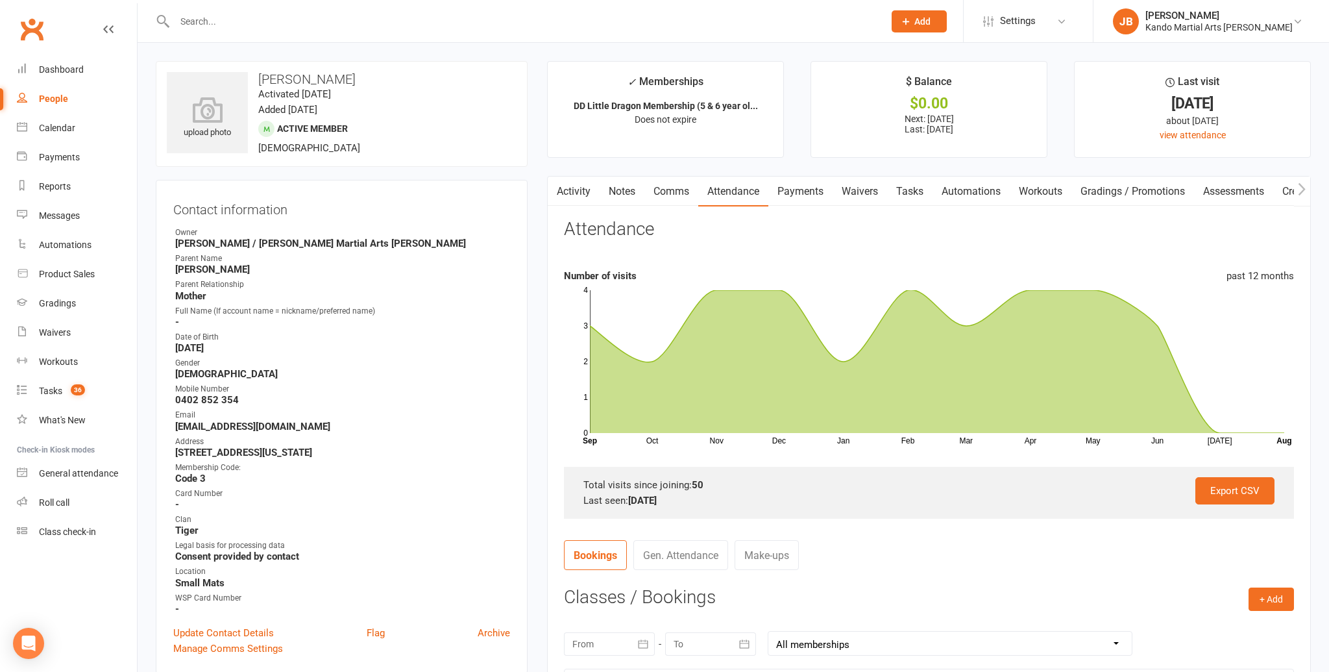
click at [627, 187] on link "Notes" at bounding box center [622, 192] width 45 height 30
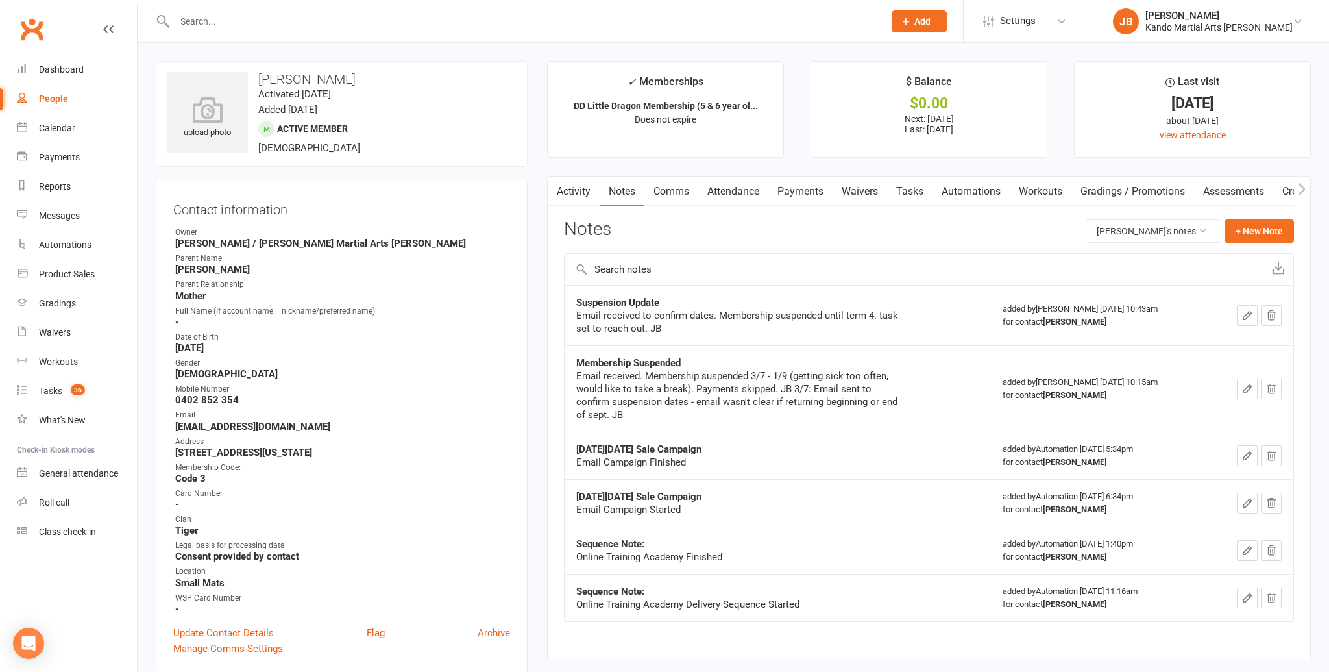
click at [723, 194] on link "Attendance" at bounding box center [734, 192] width 70 height 30
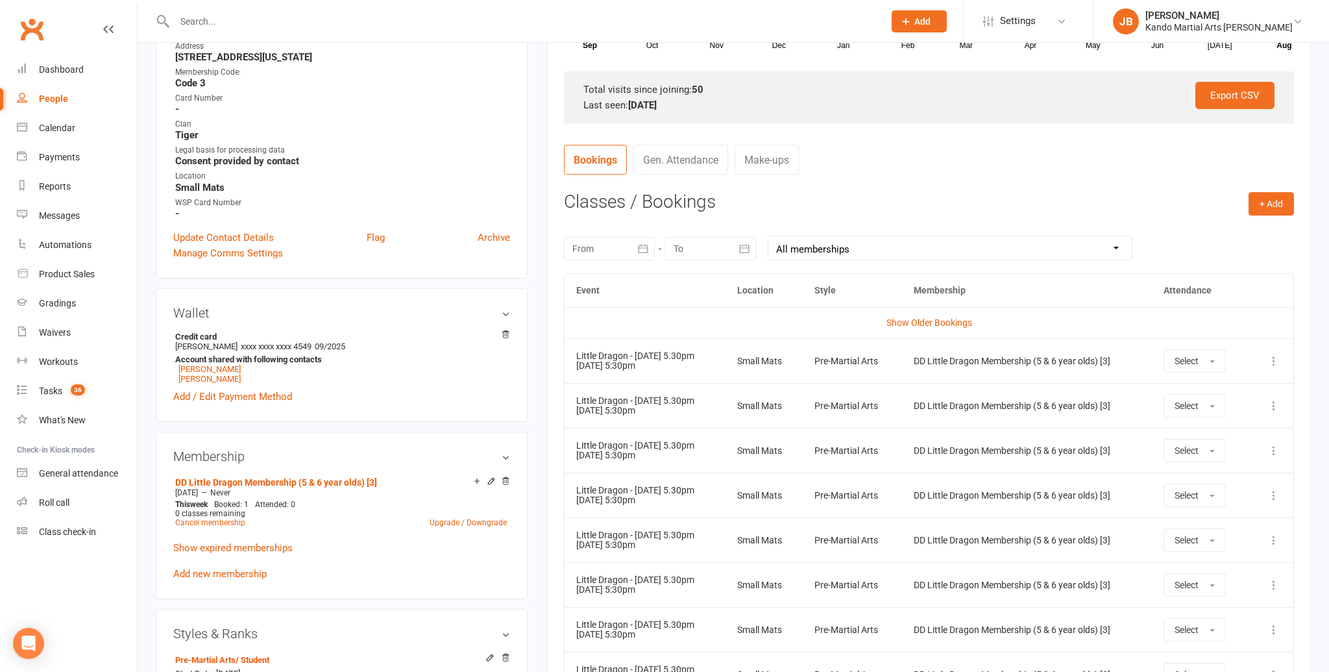
scroll to position [401, 0]
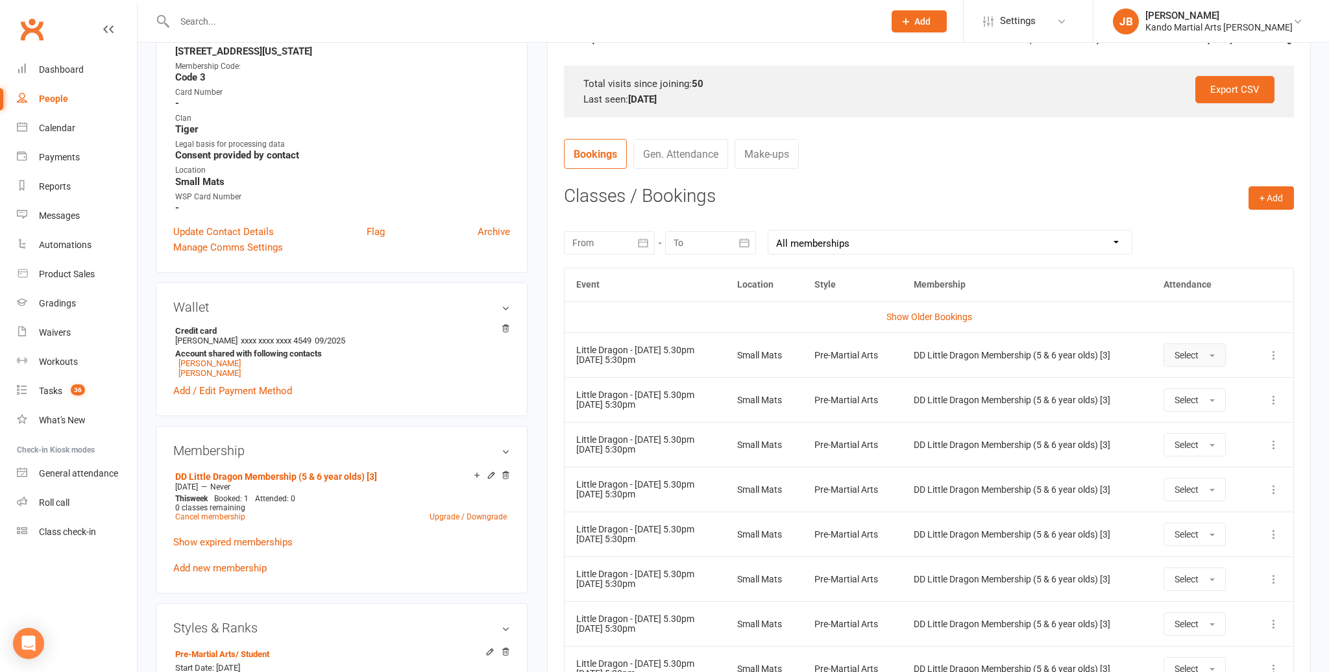
click at [1220, 359] on button "Select" at bounding box center [1195, 354] width 62 height 23
click at [1211, 408] on link "Absent" at bounding box center [1229, 410] width 129 height 26
click at [1204, 398] on button "Select" at bounding box center [1190, 399] width 62 height 23
click at [1201, 449] on span "Absent" at bounding box center [1185, 455] width 31 height 12
click at [1187, 447] on span "Select" at bounding box center [1182, 444] width 24 height 10
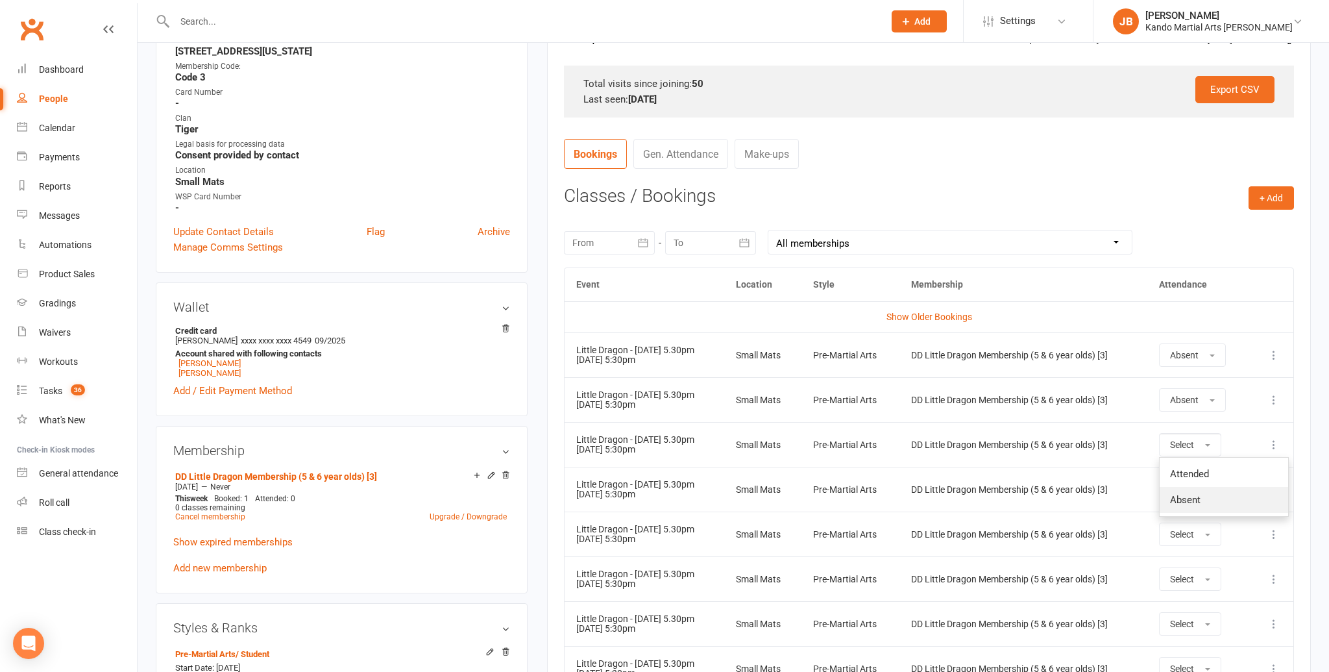
click at [1192, 496] on span "Absent" at bounding box center [1185, 500] width 31 height 12
click at [1188, 489] on span "Select" at bounding box center [1182, 489] width 24 height 10
click at [1188, 539] on span "Absent" at bounding box center [1185, 545] width 31 height 12
click at [1182, 533] on span "Select" at bounding box center [1182, 534] width 24 height 10
click at [1196, 590] on span "Absent" at bounding box center [1185, 590] width 31 height 12
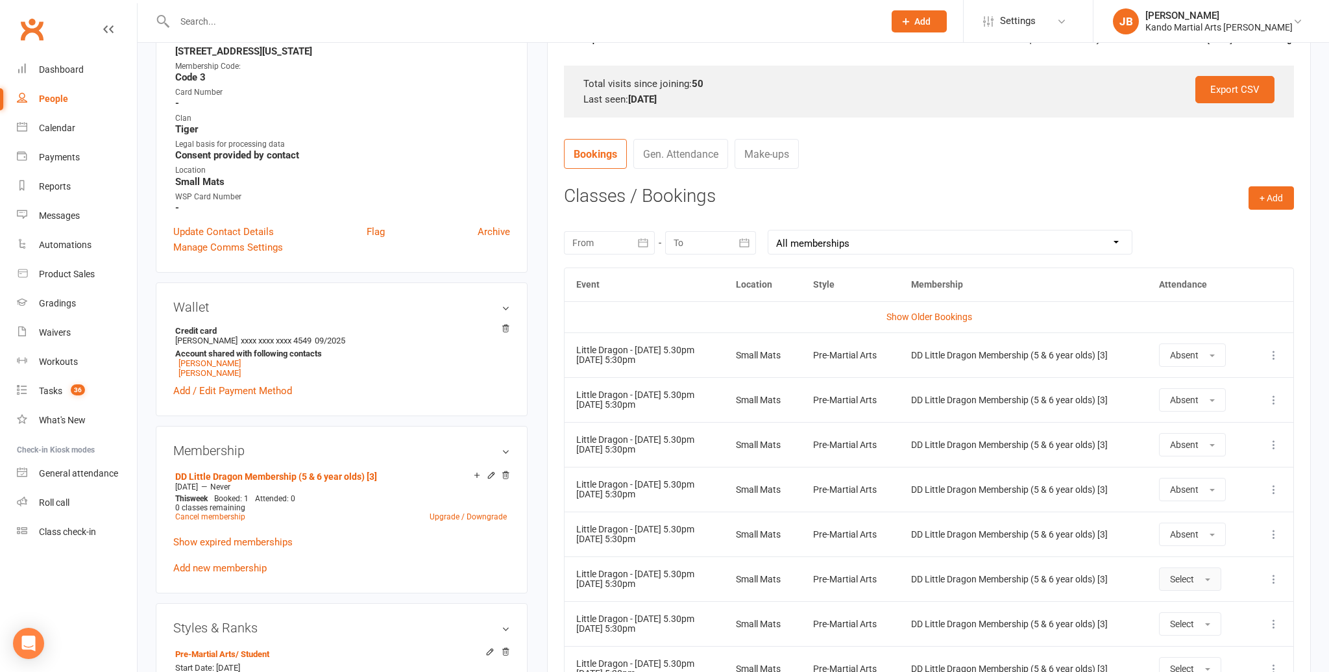
click at [1186, 581] on span "Select" at bounding box center [1182, 579] width 24 height 10
drag, startPoint x: 1191, startPoint y: 628, endPoint x: 1178, endPoint y: 534, distance: 94.4
click at [1191, 628] on span "Absent" at bounding box center [1185, 634] width 31 height 12
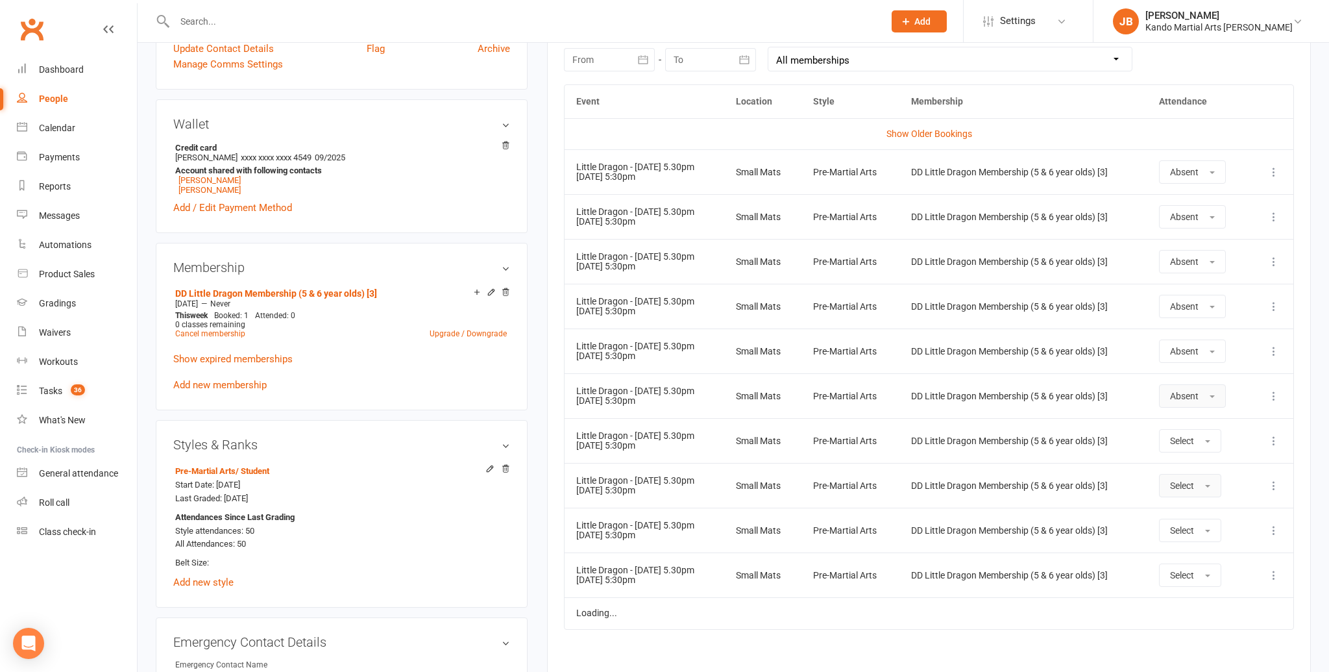
scroll to position [587, 0]
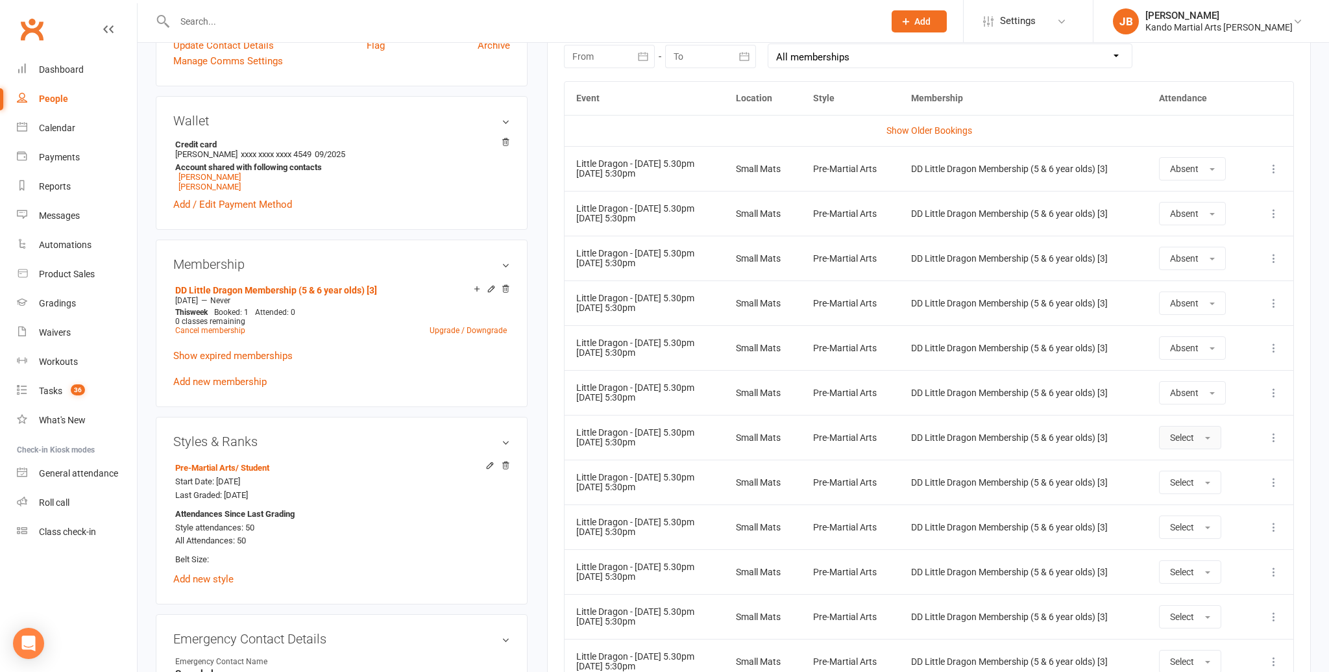
click at [1175, 432] on button "Select" at bounding box center [1190, 437] width 62 height 23
click at [1144, 419] on td "DD Little Dragon Membership (5 & 6 year olds) [3]" at bounding box center [1024, 437] width 248 height 45
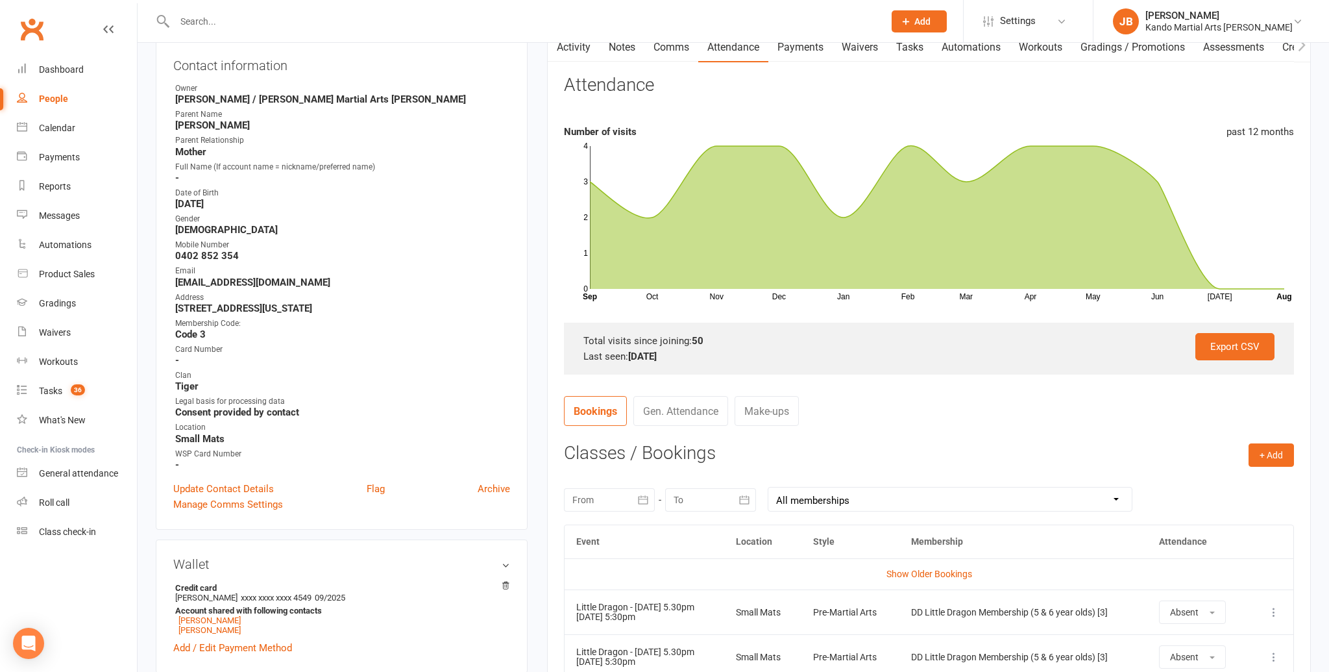
scroll to position [0, 0]
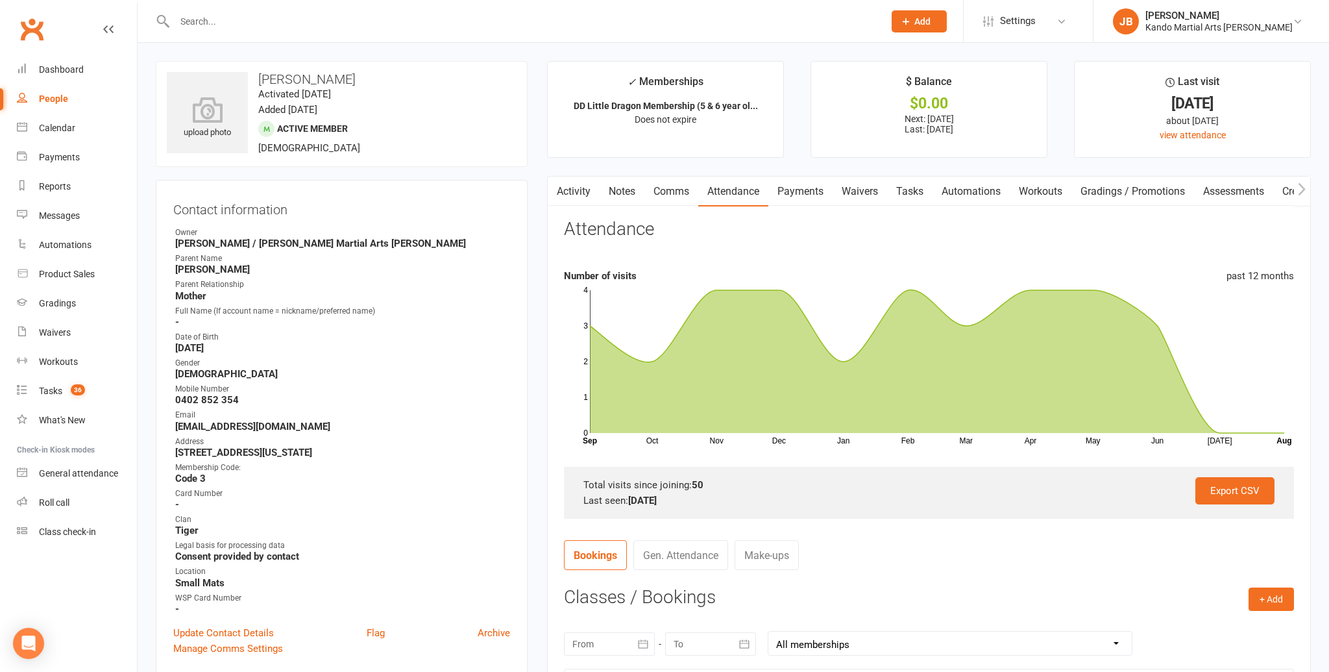
click at [808, 197] on link "Payments" at bounding box center [801, 192] width 64 height 30
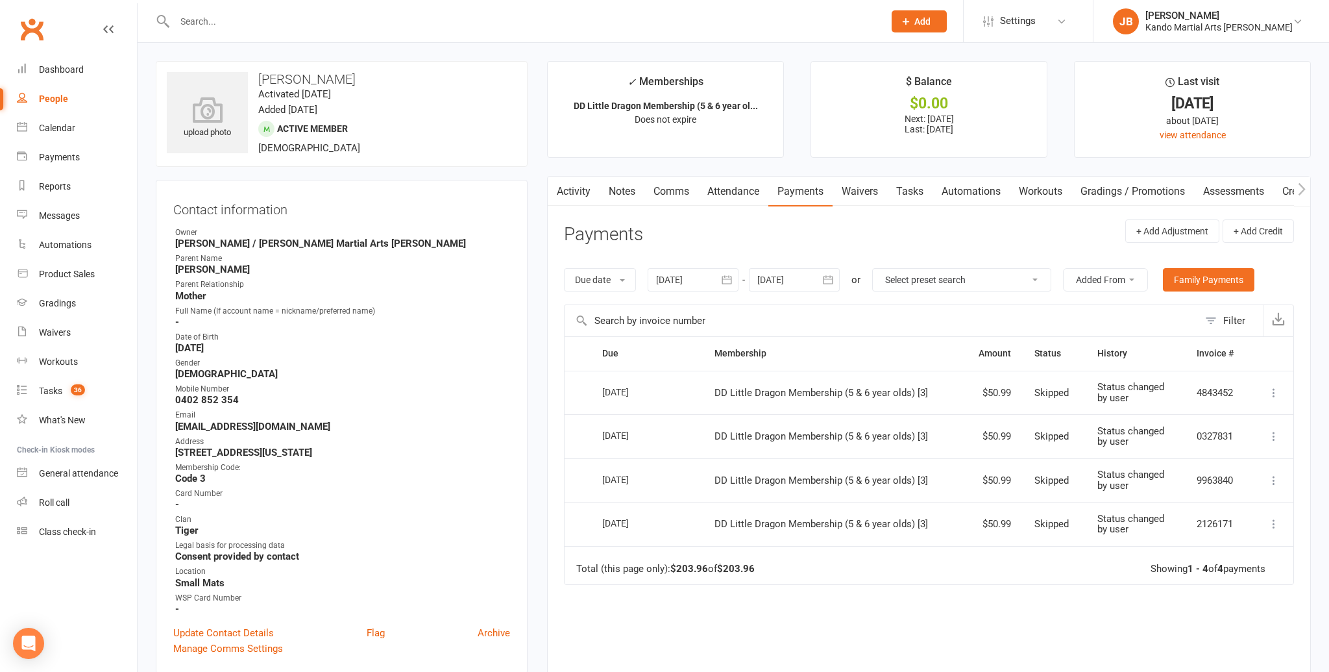
click at [778, 276] on div at bounding box center [794, 279] width 91 height 23
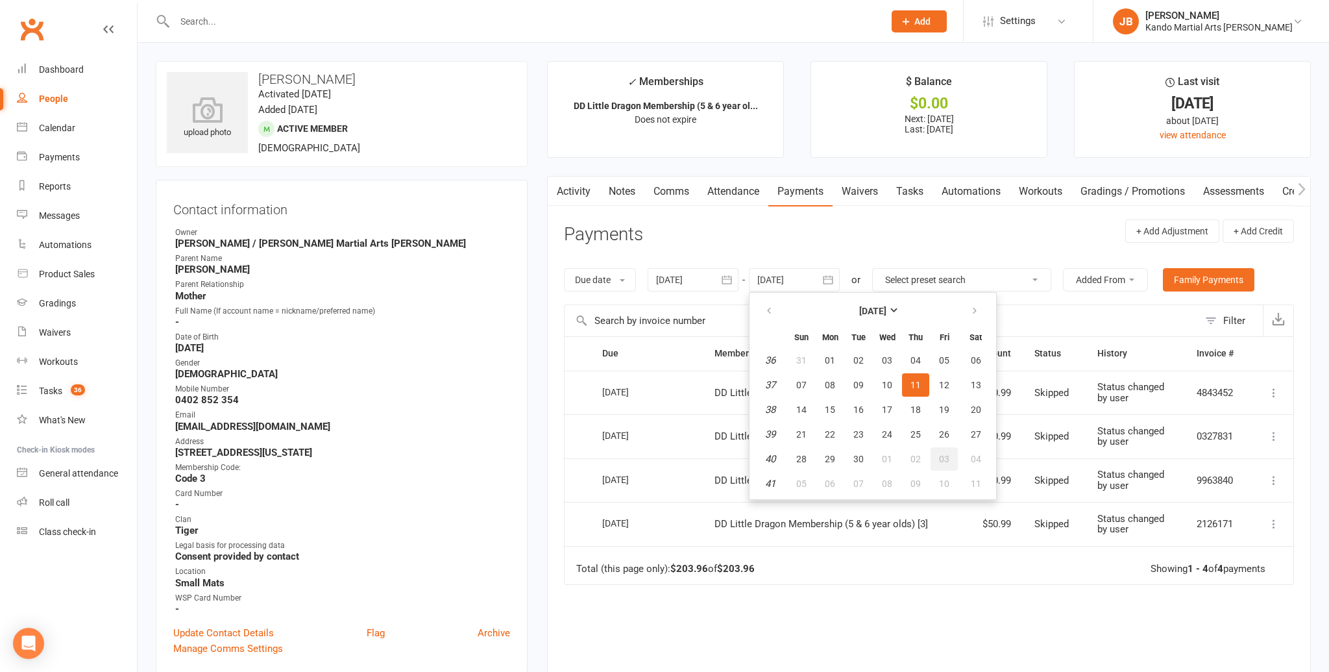
click at [947, 458] on span "03" at bounding box center [944, 459] width 10 height 10
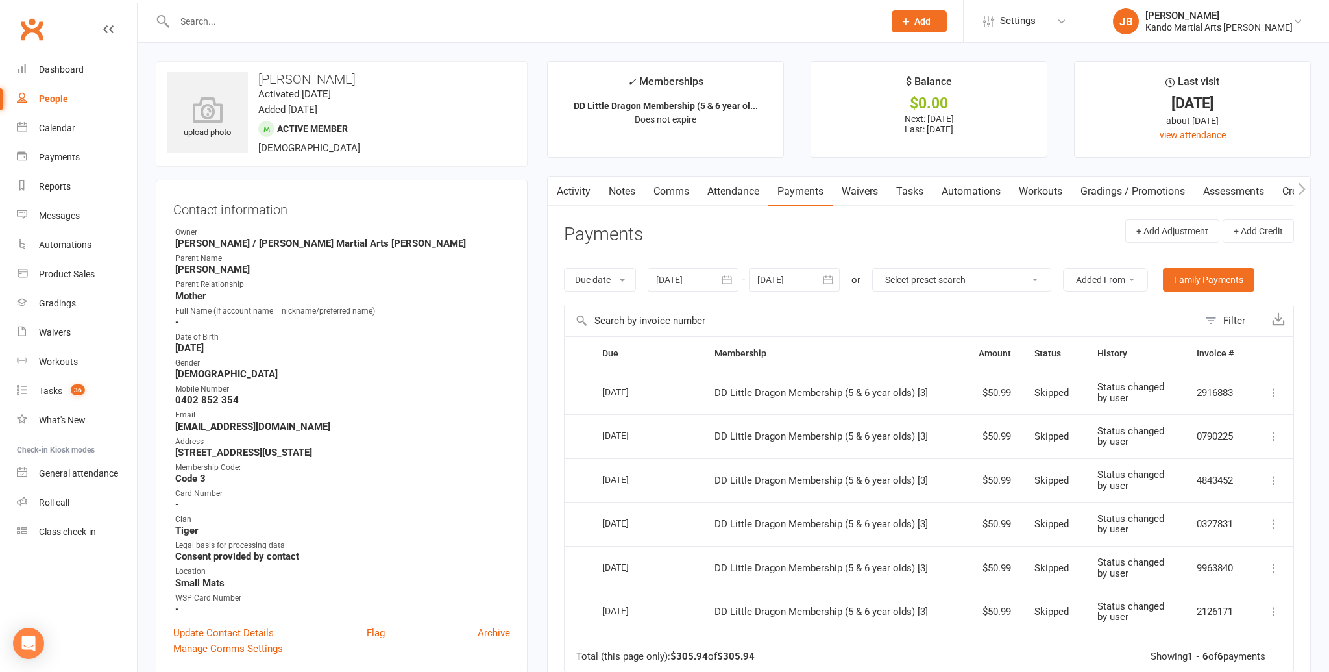
click at [797, 275] on div at bounding box center [794, 279] width 91 height 23
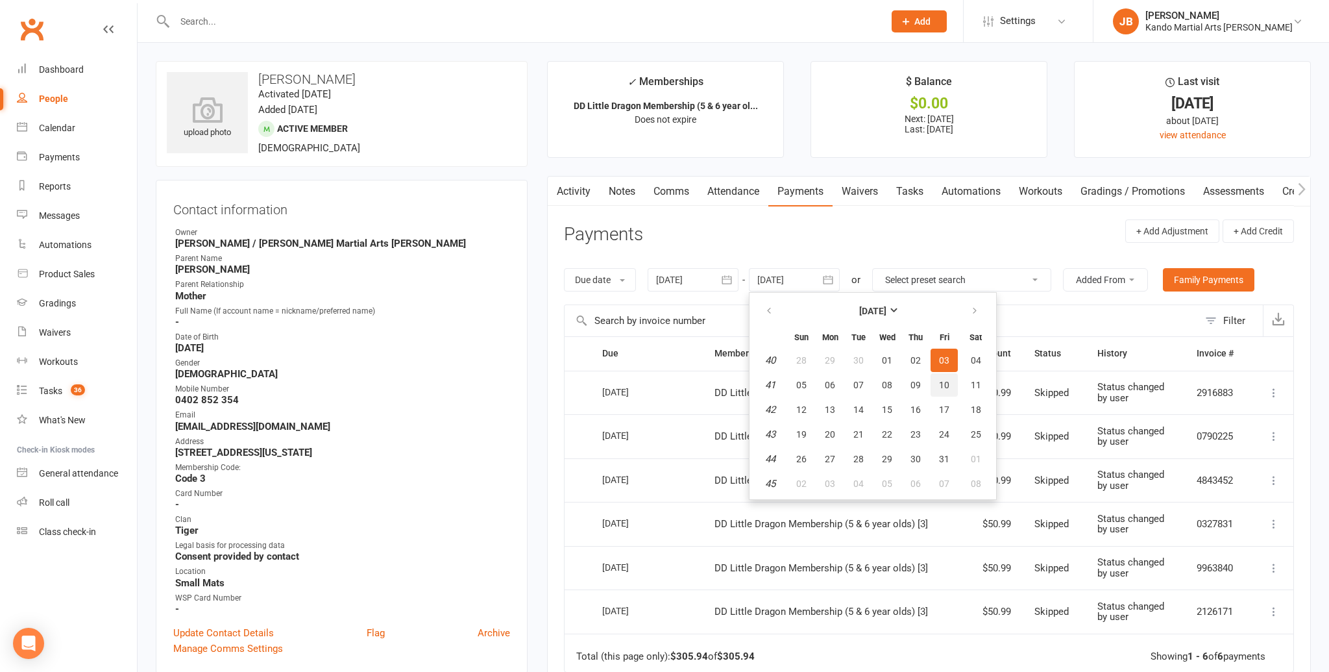
click at [943, 383] on span "10" at bounding box center [944, 385] width 10 height 10
type input "[DATE]"
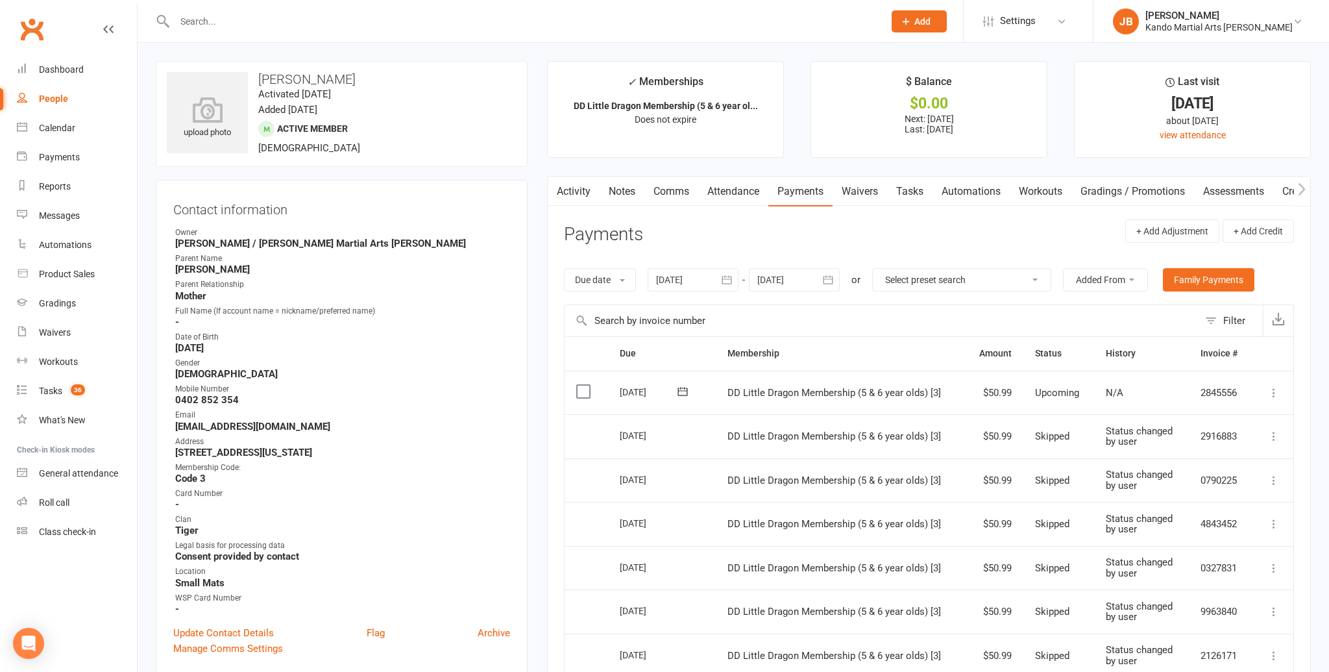
click at [728, 193] on link "Attendance" at bounding box center [734, 192] width 70 height 30
